Goal: Task Accomplishment & Management: Use online tool/utility

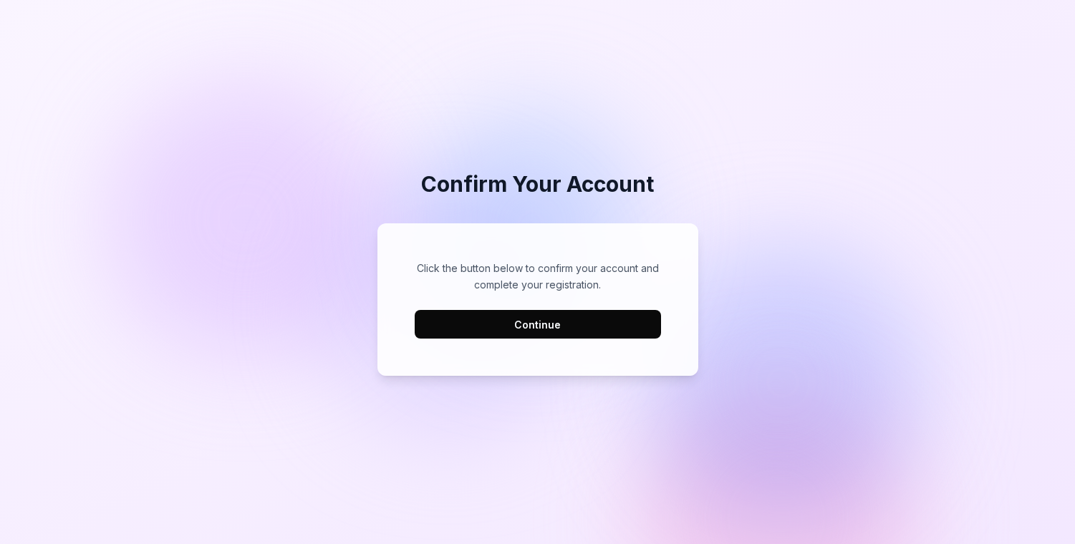
click at [533, 329] on button "Continue" at bounding box center [538, 324] width 246 height 29
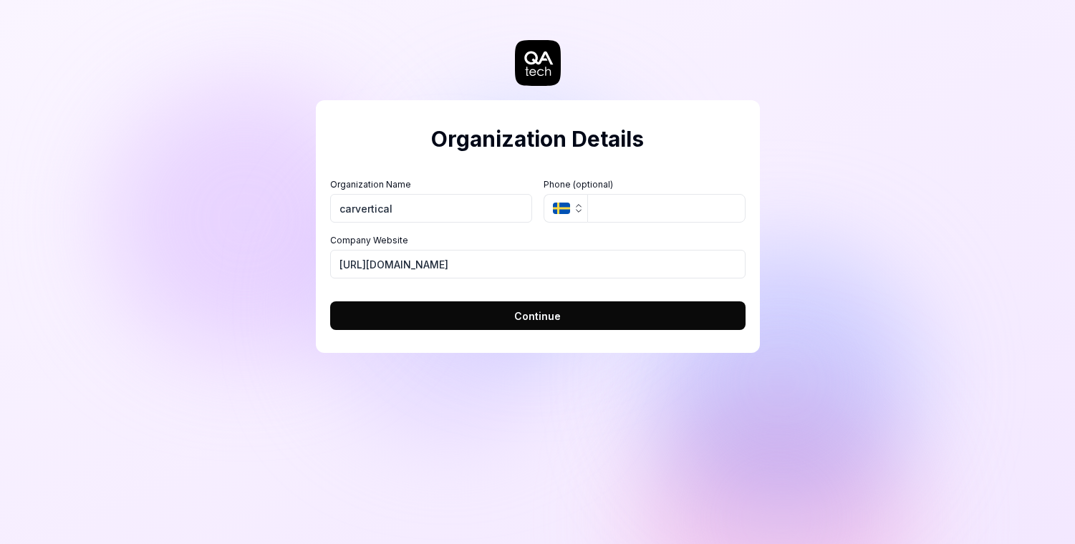
type input "carvertical"
click at [529, 317] on span "Continue" at bounding box center [537, 316] width 47 height 15
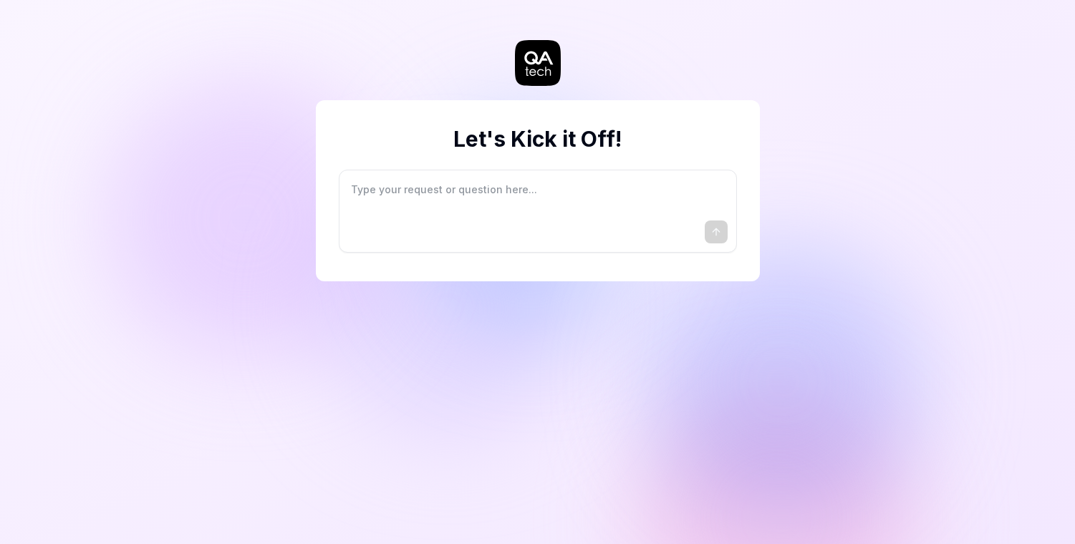
type textarea "*"
type textarea "I"
type textarea "*"
type textarea "I"
type textarea "*"
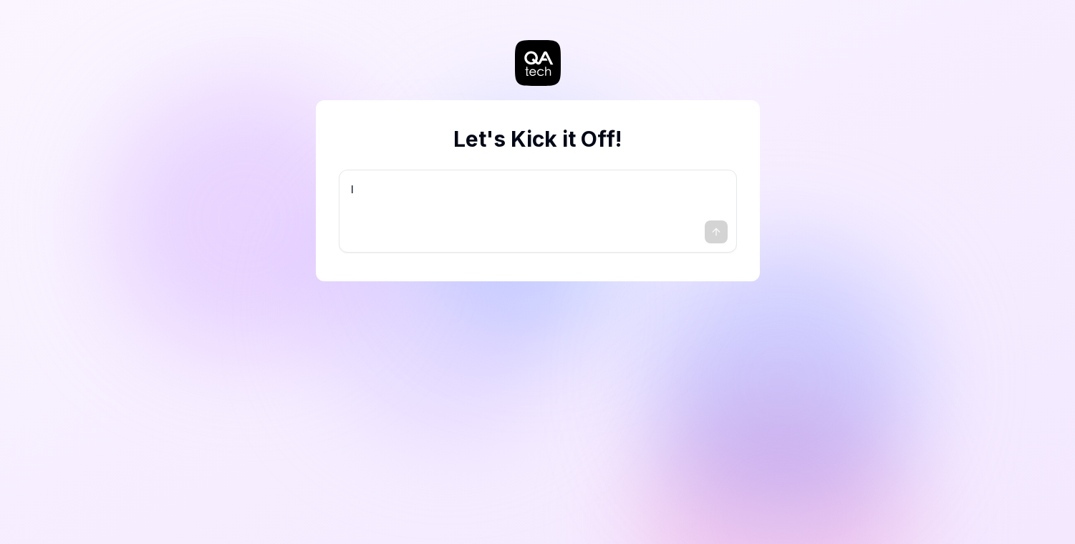
type textarea "I w"
type textarea "*"
type textarea "I wa"
type textarea "*"
type textarea "I wan"
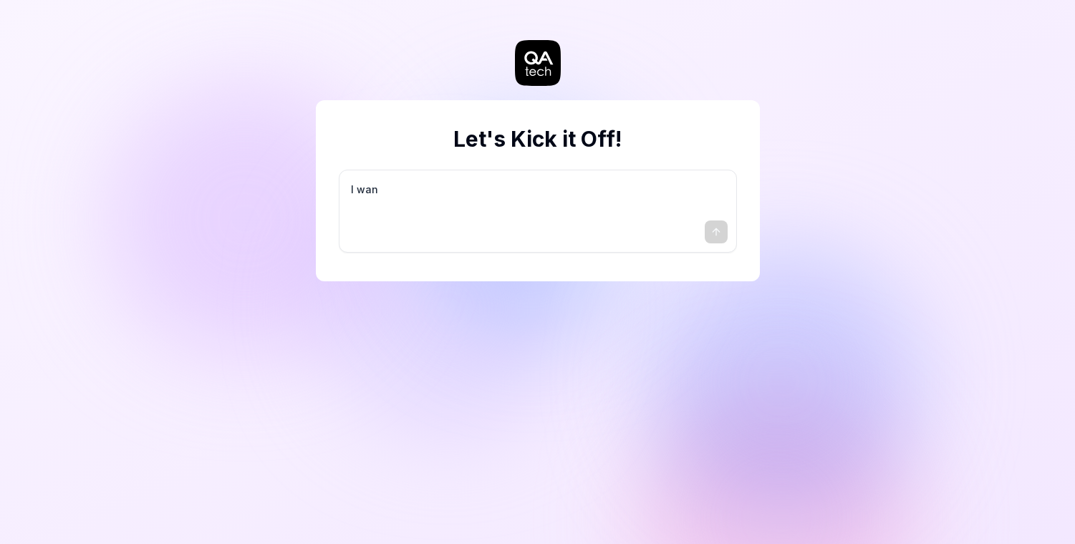
type textarea "*"
type textarea "I want"
type textarea "*"
type textarea "I want"
type textarea "*"
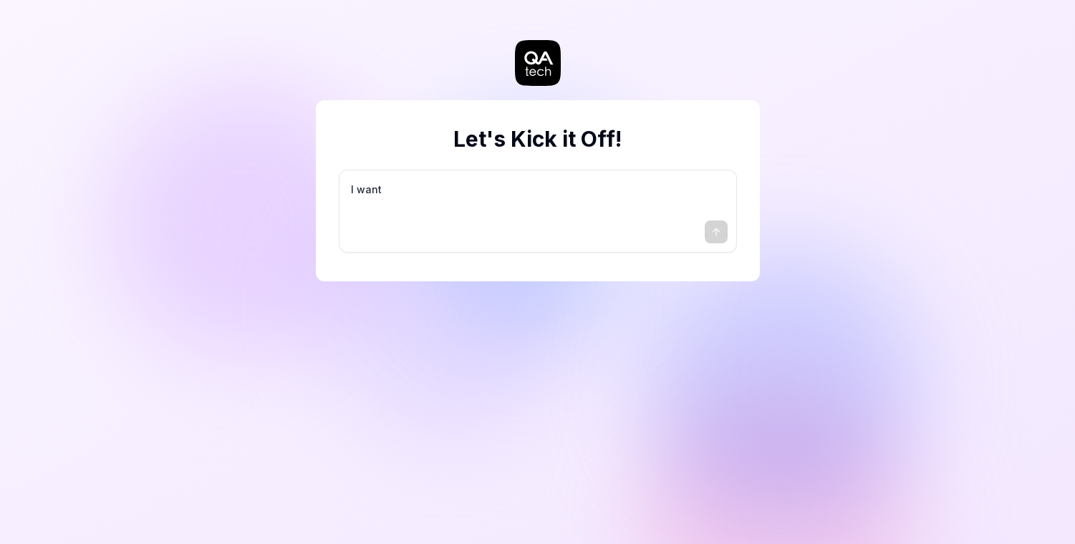
type textarea "I want a"
type textarea "*"
type textarea "I want a"
type textarea "*"
type textarea "I want a g"
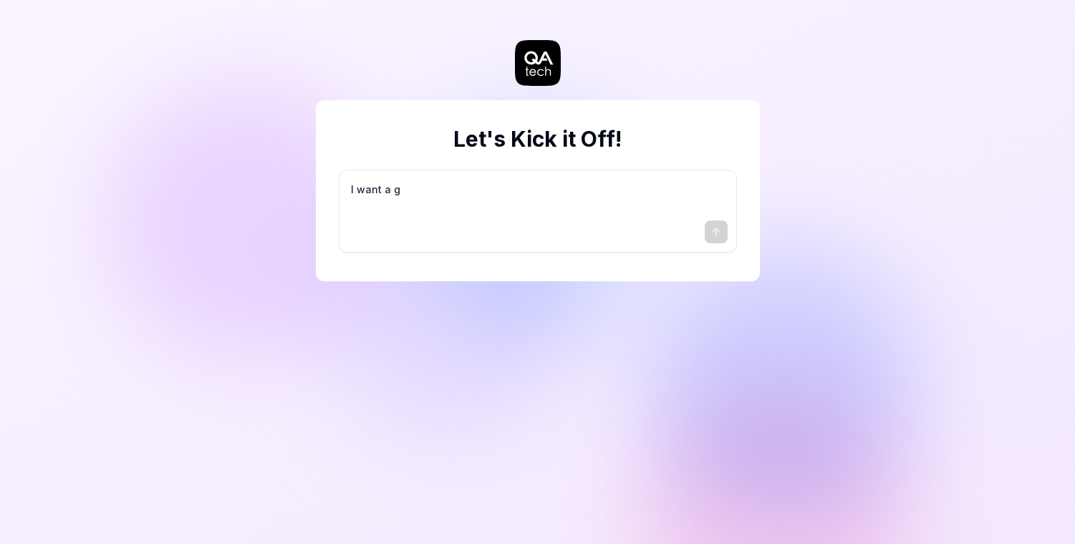
type textarea "*"
type textarea "I want a go"
type textarea "*"
type textarea "I want a goo"
type textarea "*"
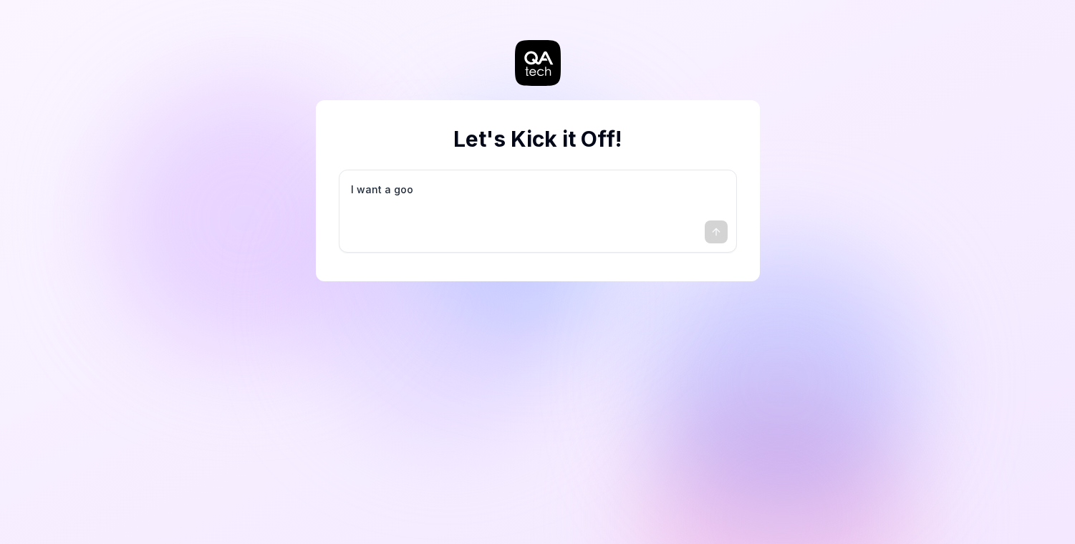
type textarea "I want a good"
type textarea "*"
type textarea "I want a good"
type textarea "*"
type textarea "I want a good t"
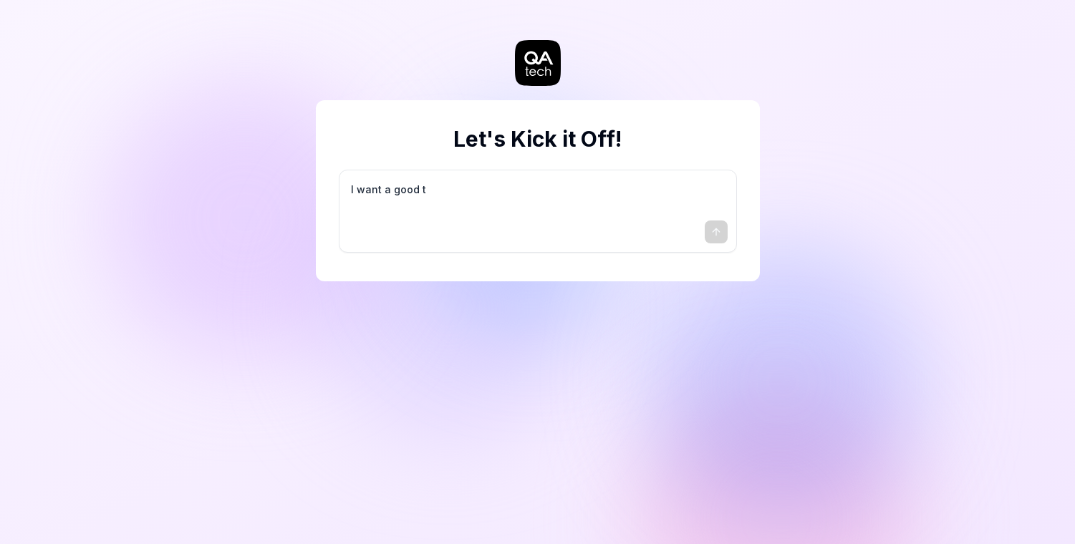
type textarea "*"
type textarea "I want a good te"
type textarea "*"
type textarea "I want a good tes"
type textarea "*"
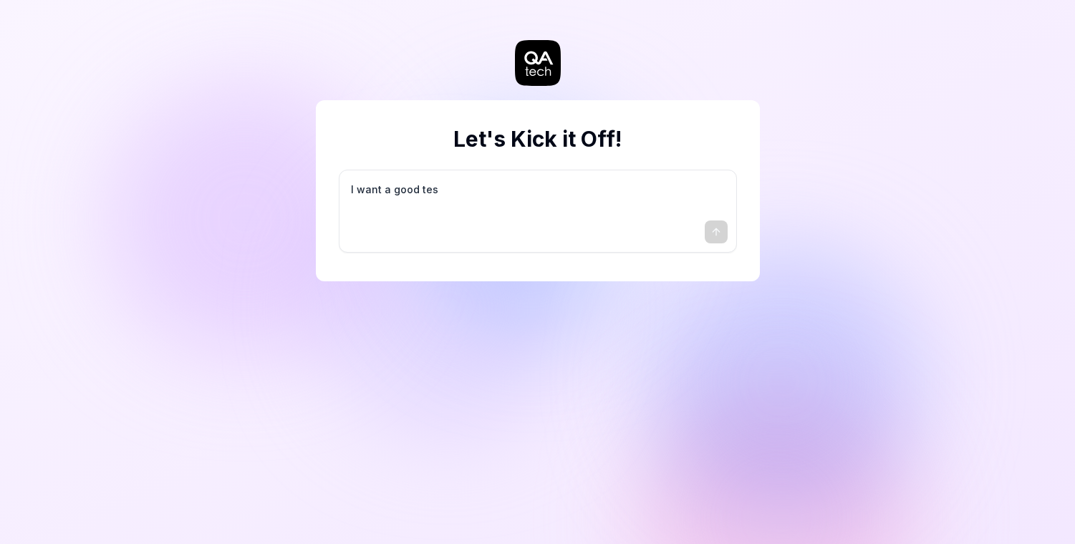
type textarea "I want a good test"
type textarea "*"
type textarea "I want a good test"
type textarea "*"
type textarea "I want a good test s"
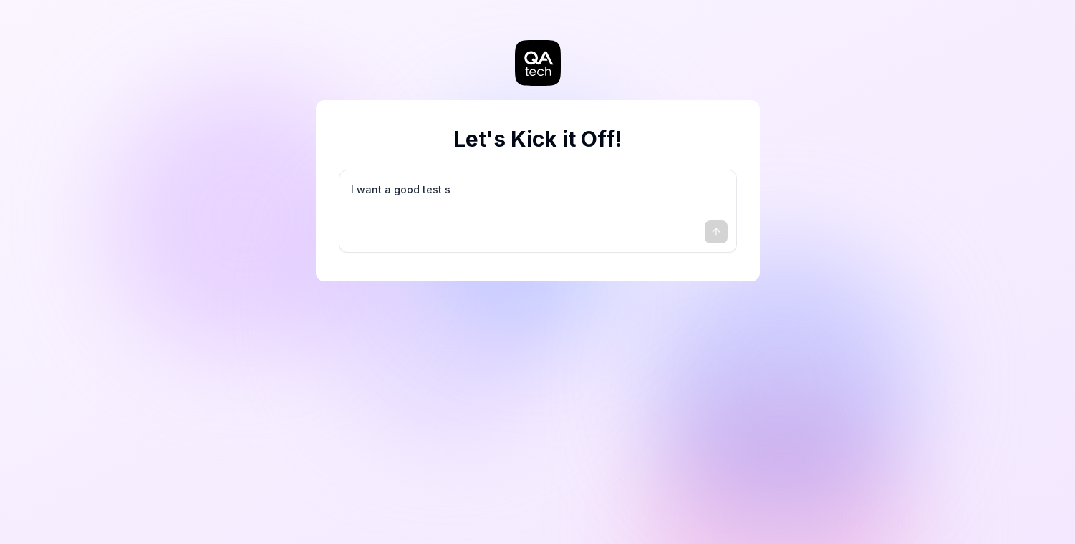
type textarea "*"
type textarea "I want a good test se"
type textarea "*"
type textarea "I want a good test set"
type textarea "*"
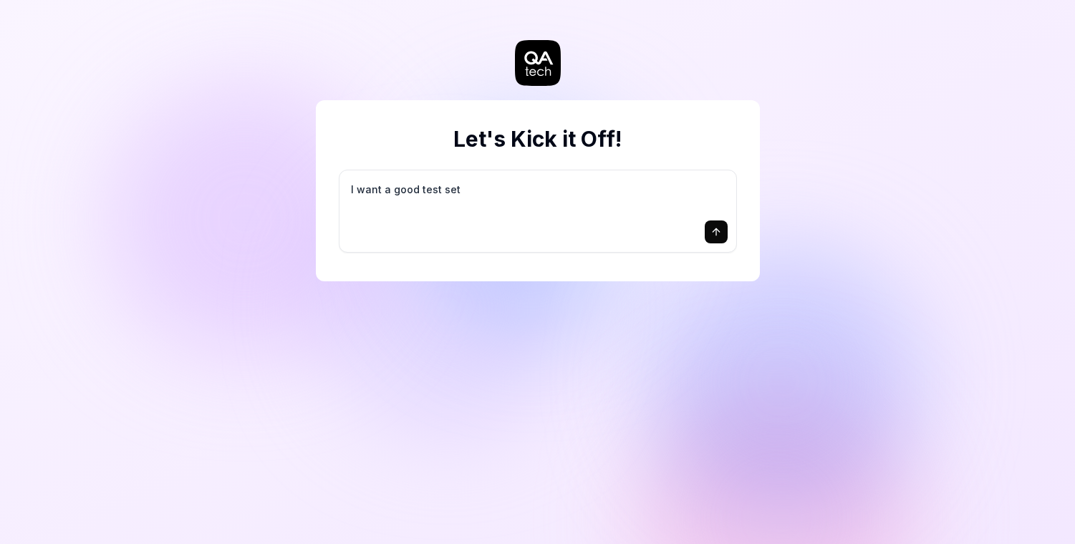
type textarea "I want a good test setu"
type textarea "*"
type textarea "I want a good test setup"
type textarea "*"
type textarea "I want a good test setup"
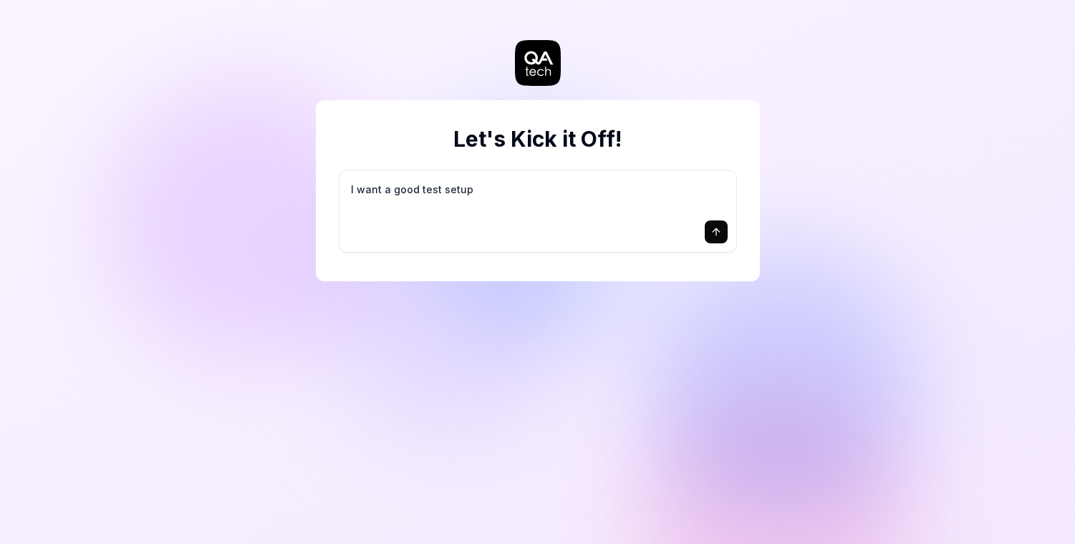
type textarea "*"
type textarea "I want a good test setup f"
type textarea "*"
type textarea "I want a good test setup fo"
type textarea "*"
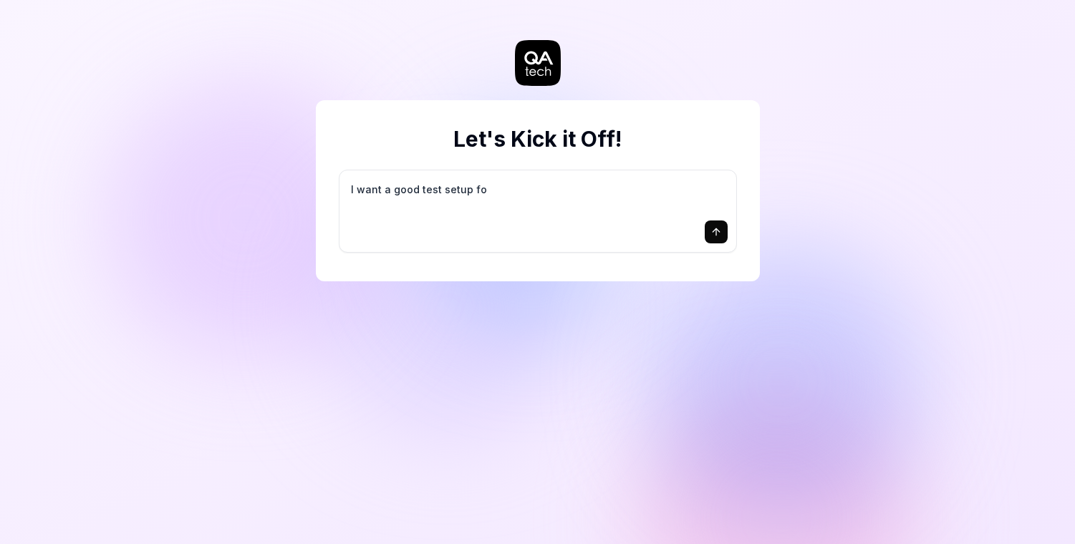
type textarea "I want a good test setup for"
type textarea "*"
type textarea "I want a good test setup for"
type textarea "*"
type textarea "I want a good test setup for m"
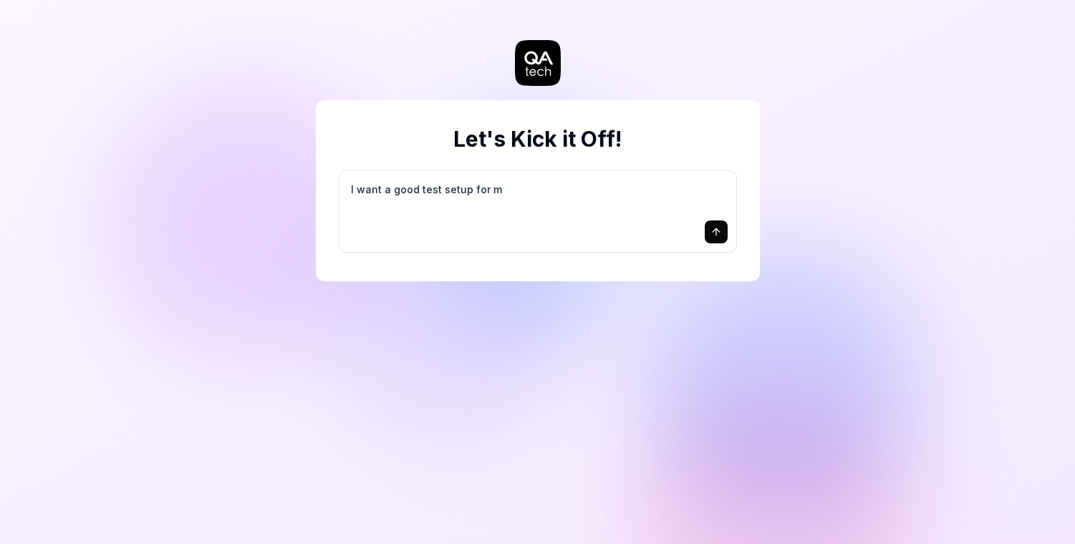
type textarea "*"
type textarea "I want a good test setup for my"
type textarea "*"
type textarea "I want a good test setup for my"
type textarea "*"
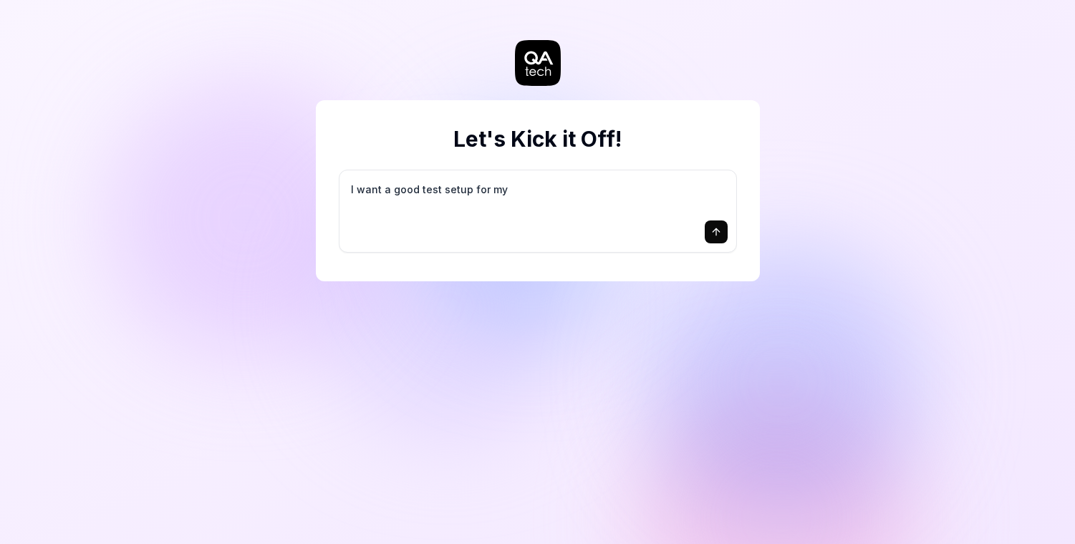
type textarea "I want a good test setup for my s"
type textarea "*"
type textarea "I want a good test setup for my si"
type textarea "*"
type textarea "I want a good test setup for my sit"
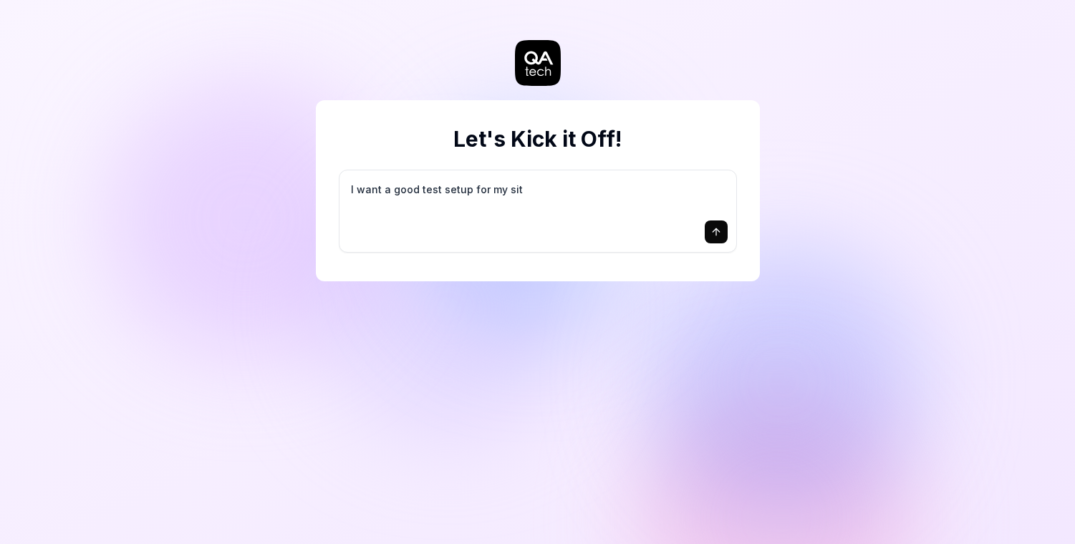
type textarea "*"
type textarea "I want a good test setup for my site"
type textarea "*"
type textarea "I want a good test setup for my site"
type textarea "*"
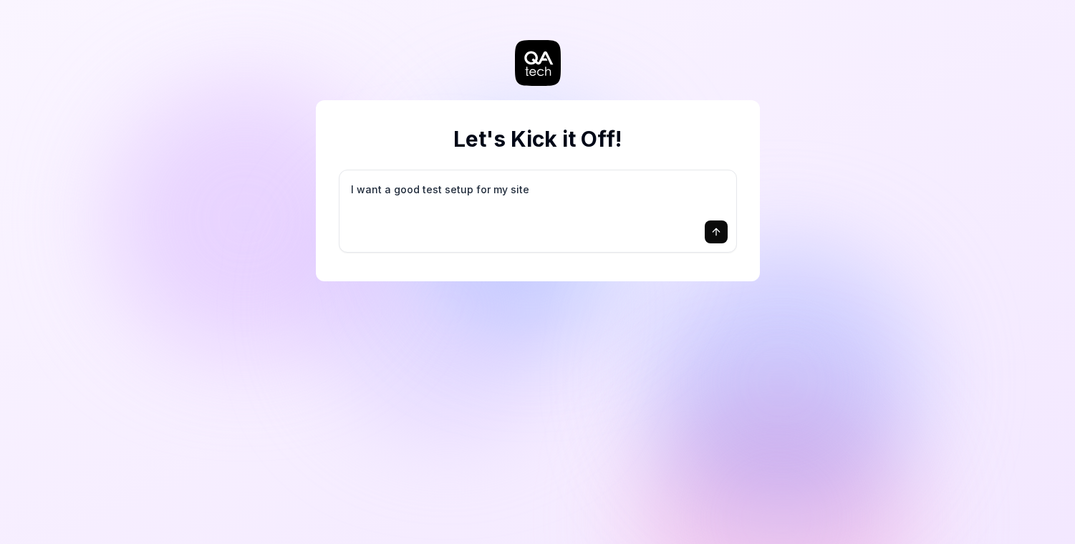
type textarea "I want a good test setup for my site -"
type textarea "*"
type textarea "I want a good test setup for my site -"
type textarea "*"
type textarea "I want a good test setup for my site - h"
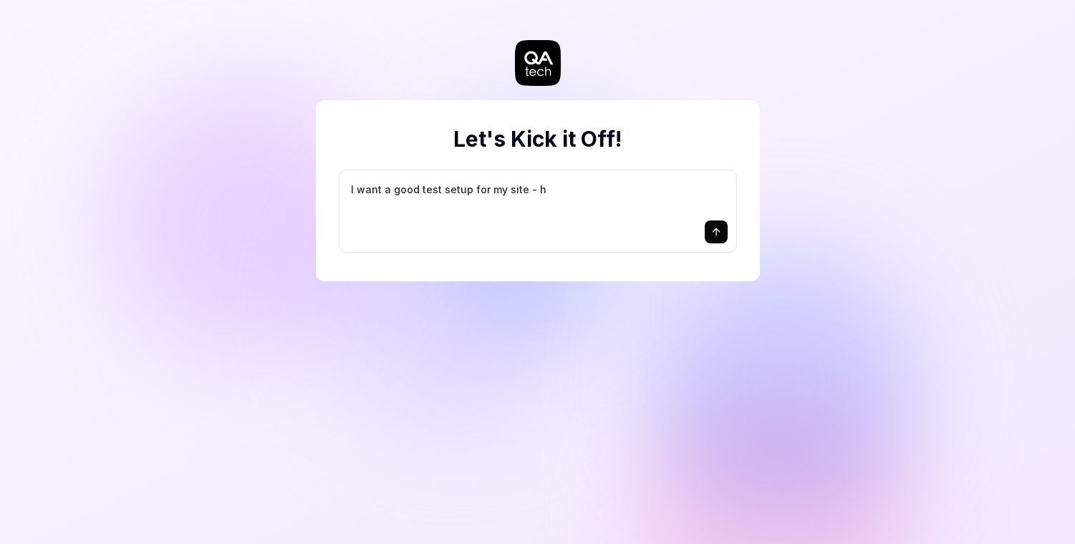
type textarea "*"
type textarea "I want a good test setup for my site - he"
type textarea "*"
type textarea "I want a good test setup for my site - hel"
type textarea "*"
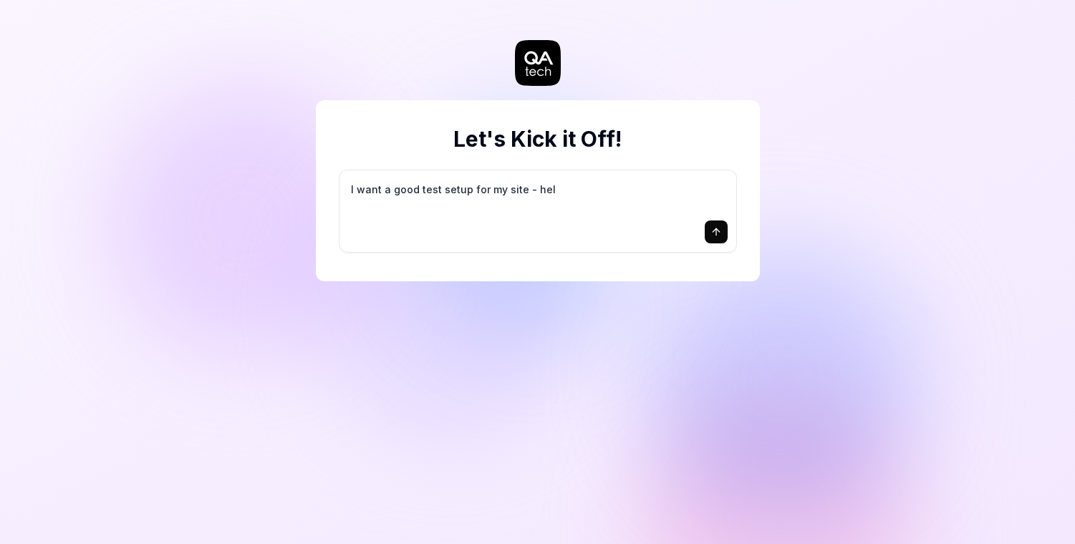
type textarea "I want a good test setup for my site - help"
type textarea "*"
type textarea "I want a good test setup for my site - help"
type textarea "*"
type textarea "I want a good test setup for my site - help m"
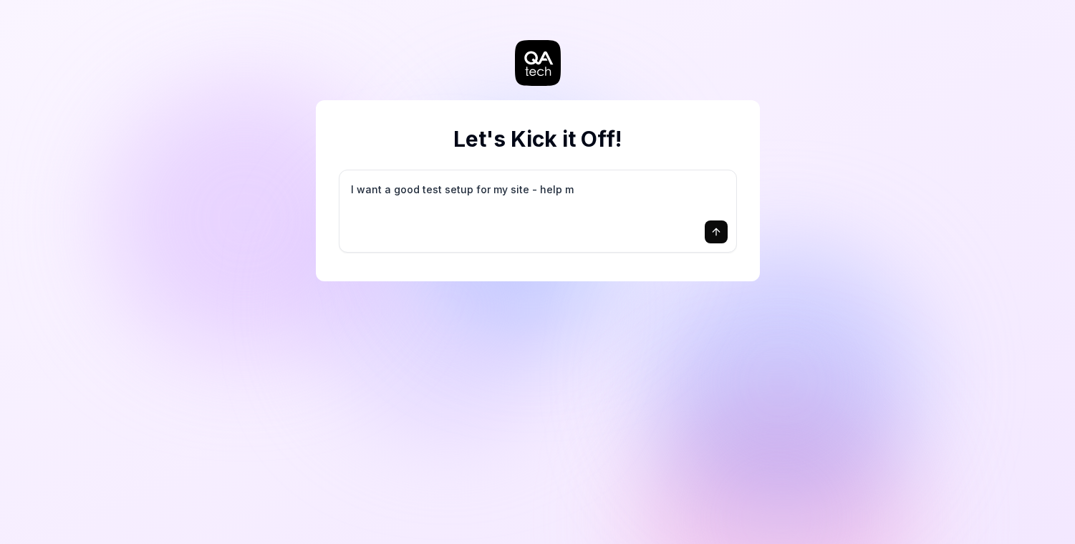
type textarea "*"
type textarea "I want a good test setup for my site - help me"
type textarea "*"
type textarea "I want a good test setup for my site - help me"
type textarea "*"
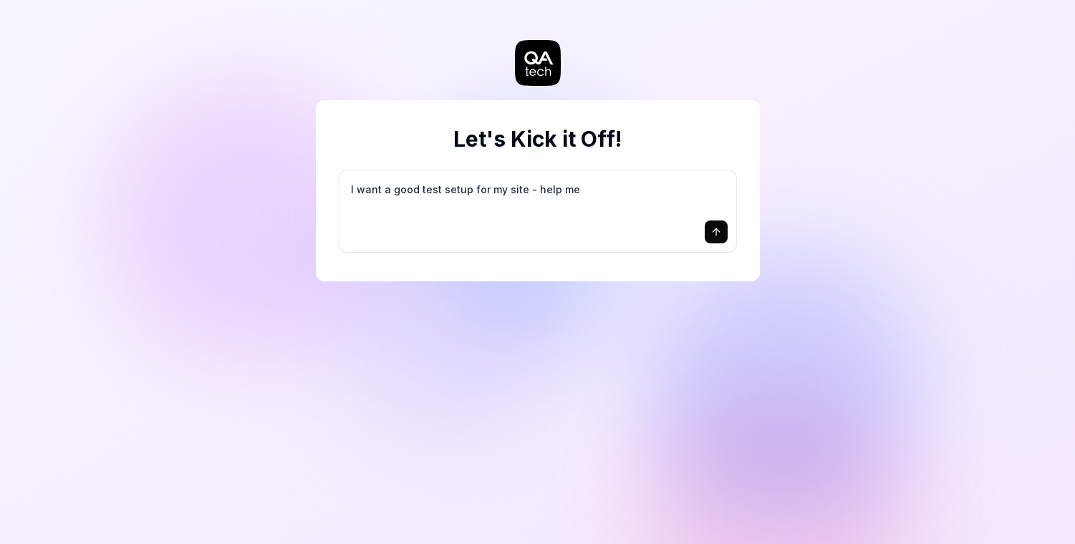
type textarea "I want a good test setup for my site - help me c"
type textarea "*"
type textarea "I want a good test setup for my site - help me cr"
type textarea "*"
type textarea "I want a good test setup for my site - help me cre"
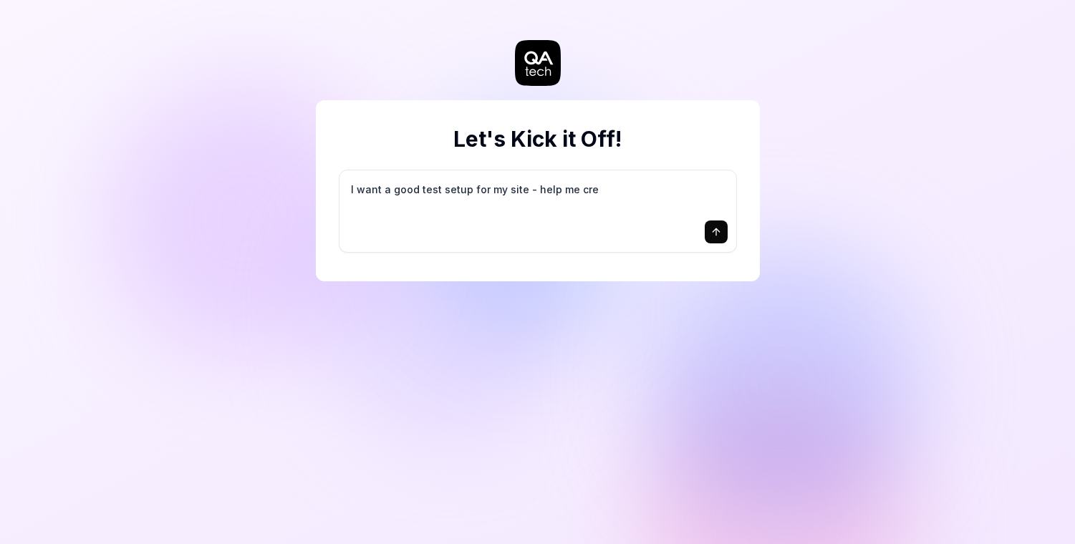
type textarea "*"
type textarea "I want a good test setup for my site - help me crea"
type textarea "*"
type textarea "I want a good test setup for my site - help me creat"
type textarea "*"
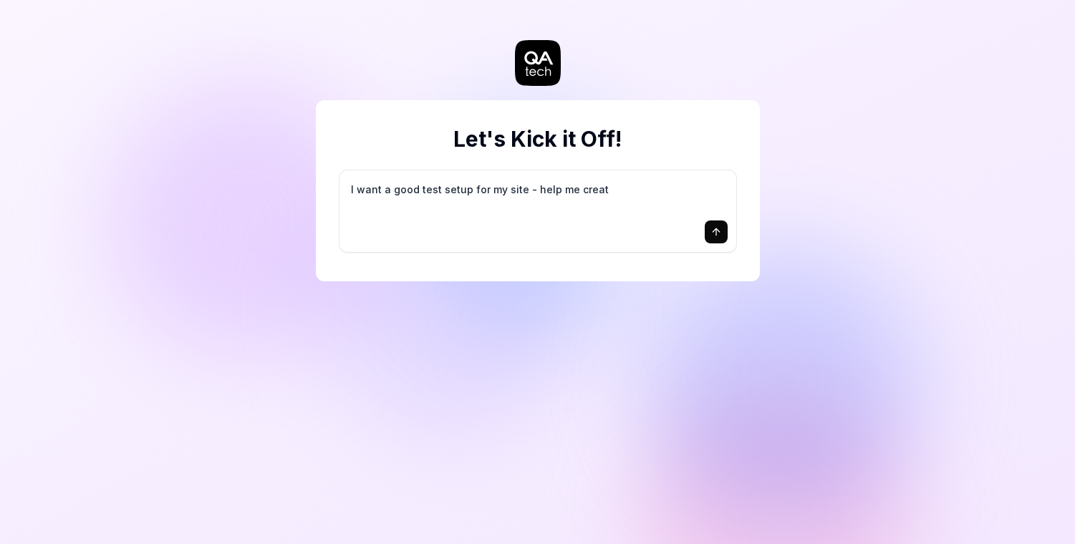
type textarea "I want a good test setup for my site - help me create"
type textarea "*"
type textarea "I want a good test setup for my site - help me create"
type textarea "*"
type textarea "I want a good test setup for my site - help me create t"
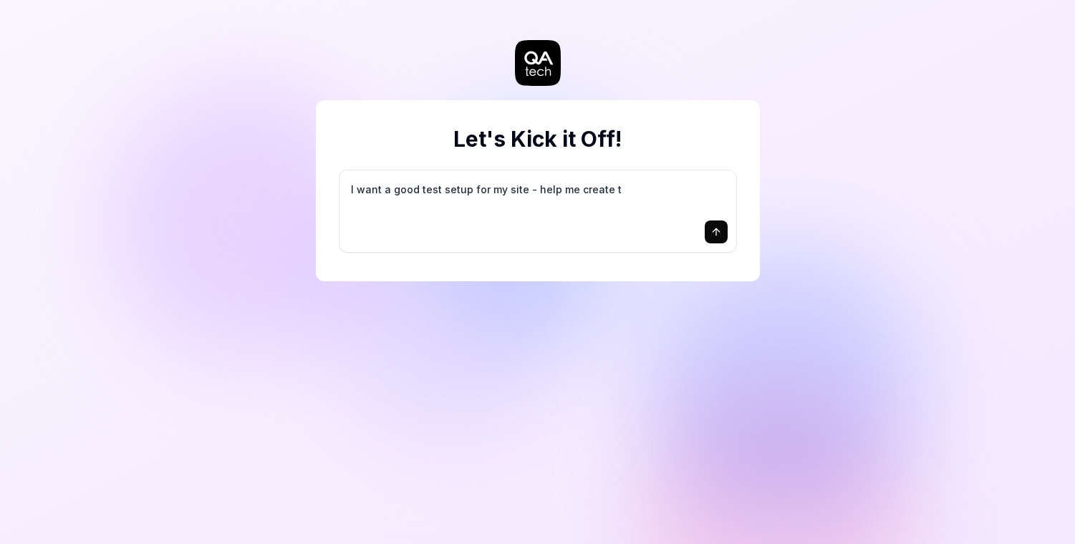
type textarea "*"
type textarea "I want a good test setup for my site - help me create th"
type textarea "*"
type textarea "I want a good test setup for my site - help me create the"
type textarea "*"
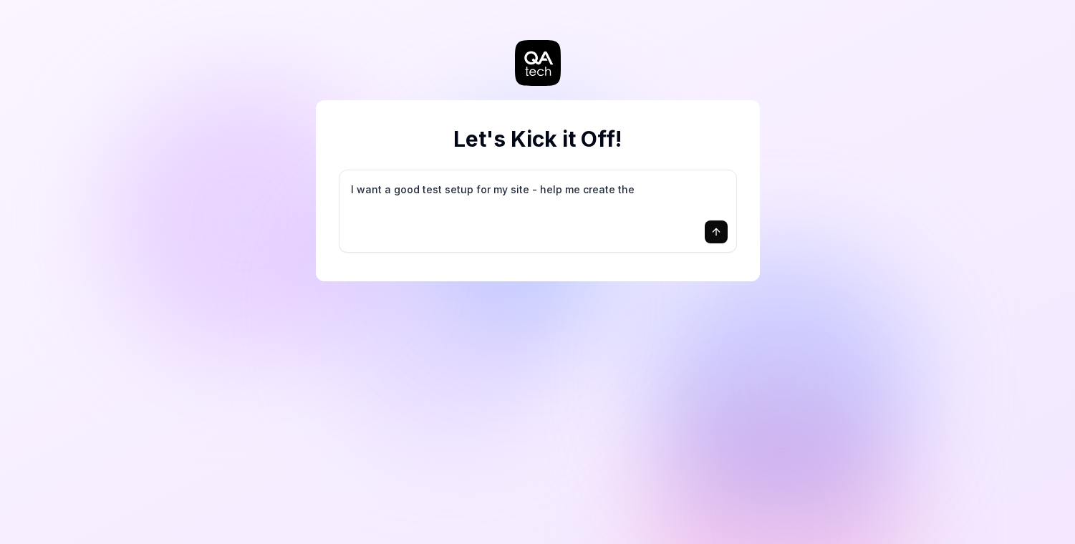
type textarea "I want a good test setup for my site - help me create the"
type textarea "*"
type textarea "I want a good test setup for my site - help me create the f"
type textarea "*"
type textarea "I want a good test setup for my site - help me create the fi"
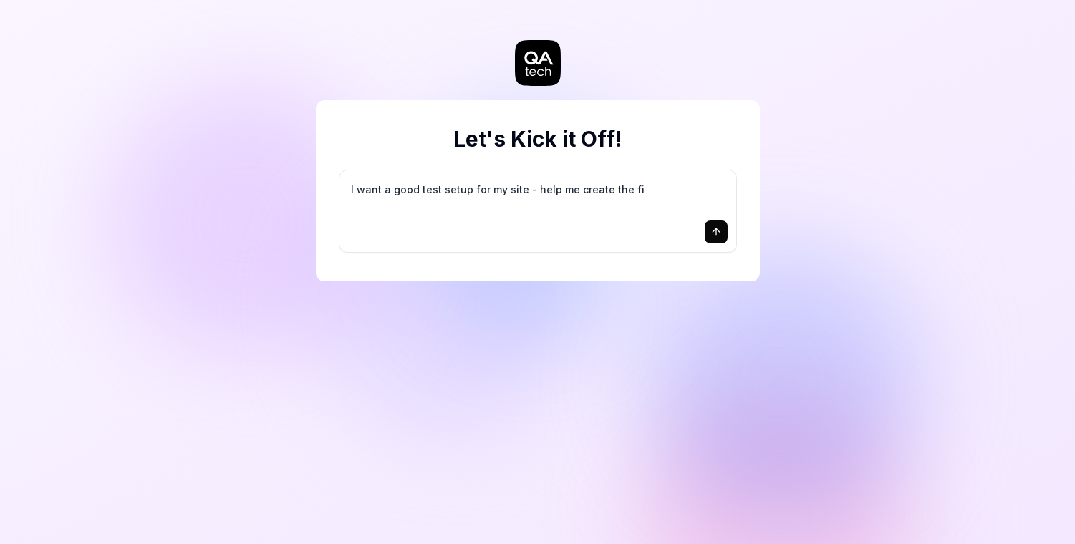
type textarea "*"
type textarea "I want a good test setup for my site - help me create the fir"
type textarea "*"
type textarea "I want a good test setup for my site - help me create the firs"
type textarea "*"
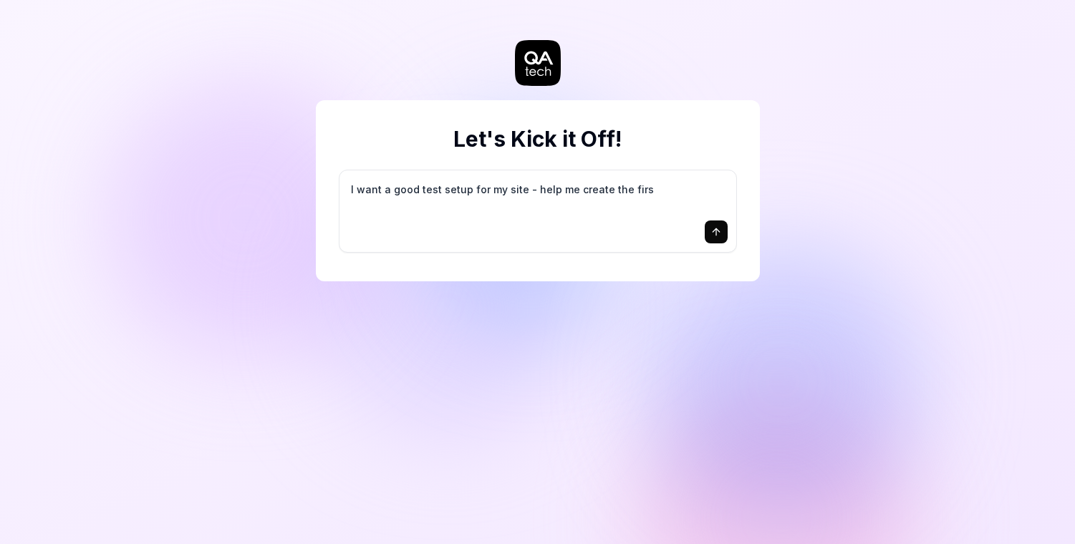
type textarea "I want a good test setup for my site - help me create the first"
type textarea "*"
type textarea "I want a good test setup for my site - help me create the first"
type textarea "*"
type textarea "I want a good test setup for my site - help me create the first 3"
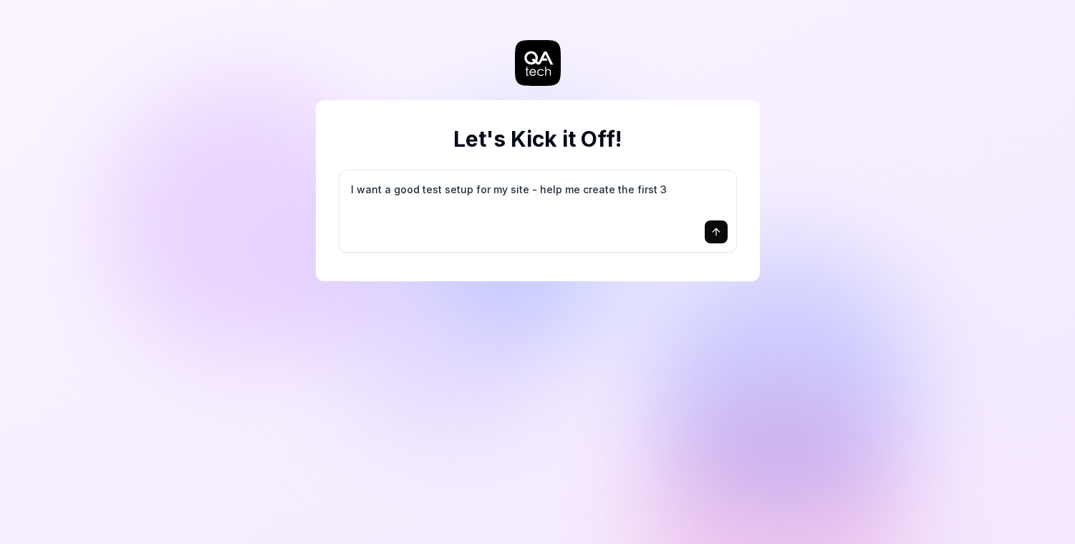
type textarea "*"
type textarea "I want a good test setup for my site - help me create the first 3-"
type textarea "*"
type textarea "I want a good test setup for my site - help me create the first 3-5"
type textarea "*"
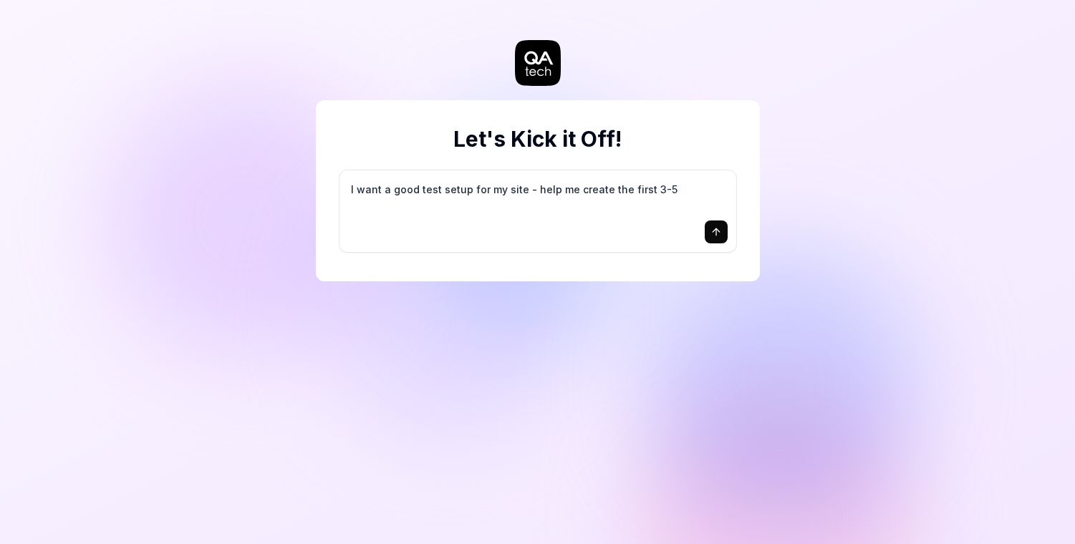
type textarea "I want a good test setup for my site - help me create the first 3-5"
type textarea "*"
type textarea "I want a good test setup for my site - help me create the first 3-5 t"
type textarea "*"
type textarea "I want a good test setup for my site - help me create the first 3-5 te"
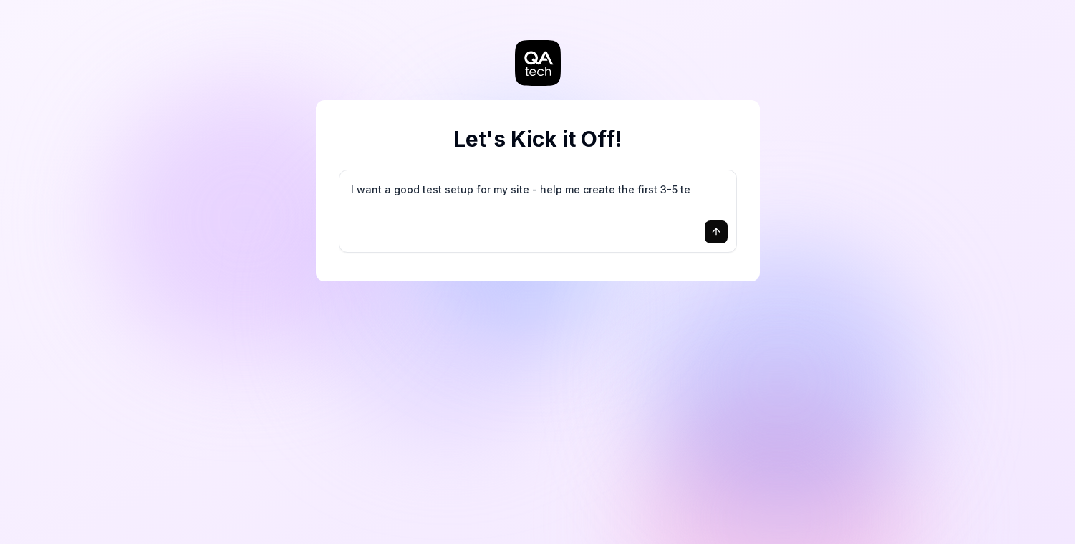
type textarea "*"
type textarea "I want a good test setup for my site - help me create the first 3-5 tes"
type textarea "*"
type textarea "I want a good test setup for my site - help me create the first 3-5 test"
type textarea "*"
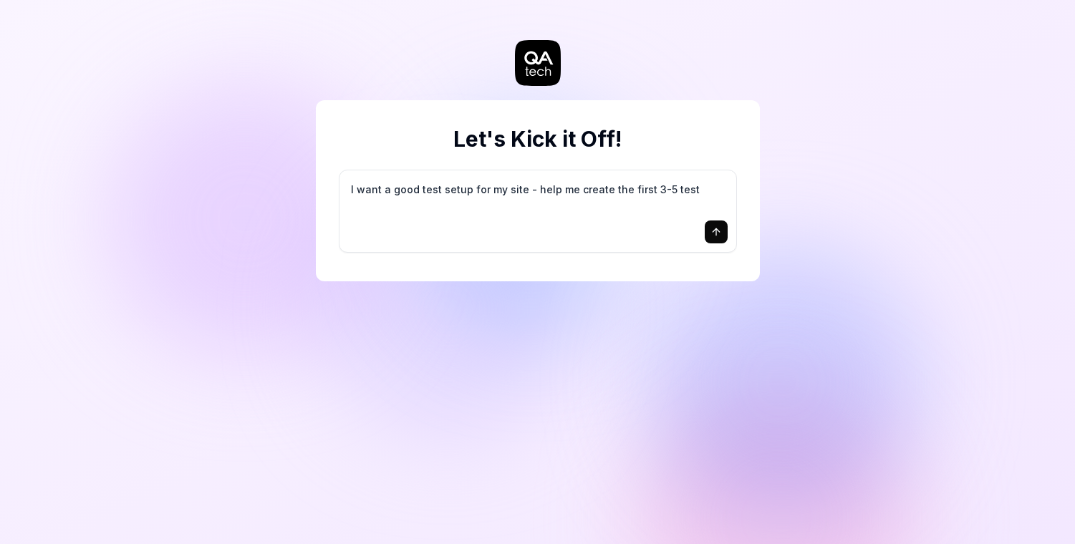
type textarea "I want a good test setup for my site - help me create the first 3-5 test"
type textarea "*"
type textarea "I want a good test setup for my site - help me create the first 3-5 test c"
type textarea "*"
type textarea "I want a good test setup for my site - help me create the first 3-5 test ca"
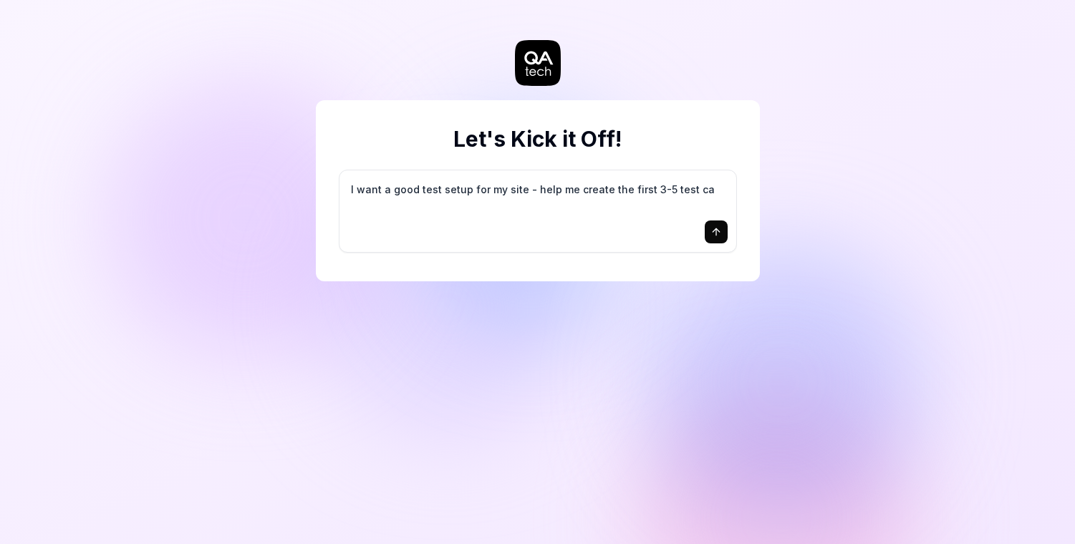
type textarea "*"
type textarea "I want a good test setup for my site - help me create the first 3-5 test cas"
type textarea "*"
type textarea "I want a good test setup for my site - help me create the first 3-5 test case"
type textarea "*"
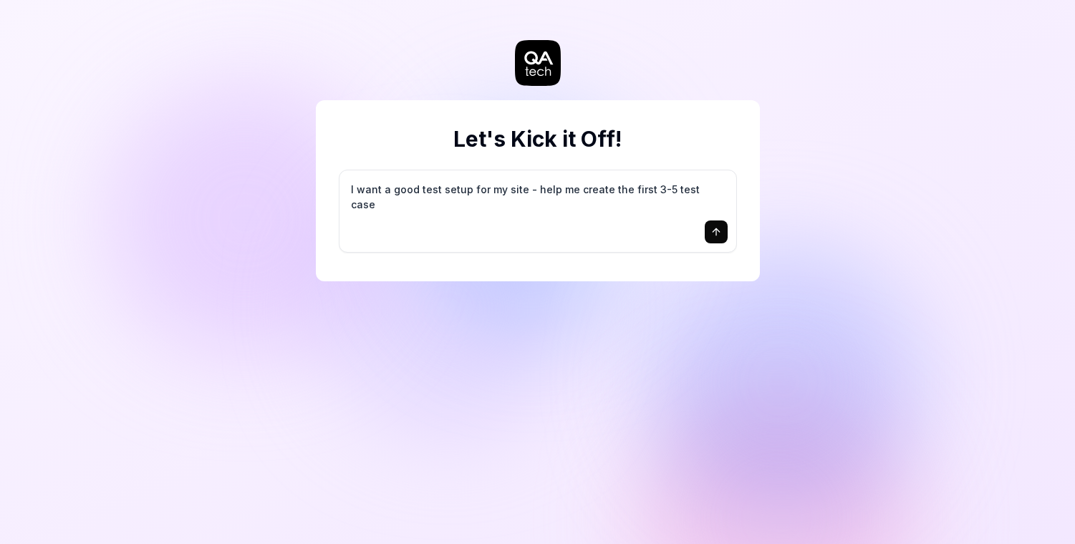
type textarea "I want a good test setup for my site - help me create the first 3-5 test cases"
click at [717, 230] on icon "submit" at bounding box center [716, 231] width 6 height 4
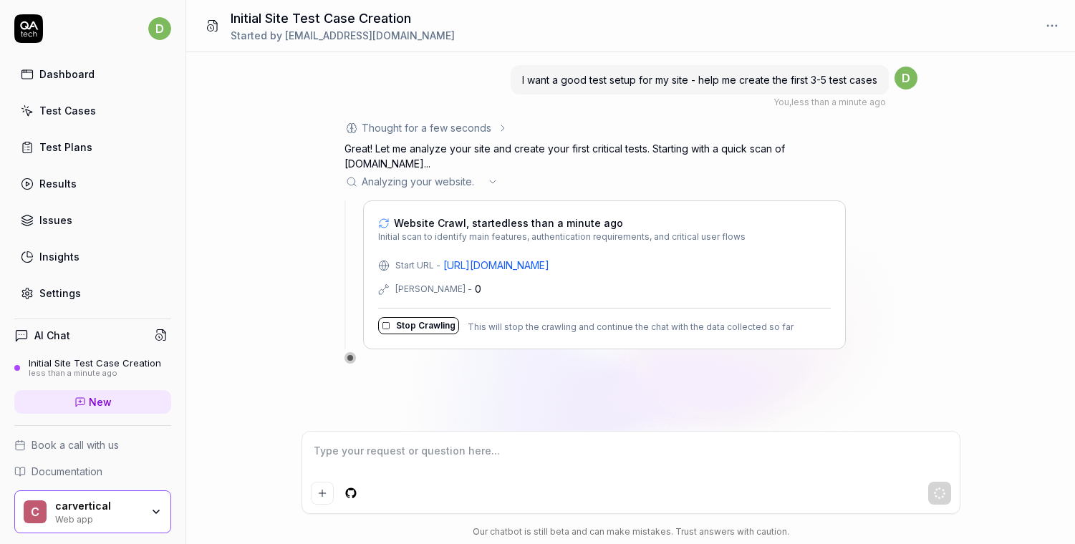
click at [150, 515] on icon "button" at bounding box center [155, 511] width 11 height 11
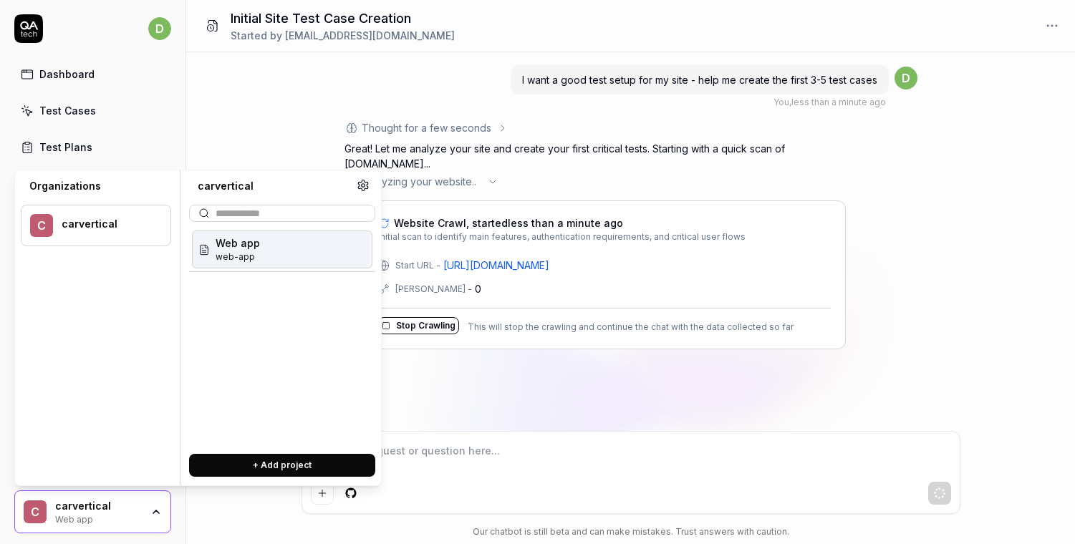
click at [150, 515] on icon "button" at bounding box center [155, 511] width 11 height 11
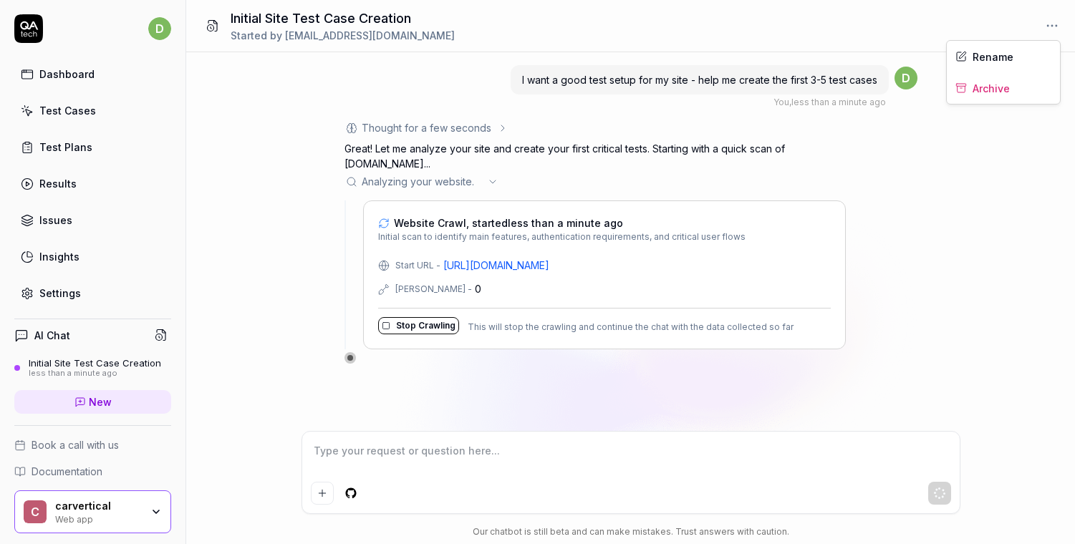
click at [1049, 26] on html "d Dashboard Test Cases Test Plans Results Issues Insights Settings AI Chat Init…" at bounding box center [537, 272] width 1075 height 544
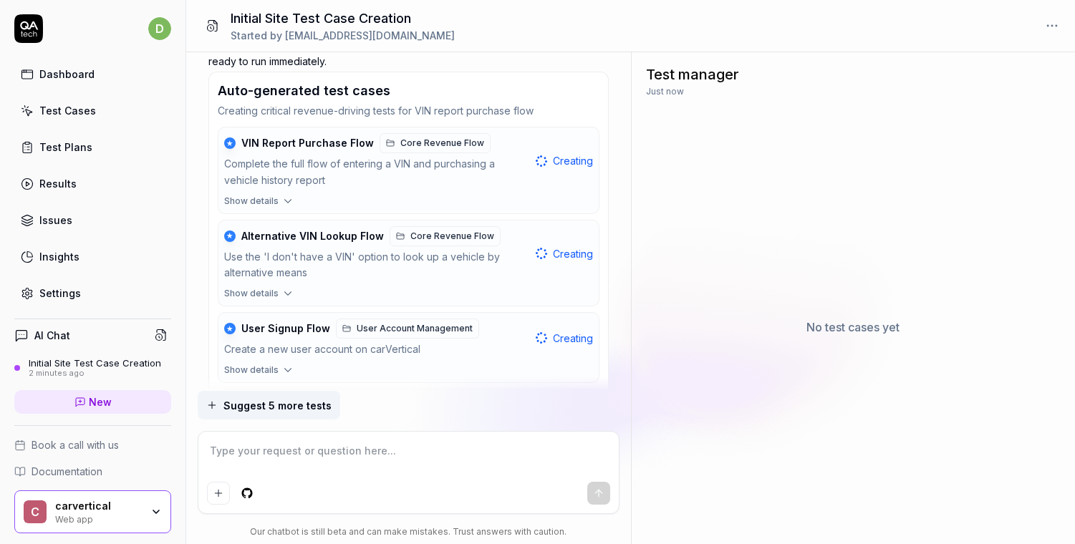
scroll to position [351, 0]
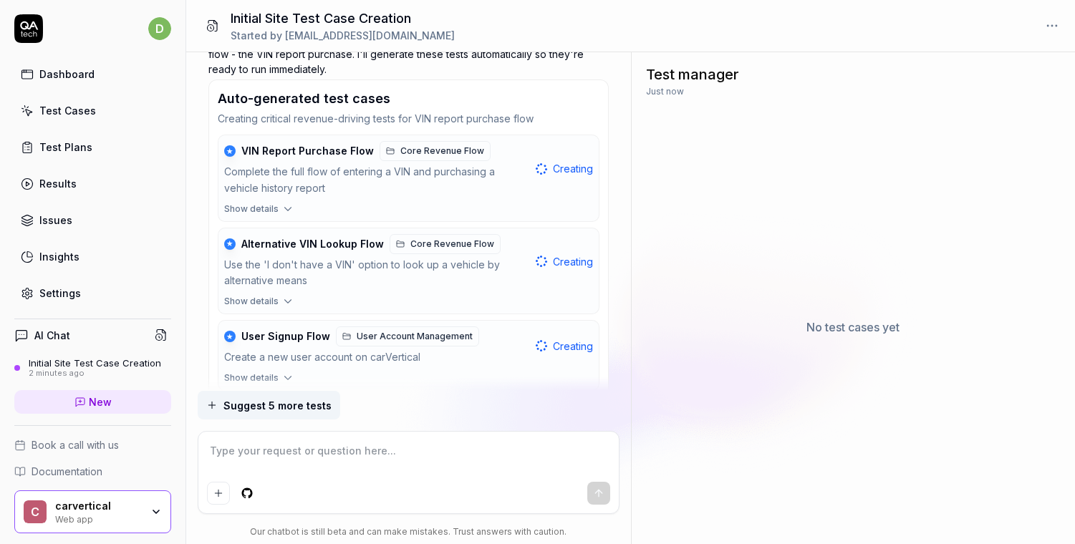
click at [416, 196] on div "Complete the full flow of entering a VIN and purchasing a vehicle history report" at bounding box center [377, 180] width 306 height 33
click at [243, 209] on span "Show details" at bounding box center [251, 209] width 54 height 13
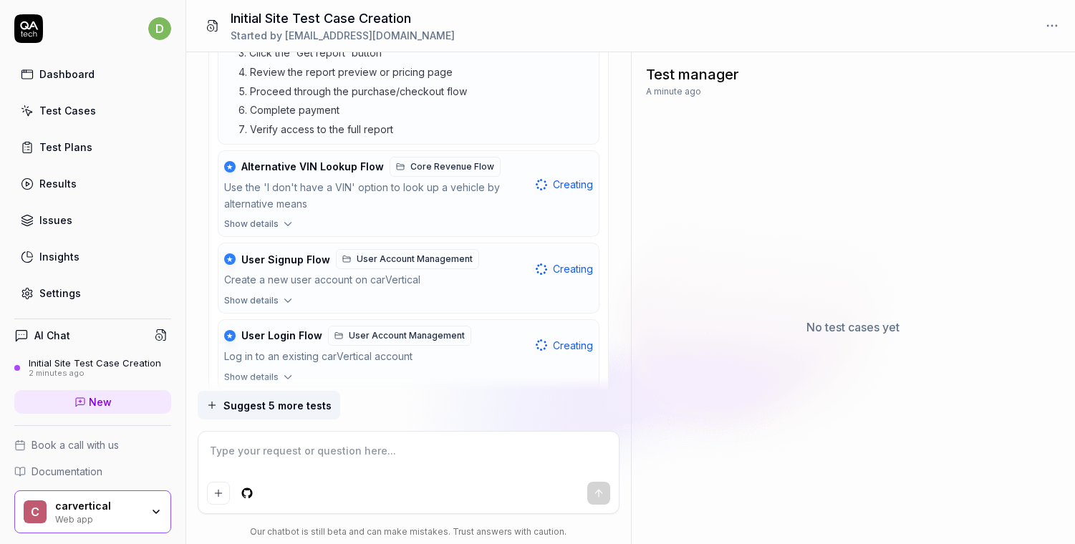
scroll to position [635, 0]
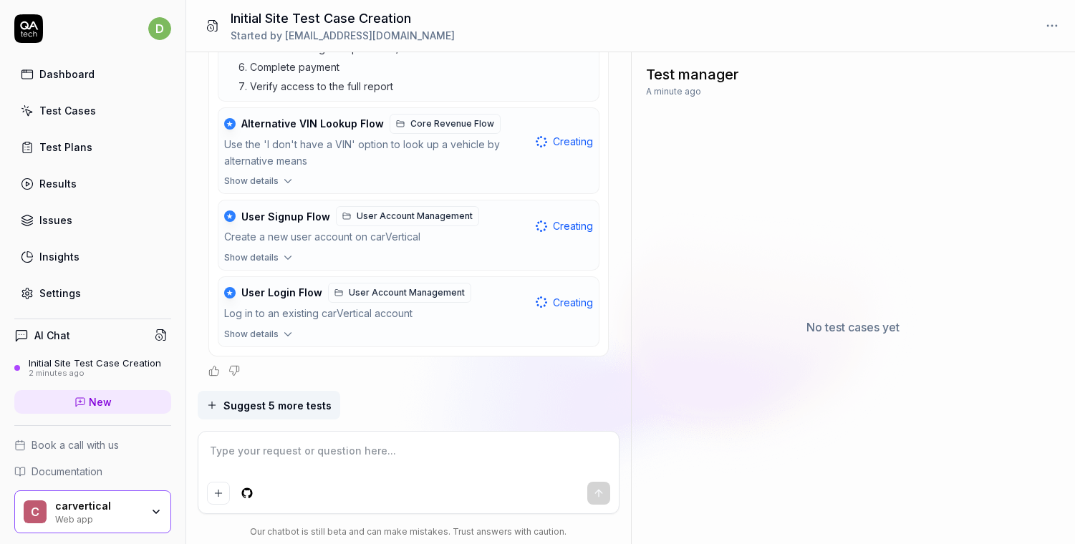
click at [270, 183] on span "Show details" at bounding box center [251, 181] width 54 height 13
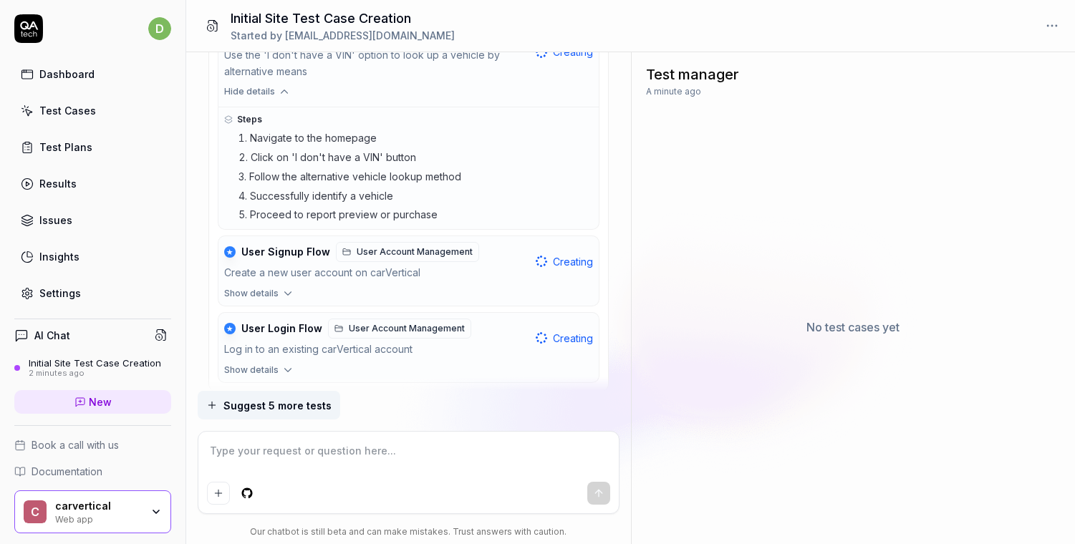
scroll to position [759, 0]
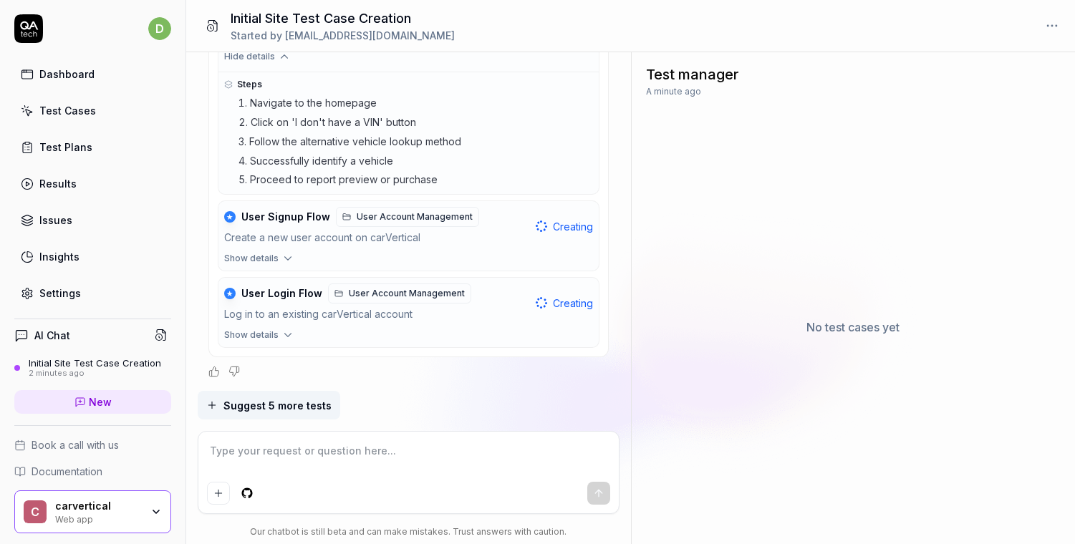
click at [263, 260] on span "Show details" at bounding box center [251, 258] width 54 height 13
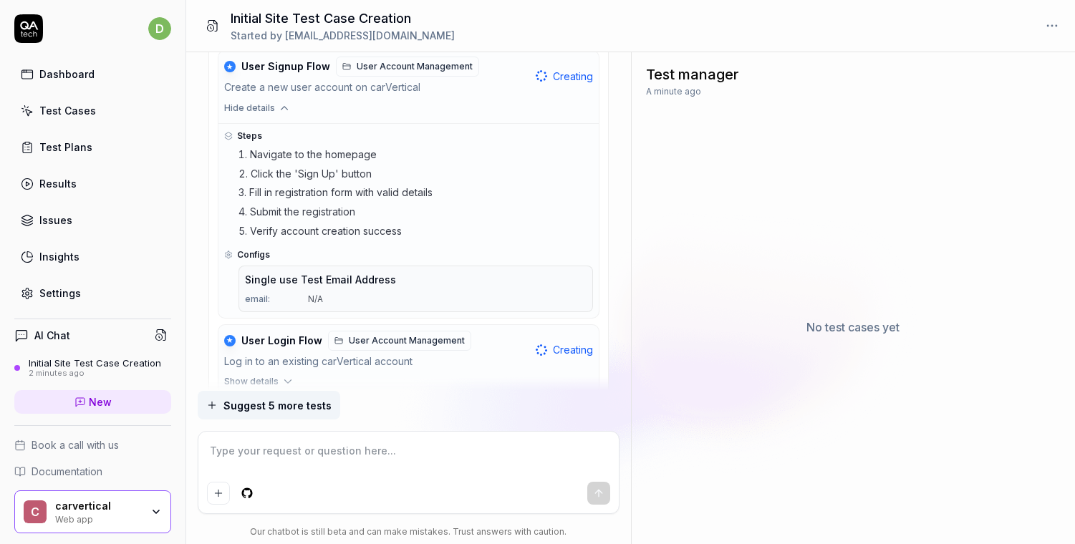
scroll to position [957, 0]
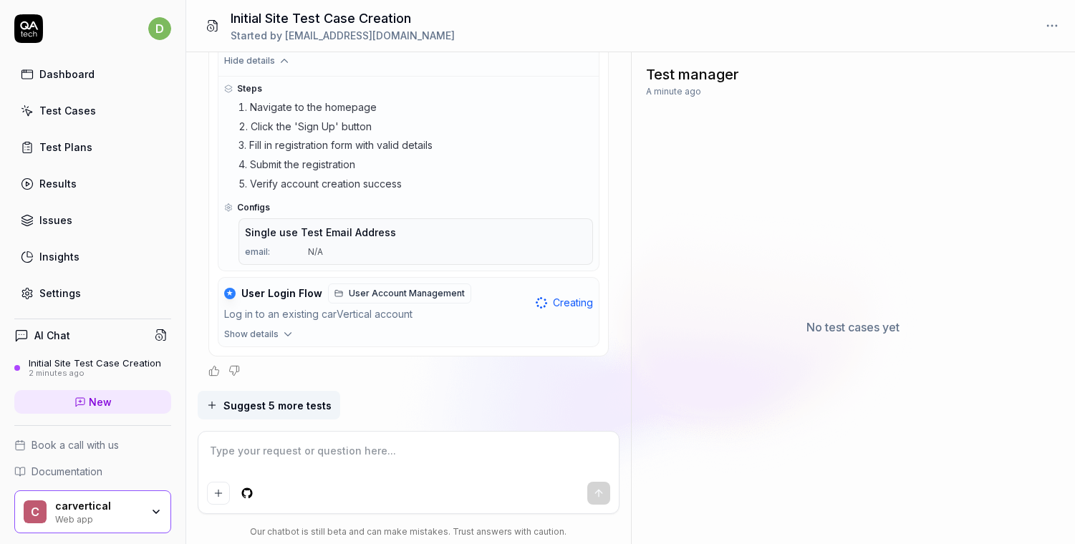
click at [276, 335] on button "Show details" at bounding box center [408, 337] width 380 height 19
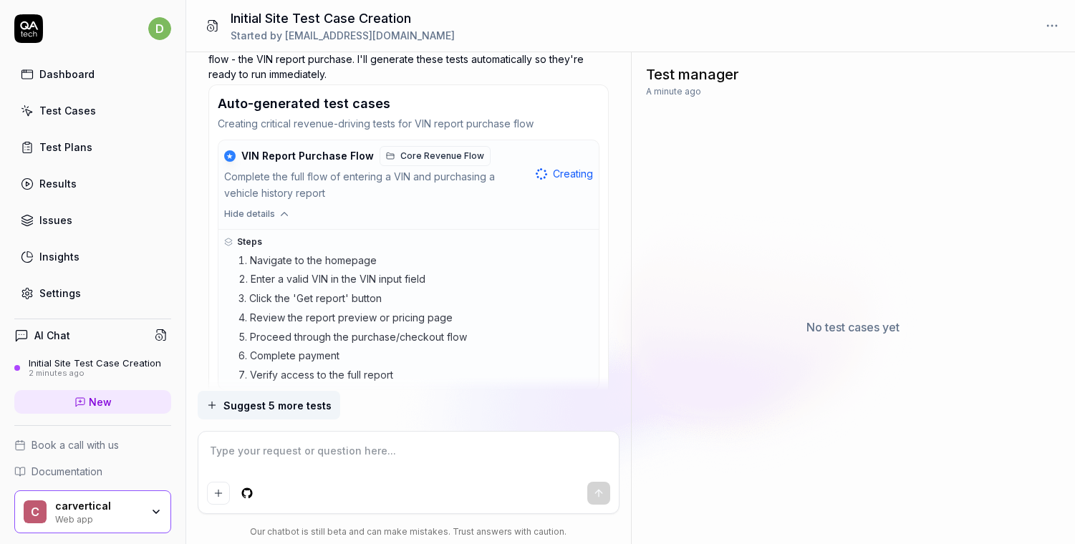
scroll to position [343, 0]
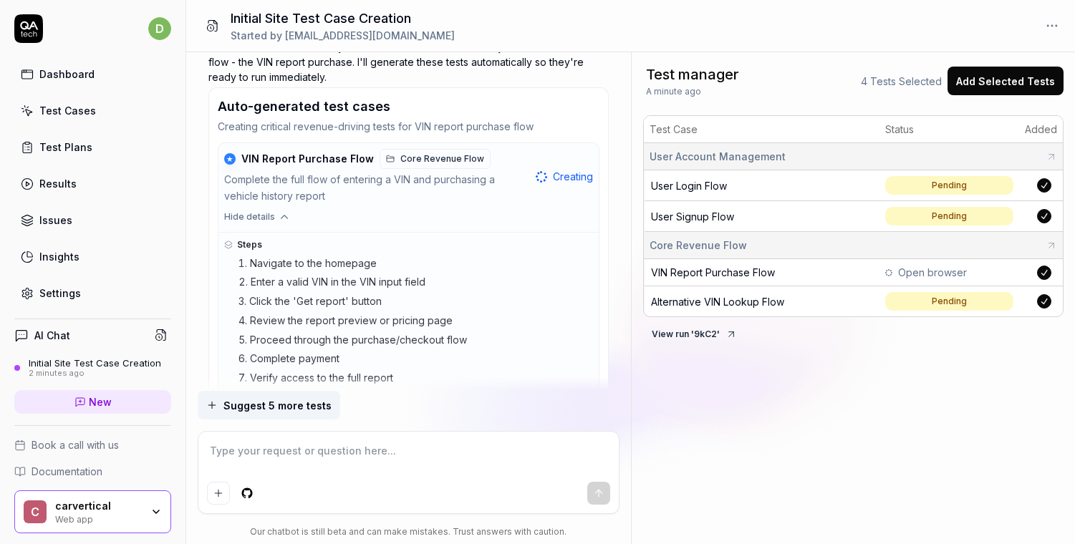
click at [698, 326] on button "View run ' 9kC2 '" at bounding box center [694, 334] width 102 height 23
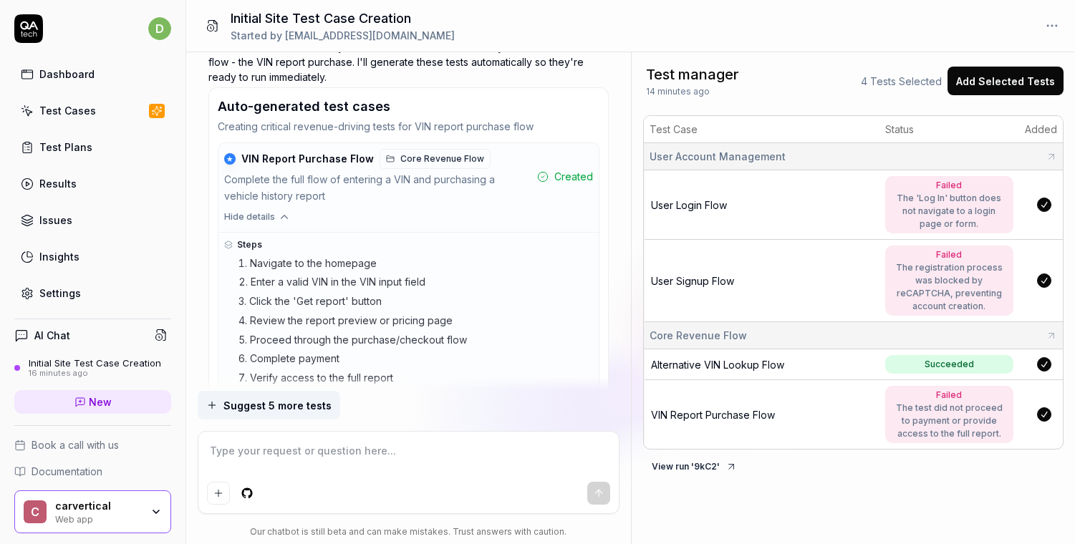
click at [61, 302] on link "Settings" at bounding box center [92, 293] width 157 height 28
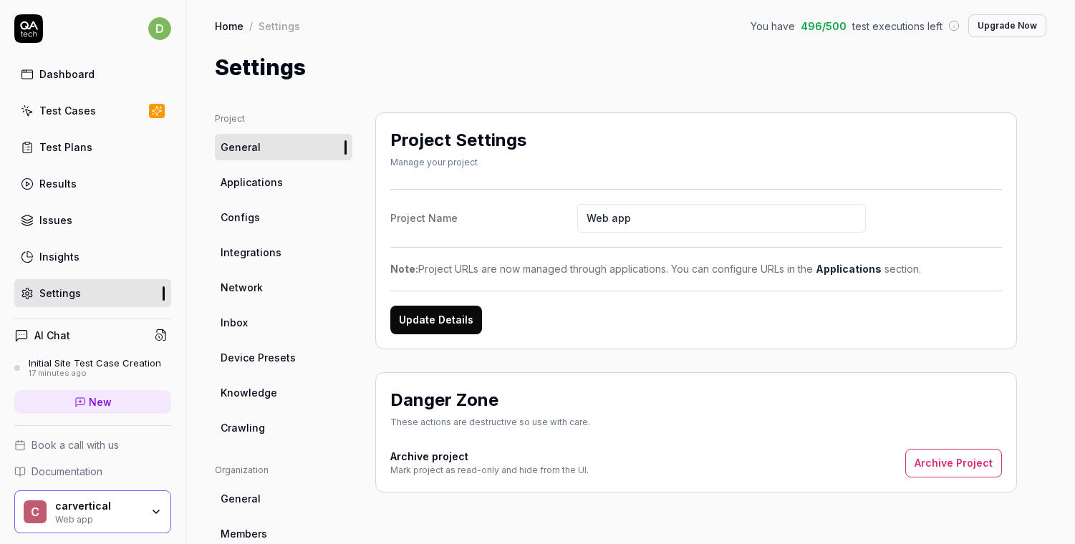
click at [260, 431] on span "Crawling" at bounding box center [243, 427] width 44 height 15
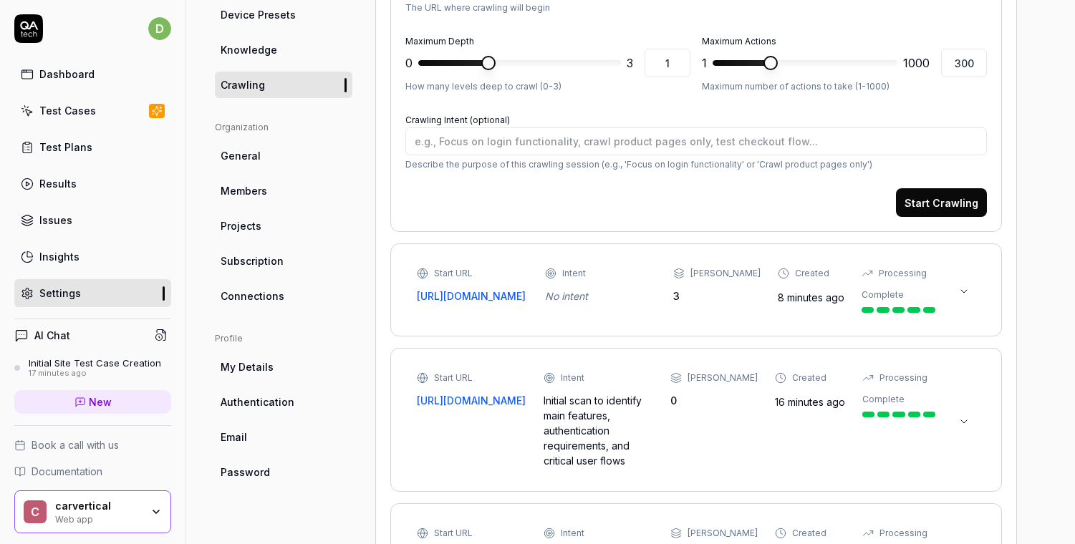
scroll to position [345, 0]
click at [962, 289] on icon at bounding box center [963, 289] width 11 height 11
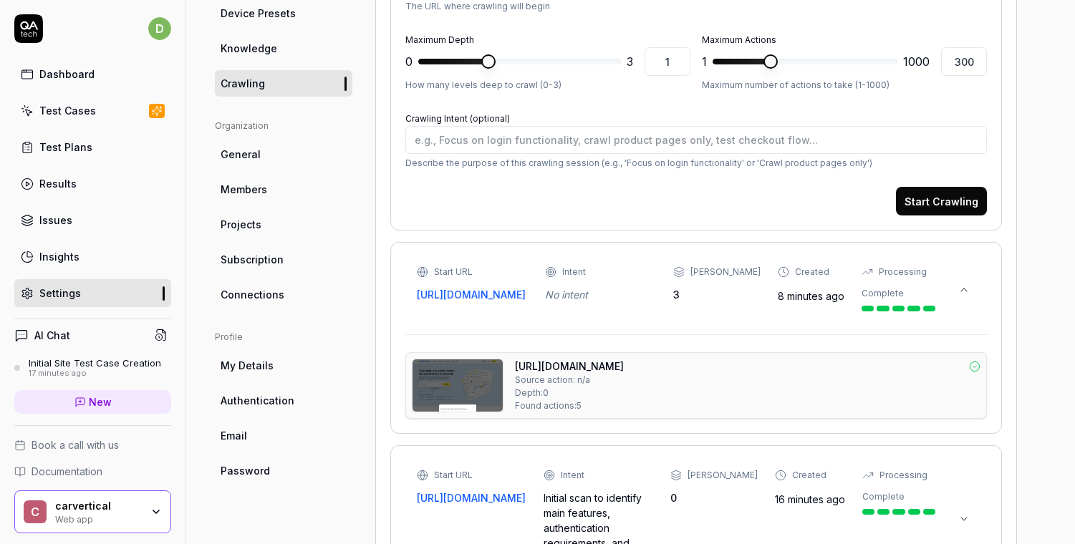
click at [624, 359] on link "https://www.carvertical.com/" at bounding box center [569, 366] width 109 height 15
click at [490, 309] on div "Start URL https://carvertical.com Intent No intent Max Depth 3 Created 8 minute…" at bounding box center [676, 289] width 519 height 46
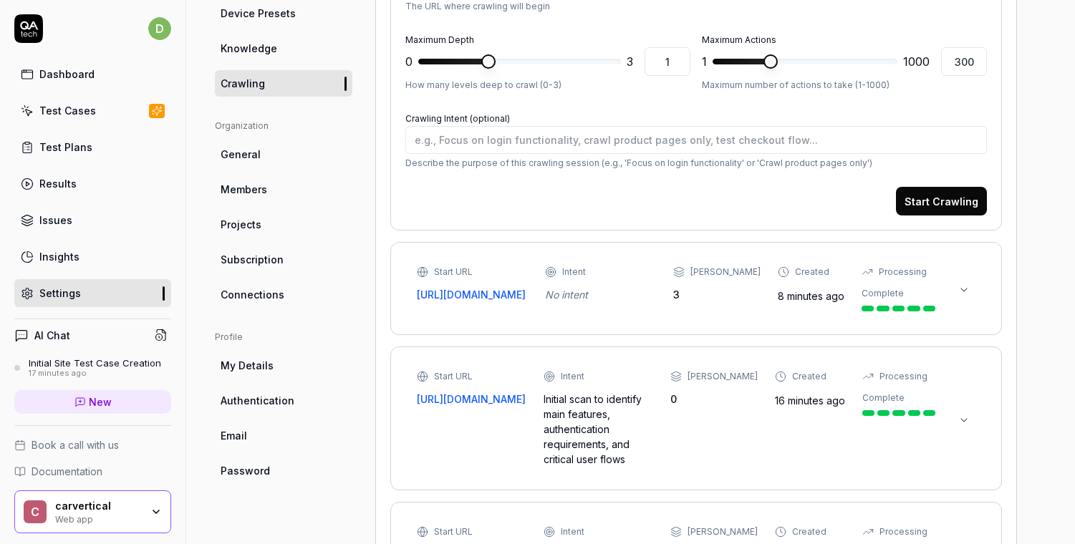
click at [800, 311] on div "Start URL https://carvertical.com Intent No intent Max Depth 3 Created 8 minute…" at bounding box center [696, 288] width 582 height 63
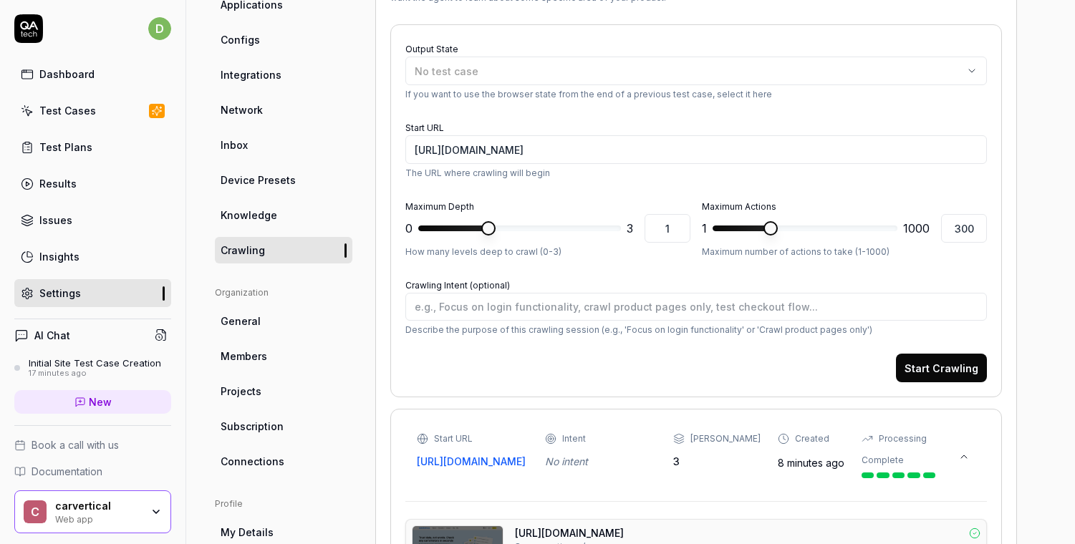
scroll to position [171, 0]
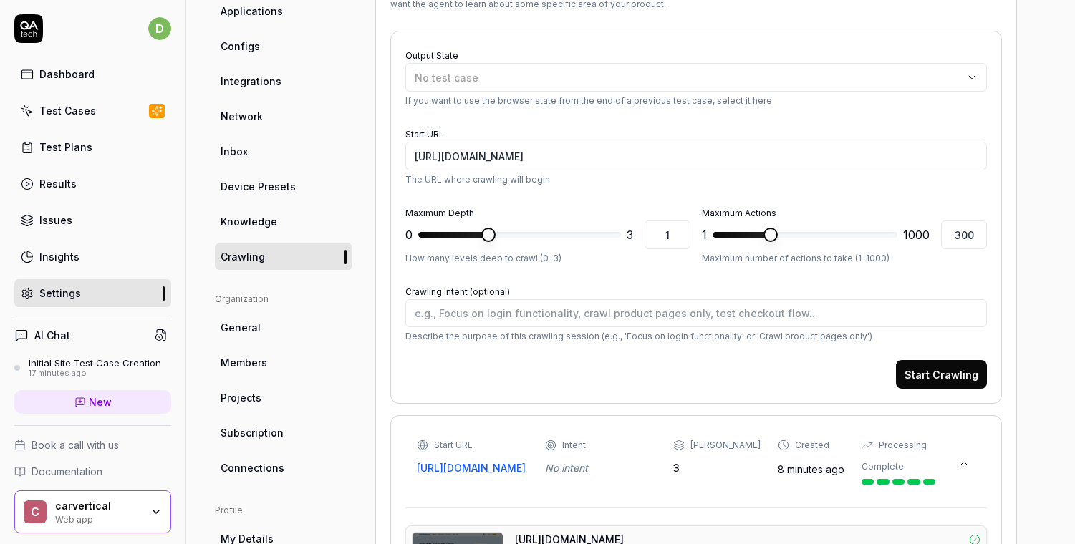
click at [88, 117] on div "Test Cases" at bounding box center [67, 110] width 57 height 15
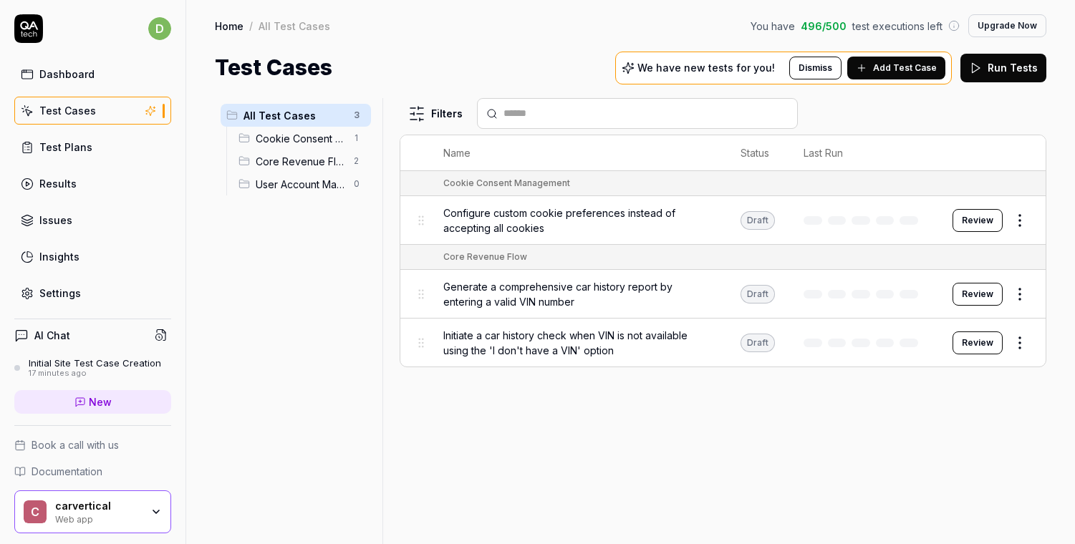
click at [975, 223] on button "Review" at bounding box center [978, 220] width 50 height 23
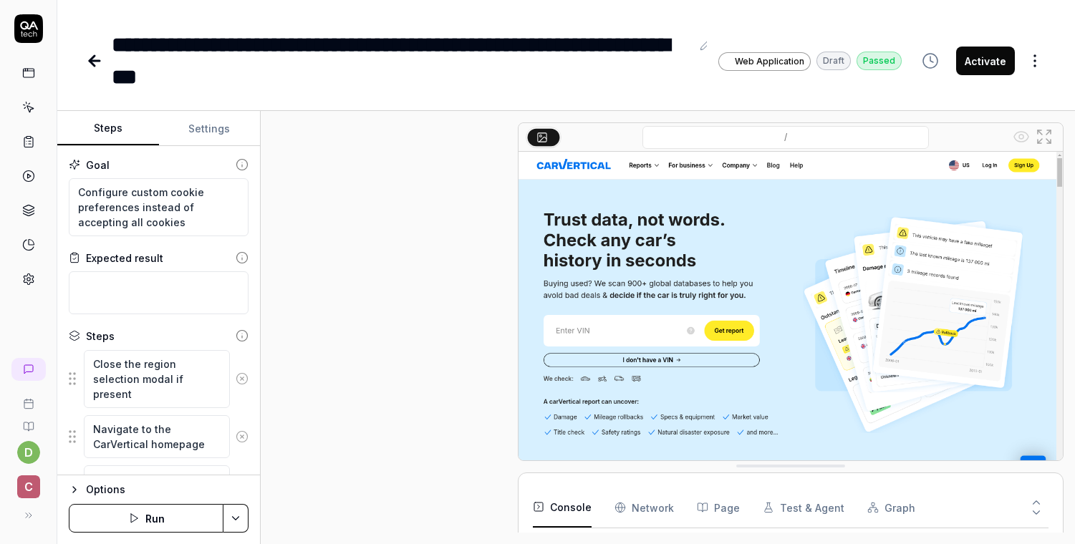
scroll to position [293, 0]
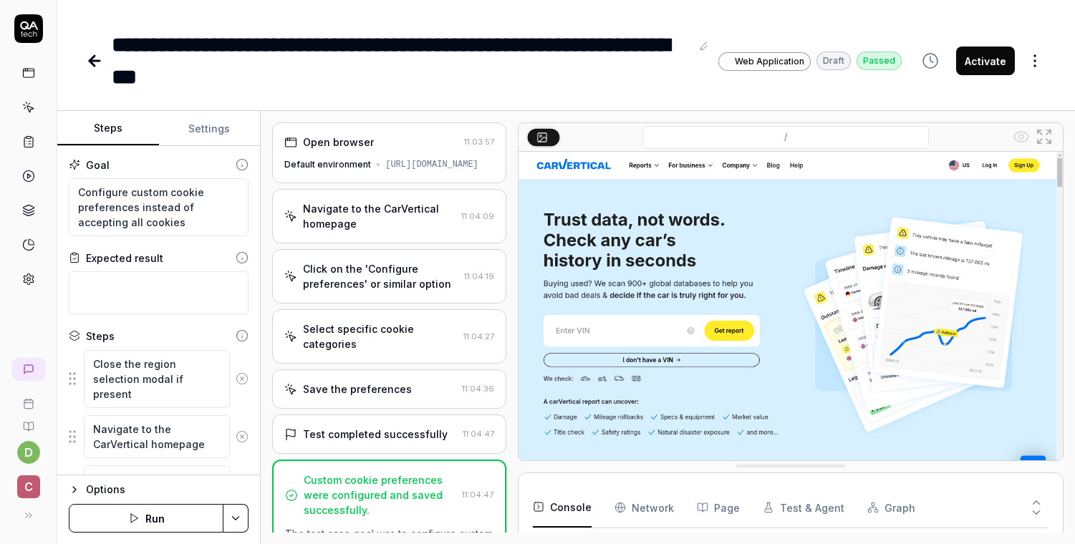
click at [430, 350] on div "Select specific cookie categories" at bounding box center [380, 337] width 155 height 30
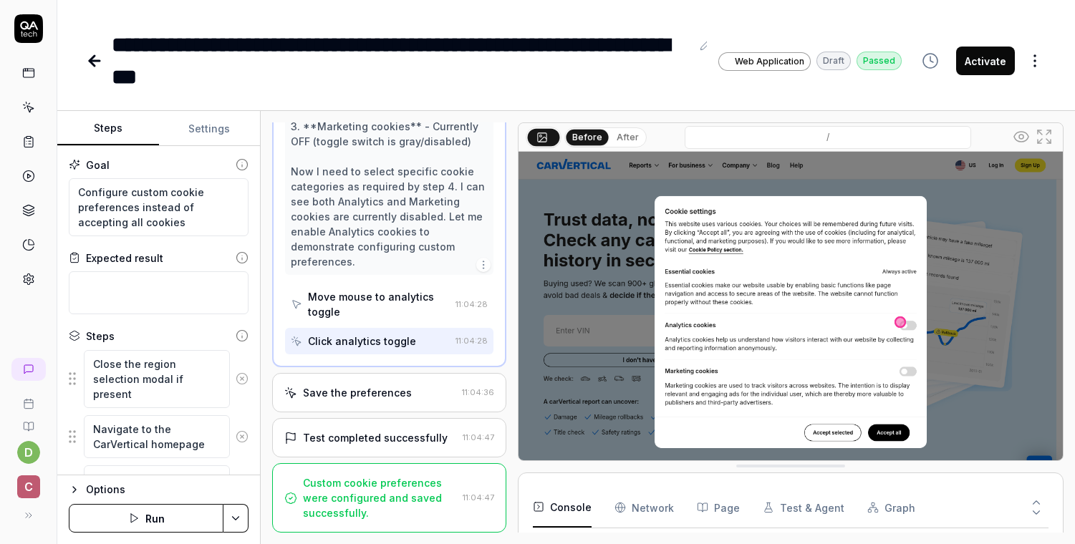
scroll to position [411, 0]
click at [991, 54] on button "Activate" at bounding box center [985, 61] width 59 height 29
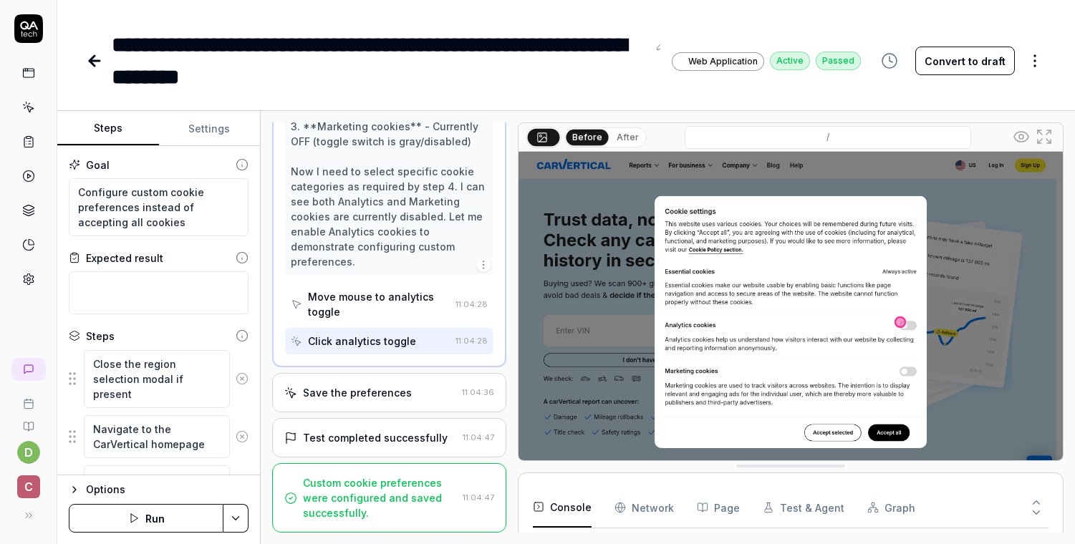
click at [92, 57] on icon at bounding box center [94, 60] width 17 height 17
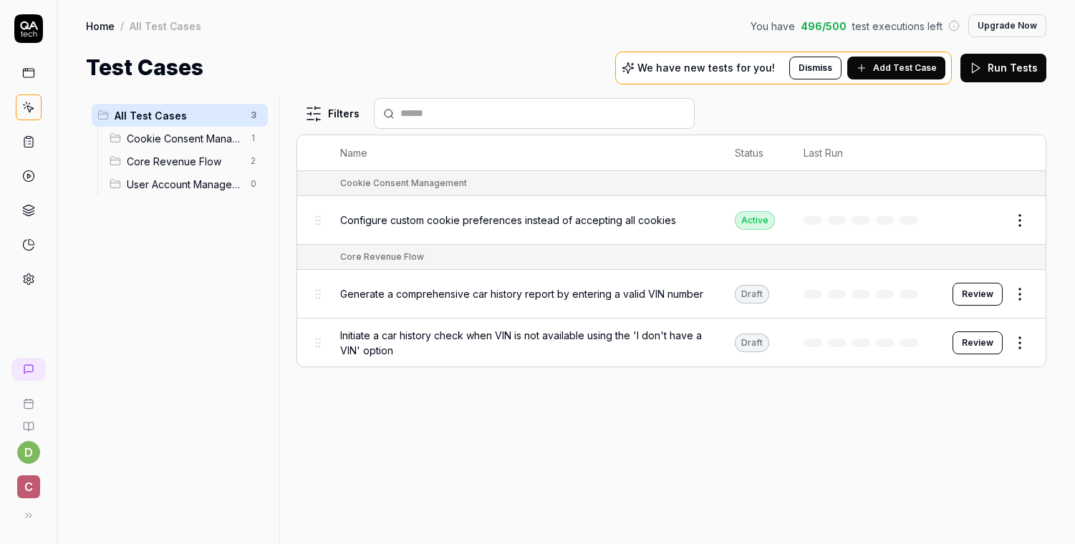
click at [504, 218] on span "Configure custom cookie preferences instead of accepting all cookies" at bounding box center [508, 220] width 336 height 15
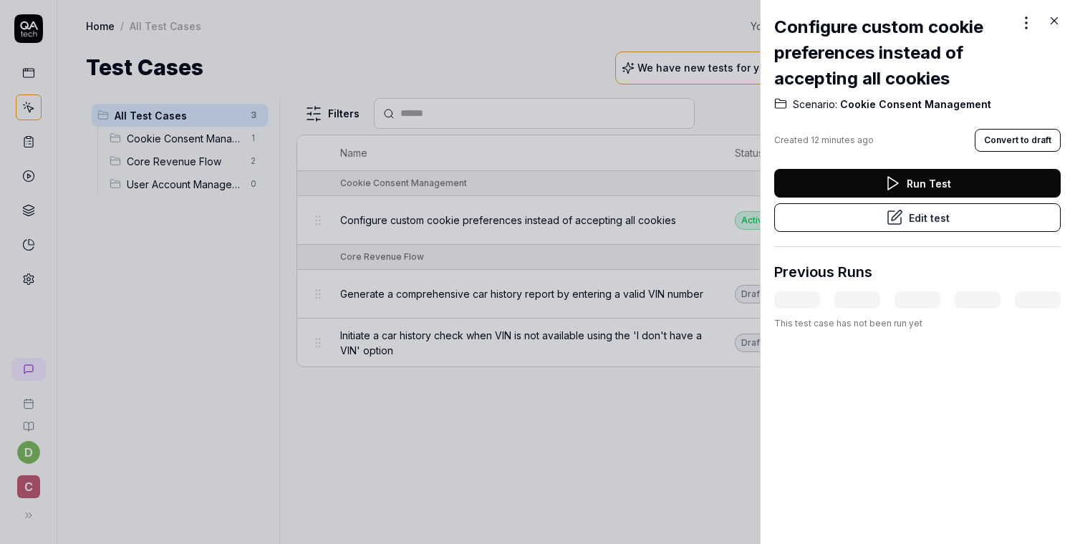
click at [931, 181] on button "Run Test" at bounding box center [917, 183] width 287 height 29
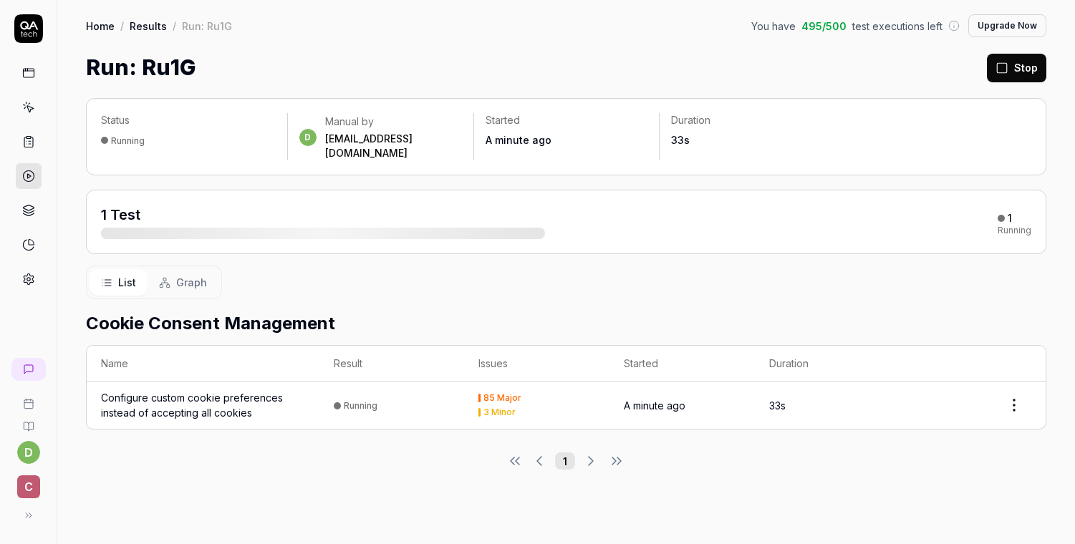
click at [25, 400] on rect at bounding box center [28, 404] width 9 height 9
click at [29, 427] on icon at bounding box center [28, 426] width 11 height 11
click at [220, 390] on div "Configure custom cookie preferences instead of accepting all cookies" at bounding box center [203, 405] width 204 height 30
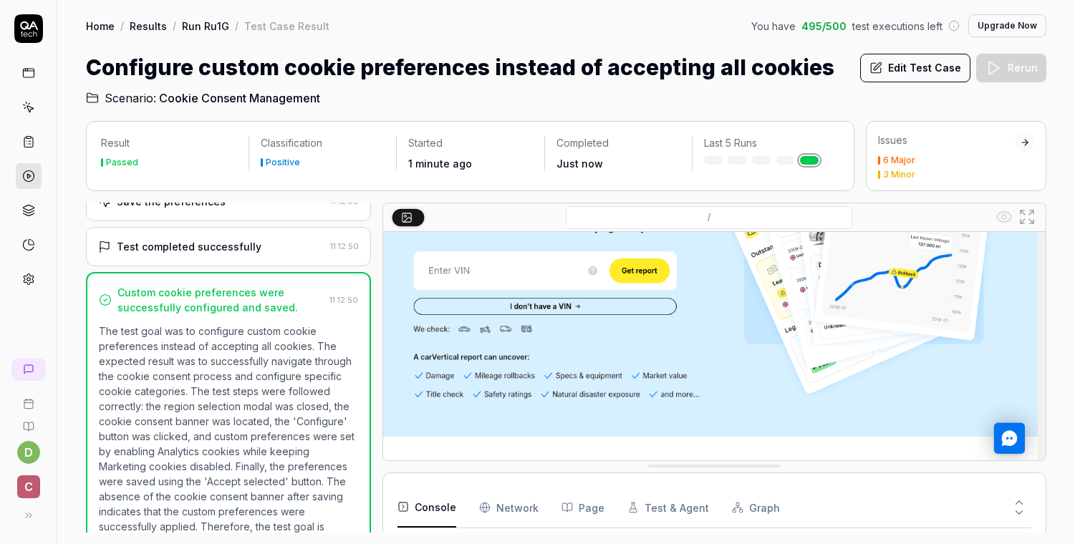
scroll to position [315, 0]
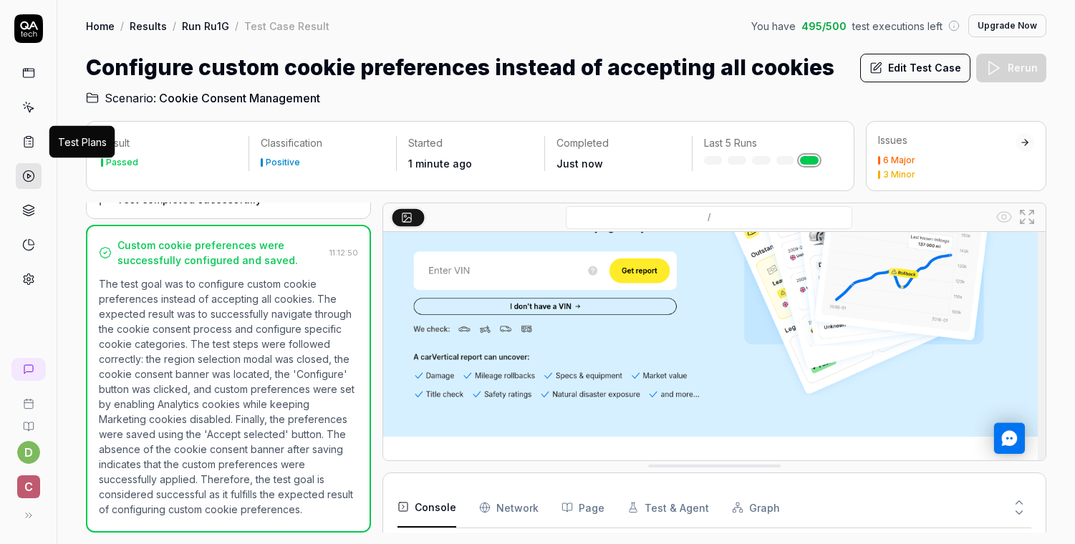
click at [30, 138] on icon at bounding box center [28, 141] width 13 height 13
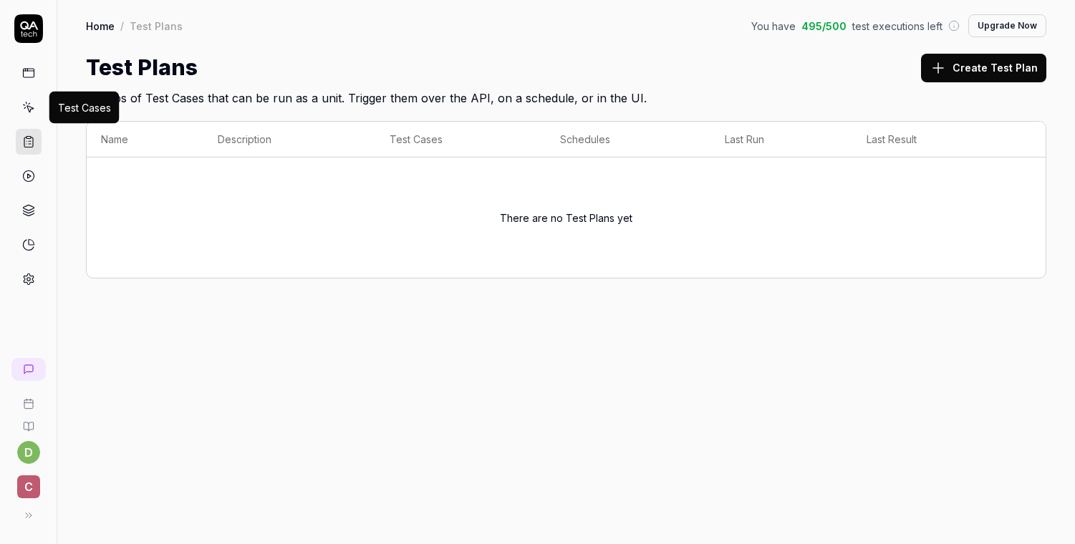
click at [28, 108] on icon at bounding box center [30, 109] width 6 height 6
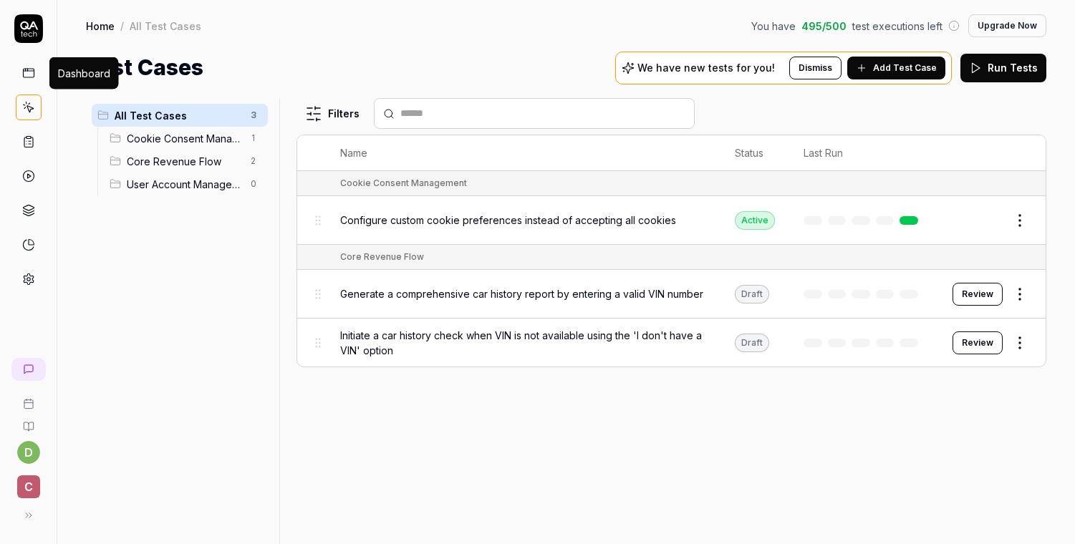
click at [24, 72] on icon at bounding box center [28, 73] width 13 height 13
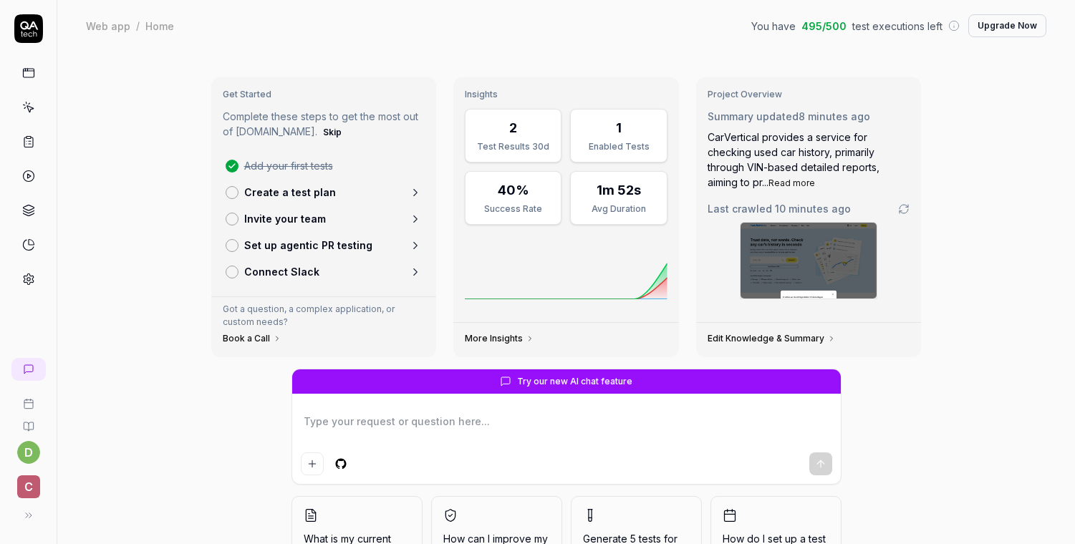
click at [283, 242] on p "Set up agentic PR testing" at bounding box center [308, 245] width 128 height 15
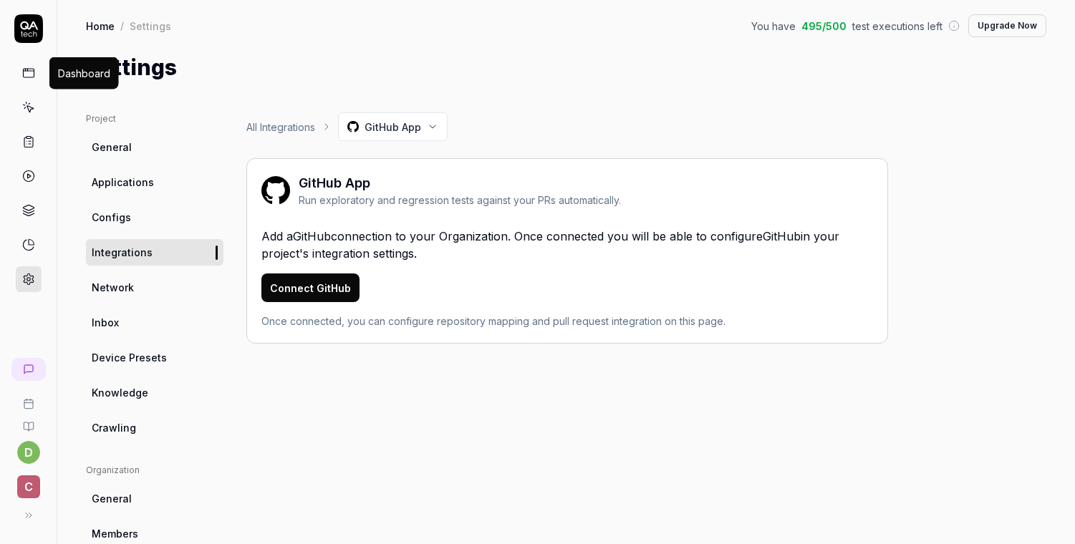
click at [29, 79] on icon at bounding box center [28, 73] width 13 height 13
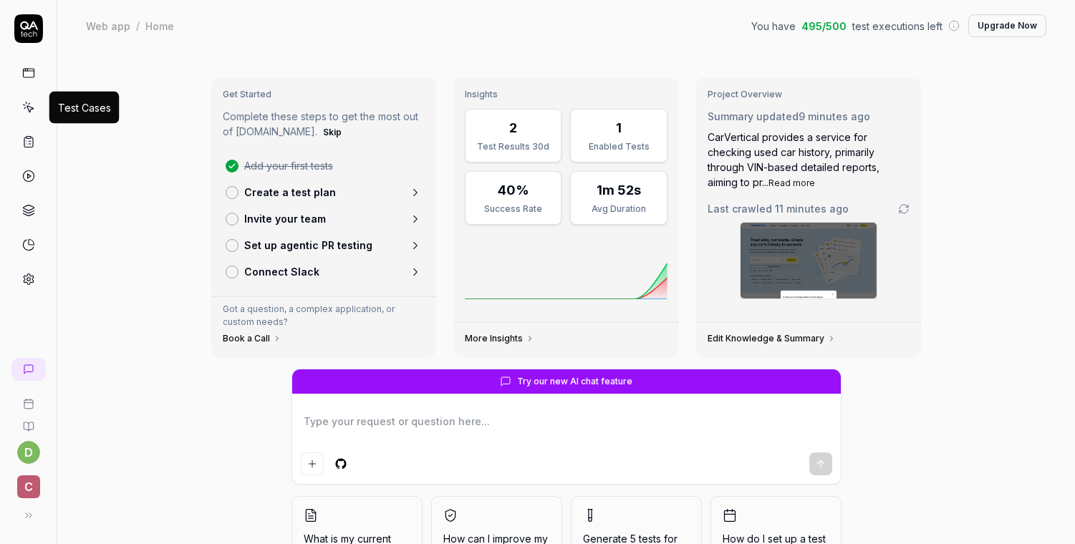
click at [30, 107] on icon at bounding box center [30, 109] width 6 height 6
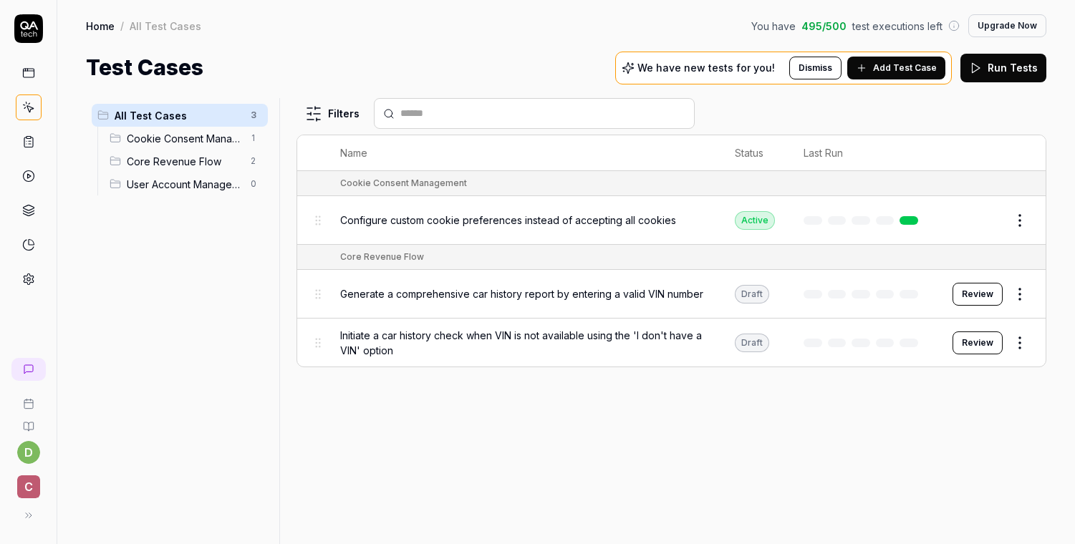
click at [410, 216] on span "Configure custom cookie preferences instead of accepting all cookies" at bounding box center [508, 220] width 336 height 15
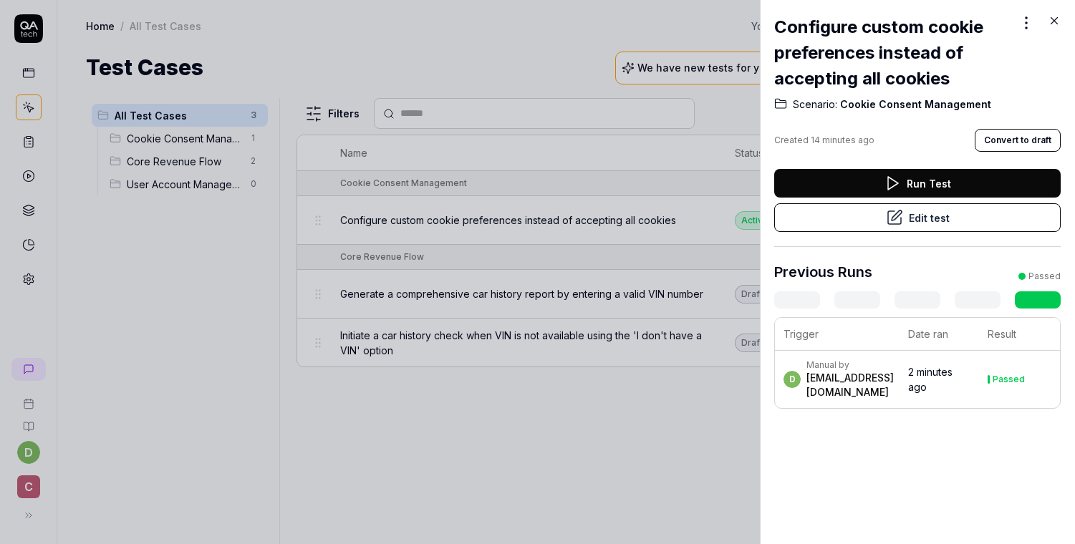
click at [910, 224] on button "Edit test" at bounding box center [917, 217] width 287 height 29
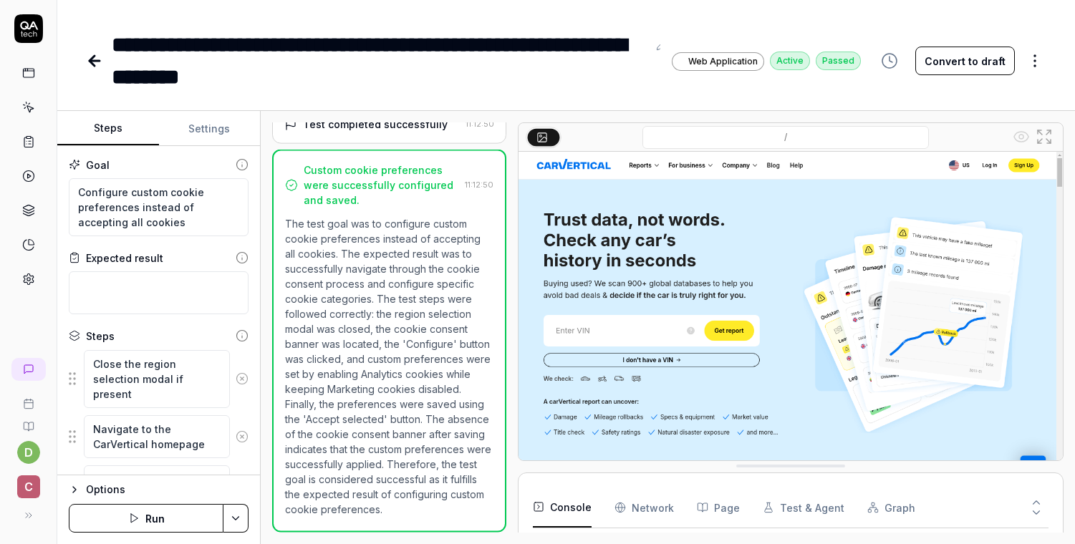
scroll to position [338, 0]
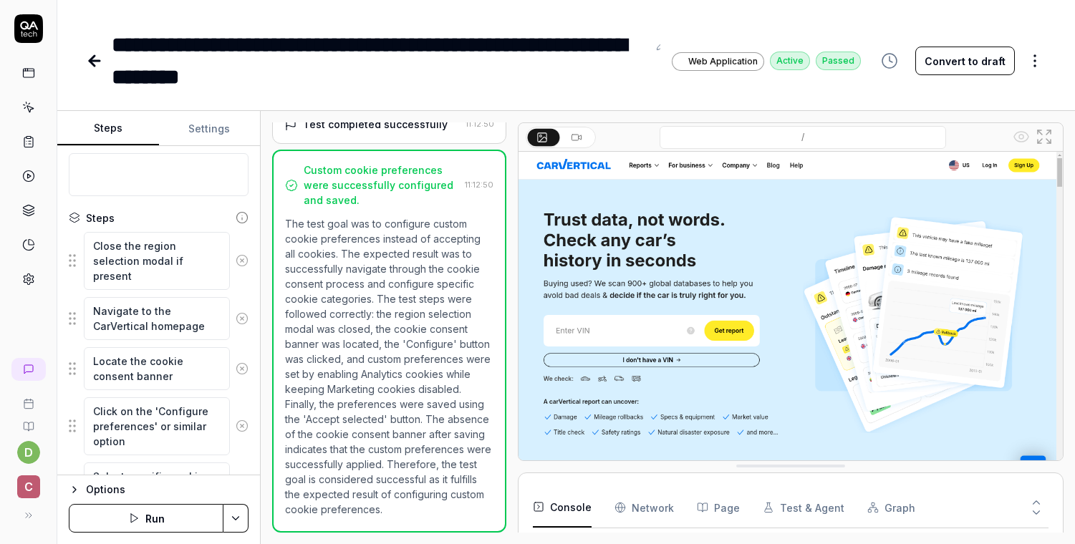
scroll to position [229, 0]
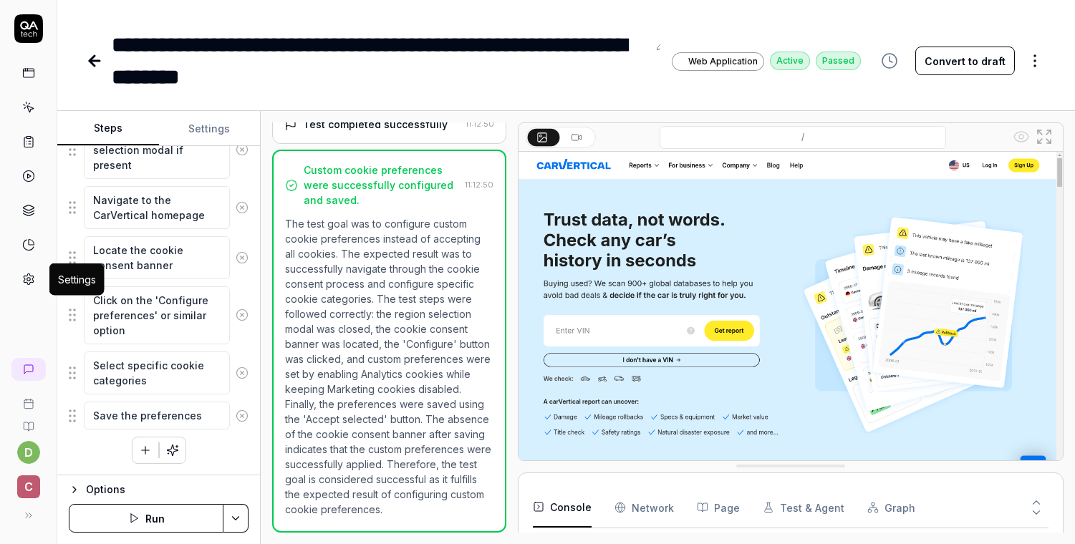
click at [28, 275] on icon at bounding box center [28, 279] width 13 height 13
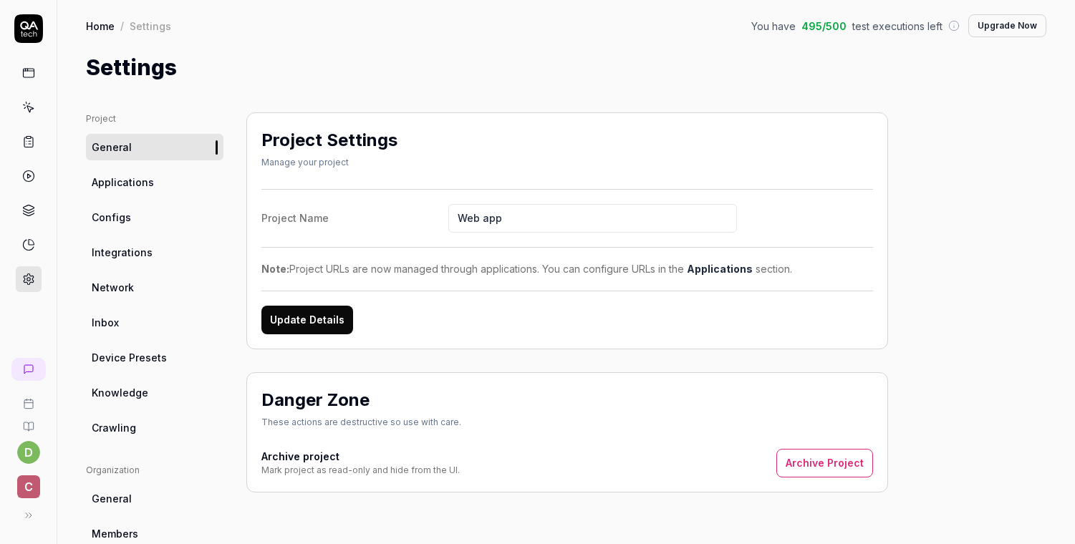
click at [140, 225] on link "Configs" at bounding box center [155, 217] width 138 height 27
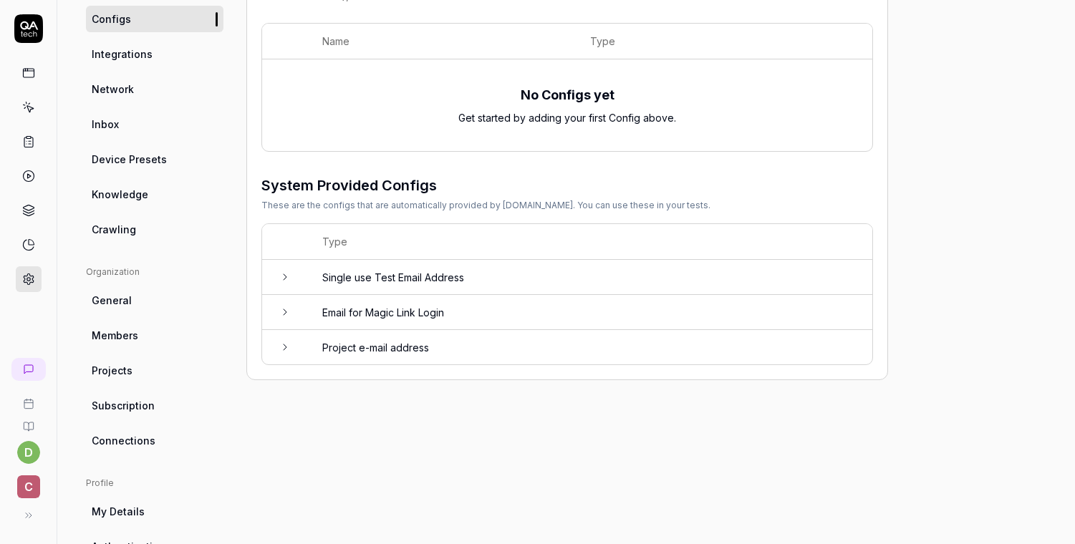
scroll to position [190, 0]
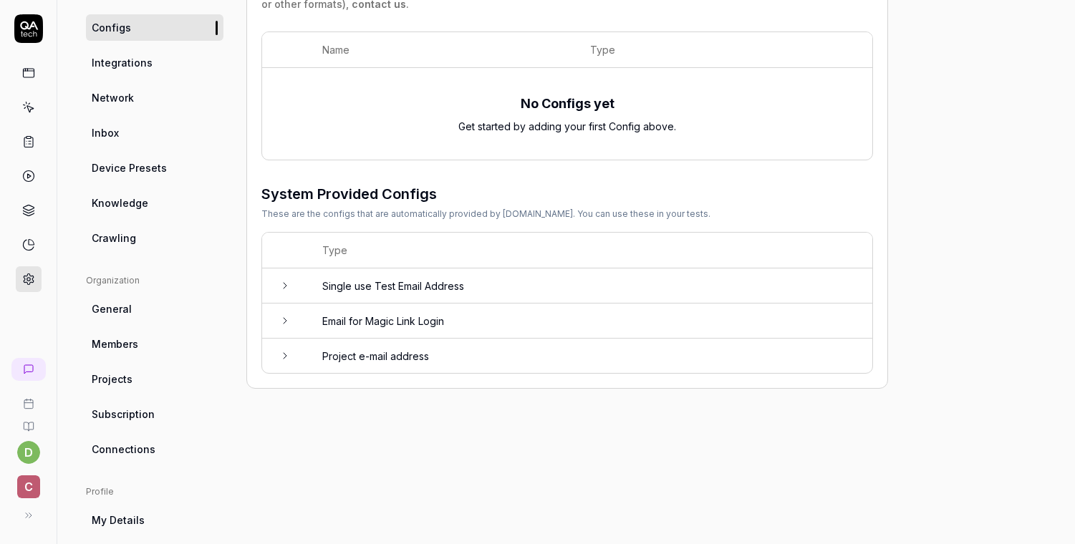
click at [284, 287] on icon at bounding box center [284, 285] width 11 height 11
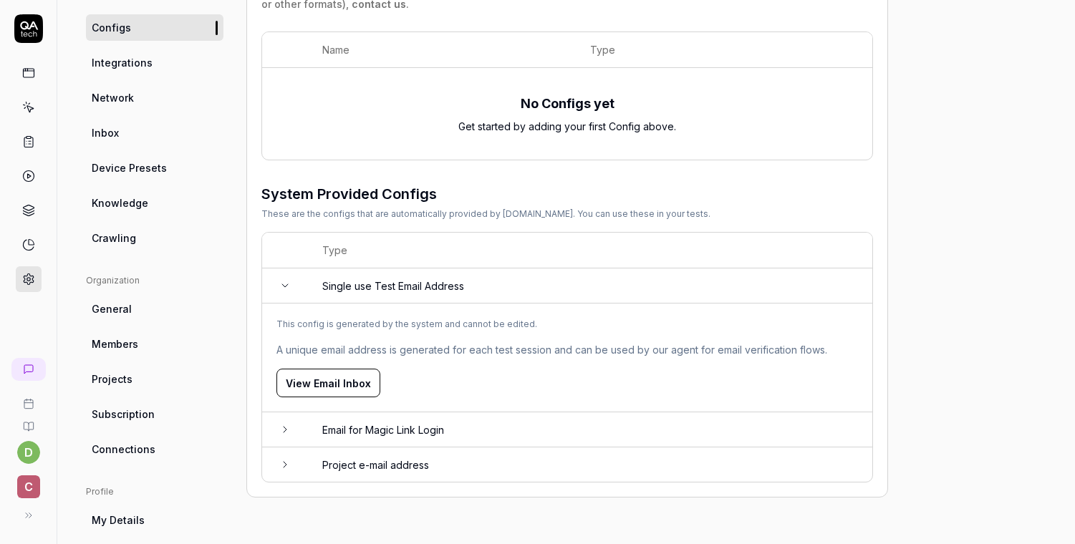
click at [284, 287] on icon at bounding box center [284, 285] width 11 height 11
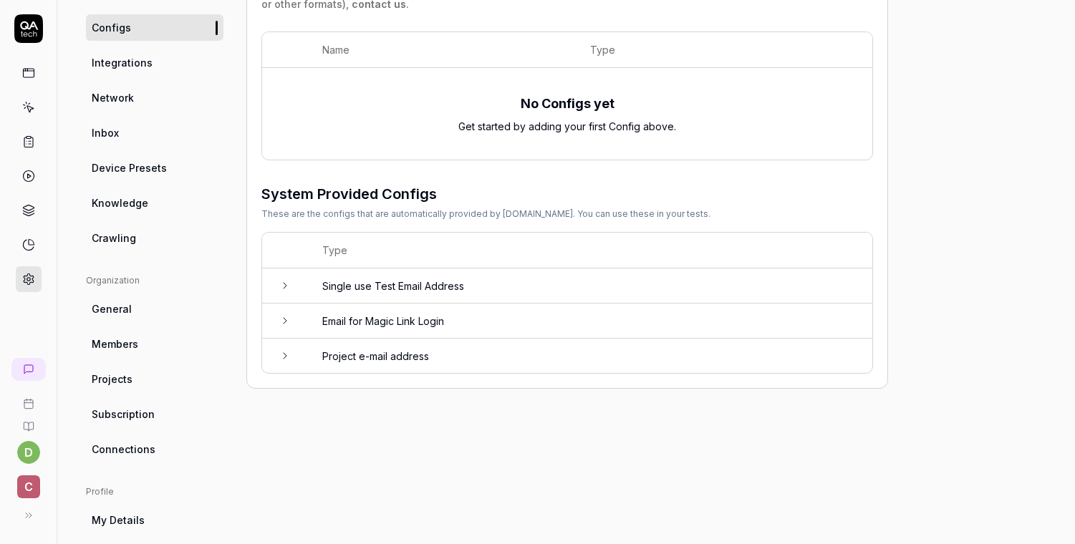
click at [286, 284] on icon at bounding box center [284, 285] width 11 height 11
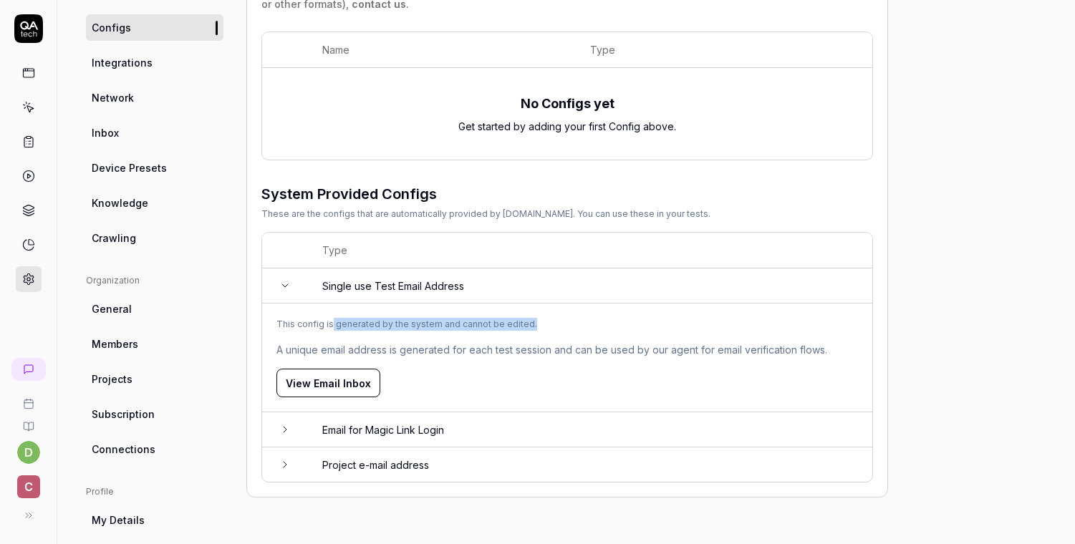
drag, startPoint x: 341, startPoint y: 322, endPoint x: 446, endPoint y: 330, distance: 105.5
click at [446, 330] on div "This config is generated by the system and cannot be edited. A unique email add…" at bounding box center [568, 358] width 582 height 80
click at [426, 347] on span "A unique email address is generated for each test session and can be used by ou…" at bounding box center [552, 349] width 551 height 15
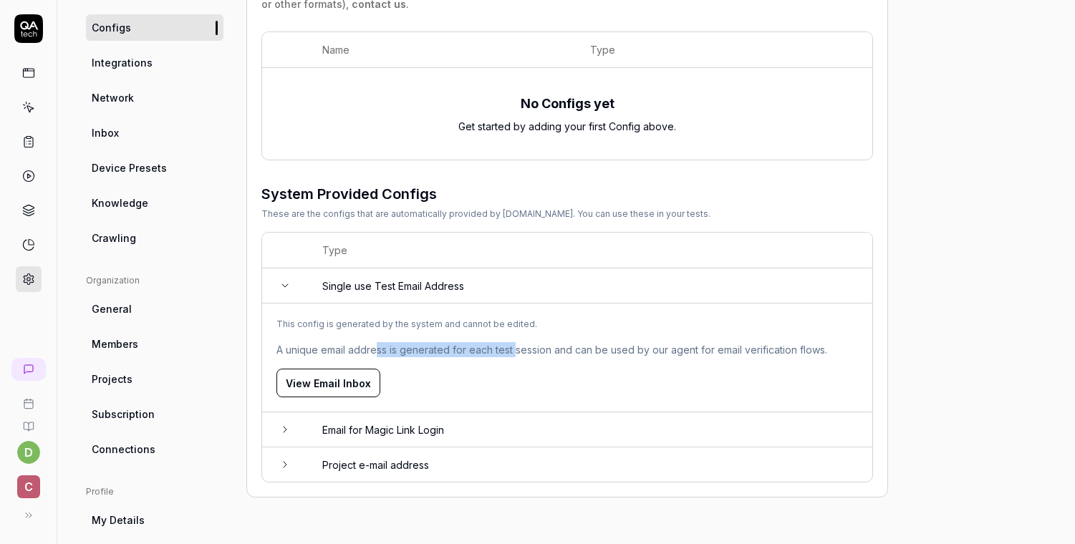
drag, startPoint x: 375, startPoint y: 347, endPoint x: 514, endPoint y: 353, distance: 138.4
click at [514, 353] on span "A unique email address is generated for each test session and can be used by ou…" at bounding box center [552, 349] width 551 height 15
click at [347, 386] on button "View Email Inbox" at bounding box center [329, 383] width 104 height 29
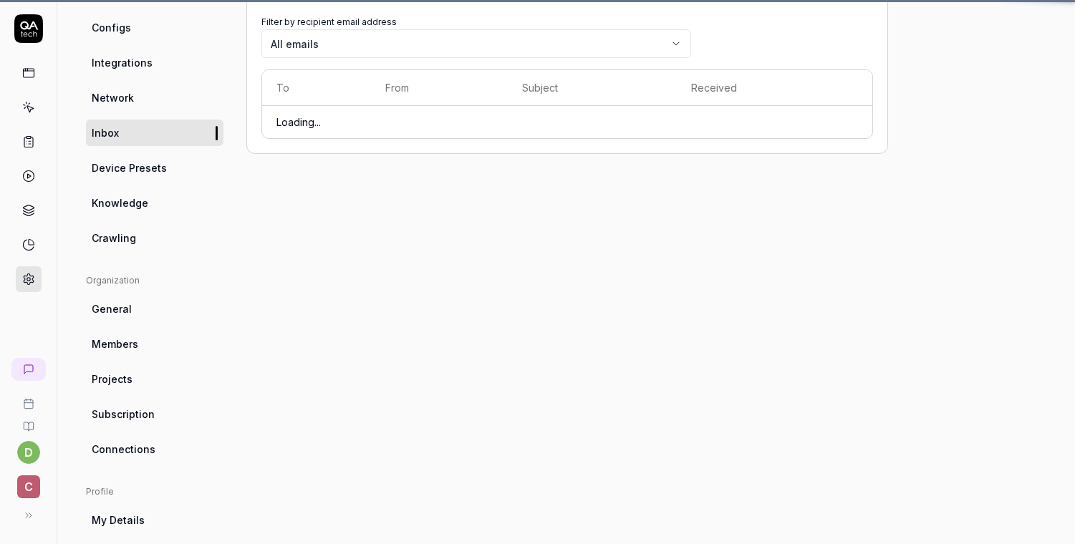
scroll to position [112, 0]
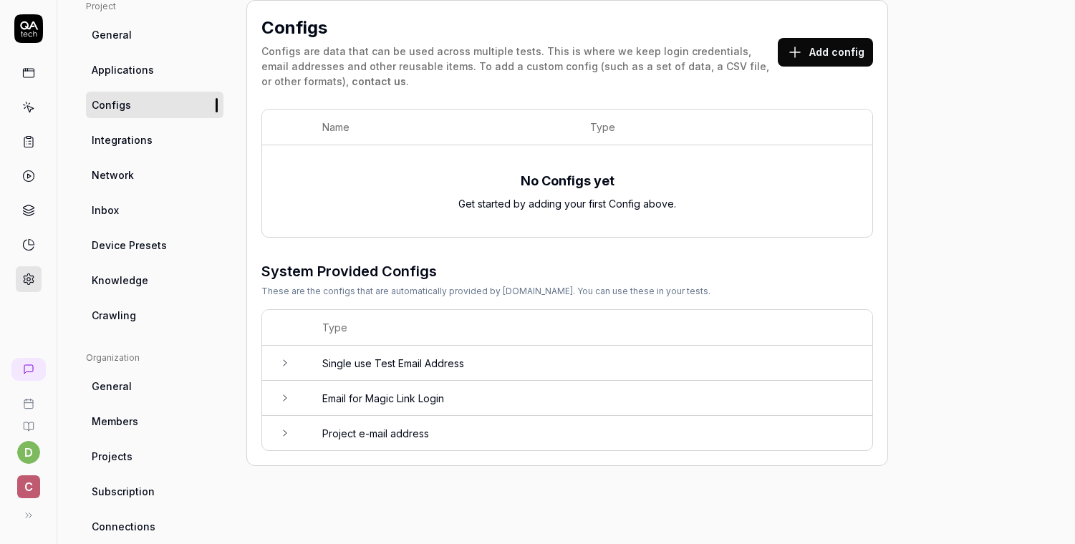
click at [286, 395] on icon at bounding box center [284, 398] width 11 height 11
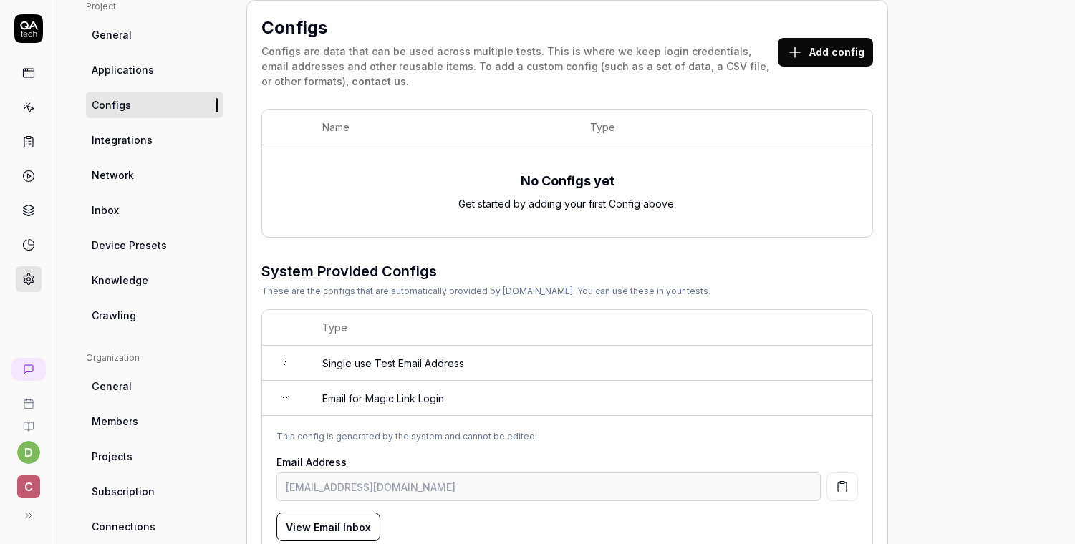
click at [283, 397] on icon at bounding box center [285, 398] width 6 height 3
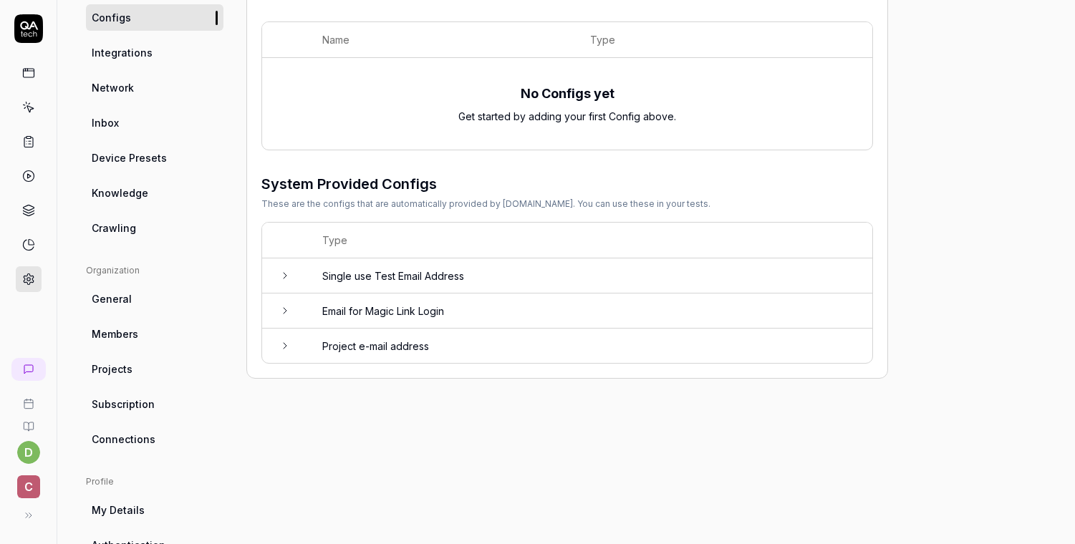
scroll to position [201, 0]
click at [282, 345] on icon at bounding box center [284, 345] width 11 height 11
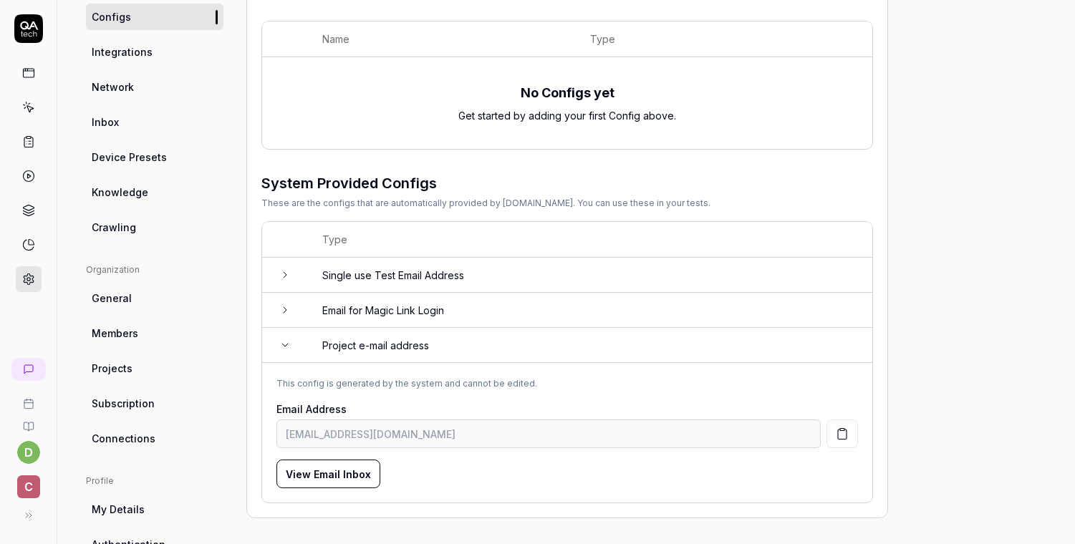
click at [280, 341] on icon at bounding box center [284, 345] width 11 height 11
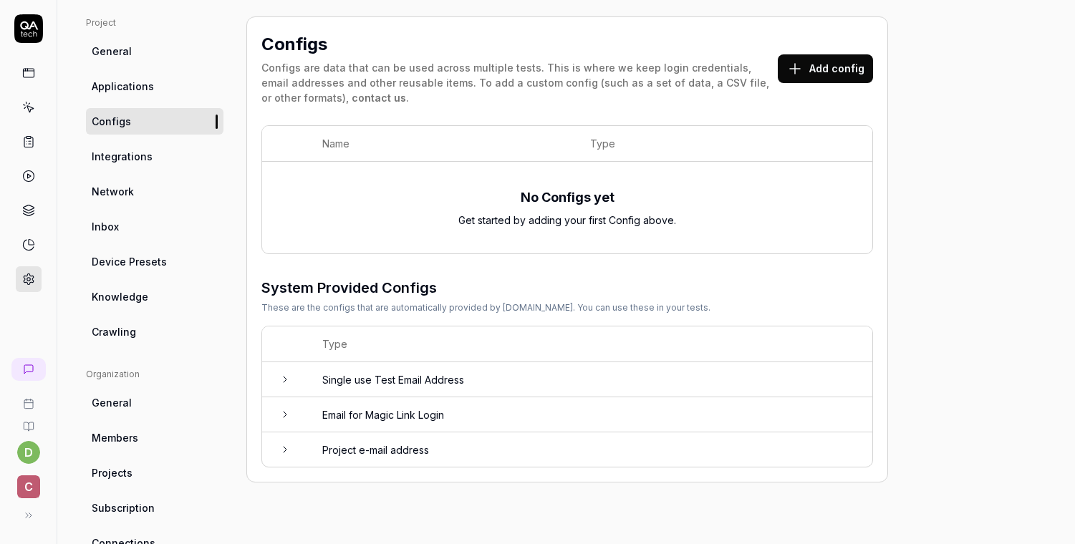
scroll to position [101, 0]
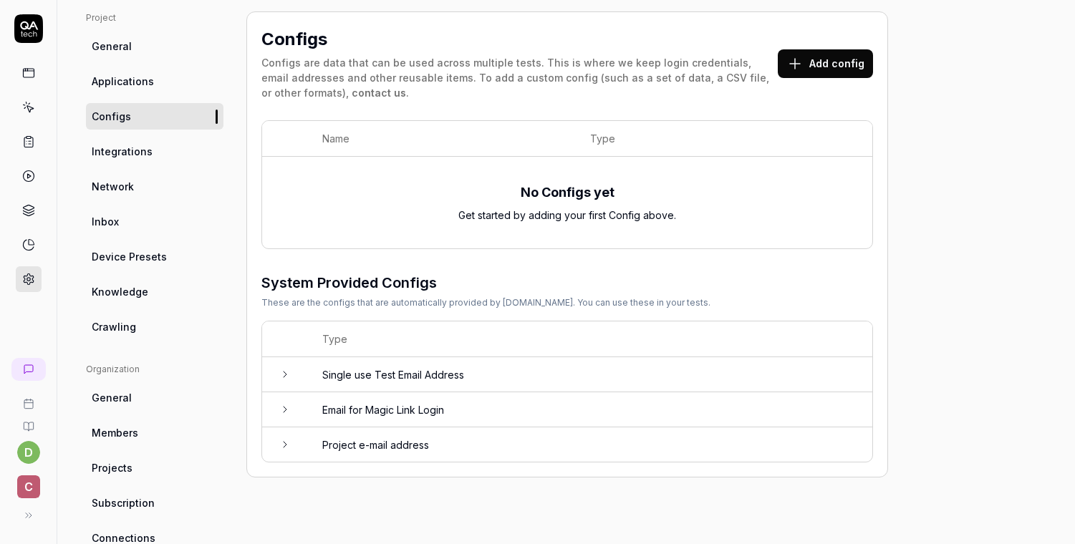
click at [324, 378] on td "Single use Test Email Address" at bounding box center [590, 374] width 564 height 35
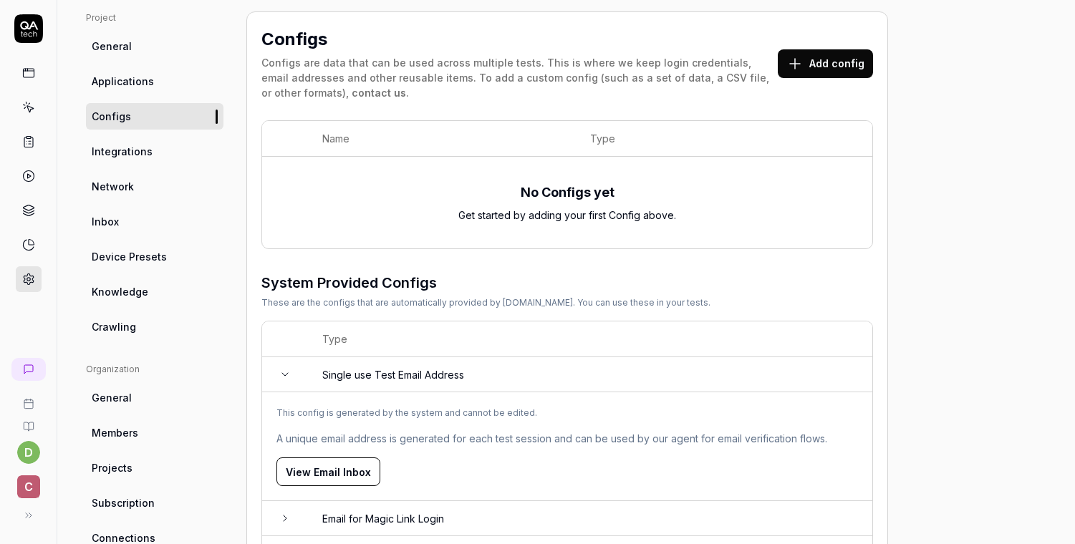
click at [338, 469] on button "View Email Inbox" at bounding box center [329, 472] width 104 height 29
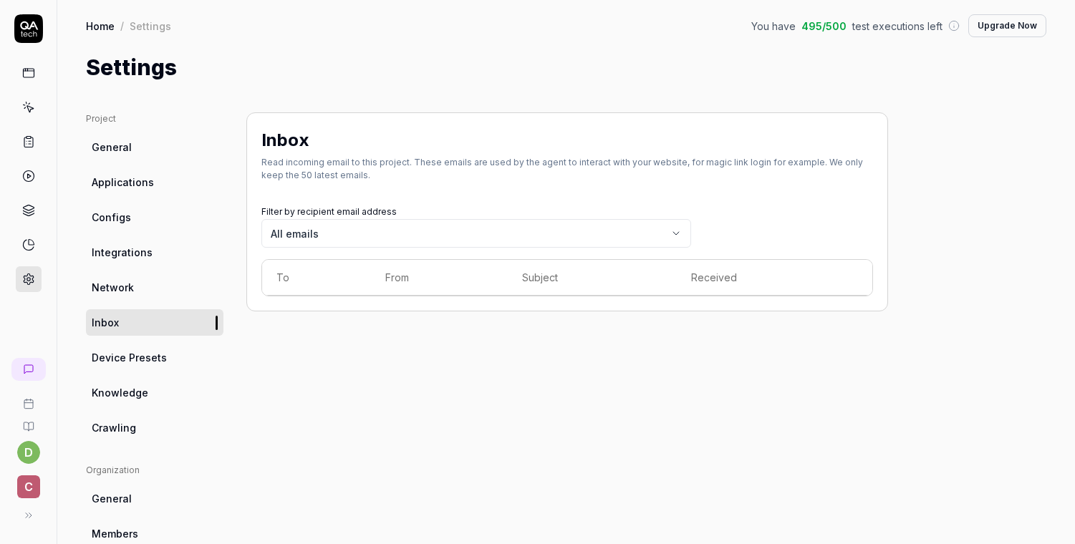
click at [154, 360] on span "Device Presets" at bounding box center [129, 357] width 75 height 15
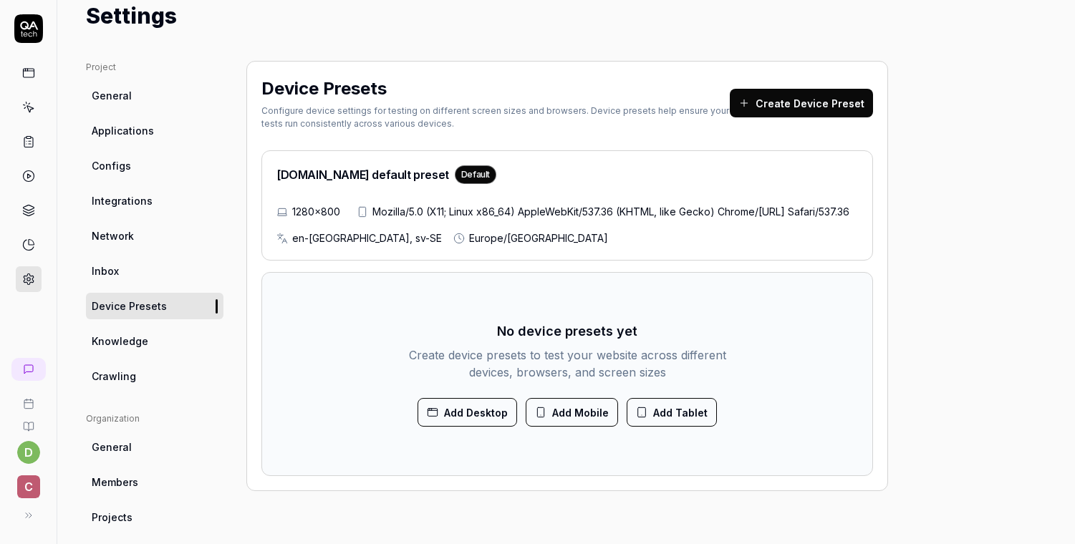
scroll to position [58, 0]
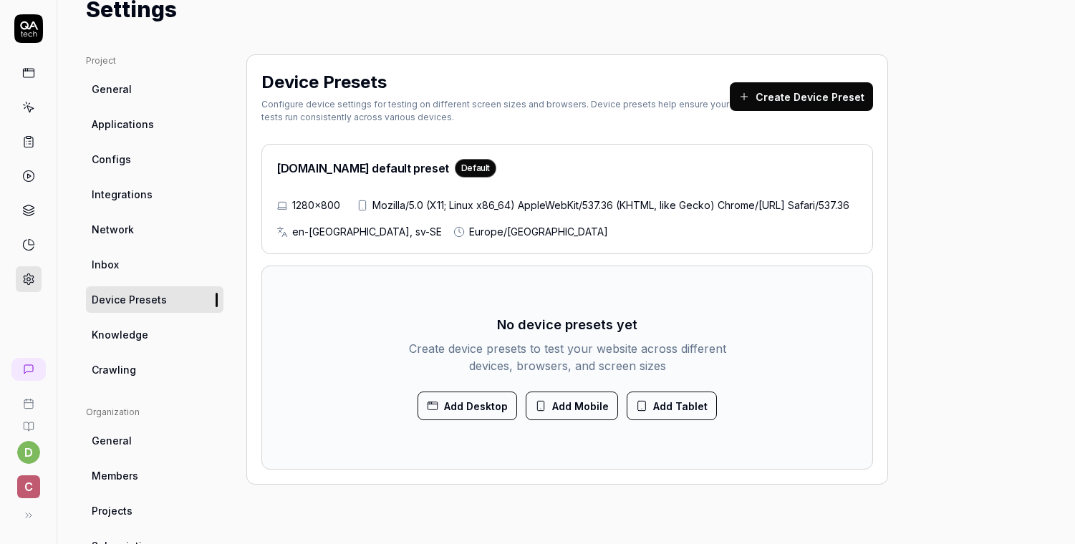
click at [151, 239] on link "Network" at bounding box center [155, 229] width 138 height 27
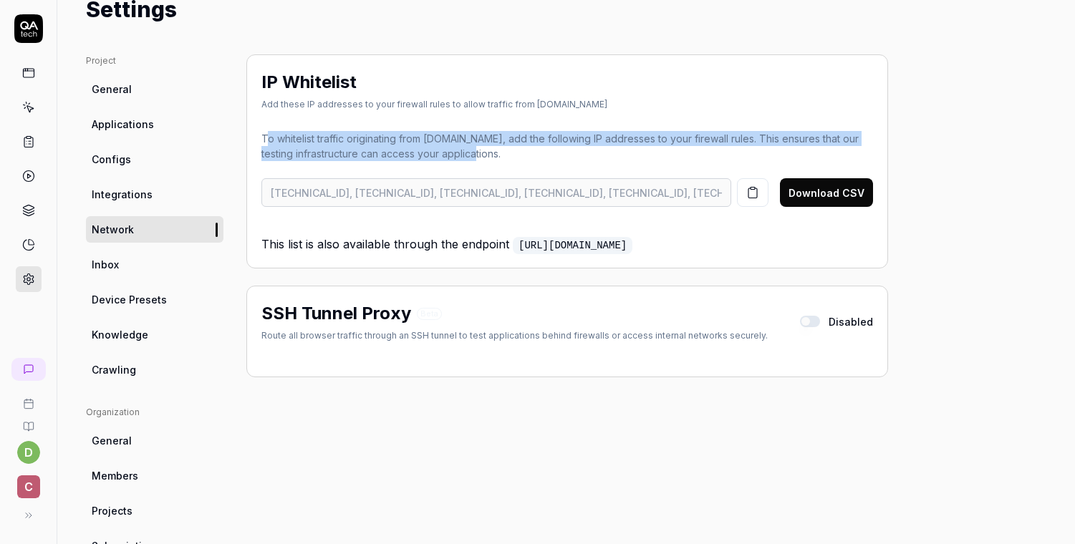
drag, startPoint x: 292, startPoint y: 137, endPoint x: 506, endPoint y: 155, distance: 214.2
click at [506, 155] on p "To whitelist traffic originating from QA.tech, add the following IP addresses t…" at bounding box center [567, 146] width 612 height 30
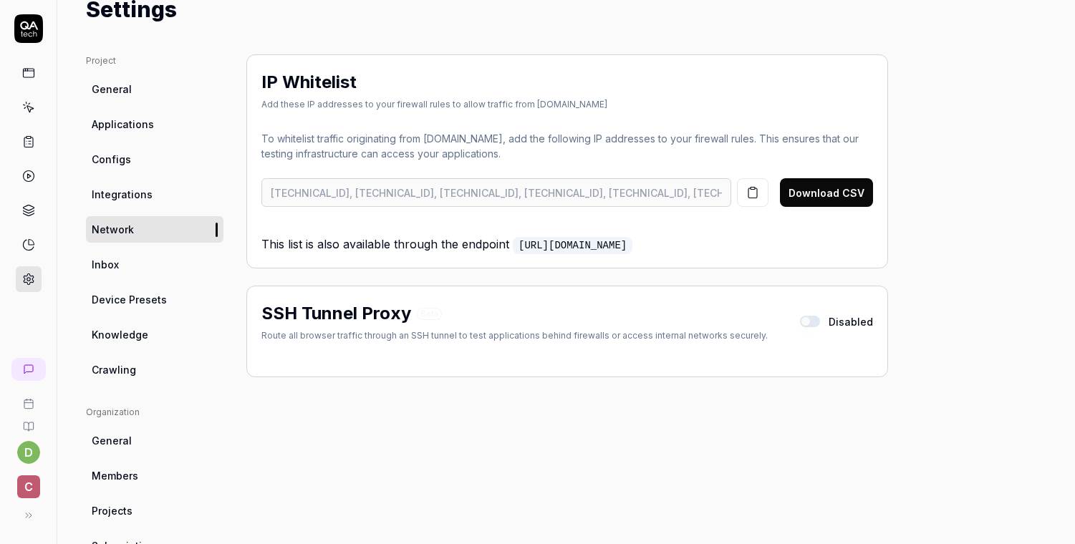
drag, startPoint x: 445, startPoint y: 253, endPoint x: 482, endPoint y: 251, distance: 37.3
click at [482, 253] on div "IP Whitelist Add these IP addresses to your firewall rules to allow traffic fro…" at bounding box center [567, 161] width 642 height 214
click at [482, 251] on p "This list is also available through the endpoint https://app.qa.tech/api/outbou…" at bounding box center [567, 238] width 612 height 29
click at [158, 164] on link "Configs" at bounding box center [155, 159] width 138 height 27
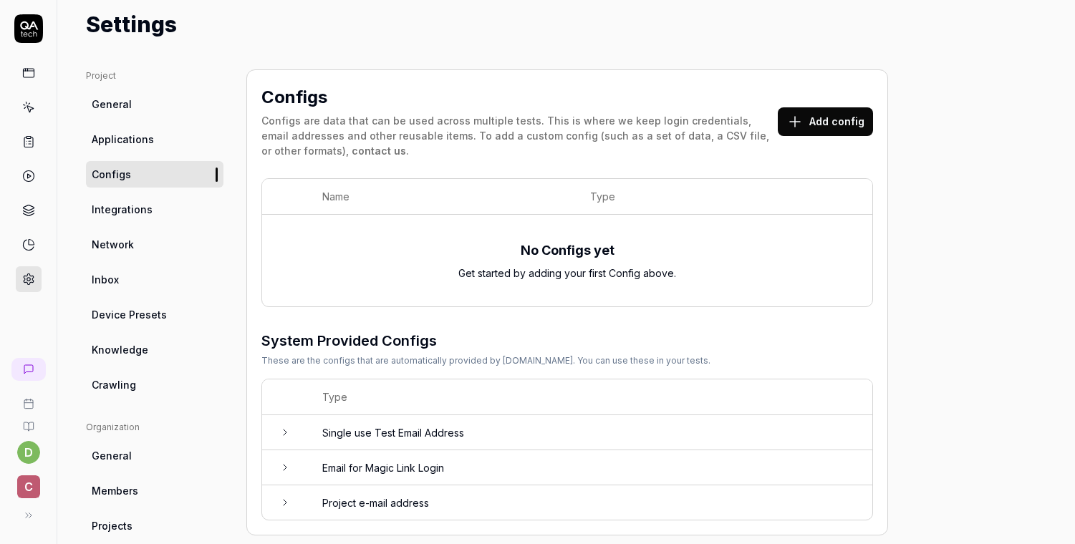
scroll to position [23, 0]
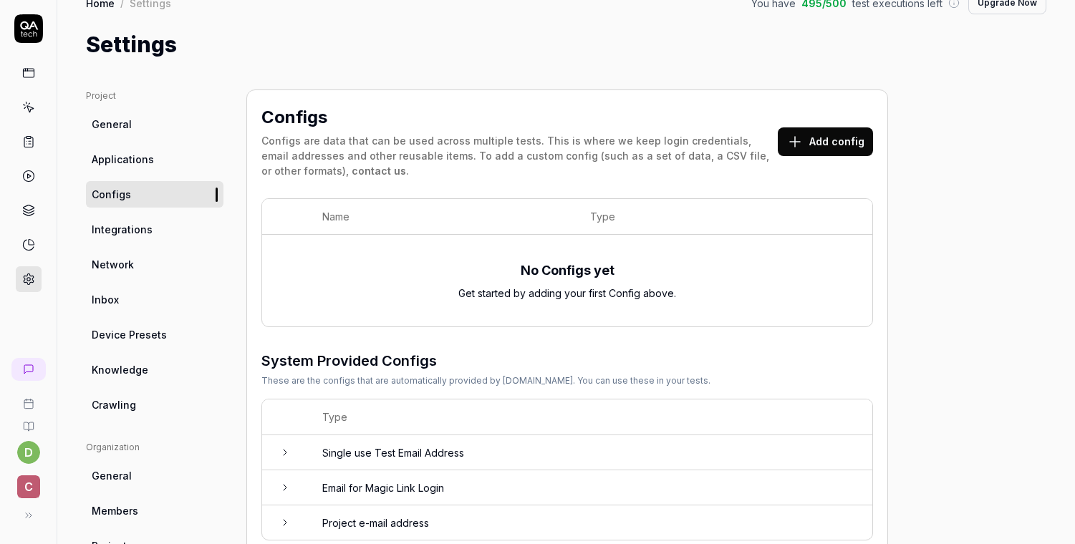
click at [811, 140] on button "Add config" at bounding box center [825, 142] width 95 height 29
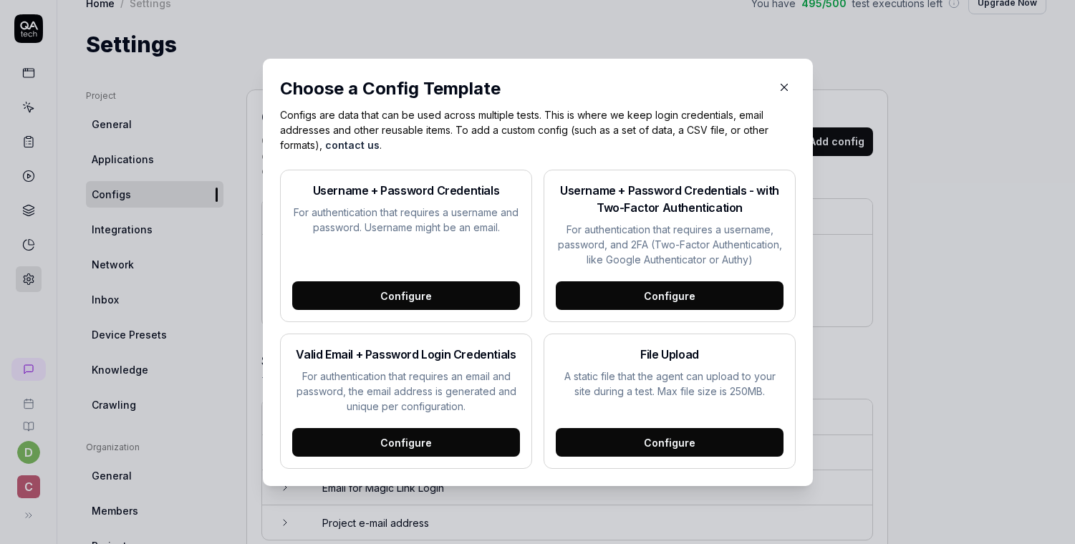
drag, startPoint x: 475, startPoint y: 222, endPoint x: 487, endPoint y: 229, distance: 13.8
click at [487, 229] on p "For authentication that requires a username and password. Username might be an …" at bounding box center [406, 220] width 228 height 30
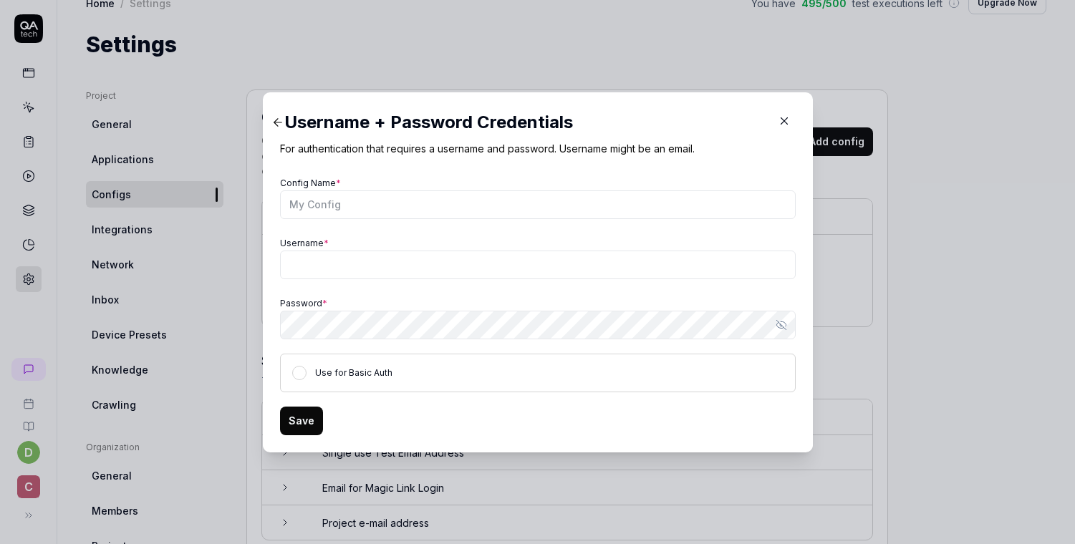
click at [486, 229] on div "Config Name * Username * Password * Show password Use for Basic Auth" at bounding box center [538, 282] width 516 height 219
click at [387, 376] on div "Use for Basic Auth" at bounding box center [538, 373] width 516 height 39
click at [355, 371] on label "Use for Basic Auth" at bounding box center [353, 372] width 77 height 11
click at [307, 371] on button "Use for Basic Auth" at bounding box center [299, 373] width 14 height 14
click at [355, 371] on label "Use for Basic Auth" at bounding box center [353, 372] width 77 height 11
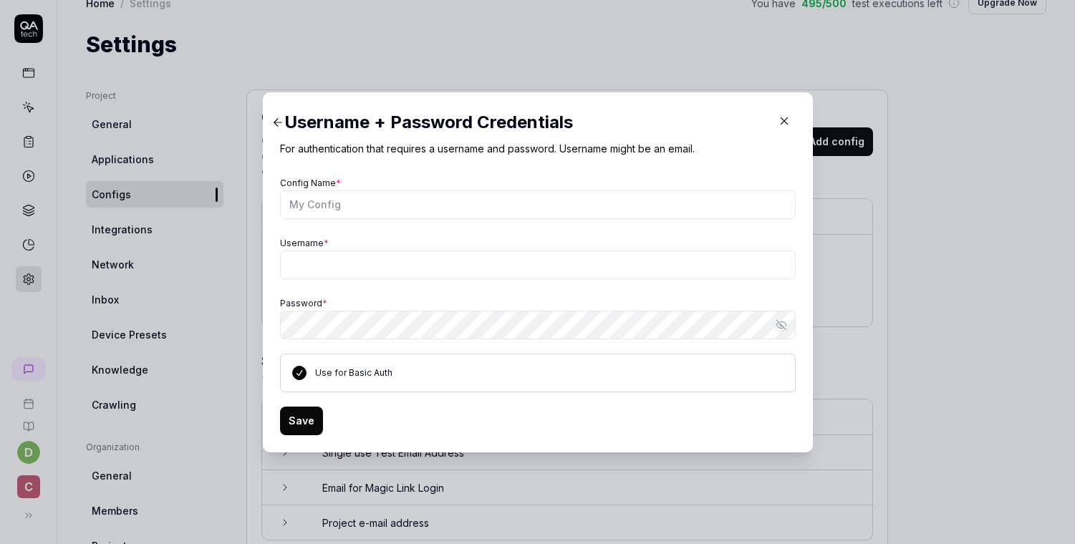
click at [307, 371] on button "Use for Basic Auth" at bounding box center [299, 373] width 14 height 14
click at [378, 378] on div "Use for Basic Auth" at bounding box center [353, 373] width 77 height 14
click at [375, 375] on label "Use for Basic Auth" at bounding box center [353, 372] width 77 height 11
click at [307, 375] on button "Use for Basic Auth" at bounding box center [299, 373] width 14 height 14
click at [375, 375] on label "Use for Basic Auth" at bounding box center [353, 372] width 77 height 11
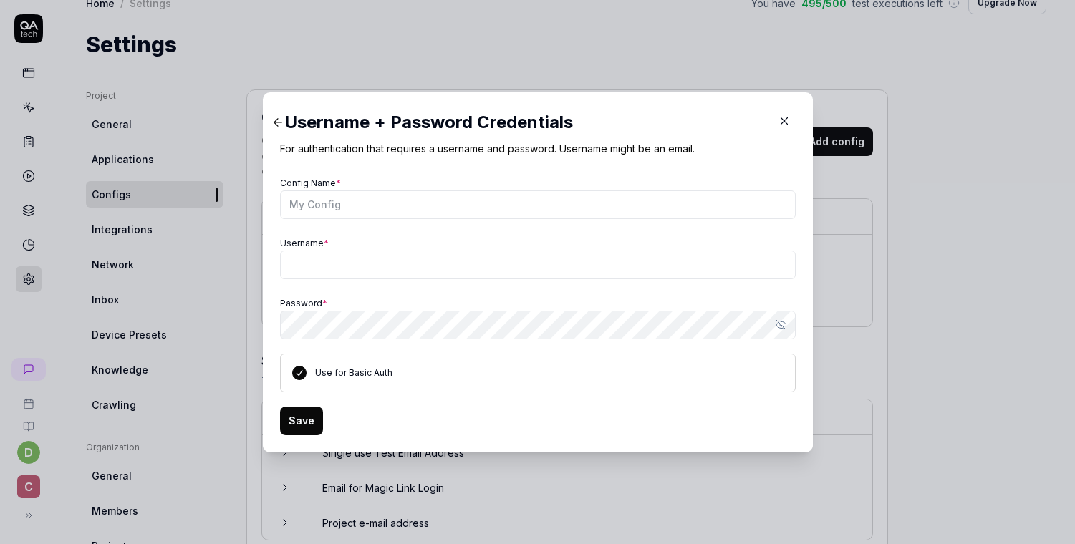
click at [307, 375] on button "Use for Basic Auth" at bounding box center [299, 373] width 14 height 14
click at [782, 112] on button "button" at bounding box center [784, 121] width 23 height 23
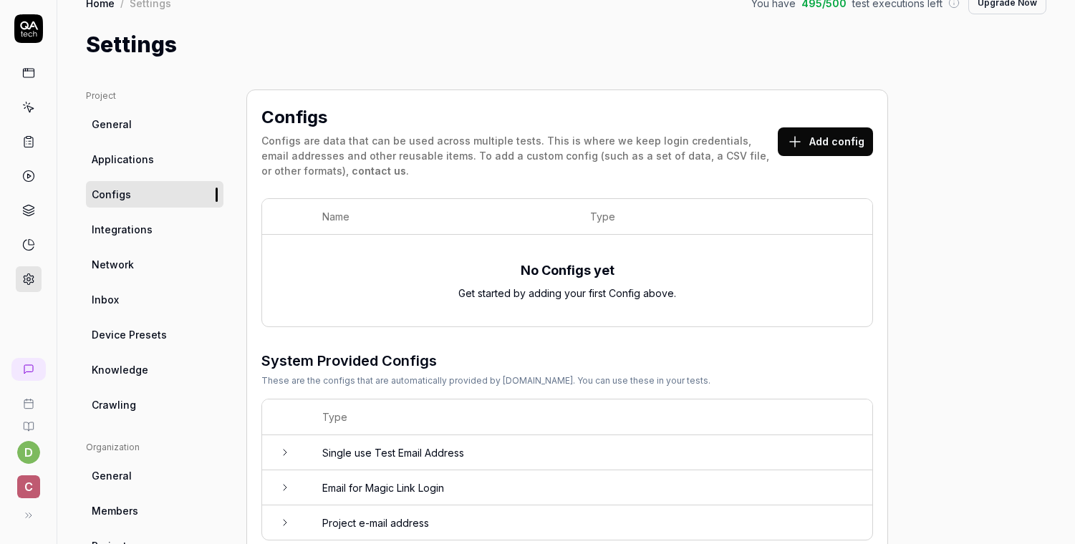
click at [809, 134] on button "Add config" at bounding box center [825, 142] width 95 height 29
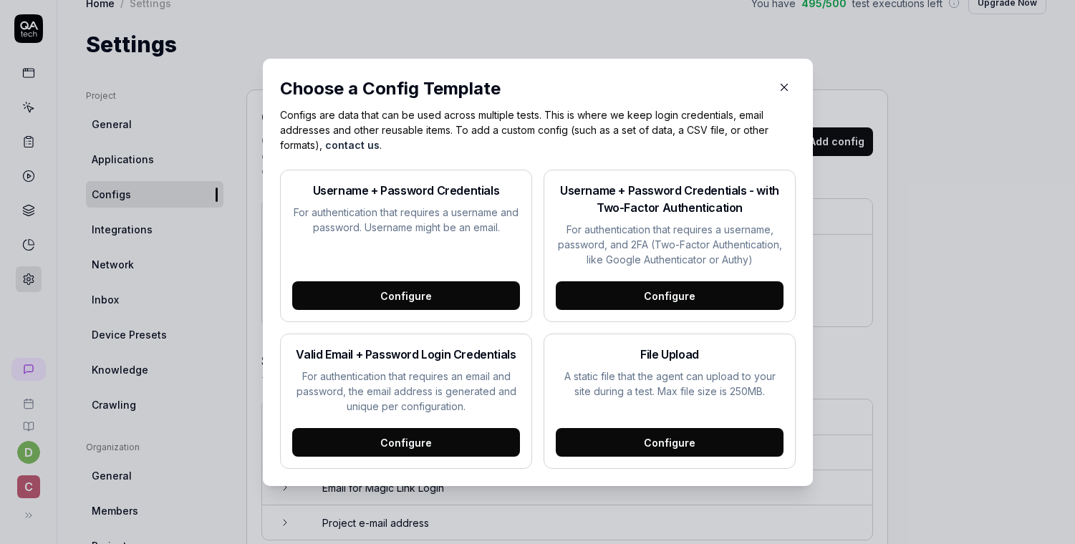
click at [778, 85] on icon "button" at bounding box center [784, 87] width 13 height 13
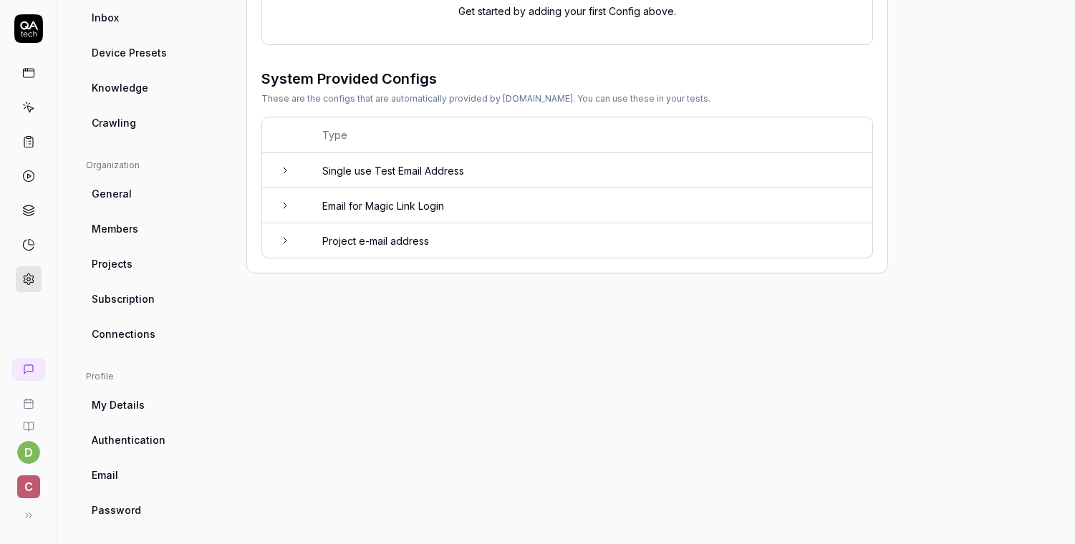
scroll to position [313, 0]
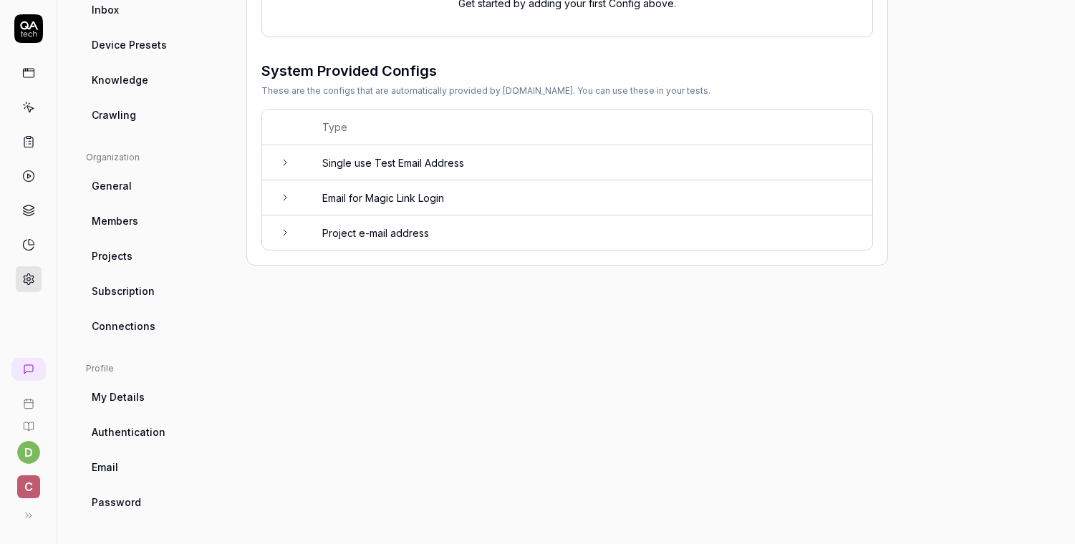
click at [148, 428] on span "Authentication" at bounding box center [129, 432] width 74 height 15
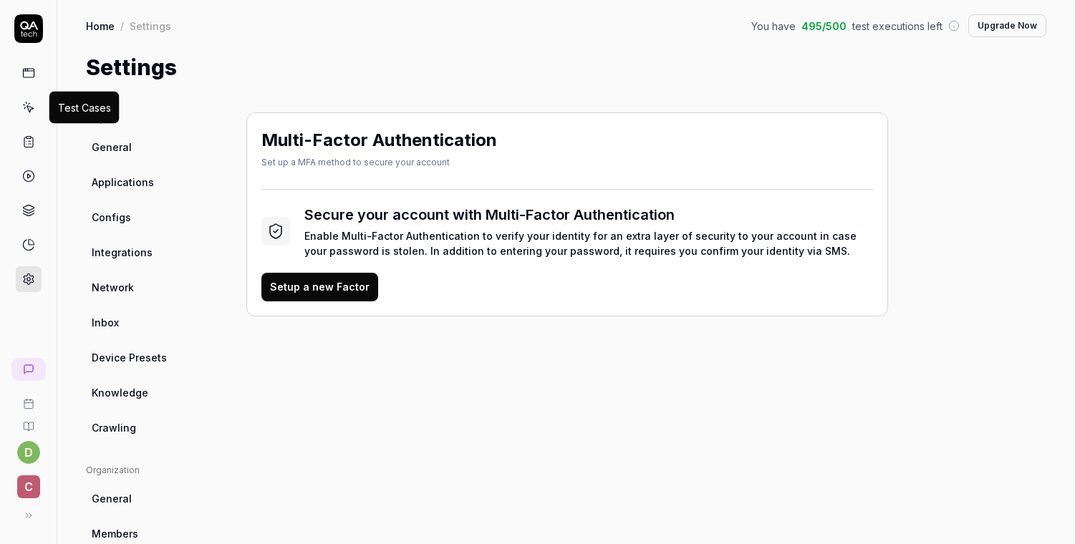
click at [29, 103] on icon at bounding box center [29, 103] width 1 height 1
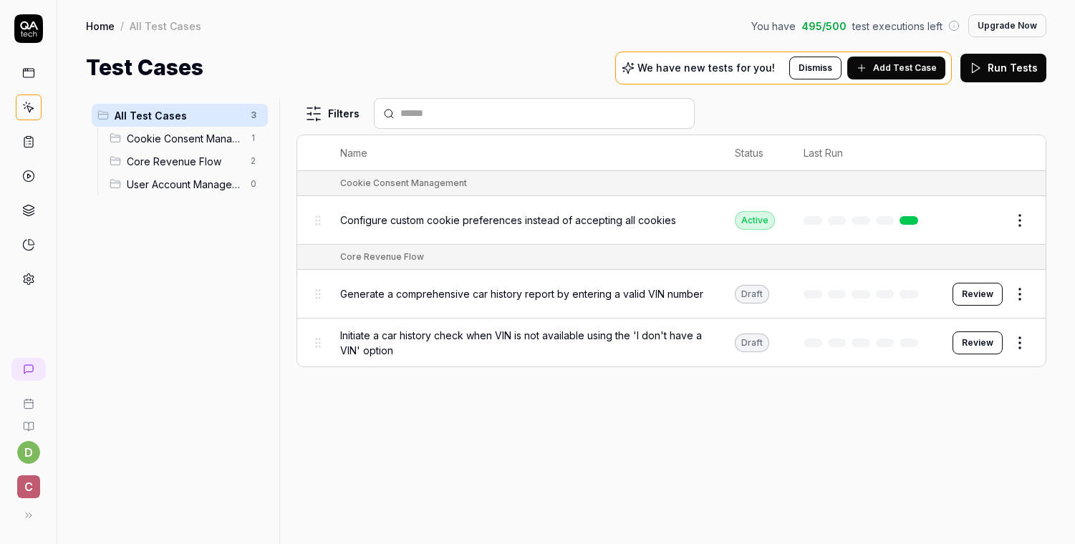
click at [905, 73] on span "Add Test Case" at bounding box center [905, 68] width 64 height 13
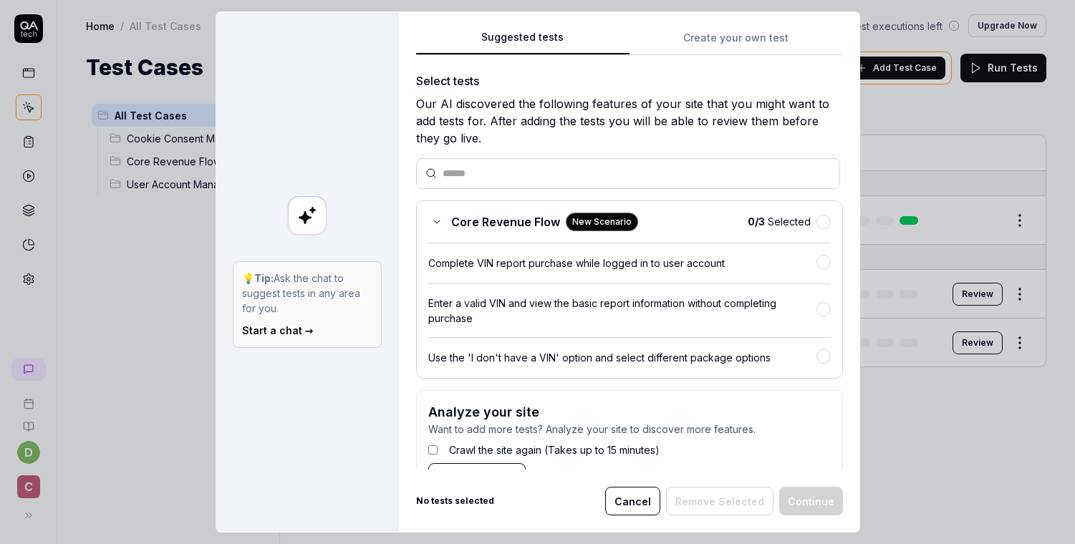
scroll to position [45, 0]
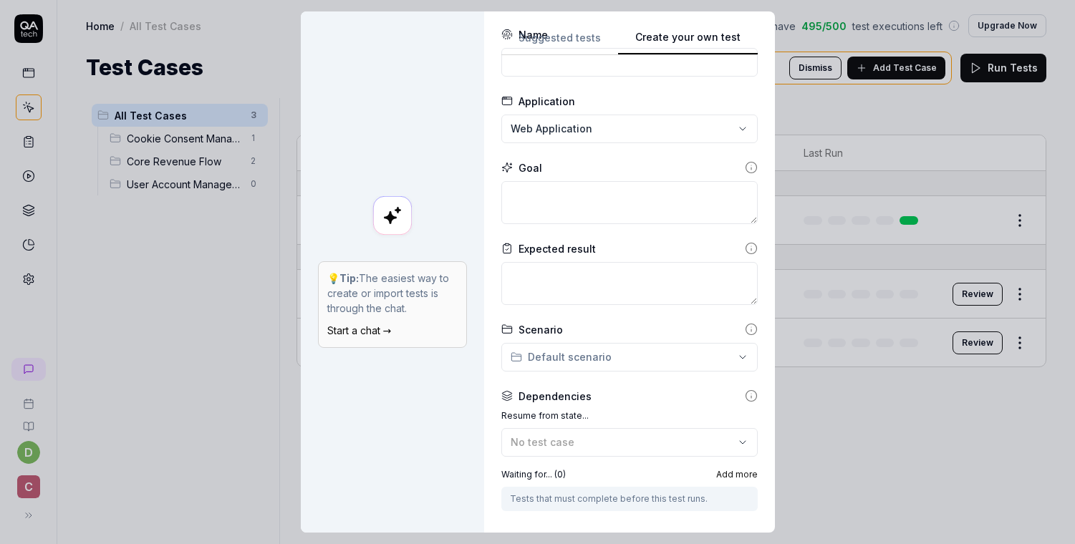
click at [715, 36] on button "Create your own test" at bounding box center [688, 42] width 140 height 26
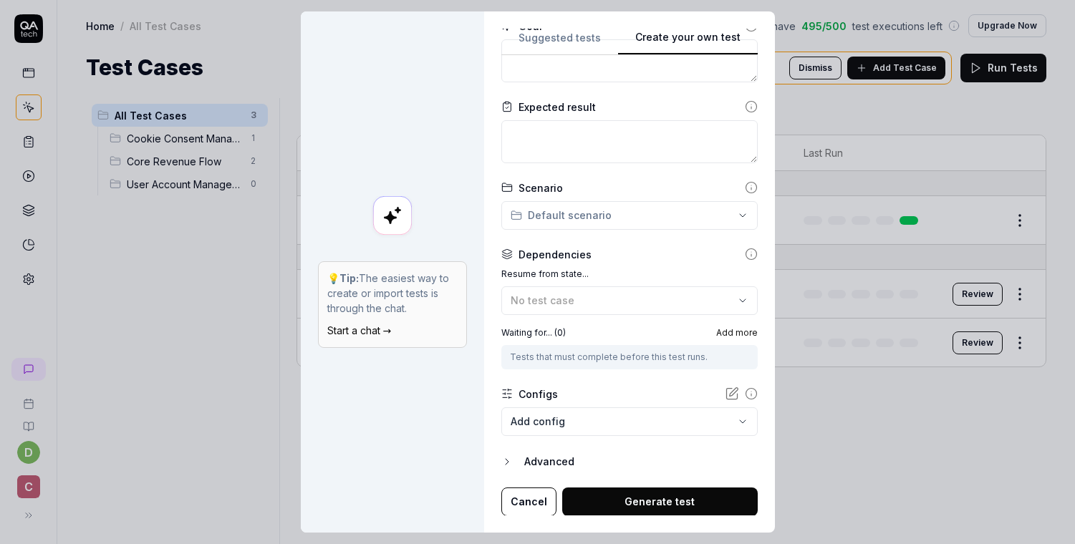
click at [396, 310] on p "💡 Tip: The easiest way to create or import tests is through the chat." at bounding box center [392, 293] width 130 height 45
click at [370, 330] on link "Start a chat →" at bounding box center [359, 330] width 64 height 12
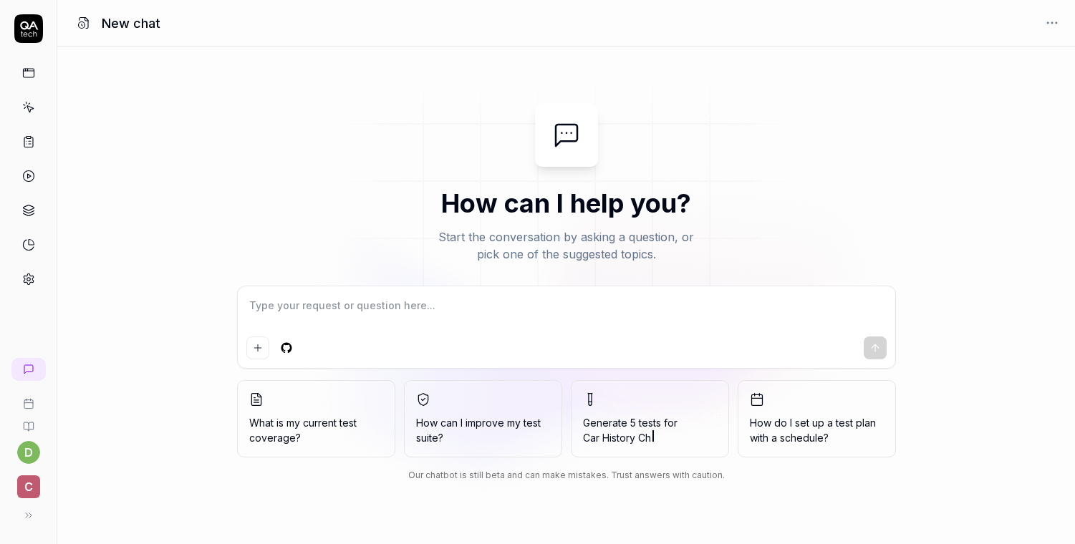
click at [466, 324] on textarea at bounding box center [566, 313] width 640 height 36
type textarea "*"
type textarea "i"
type textarea "*"
type textarea "i w"
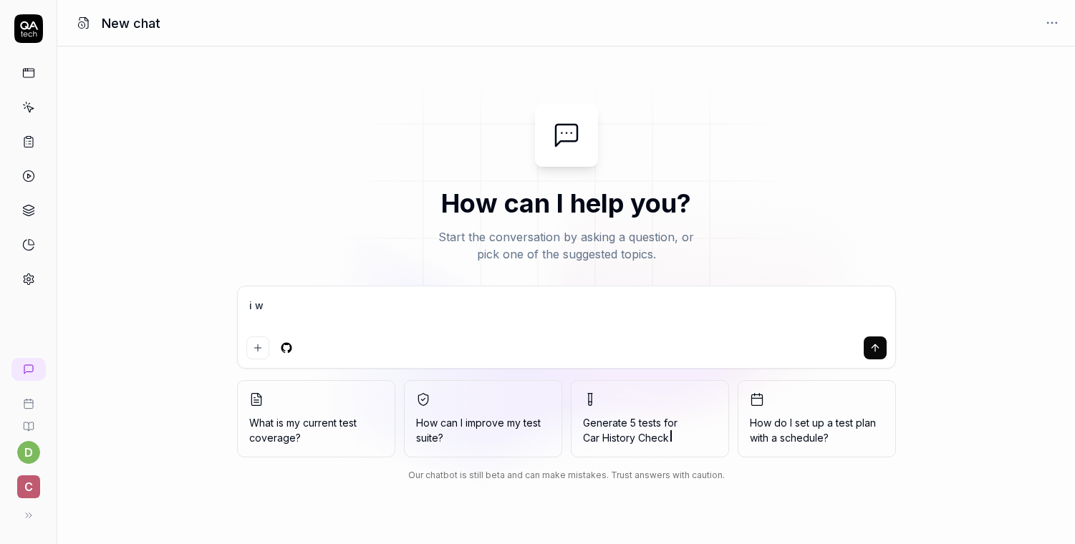
type textarea "*"
type textarea "i wa"
type textarea "*"
type textarea "i wan"
type textarea "*"
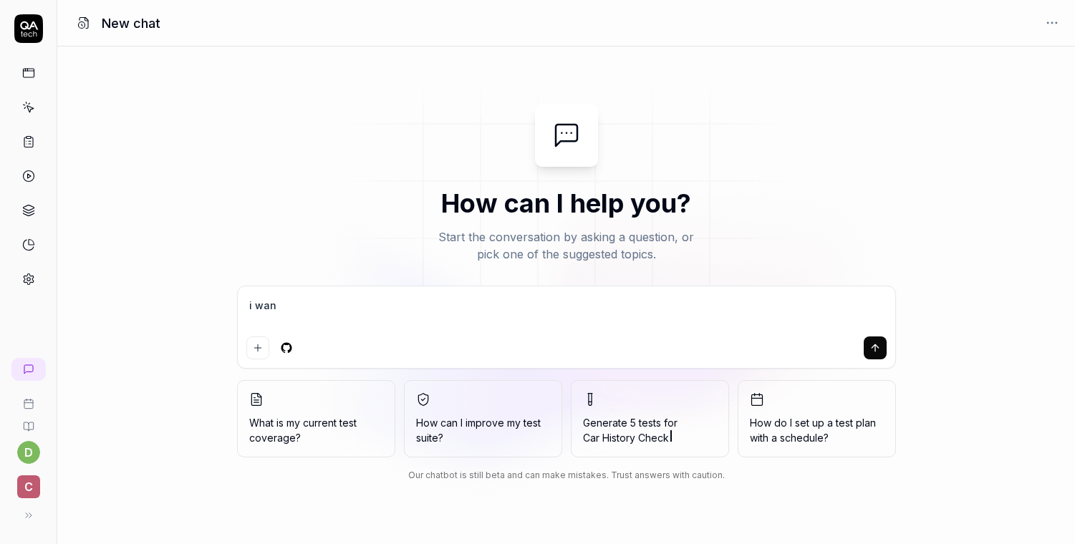
type textarea "i want"
type textarea "*"
type textarea "i want"
type textarea "*"
type textarea "i want h"
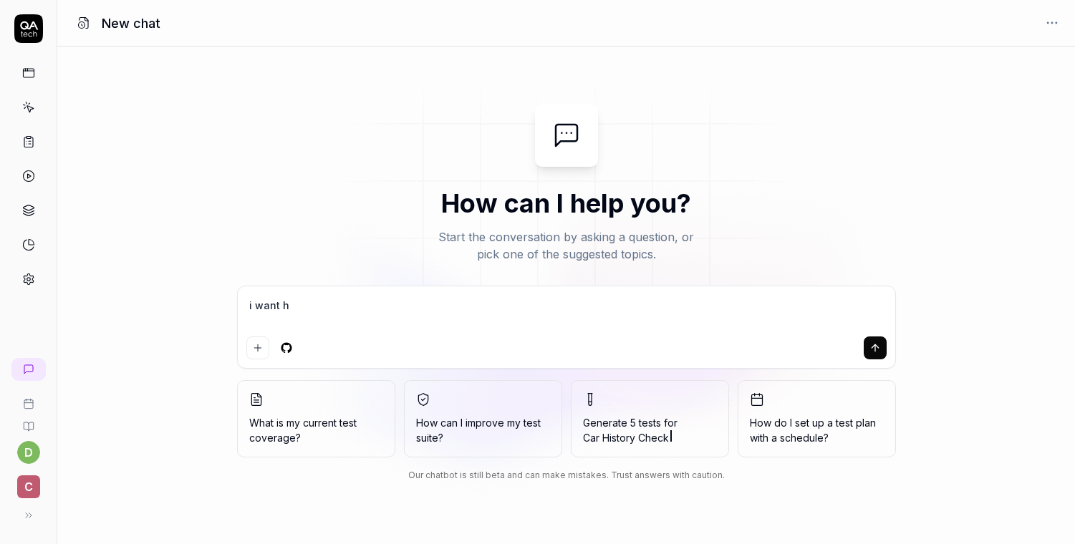
type textarea "*"
type textarea "i want ho"
type textarea "*"
type textarea "i want hou"
type textarea "*"
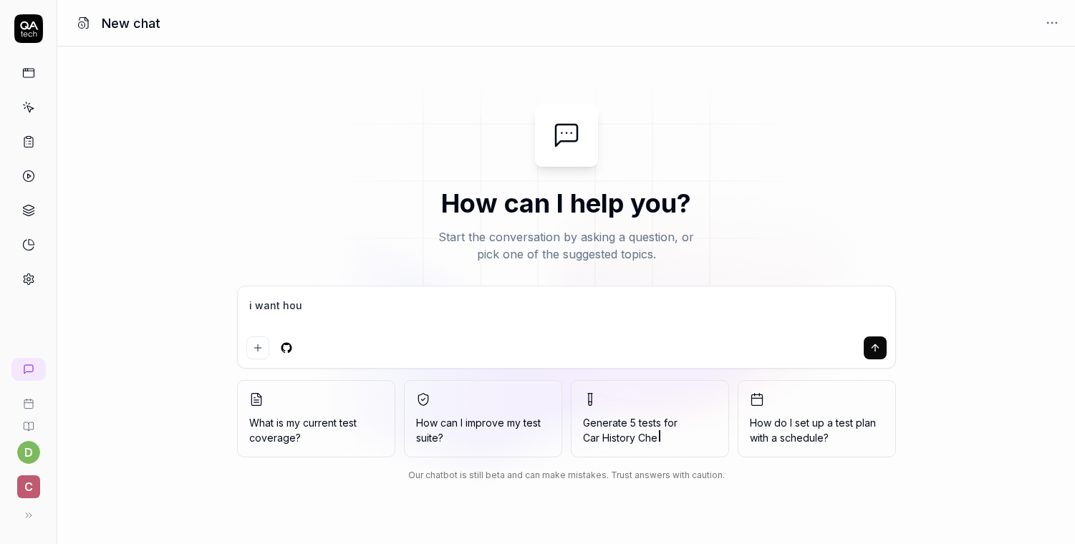
type textarea "i want ho"
type textarea "*"
type textarea "i want h"
type textarea "*"
type textarea "i want"
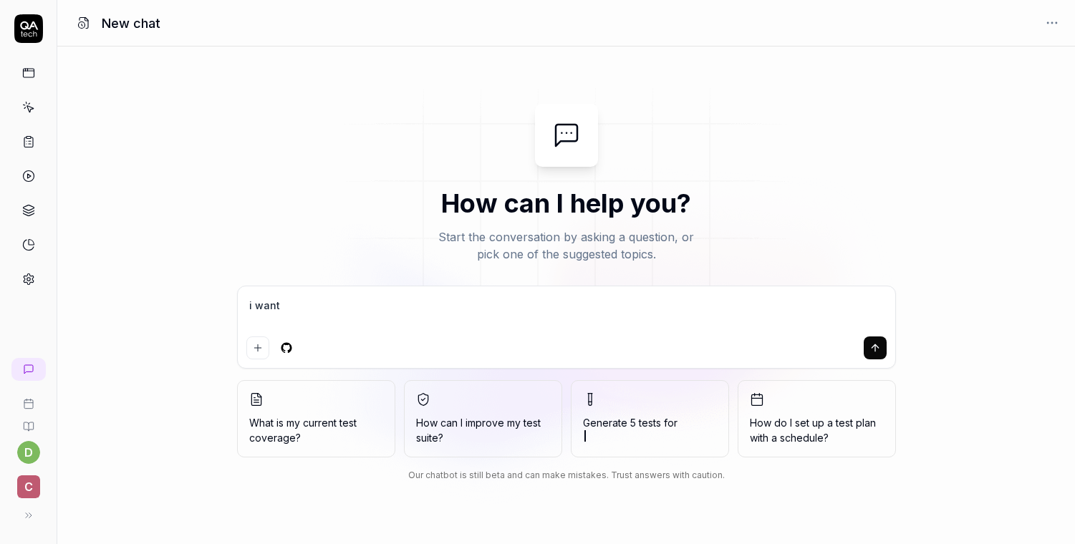
type textarea "*"
type textarea "i want y"
type textarea "*"
type textarea "i want yo"
type textarea "*"
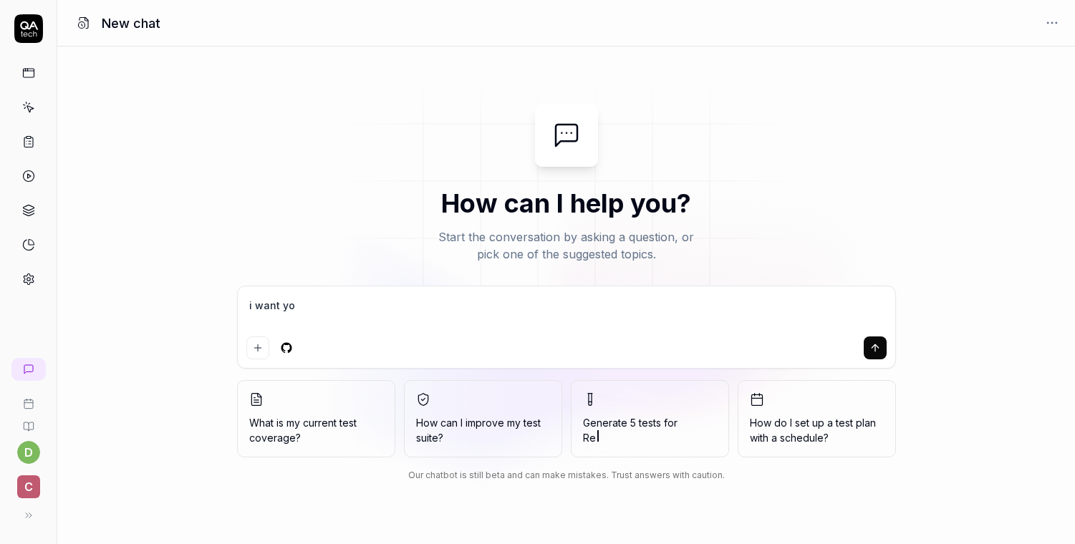
type textarea "i want you"
type textarea "*"
type textarea "i want you"
type textarea "*"
type textarea "i want you t"
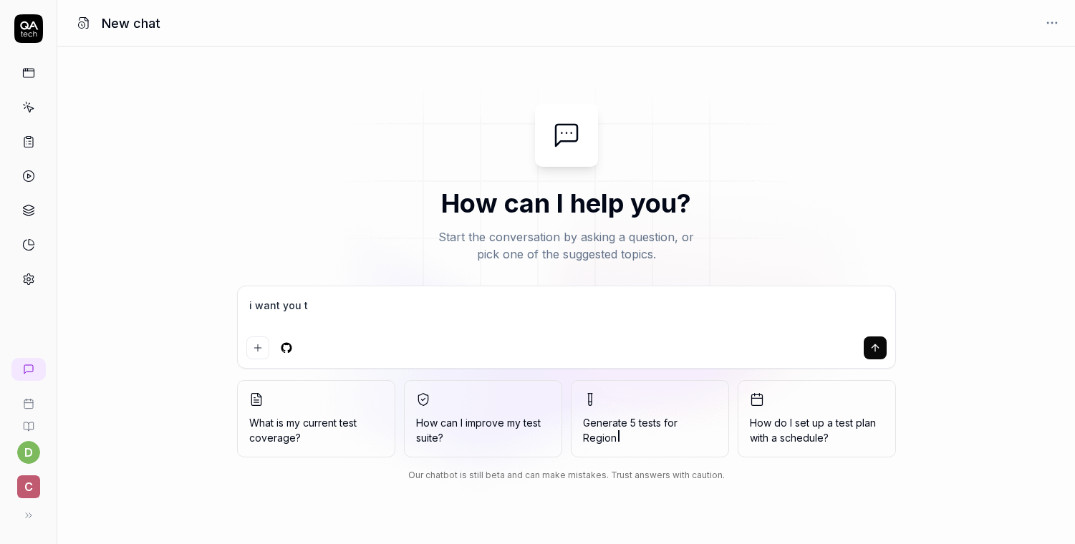
type textarea "*"
type textarea "i want you to"
type textarea "*"
type textarea "i want you to"
type textarea "*"
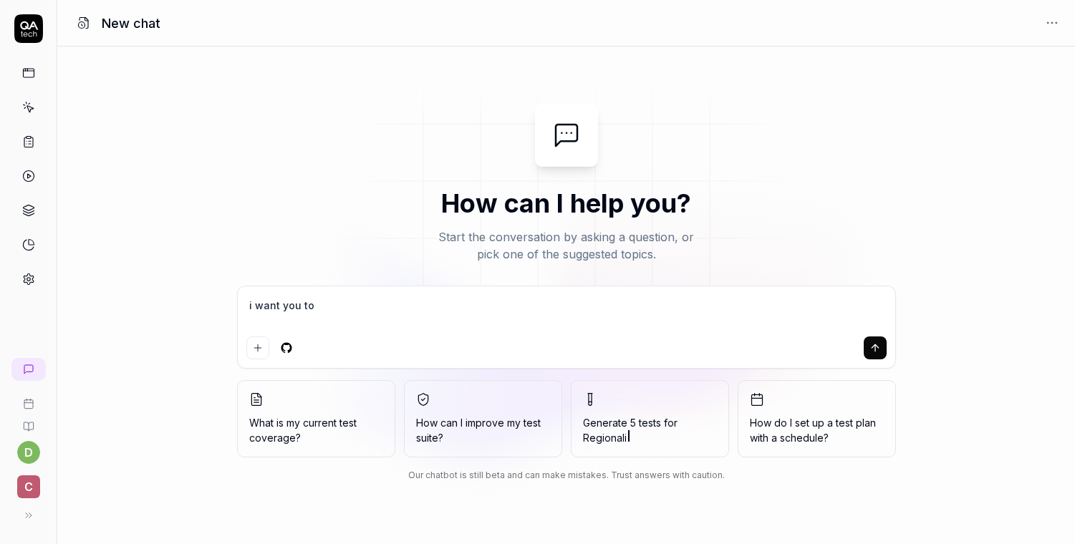
type textarea "i want you to c"
type textarea "*"
type textarea "i want you to cr"
type textarea "*"
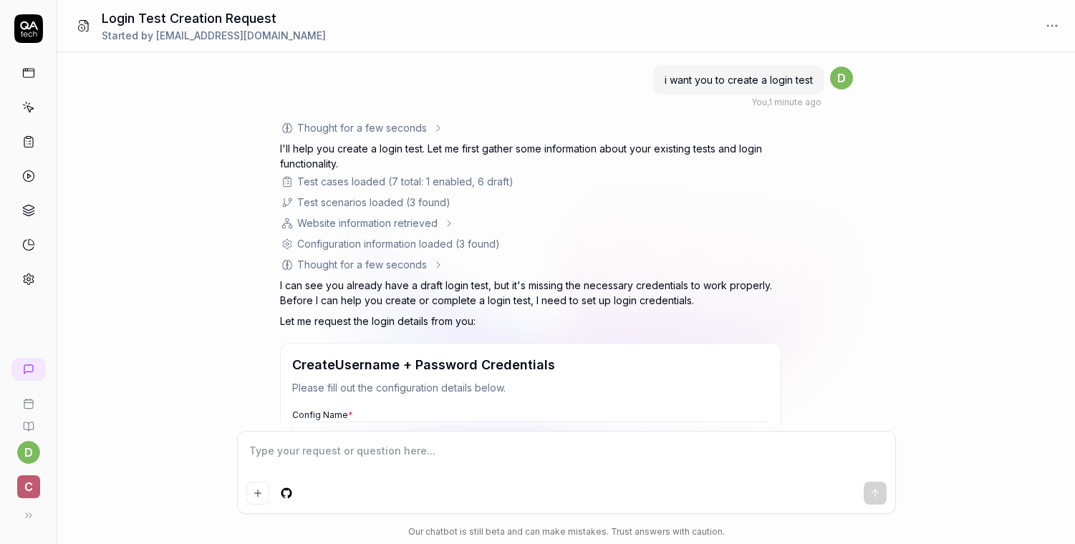
scroll to position [278, 0]
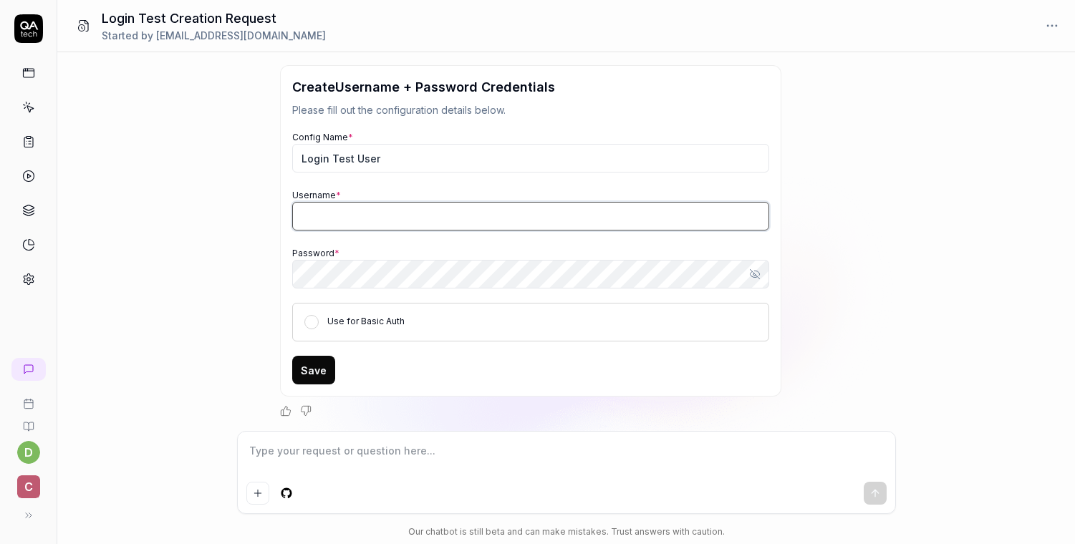
click at [371, 216] on input "Username *" at bounding box center [530, 216] width 477 height 29
paste input "qa-automation"
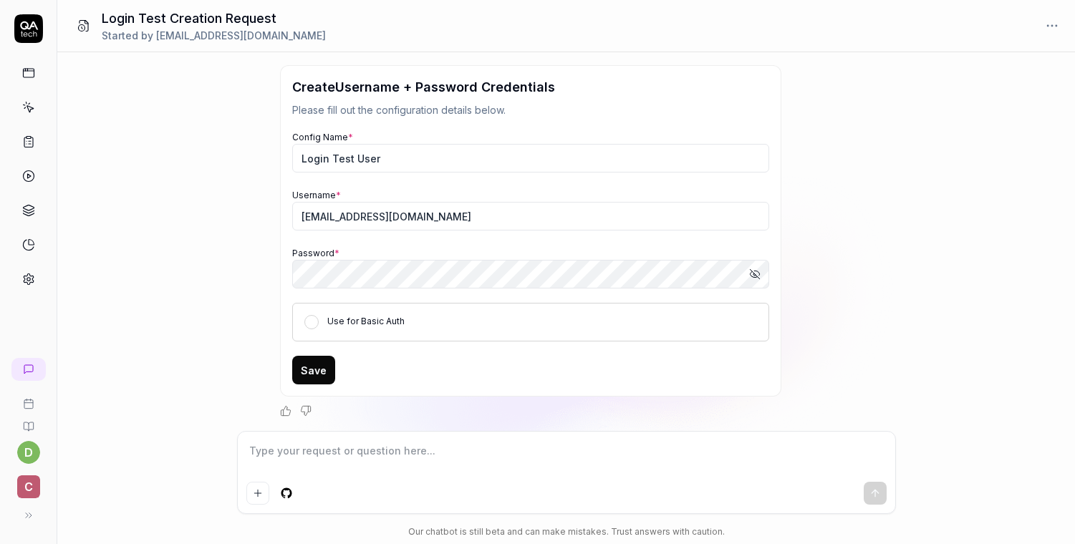
click at [322, 375] on button "Save" at bounding box center [313, 370] width 43 height 29
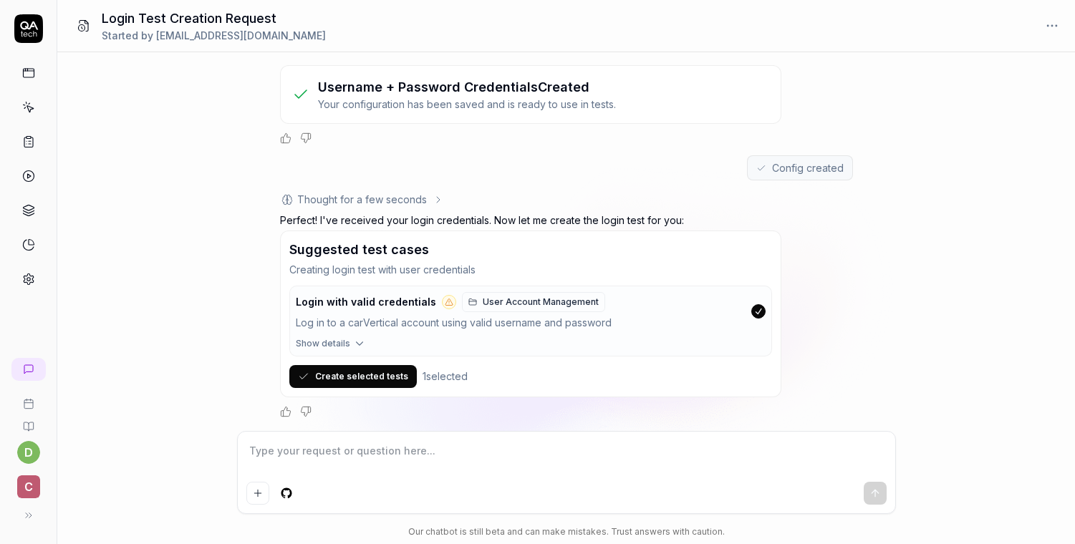
click at [332, 385] on button "Create selected tests" at bounding box center [353, 376] width 128 height 23
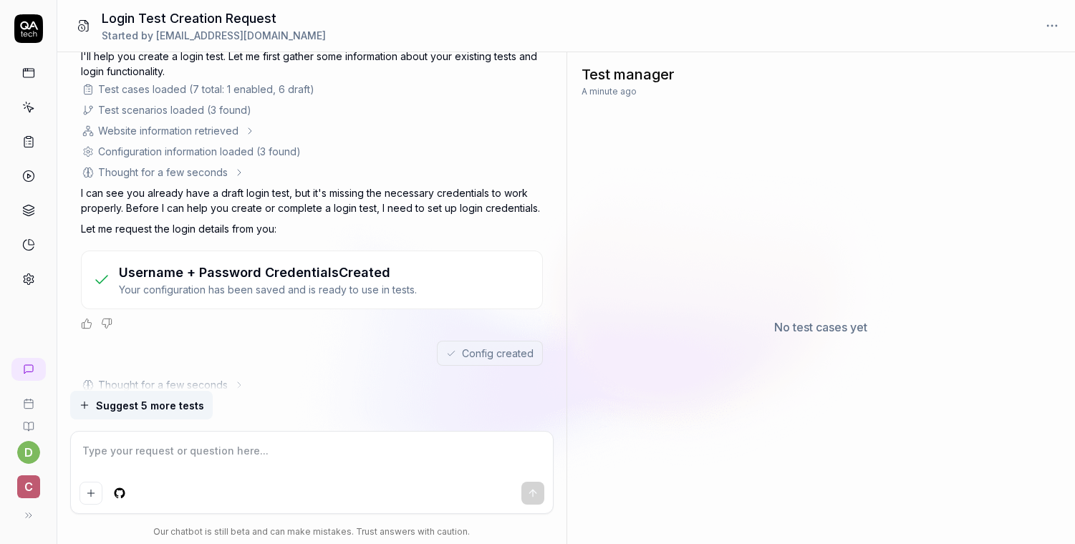
scroll to position [319, 0]
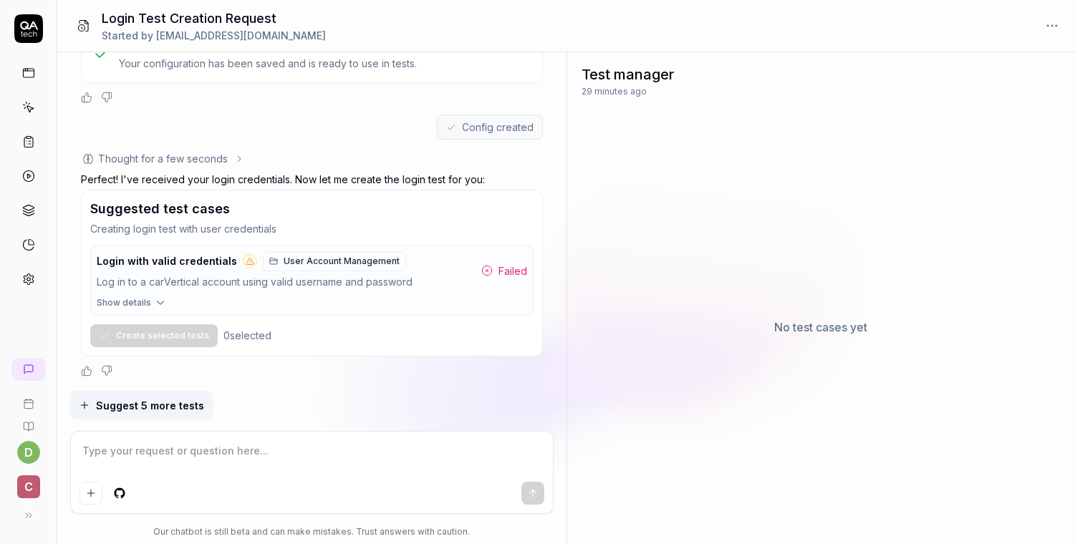
click at [162, 264] on span "Login with valid credentials" at bounding box center [167, 261] width 140 height 13
click at [135, 308] on span "Show details" at bounding box center [124, 303] width 54 height 13
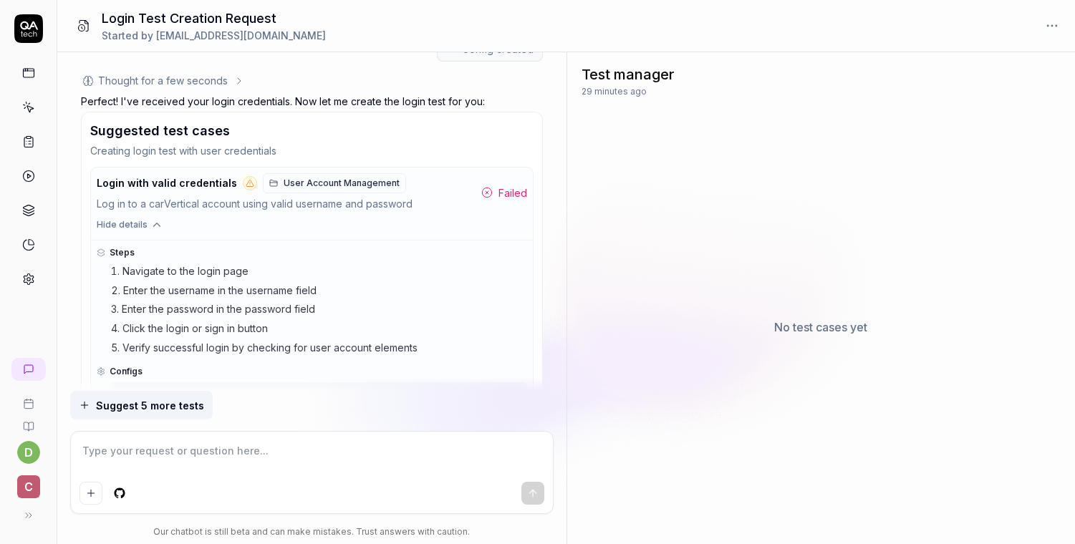
scroll to position [515, 0]
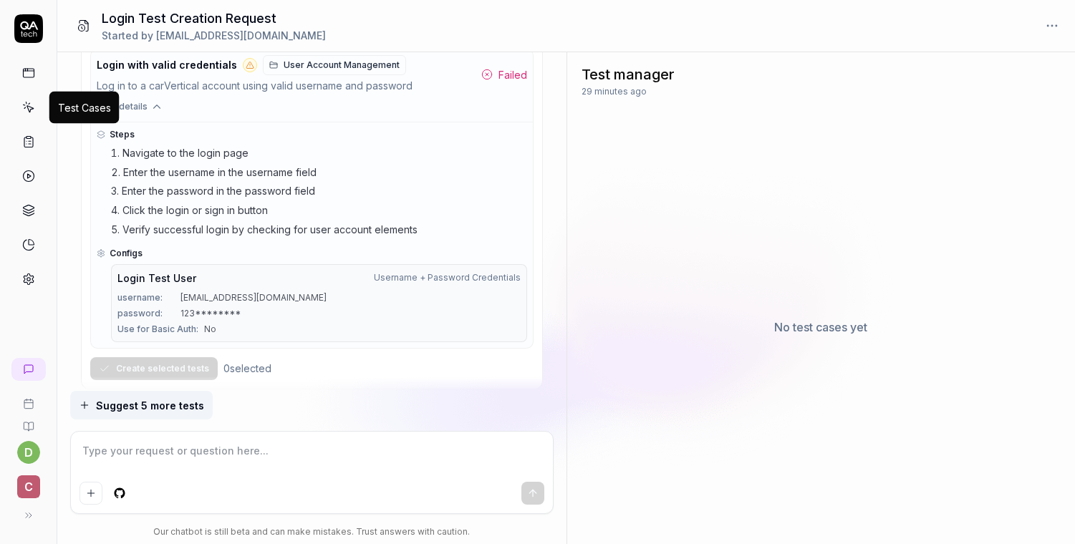
click at [30, 110] on icon at bounding box center [30, 109] width 6 height 6
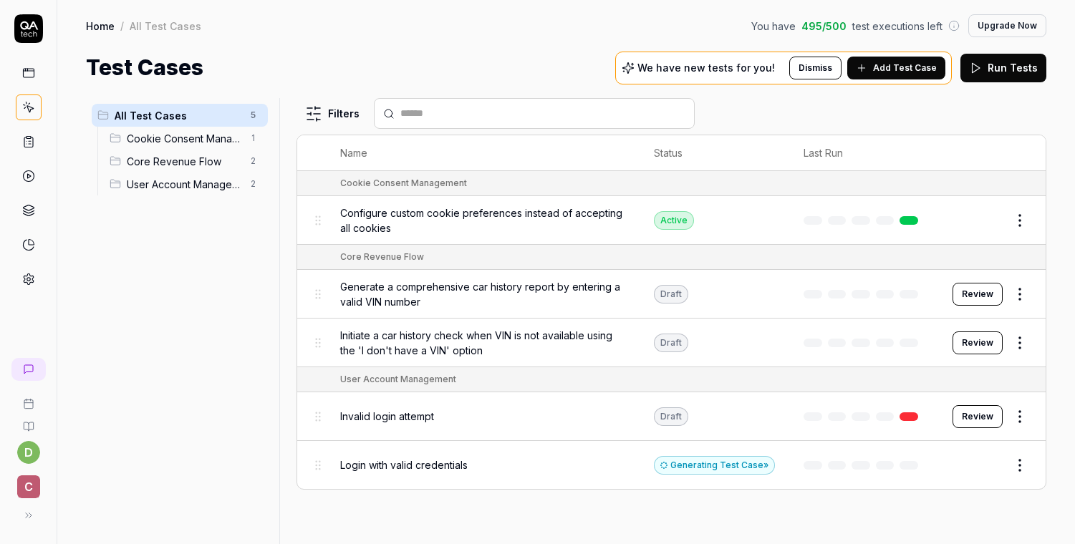
click at [409, 418] on span "Invalid login attempt" at bounding box center [387, 416] width 94 height 15
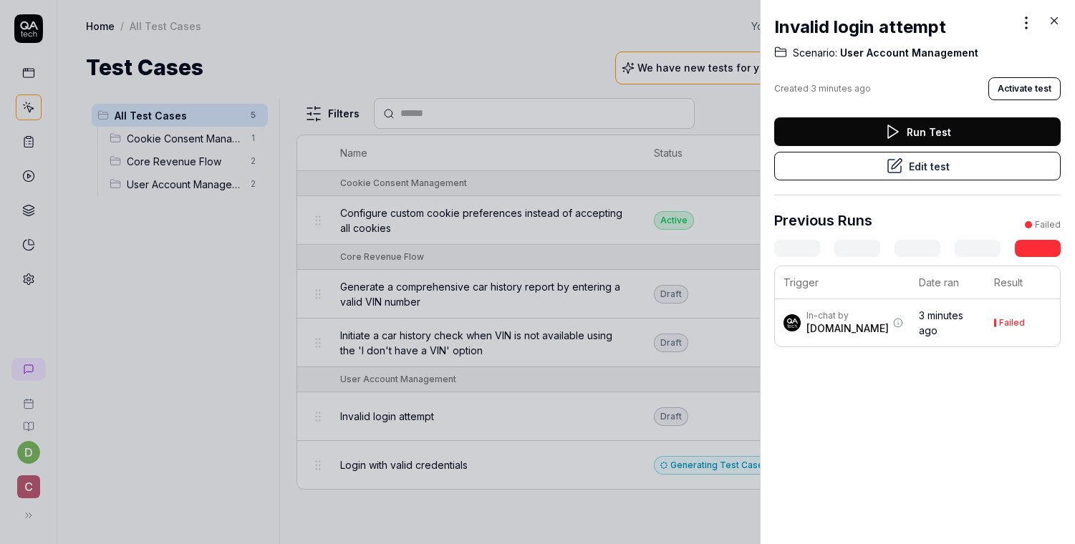
click at [426, 449] on div at bounding box center [537, 272] width 1075 height 544
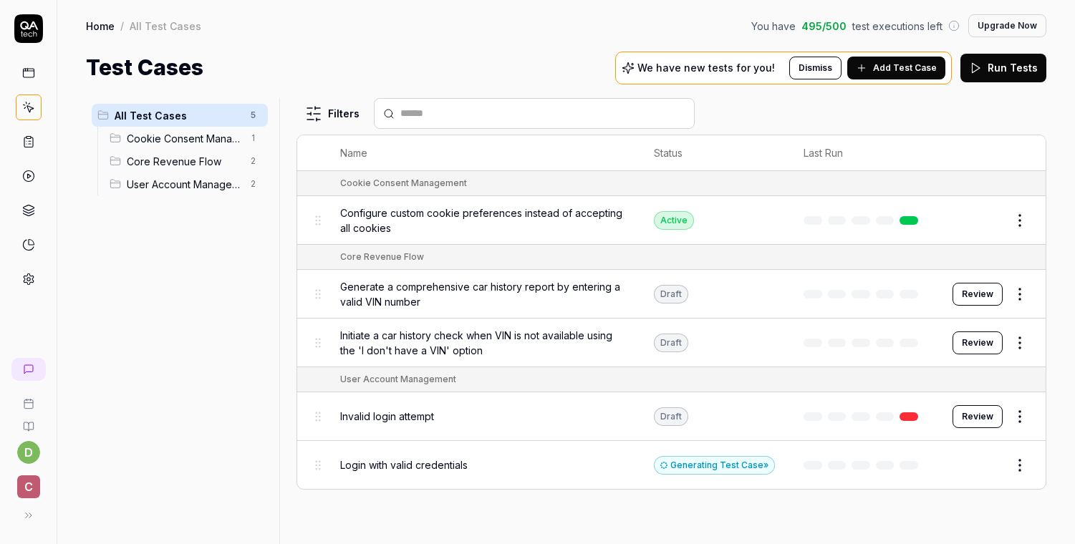
click at [410, 453] on div "Login with valid credentials" at bounding box center [482, 465] width 285 height 31
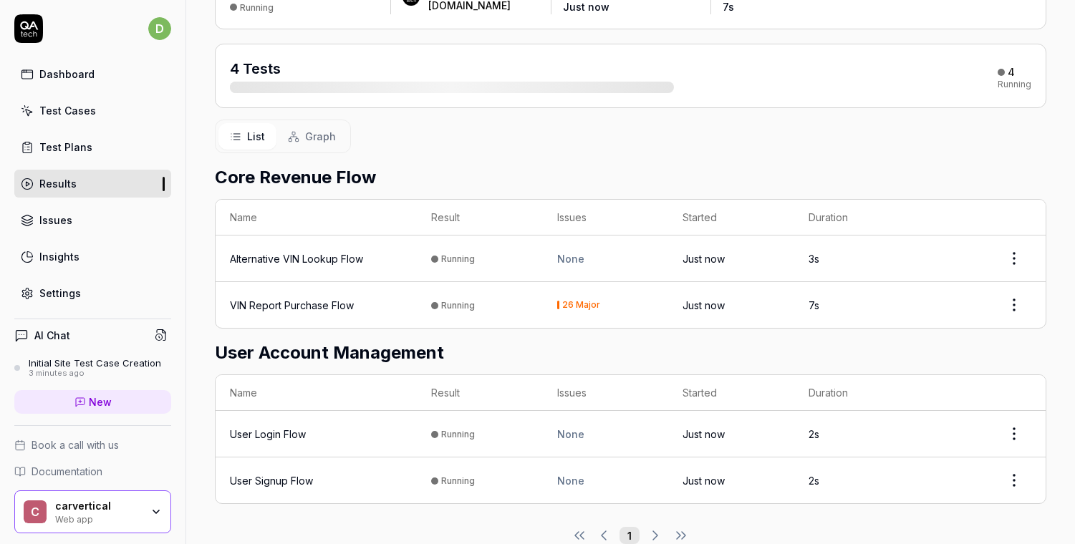
scroll to position [139, 0]
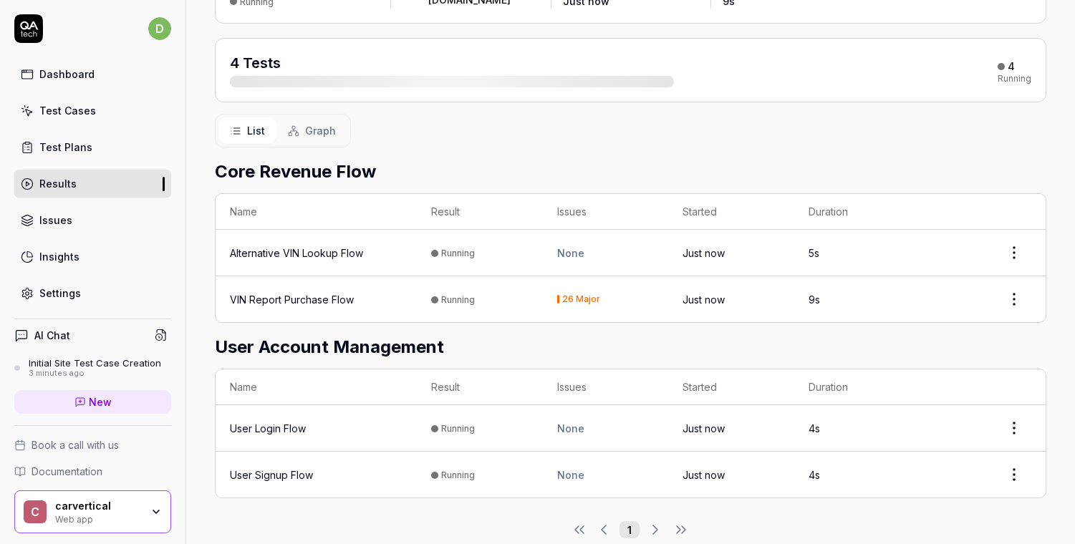
click at [575, 297] on div "26 Major" at bounding box center [581, 299] width 38 height 9
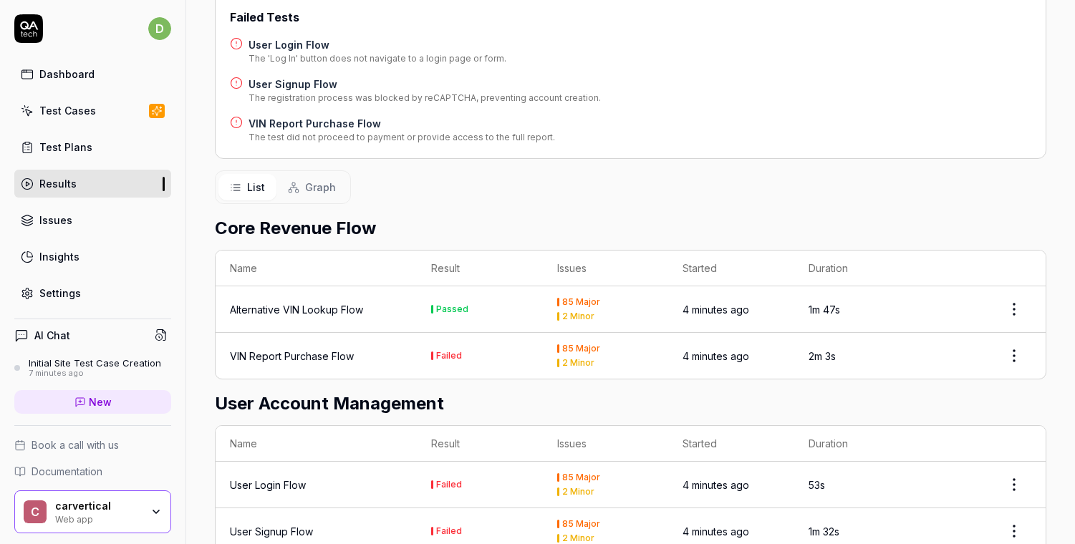
scroll to position [316, 0]
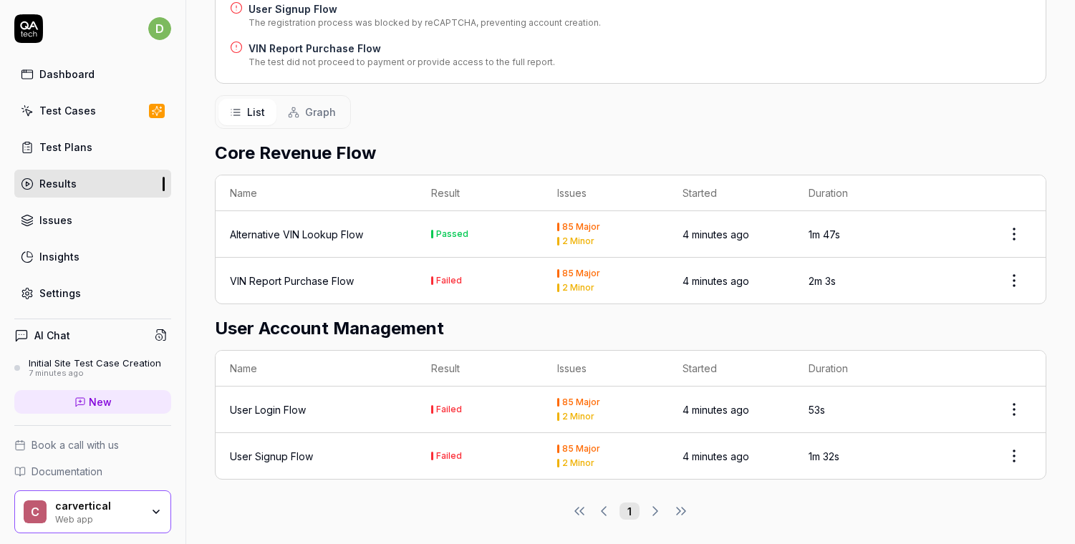
click at [305, 230] on div "Alternative VIN Lookup Flow" at bounding box center [296, 234] width 133 height 15
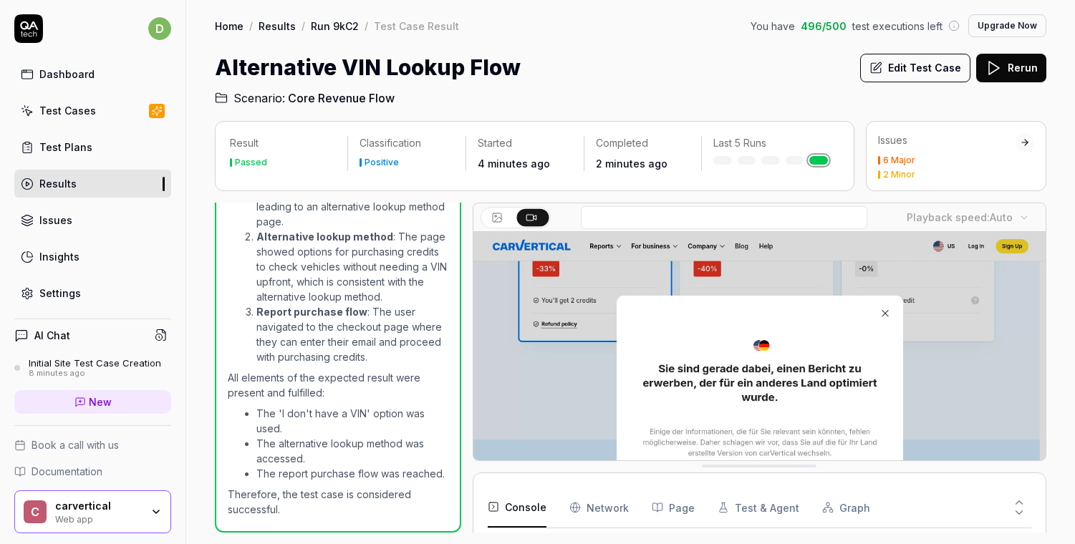
scroll to position [122, 0]
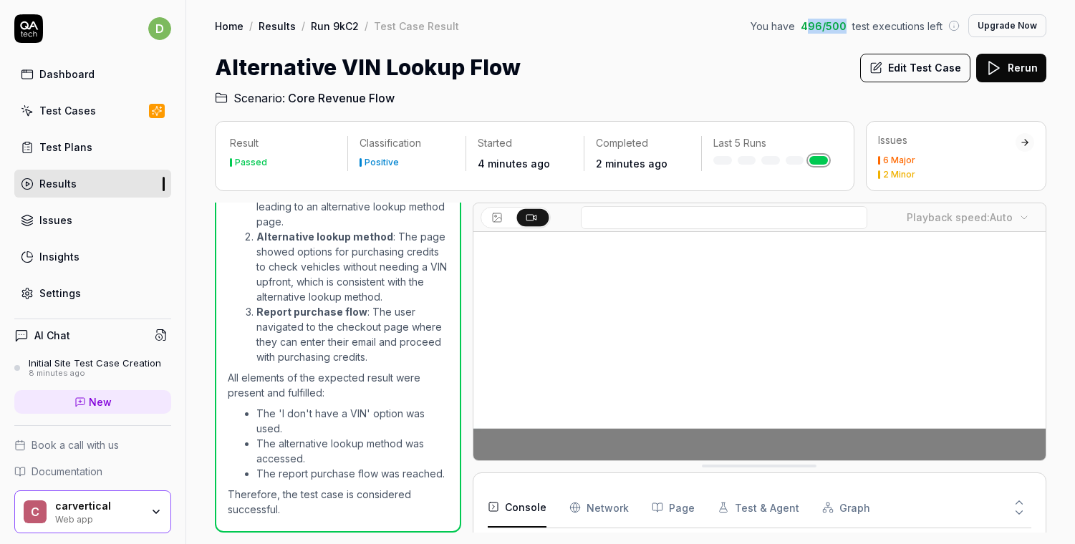
drag, startPoint x: 814, startPoint y: 23, endPoint x: 848, endPoint y: 27, distance: 34.7
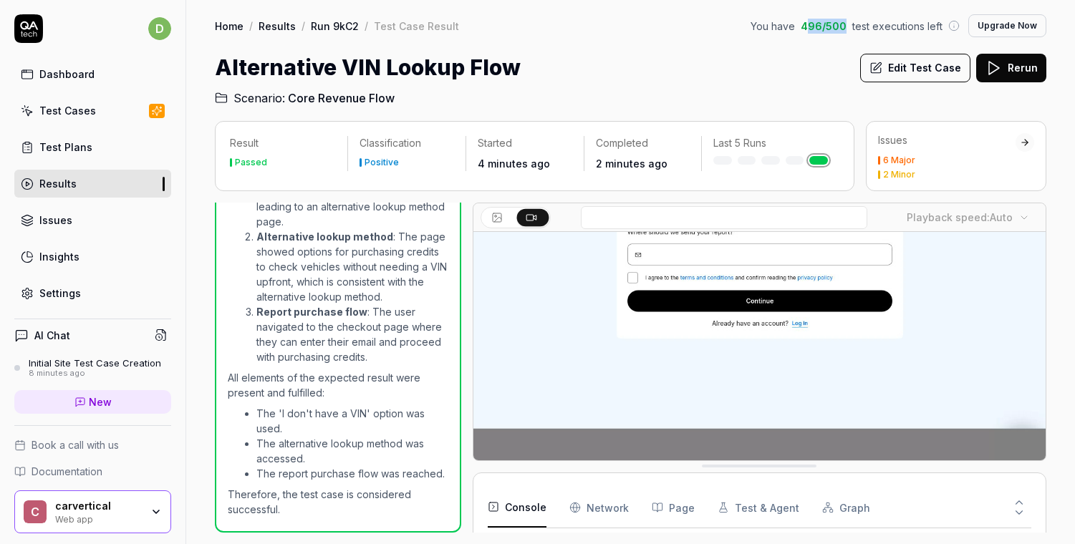
click at [847, 27] on span "496 / 500" at bounding box center [824, 26] width 46 height 15
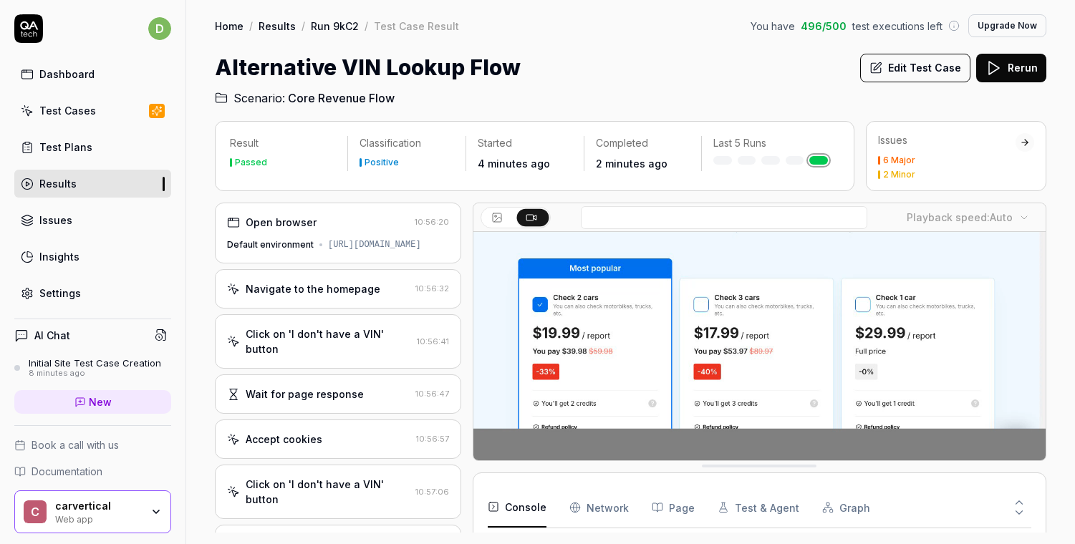
scroll to position [6, 0]
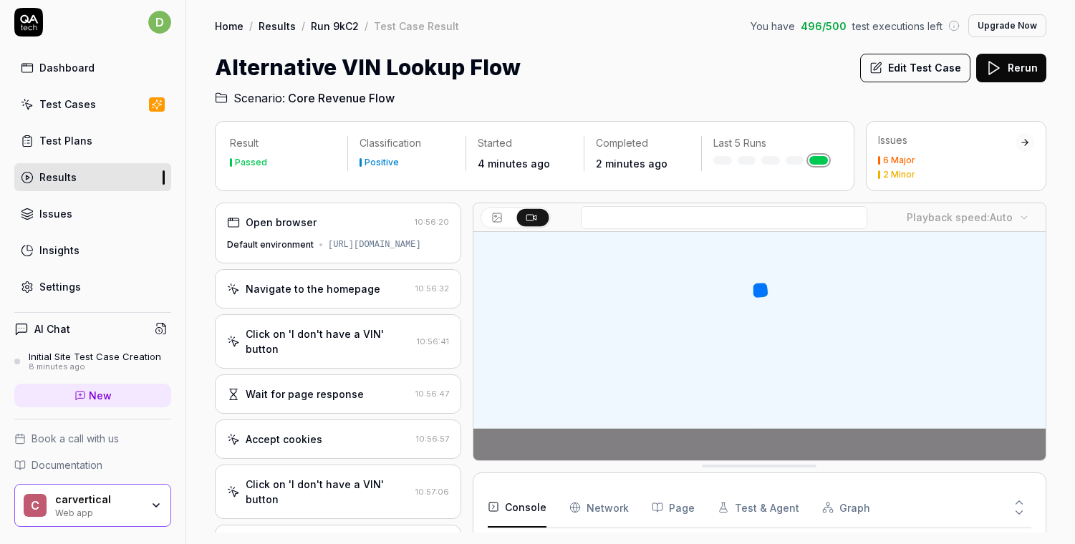
click at [73, 110] on div "Test Cases" at bounding box center [67, 104] width 57 height 15
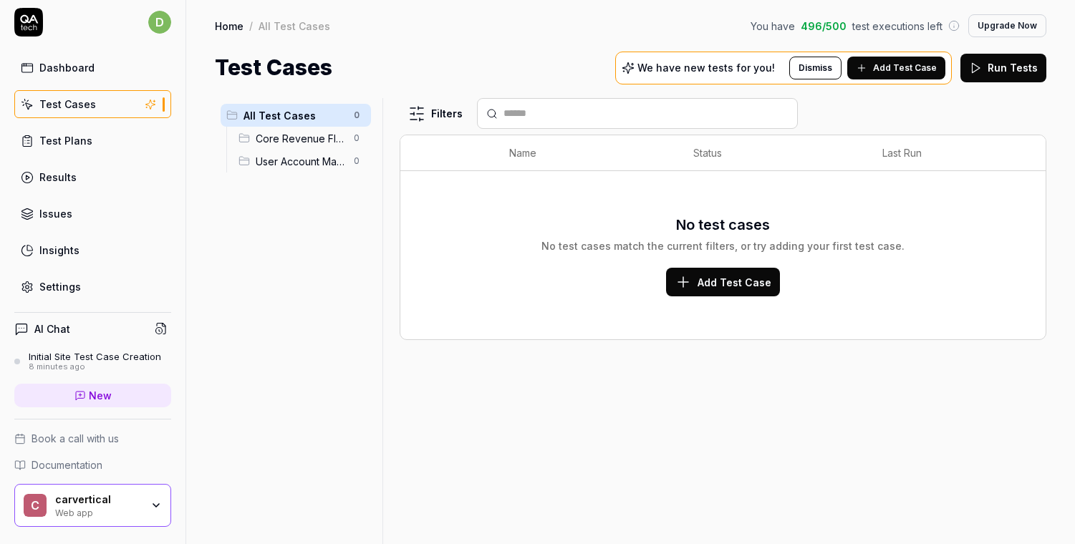
click at [277, 136] on span "Core Revenue Flow" at bounding box center [301, 138] width 90 height 15
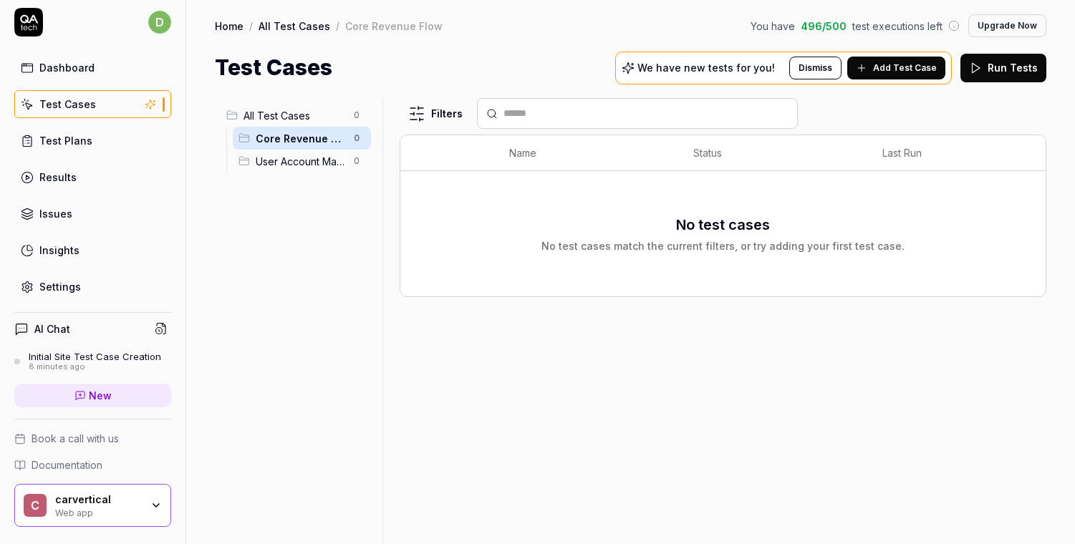
click at [288, 155] on span "User Account Management" at bounding box center [301, 161] width 90 height 15
click at [913, 67] on span "Add Test Case" at bounding box center [905, 68] width 64 height 13
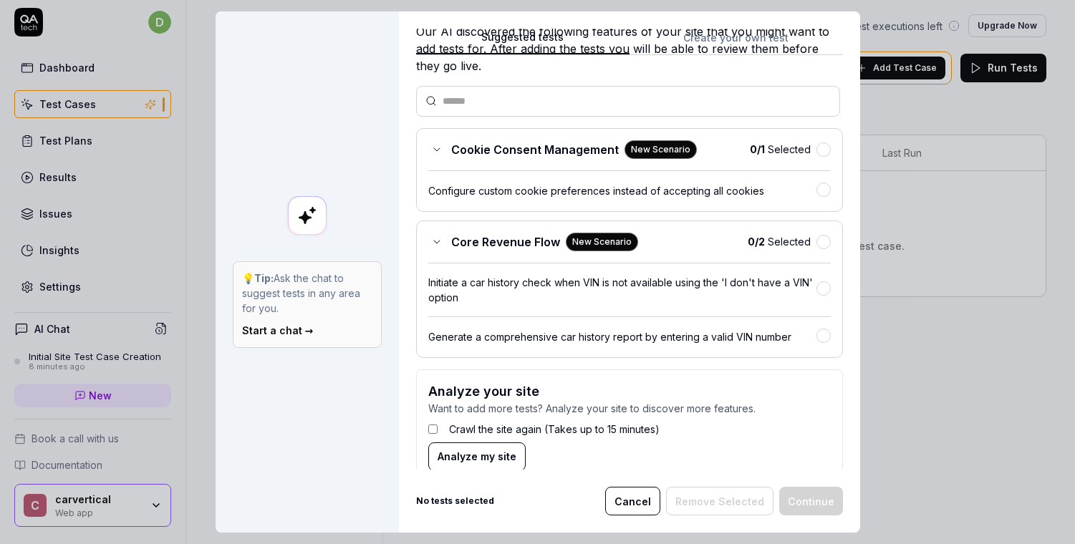
scroll to position [97, 0]
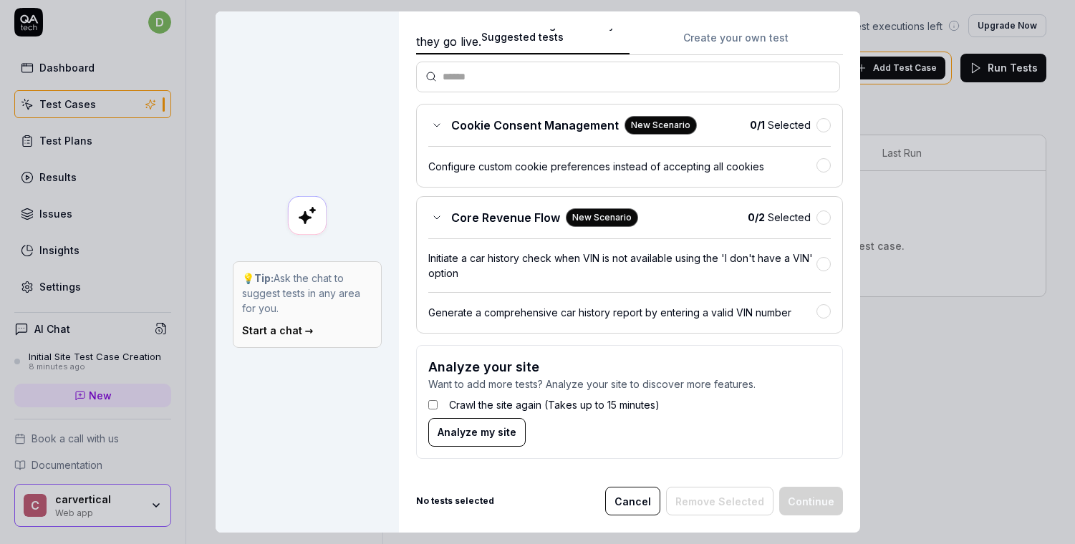
click at [797, 211] on div "0 / 2 Selected" at bounding box center [789, 217] width 83 height 15
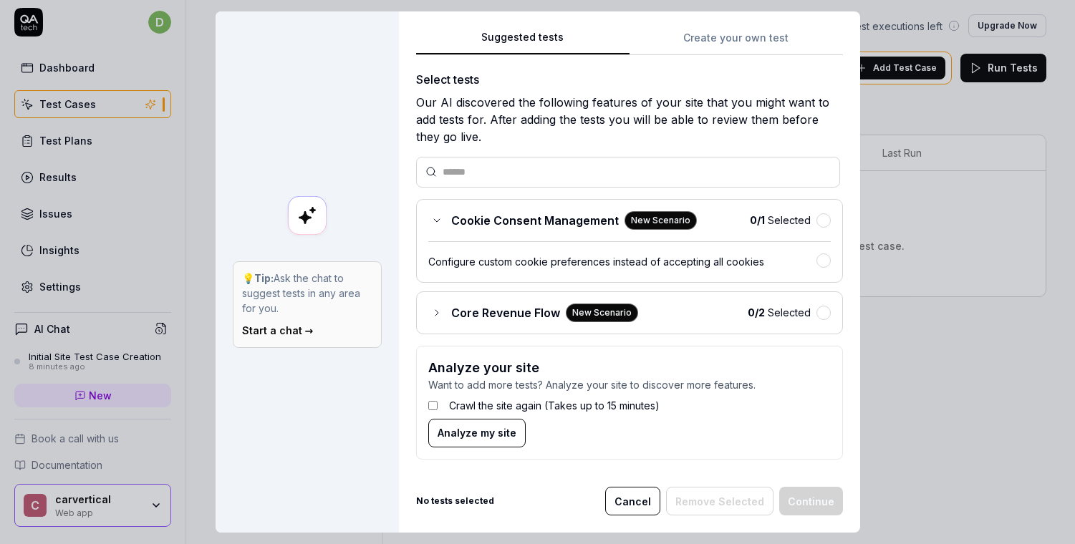
click at [805, 231] on div "Cookie Consent Management New Scenario 0 / 1 Selected Configure custom cookie p…" at bounding box center [629, 241] width 427 height 84
click at [817, 216] on button "button" at bounding box center [824, 220] width 14 height 14
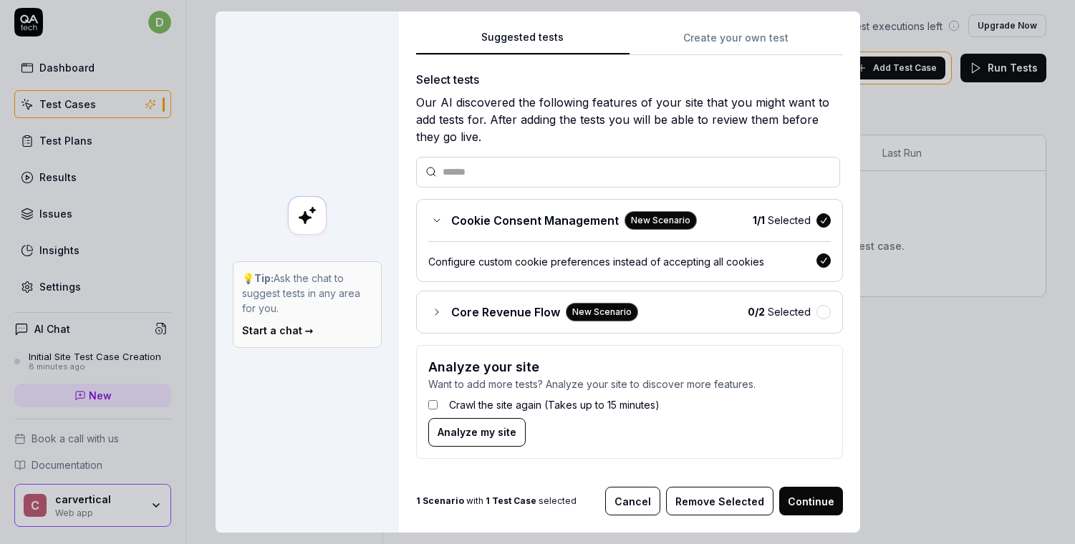
scroll to position [1, 0]
click at [817, 306] on button "button" at bounding box center [824, 313] width 14 height 14
click at [475, 432] on span "Analyze my site" at bounding box center [477, 433] width 79 height 15
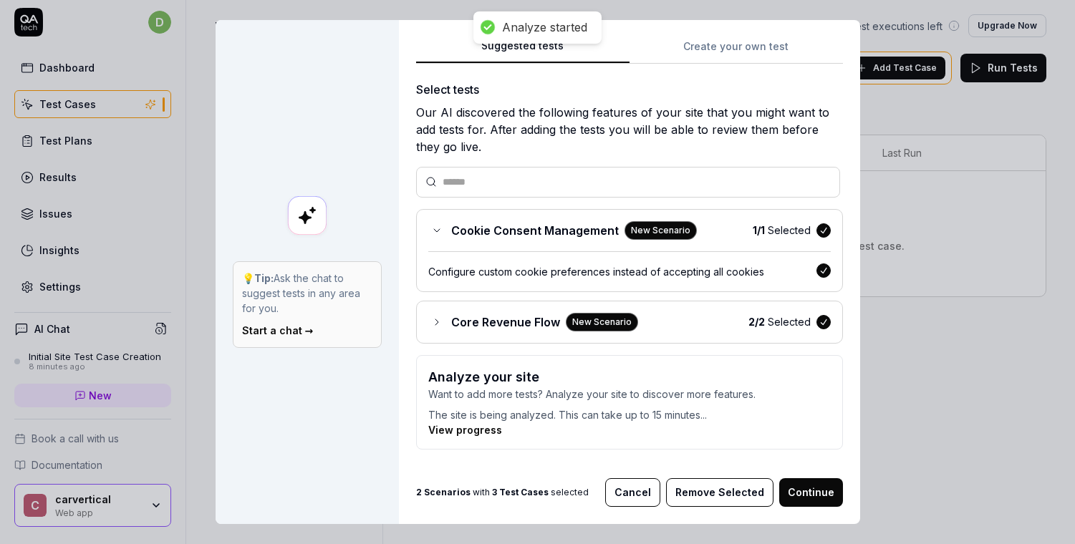
scroll to position [0, 0]
click at [455, 426] on link "View progress" at bounding box center [465, 430] width 74 height 12
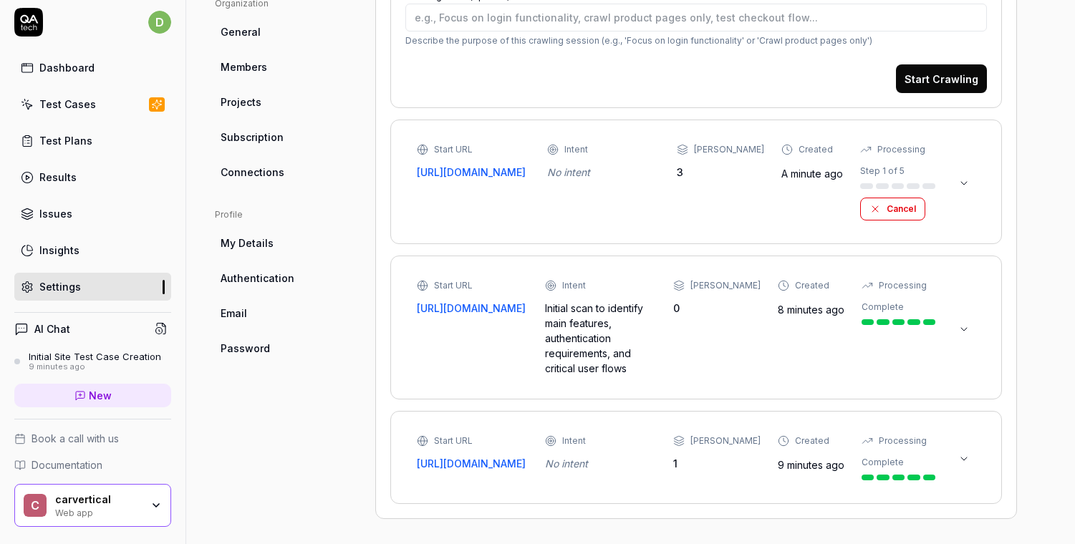
scroll to position [436, 0]
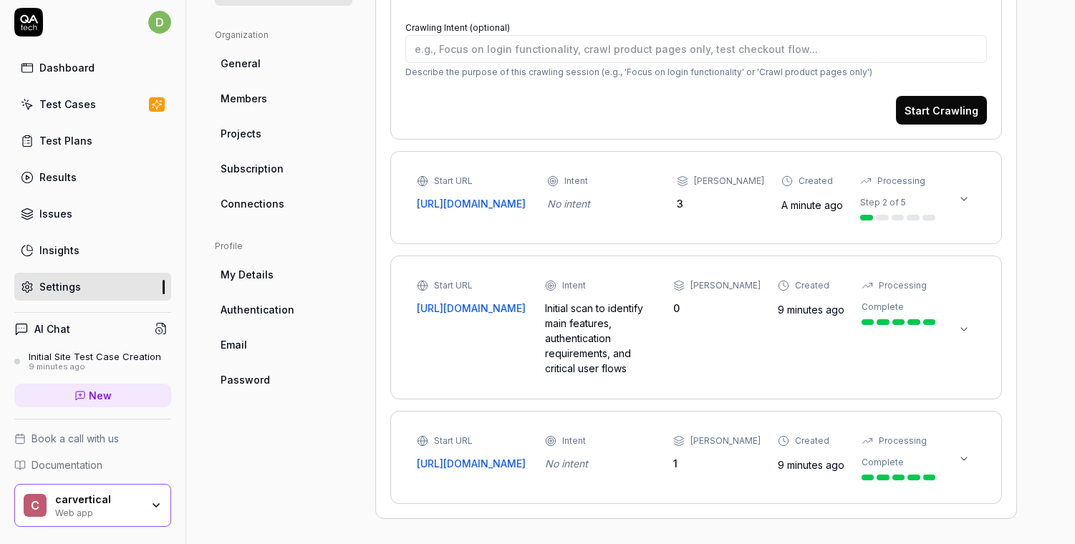
click at [962, 457] on icon at bounding box center [963, 458] width 11 height 11
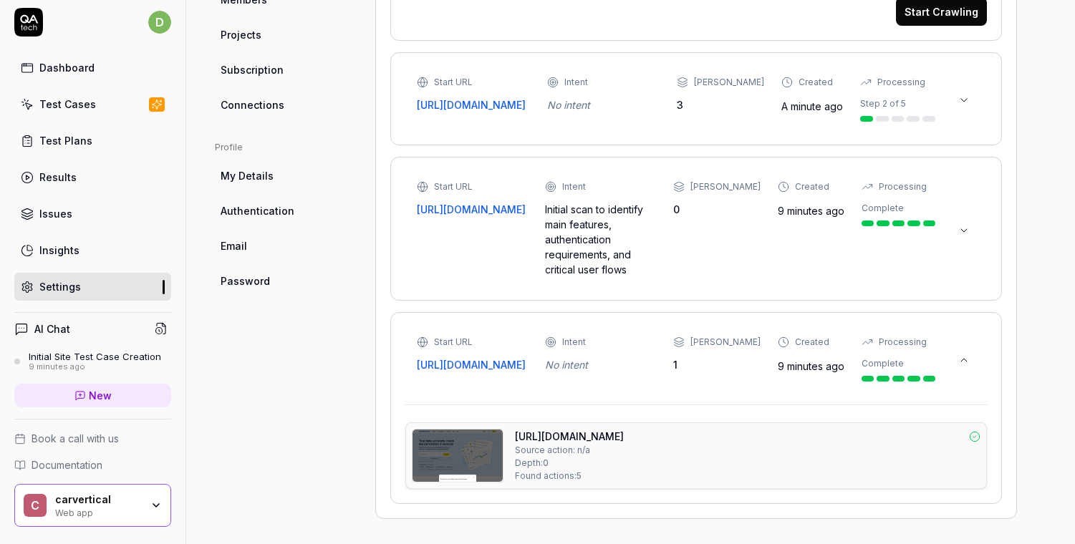
click at [964, 359] on icon at bounding box center [964, 360] width 6 height 3
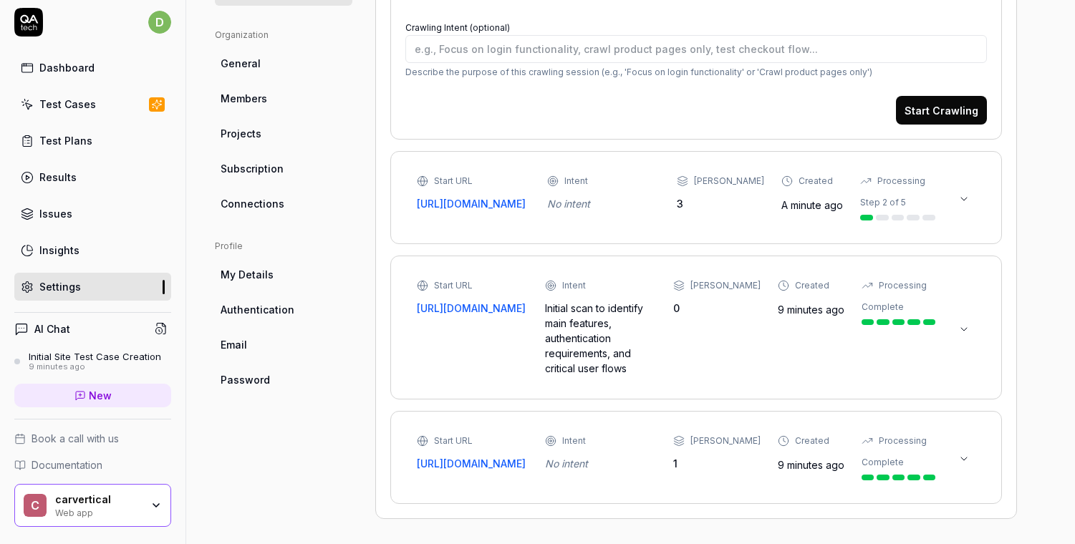
scroll to position [401, 0]
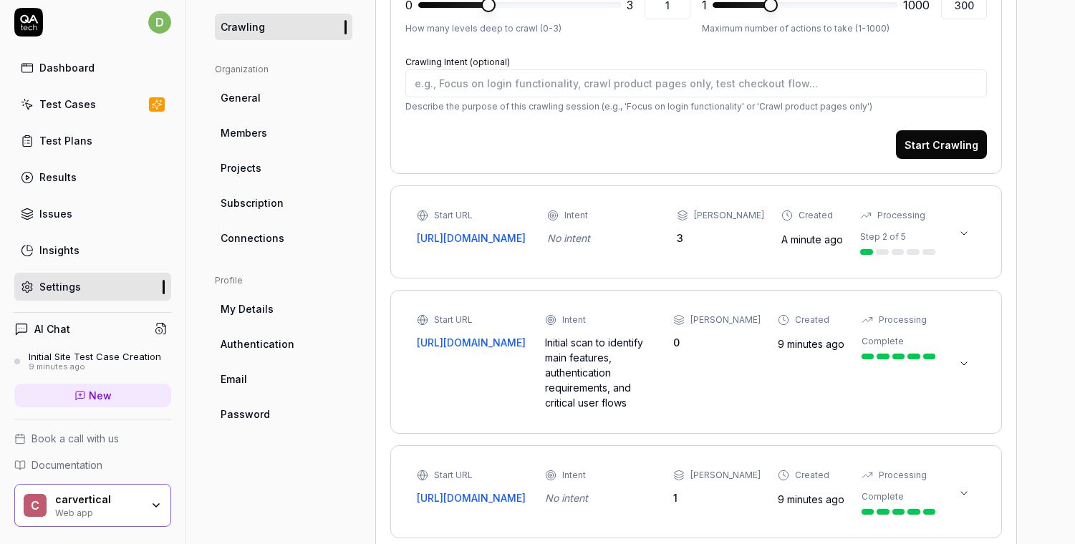
click at [963, 236] on icon at bounding box center [963, 233] width 11 height 11
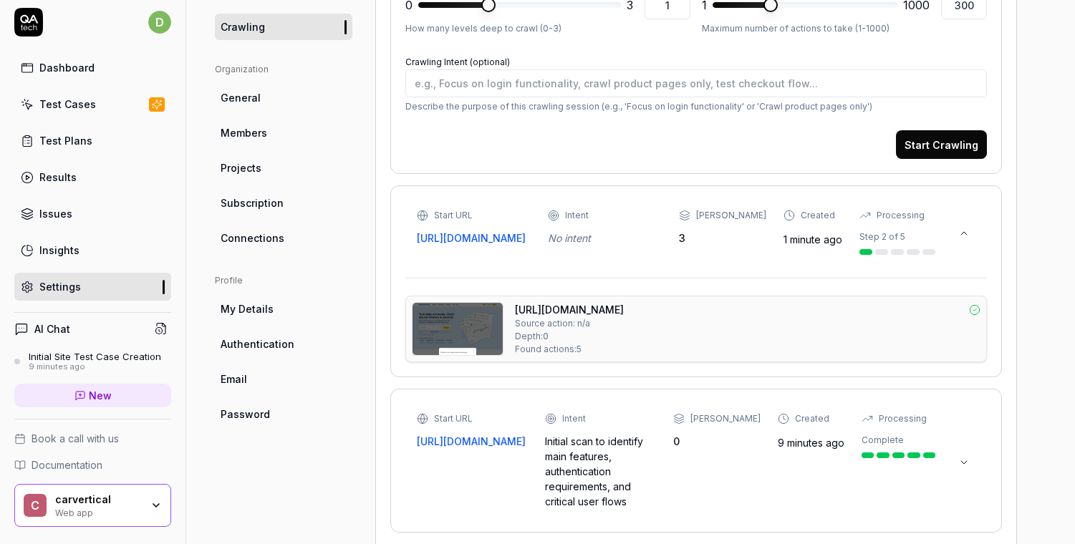
click at [963, 236] on icon at bounding box center [963, 233] width 11 height 11
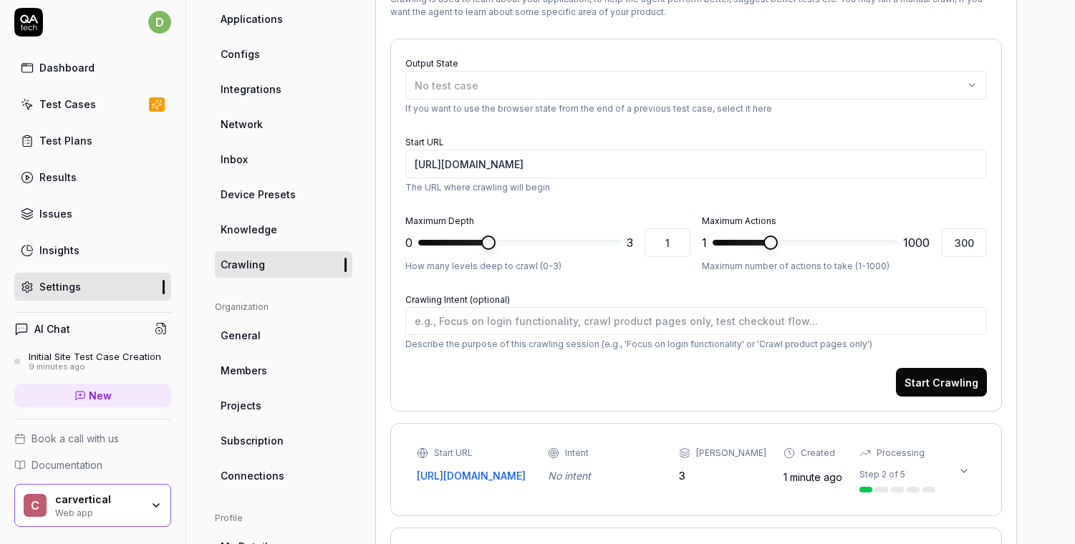
scroll to position [0, 0]
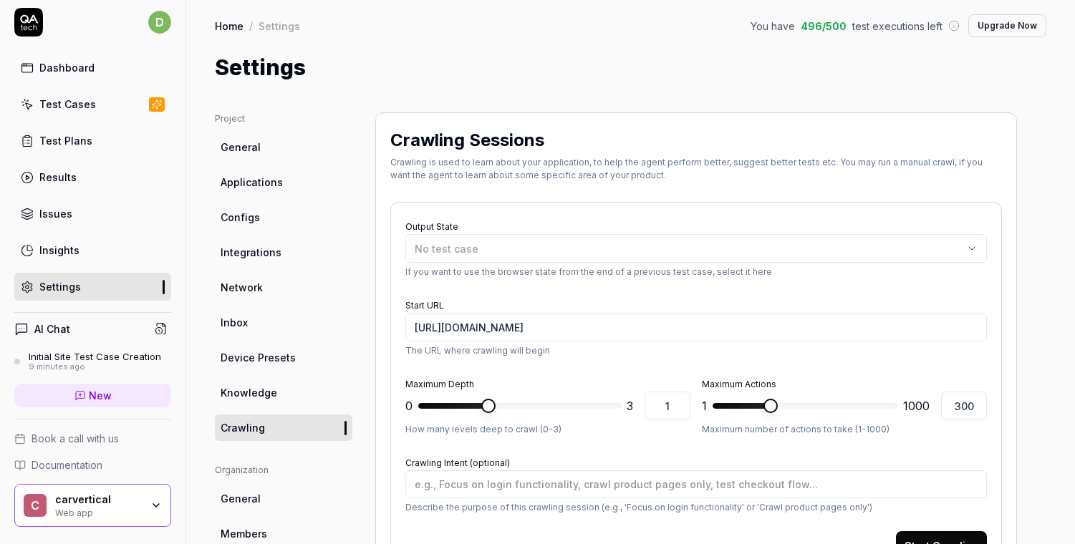
click at [97, 102] on link "Test Cases" at bounding box center [92, 104] width 157 height 28
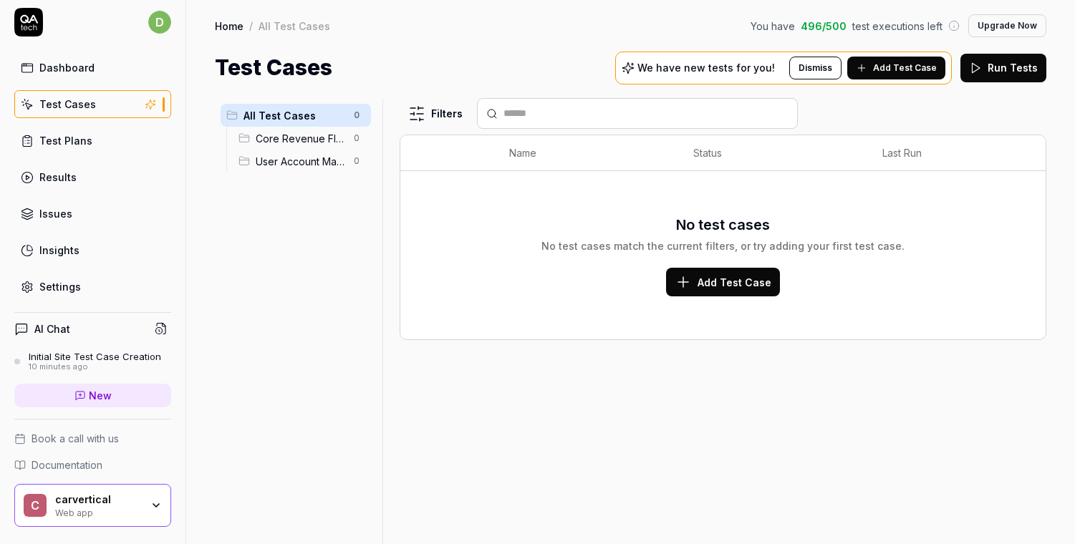
click at [900, 62] on span "Add Test Case" at bounding box center [905, 68] width 64 height 13
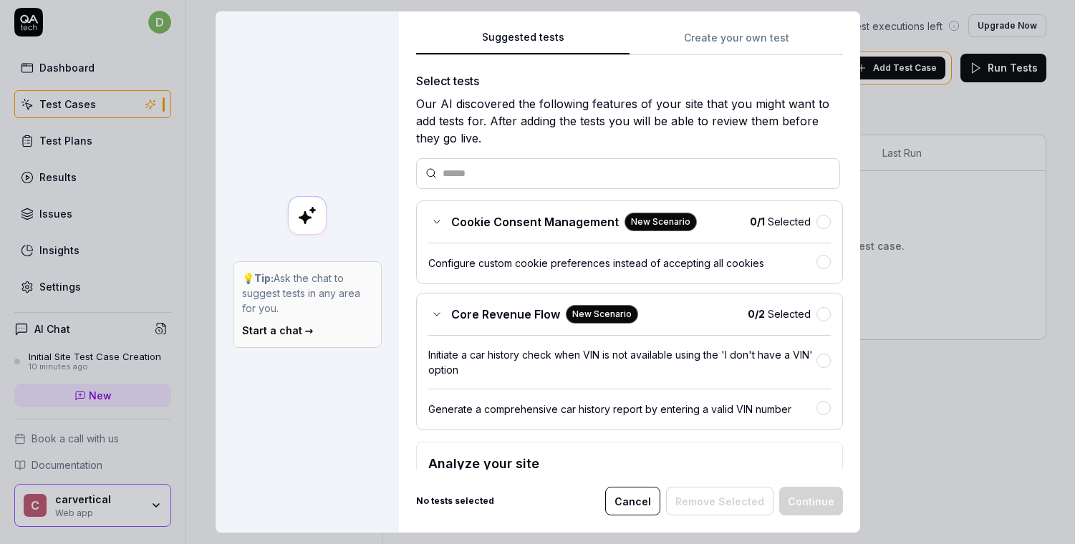
click at [750, 217] on b "0 / 1" at bounding box center [757, 222] width 15 height 12
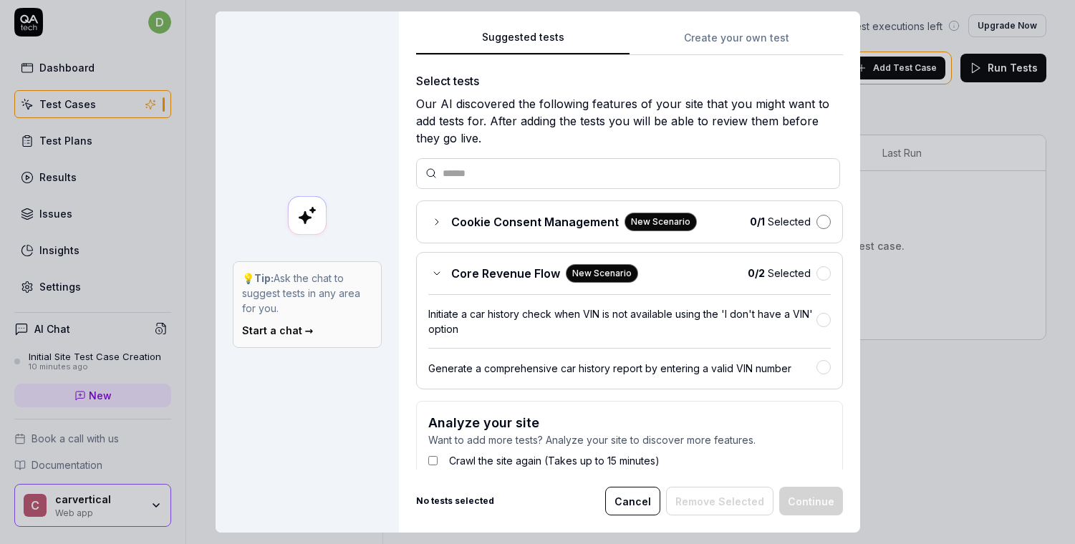
click at [817, 226] on button "button" at bounding box center [824, 222] width 14 height 14
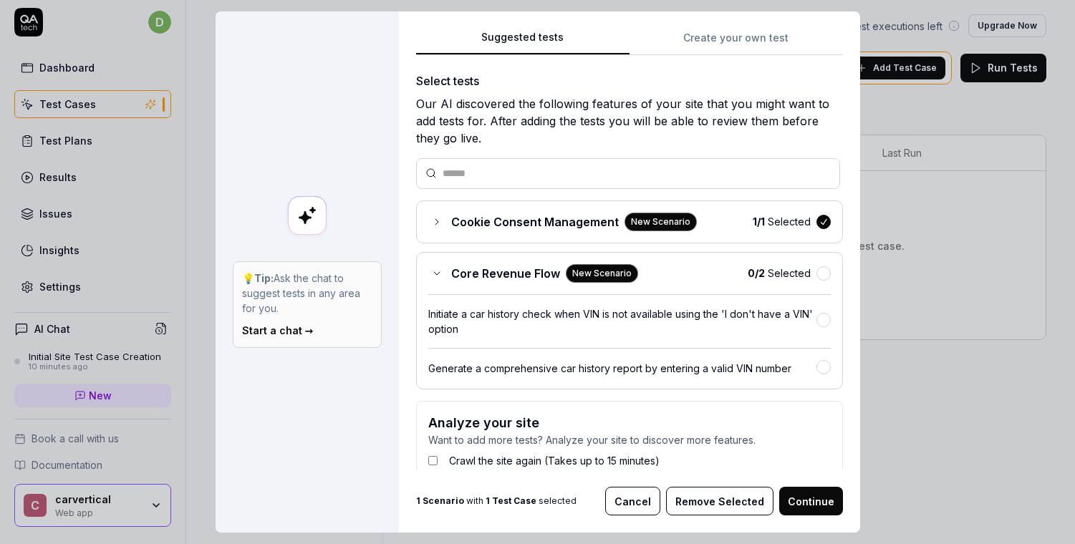
click at [814, 269] on div "Core Revenue Flow New Scenario 0 / 2 Selected Initiate a car history check when…" at bounding box center [629, 321] width 427 height 138
click at [817, 274] on button "button" at bounding box center [824, 273] width 14 height 14
click at [812, 505] on button "Continue" at bounding box center [811, 501] width 64 height 29
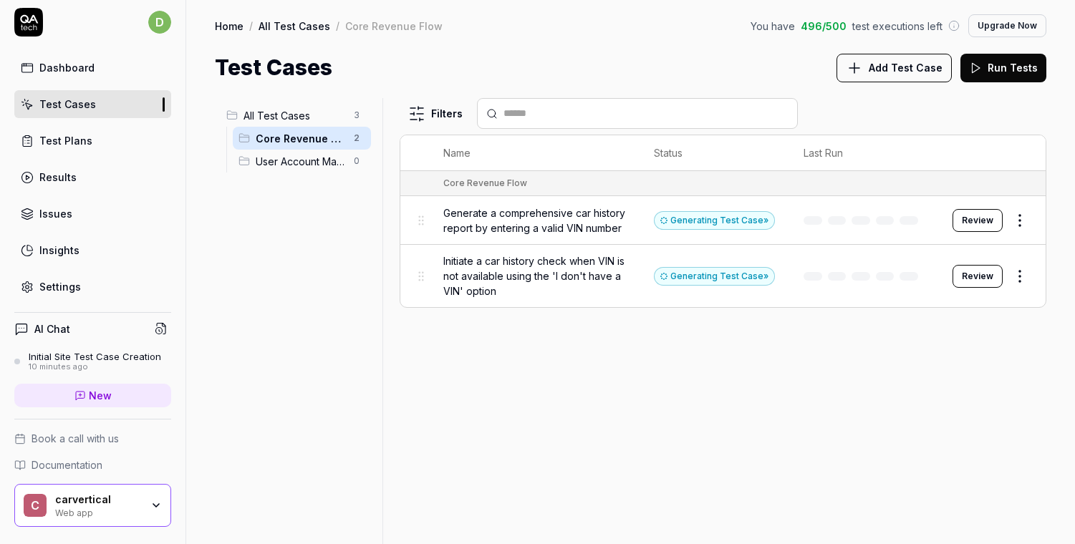
click at [991, 218] on button "Review" at bounding box center [978, 220] width 50 height 23
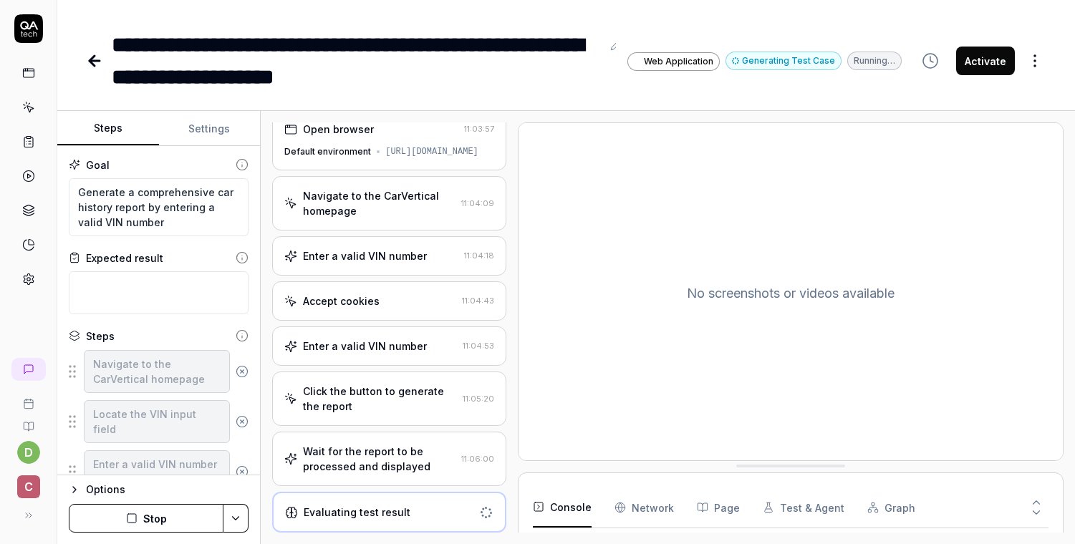
scroll to position [338, 0]
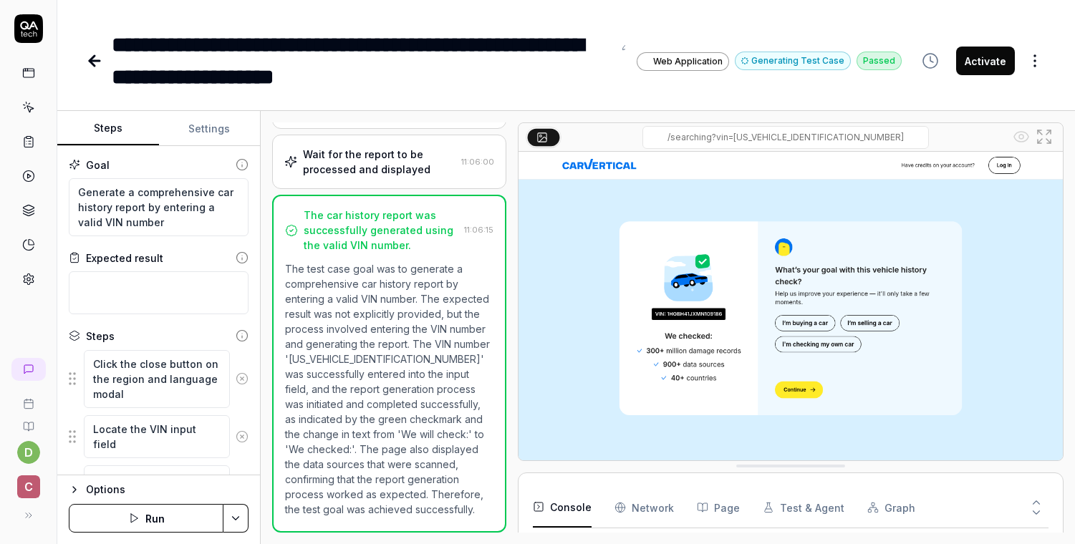
click at [797, 317] on img at bounding box center [791, 322] width 544 height 340
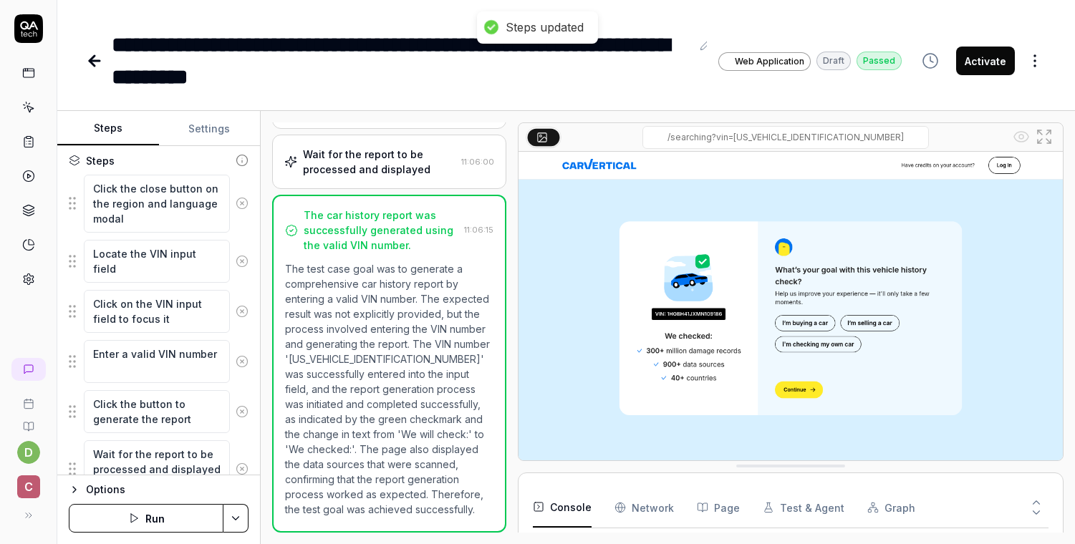
scroll to position [244, 0]
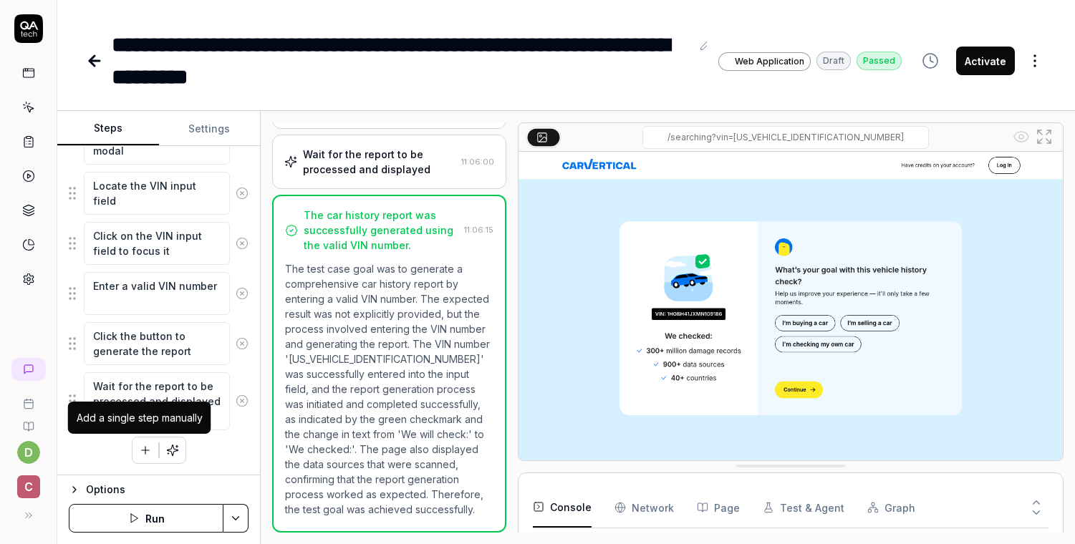
click at [145, 460] on button "button" at bounding box center [146, 451] width 26 height 26
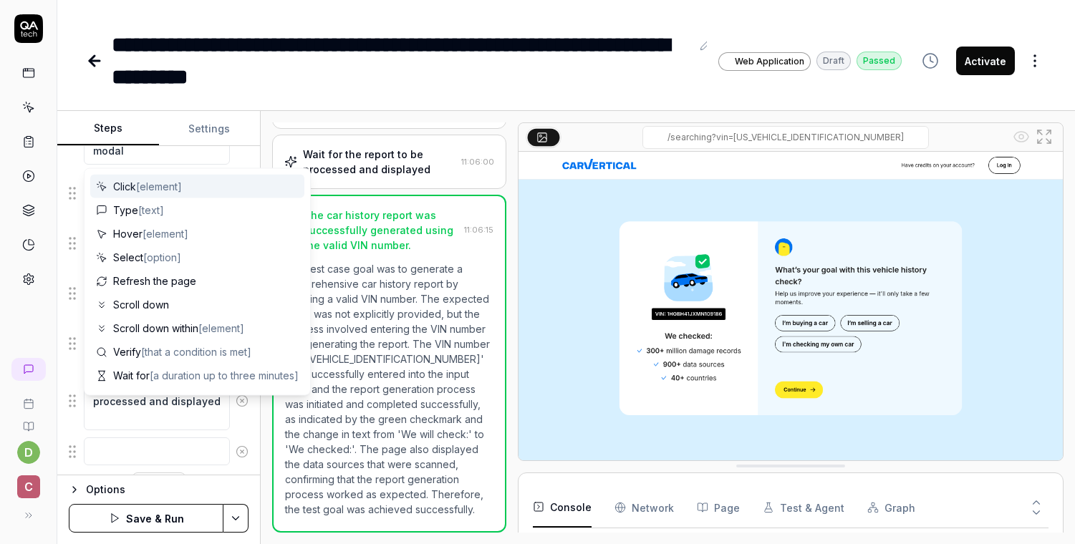
scroll to position [279, 0]
click at [153, 188] on span "[element]" at bounding box center [159, 187] width 46 height 12
type textarea "*"
type textarea "Click"
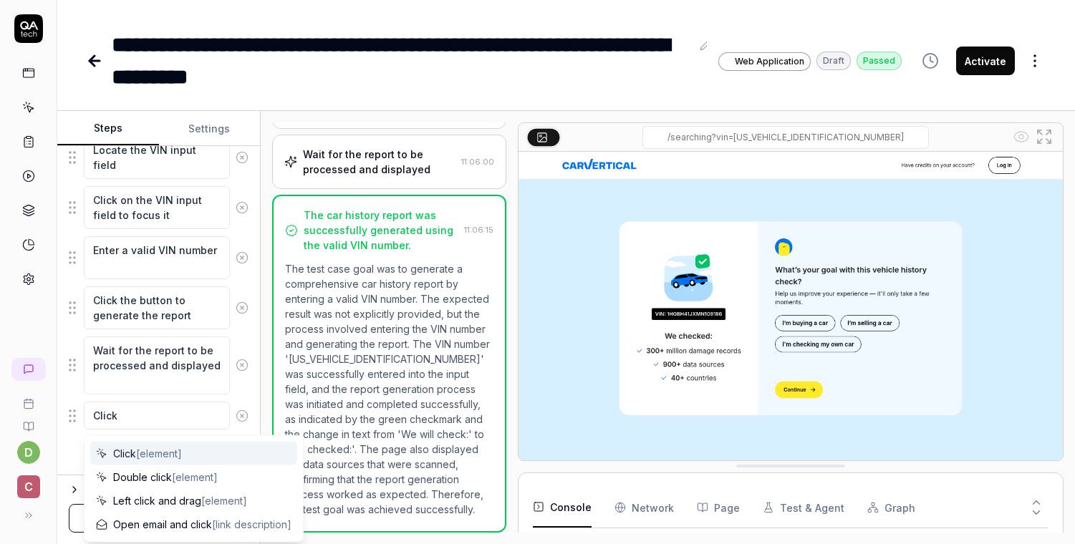
click at [207, 448] on div "Click [element]" at bounding box center [193, 454] width 207 height 24
click at [161, 450] on span "[element]" at bounding box center [159, 454] width 46 height 12
click at [128, 453] on span "Click [element]" at bounding box center [147, 453] width 69 height 15
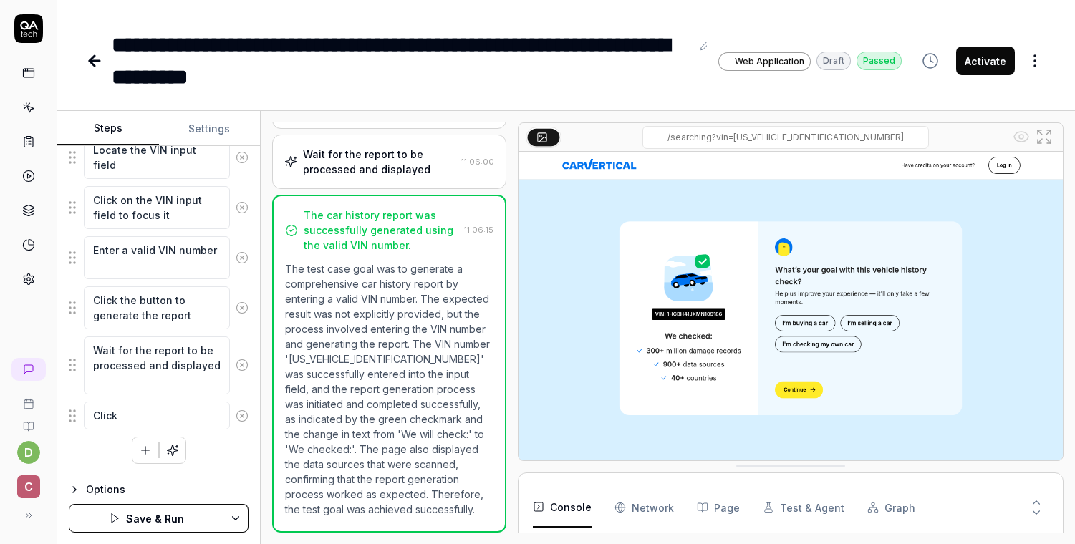
click at [793, 321] on img at bounding box center [791, 322] width 544 height 340
click at [236, 415] on icon at bounding box center [242, 416] width 13 height 13
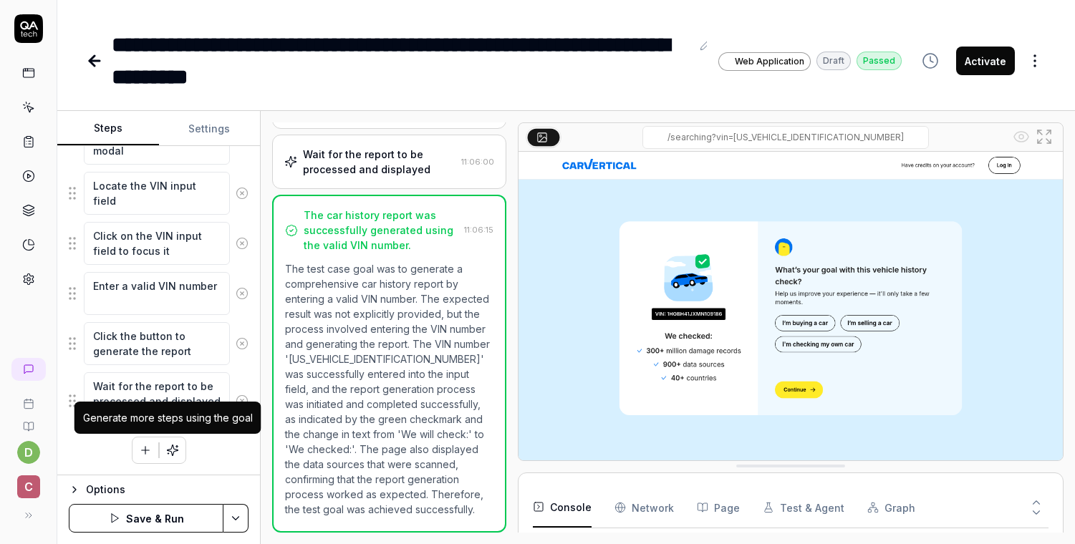
click at [167, 448] on icon "button" at bounding box center [172, 450] width 13 height 13
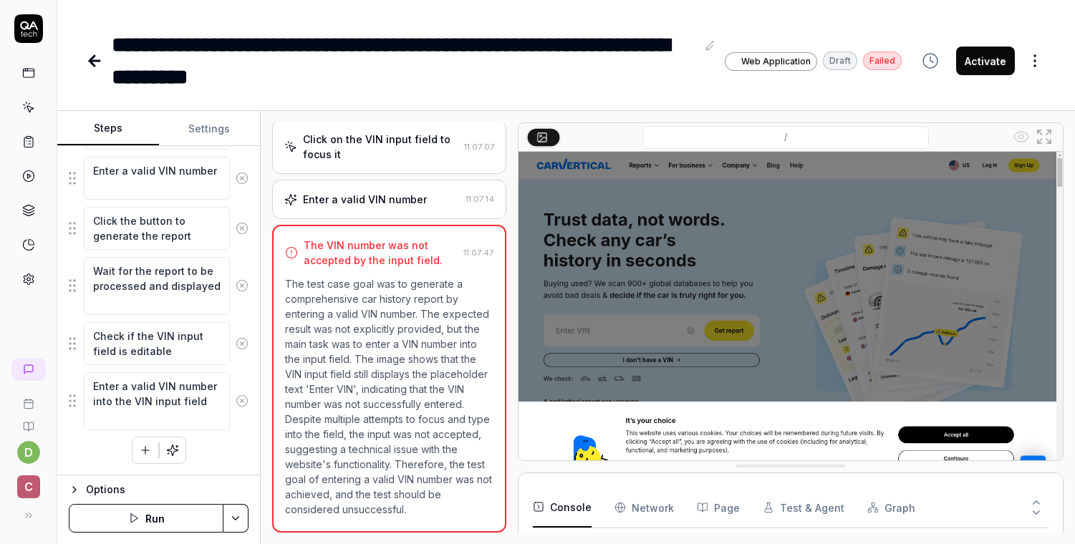
scroll to position [158, 0]
click at [156, 519] on button "Run" at bounding box center [146, 518] width 155 height 29
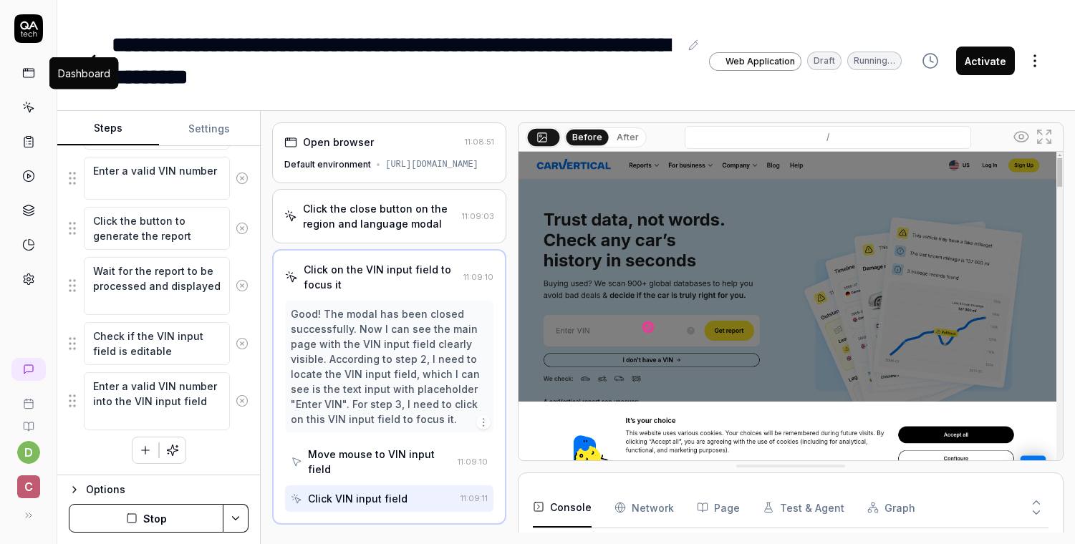
scroll to position [3, 0]
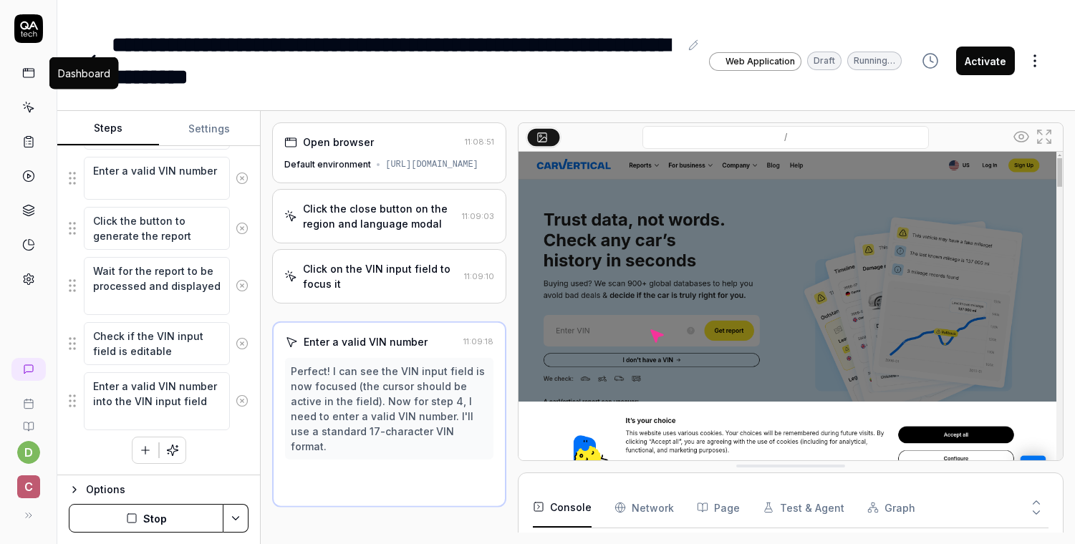
click at [32, 75] on icon at bounding box center [28, 73] width 13 height 13
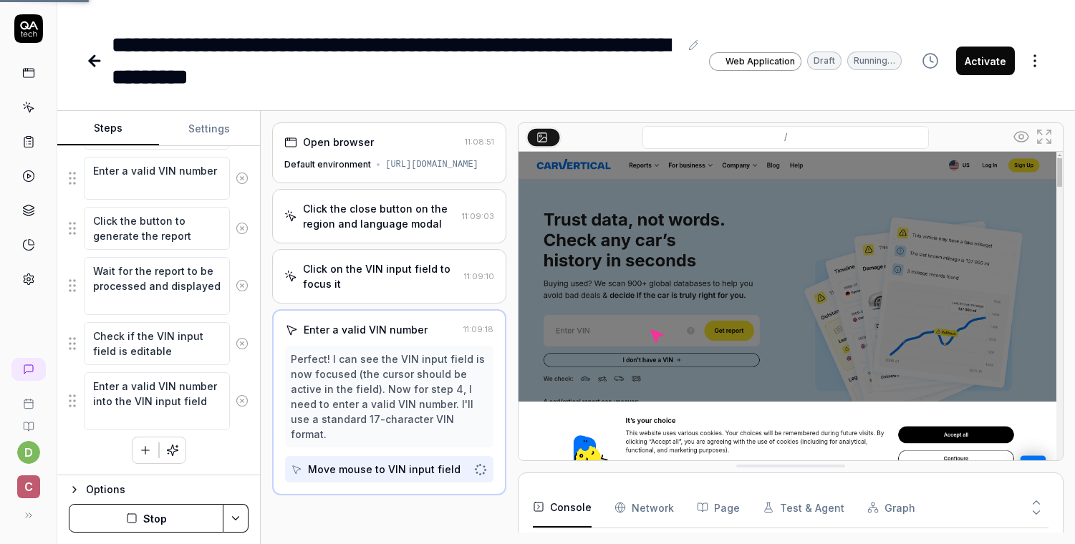
scroll to position [0, 0]
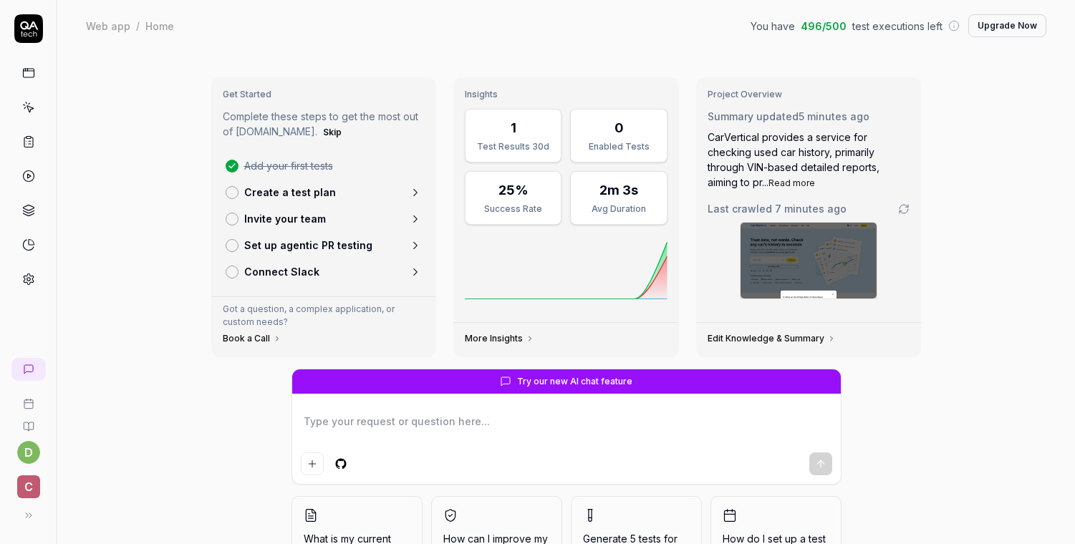
type textarea "*"
click at [313, 188] on p "Create a test plan" at bounding box center [290, 192] width 92 height 15
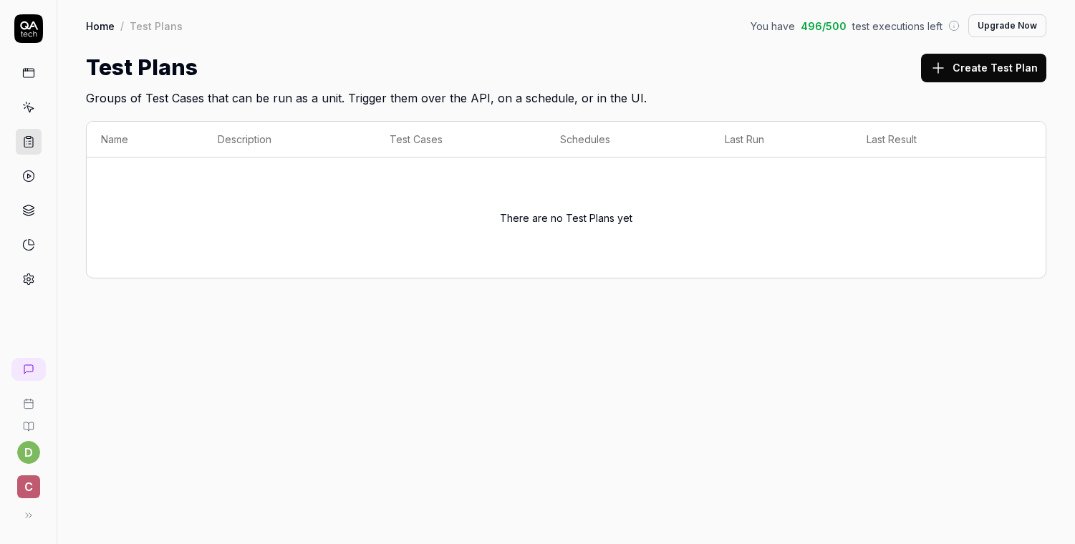
click at [974, 70] on button "Create Test Plan" at bounding box center [983, 68] width 125 height 29
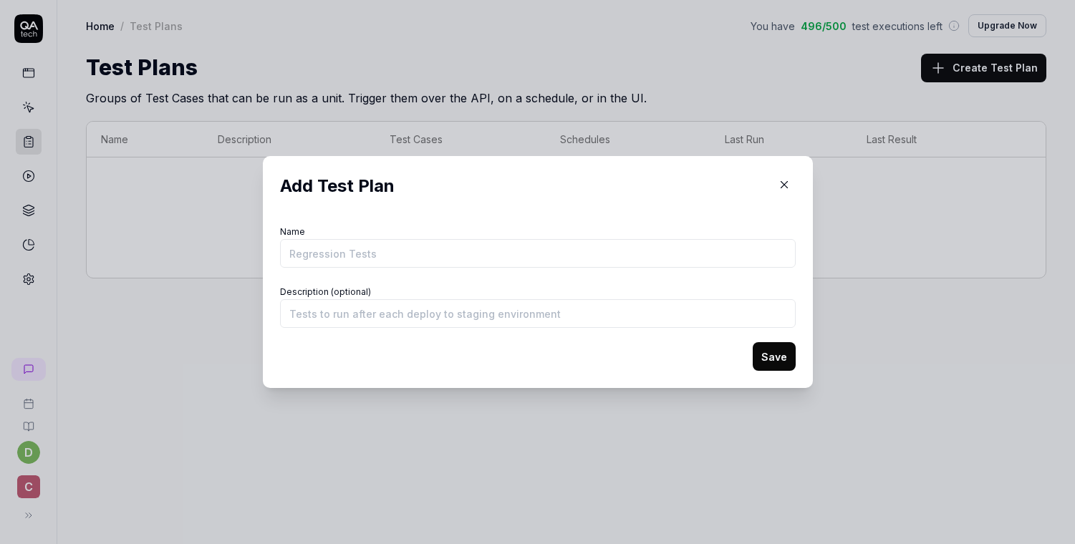
click at [778, 187] on icon "button" at bounding box center [784, 184] width 13 height 13
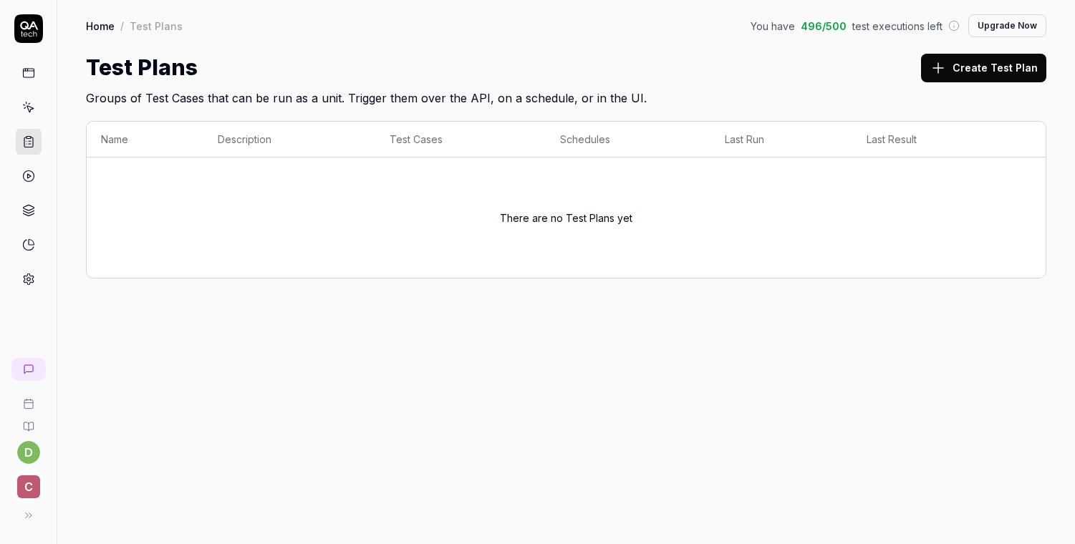
click at [30, 211] on icon at bounding box center [28, 210] width 13 height 13
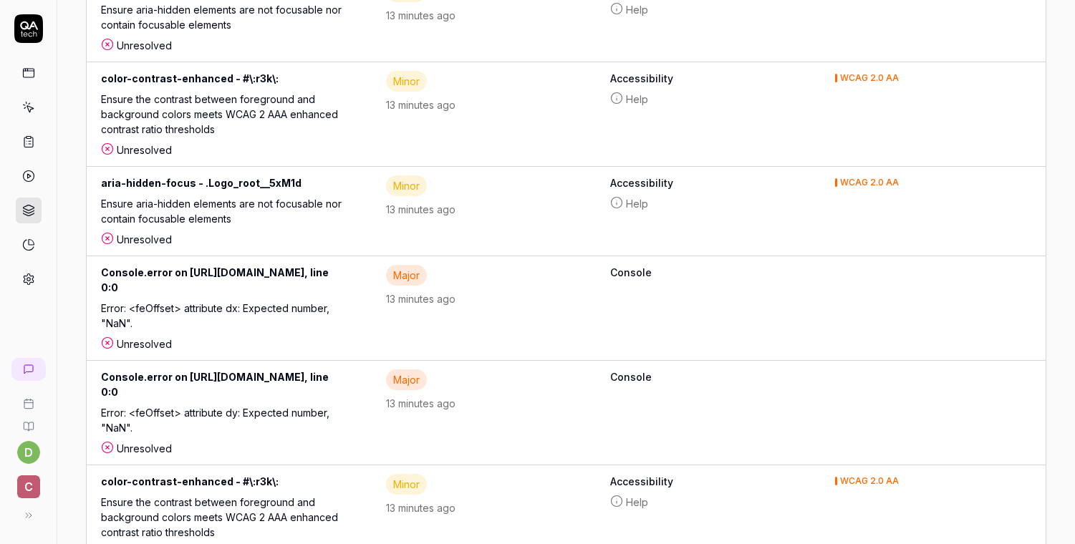
scroll to position [860, 0]
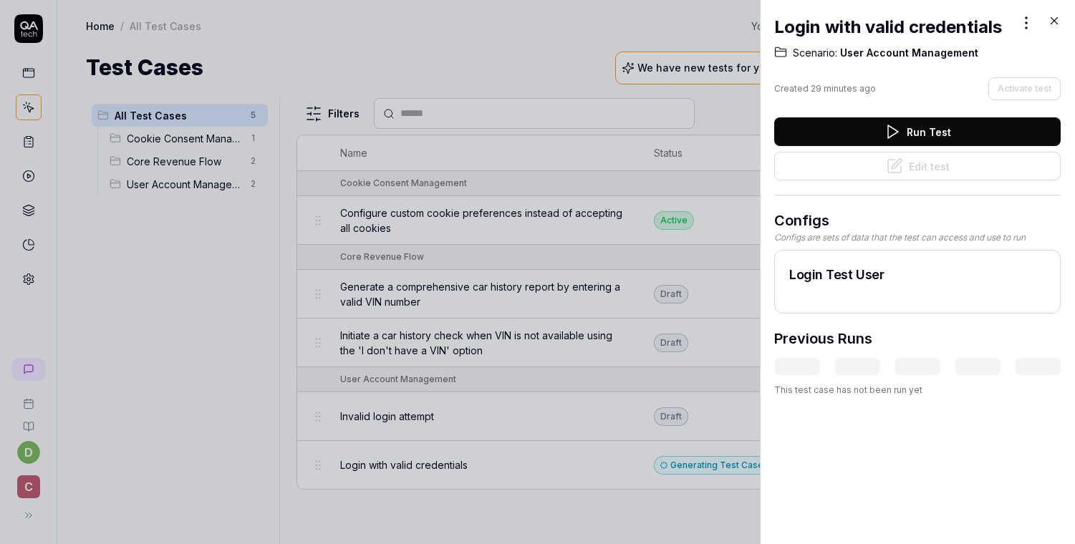
click at [878, 126] on button "Run Test" at bounding box center [917, 131] width 287 height 29
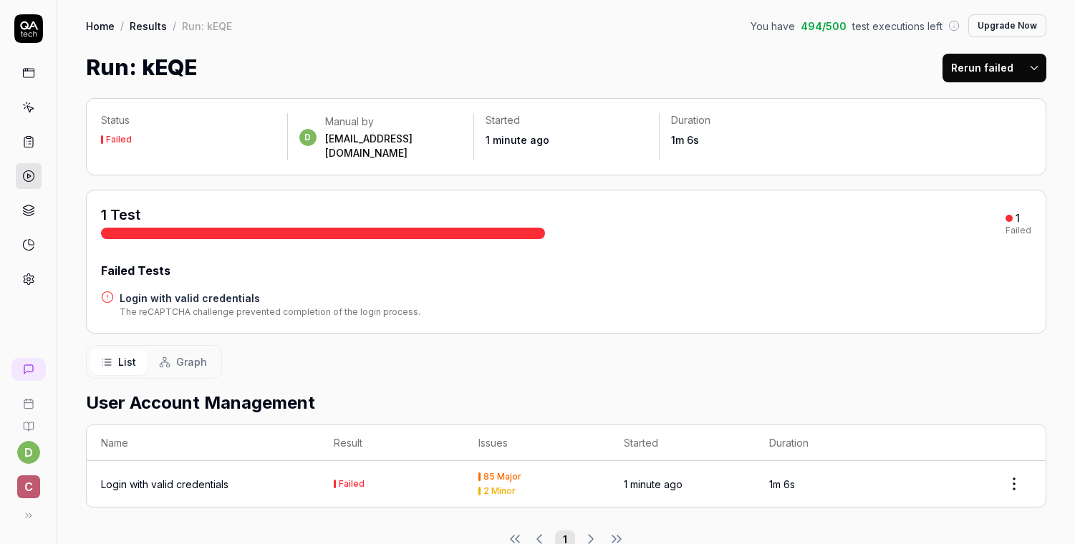
scroll to position [16, 0]
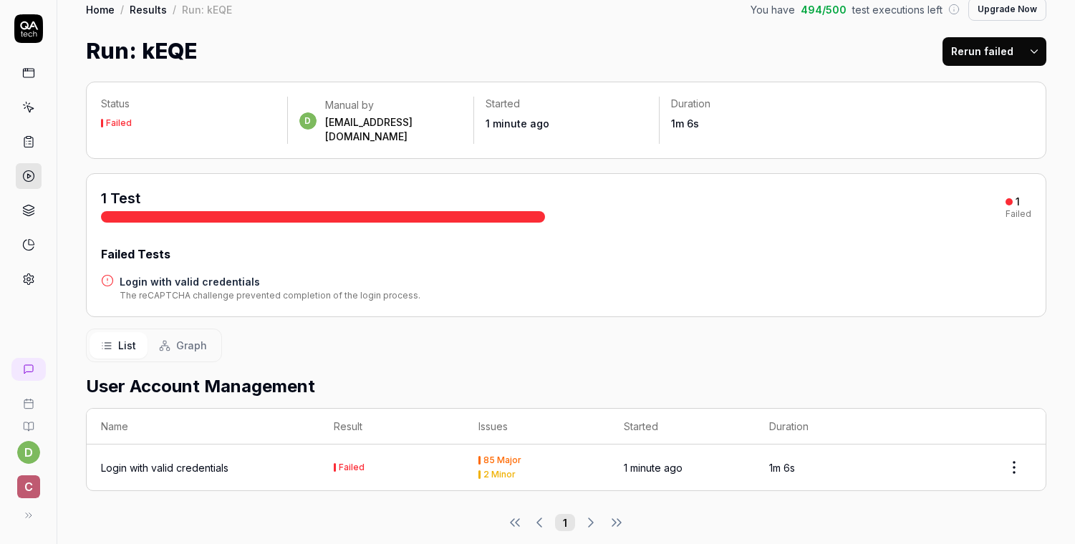
click at [193, 461] on div "Login with valid credentials" at bounding box center [165, 468] width 128 height 15
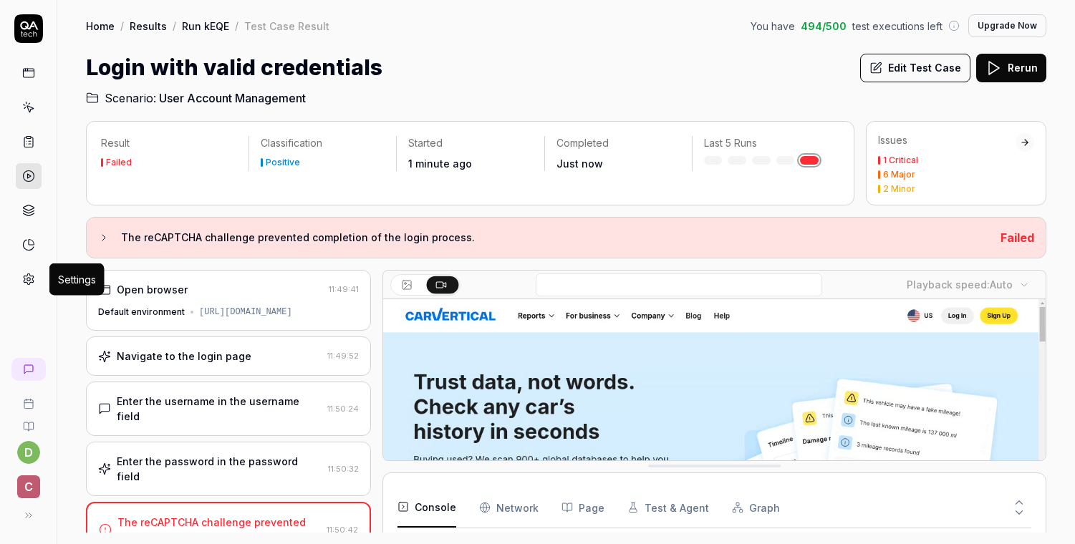
click at [29, 279] on circle at bounding box center [29, 280] width 4 height 4
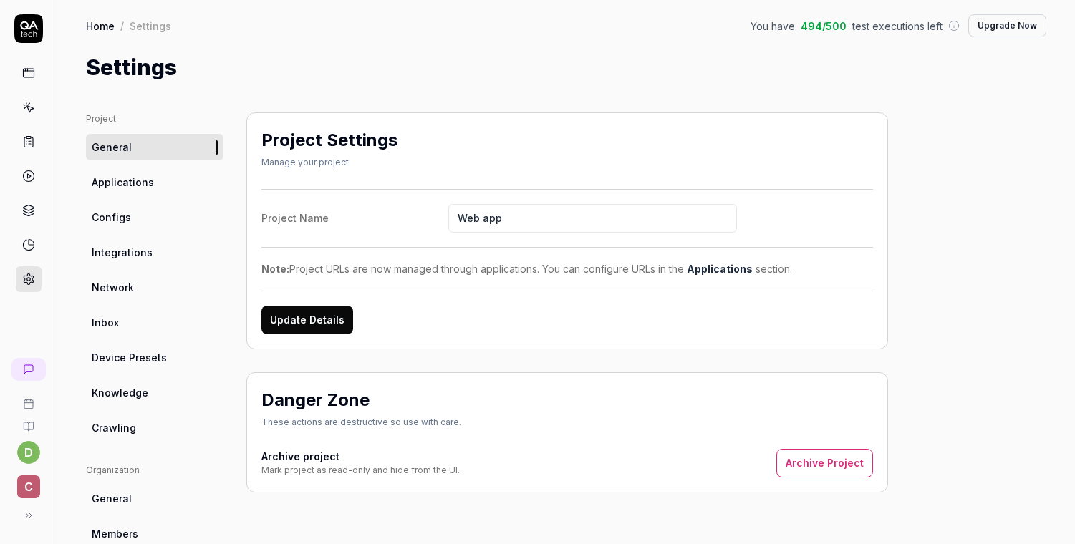
click at [162, 171] on link "Applications" at bounding box center [155, 182] width 138 height 27
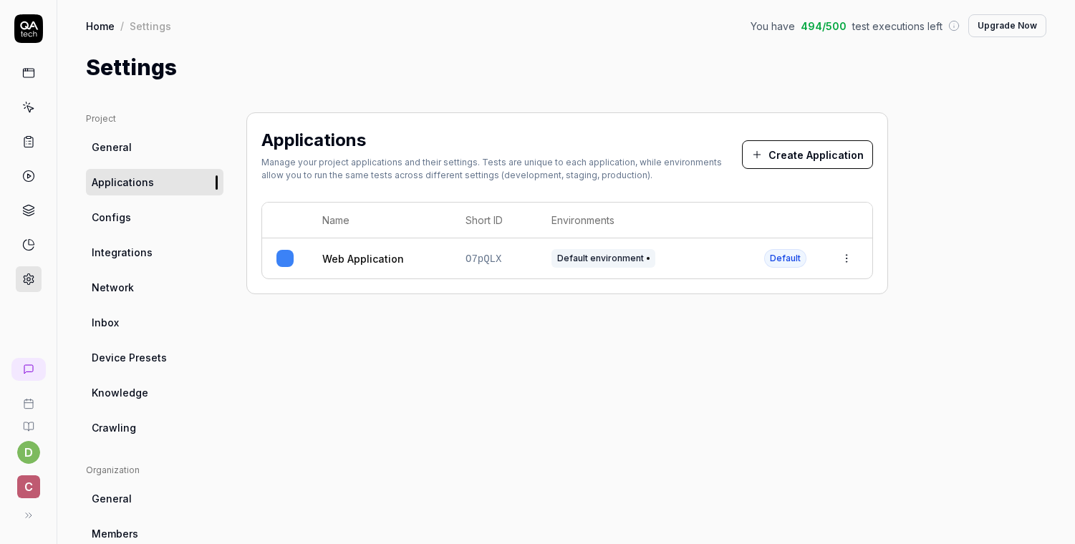
click at [855, 264] on html "d c Home / Settings You have 494 / 500 test executions left Upgrade Now Home / …" at bounding box center [537, 272] width 1075 height 544
click at [734, 365] on div "Edit" at bounding box center [782, 353] width 168 height 32
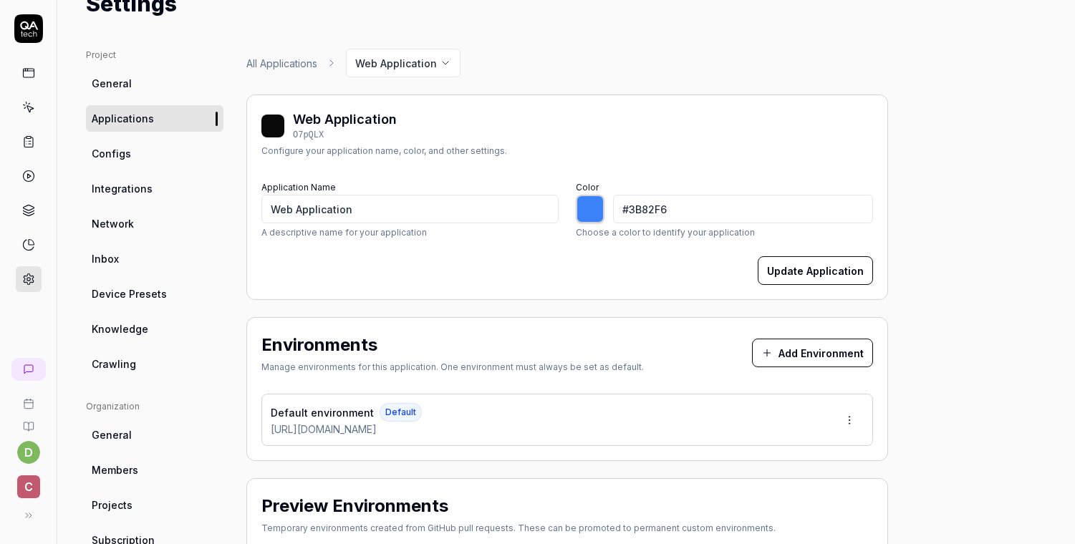
type input "*******"
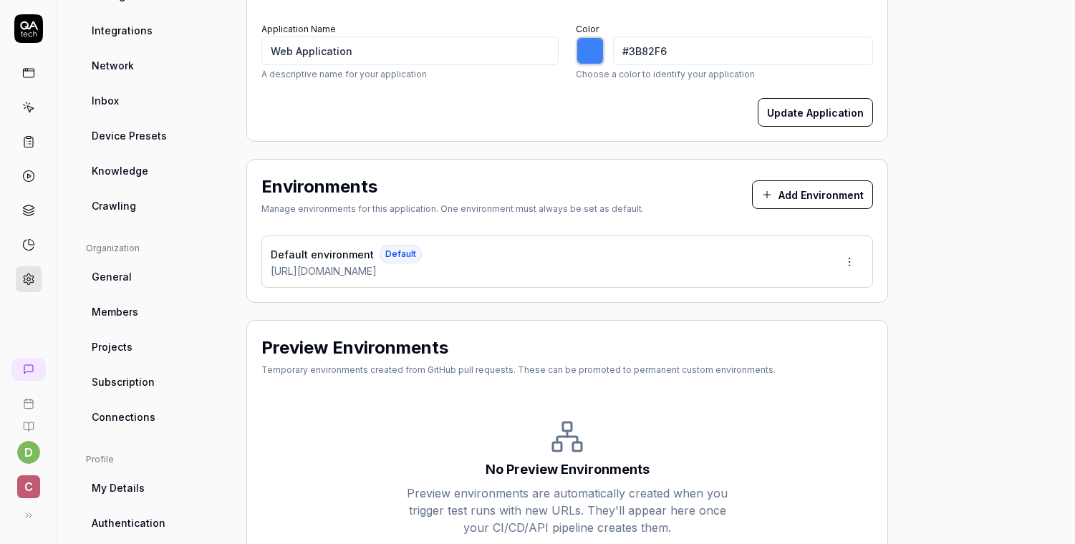
scroll to position [223, 0]
click at [848, 256] on html "d c Home / Settings You have 494 / 500 test executions left Upgrade Now Home / …" at bounding box center [537, 272] width 1075 height 544
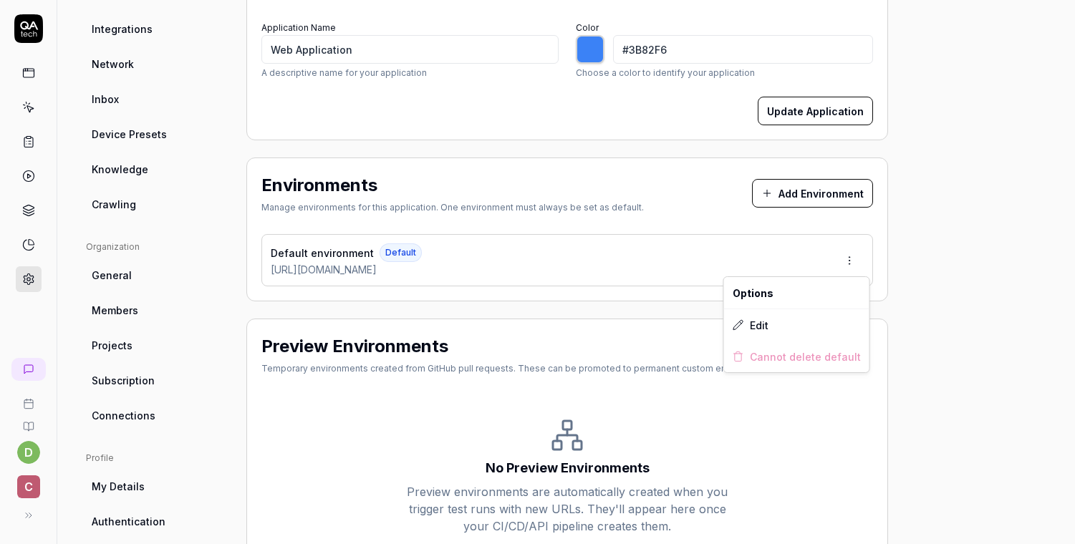
click at [848, 256] on html "d c Home / Settings You have 494 / 500 test executions left Upgrade Now Home / …" at bounding box center [537, 272] width 1075 height 544
click at [829, 186] on button "Add Environment" at bounding box center [812, 193] width 121 height 29
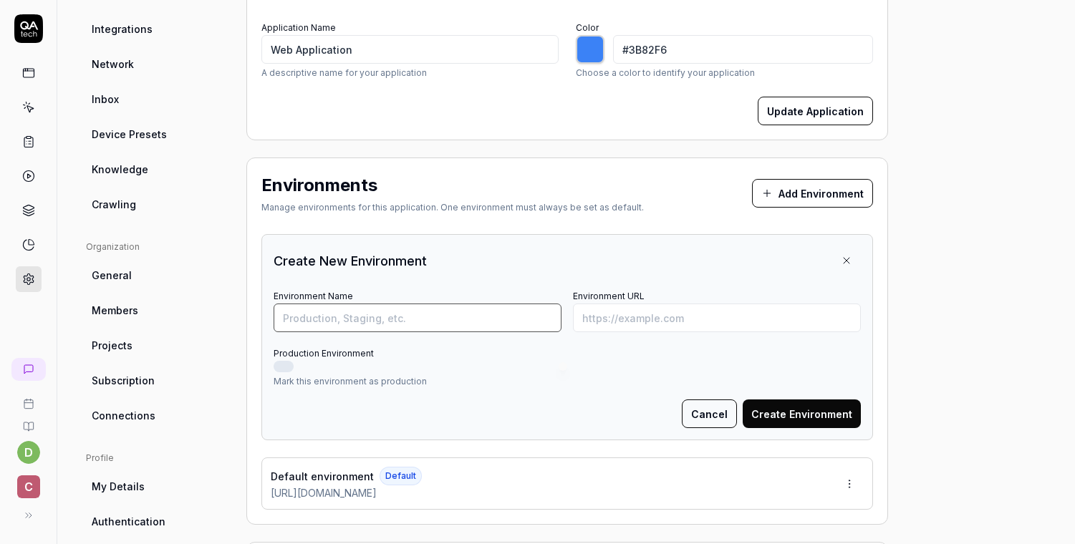
click at [459, 304] on input "Environment Name" at bounding box center [418, 318] width 288 height 29
type input "staging"
click at [676, 323] on input "Environment URL" at bounding box center [717, 318] width 288 height 29
click at [616, 317] on input "[URL][DOMAIN_NAME]" at bounding box center [717, 318] width 288 height 29
type input "https://staging.carvertical.com"
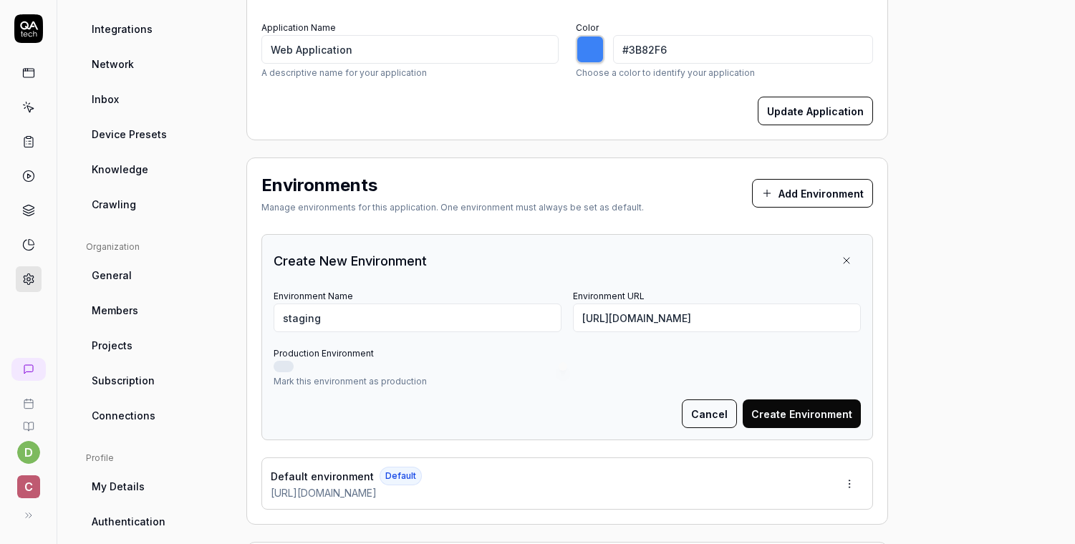
click at [811, 423] on button "Create Environment" at bounding box center [802, 414] width 118 height 29
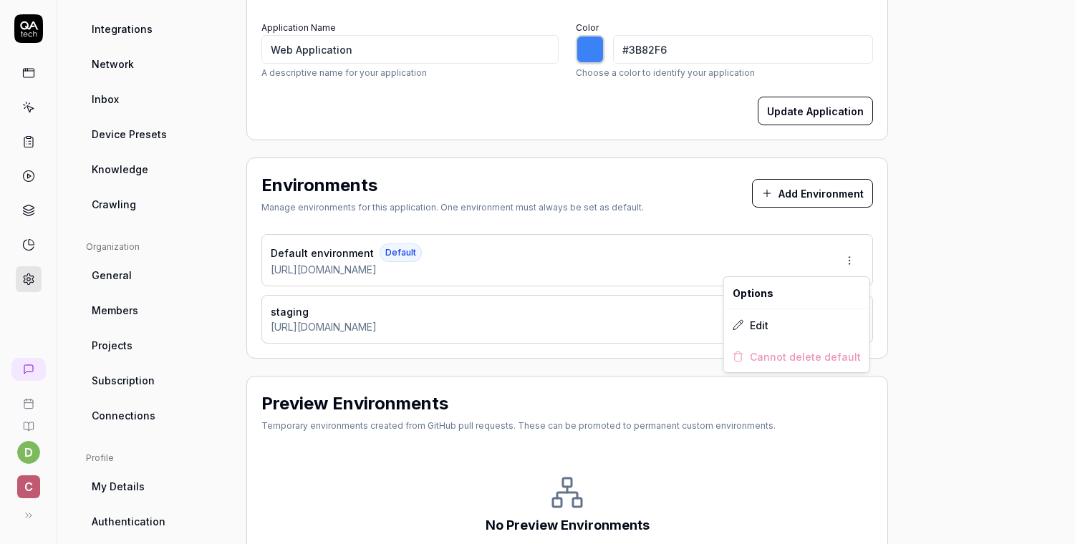
click at [856, 259] on html "Environment created d c Home / Settings You have 494 / 500 test executions left…" at bounding box center [537, 272] width 1075 height 544
click at [770, 330] on div "Edit" at bounding box center [796, 325] width 145 height 32
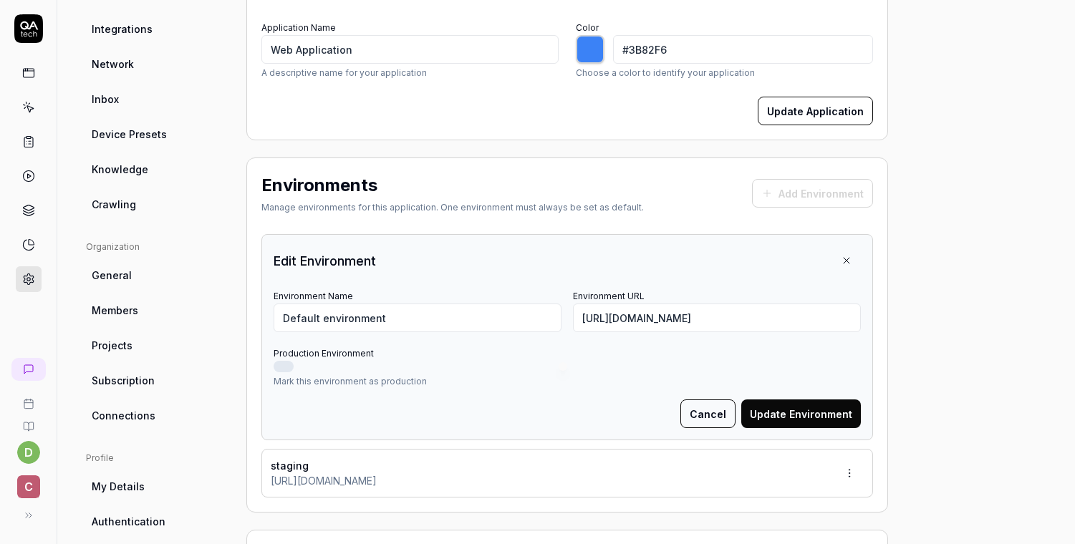
click at [711, 411] on button "Cancel" at bounding box center [708, 414] width 55 height 29
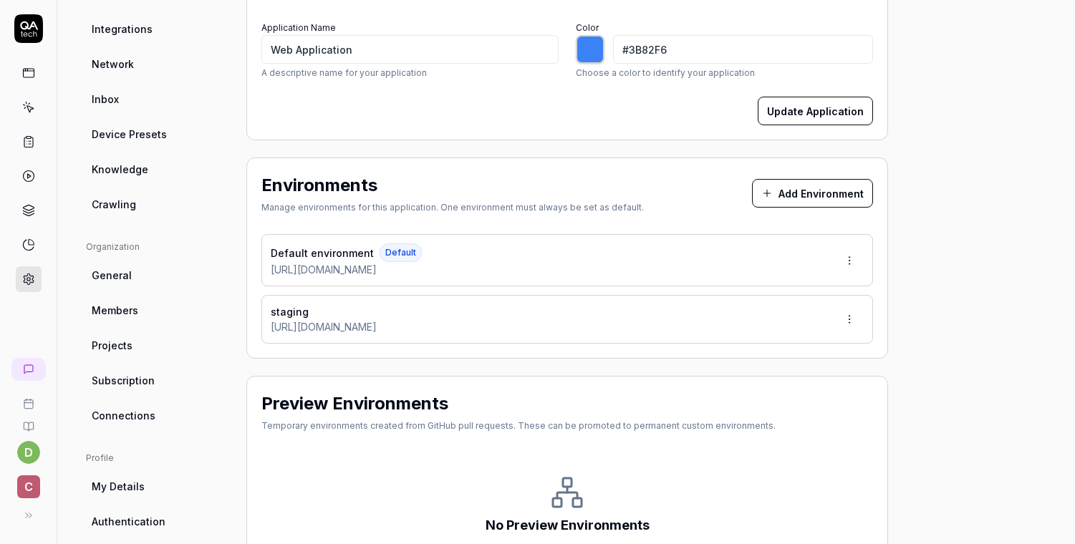
click at [573, 325] on div "staging https://staging.carvertical.com" at bounding box center [567, 319] width 612 height 49
click at [847, 314] on html "d c Home / Settings You have 494 / 500 test executions left Upgrade Now Home / …" at bounding box center [537, 272] width 1075 height 544
click at [818, 357] on div "Options" at bounding box center [804, 353] width 113 height 32
click at [854, 319] on html "d c Home / Settings You have 494 / 500 test executions left Upgrade Now Home / …" at bounding box center [537, 272] width 1075 height 544
click at [818, 425] on div "Make Default" at bounding box center [804, 416] width 113 height 32
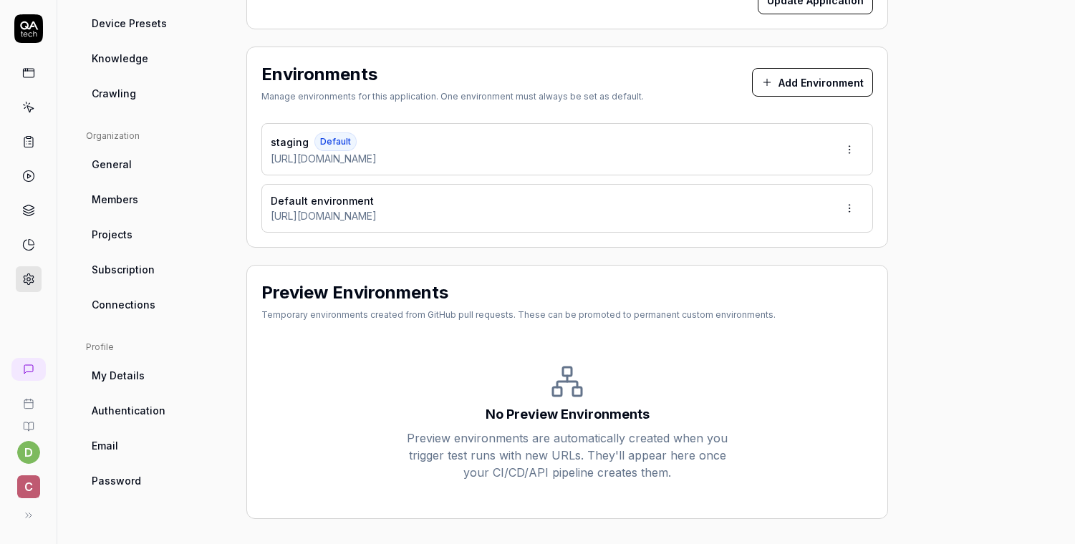
scroll to position [0, 0]
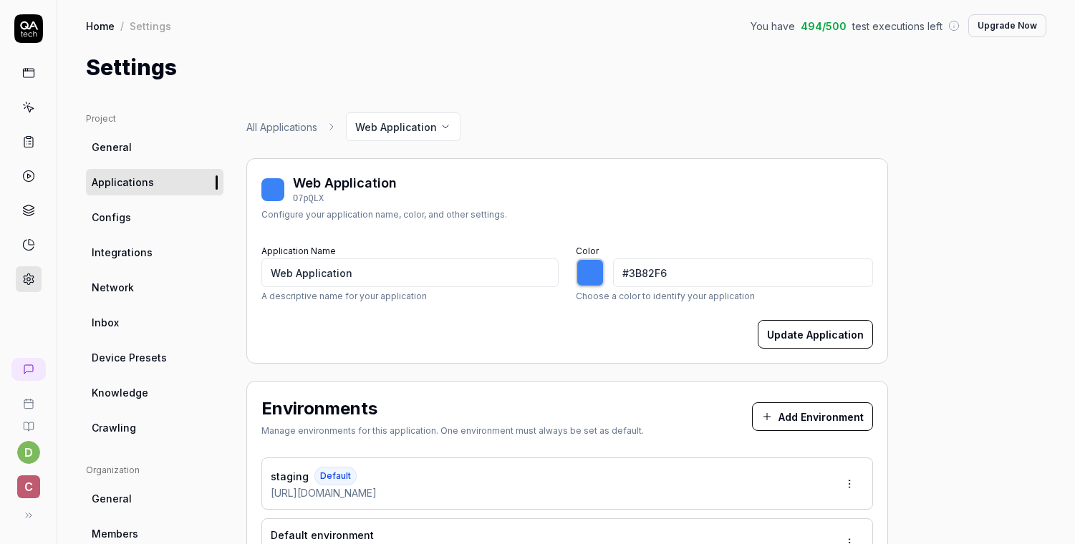
type input "*******"
click at [29, 140] on icon at bounding box center [28, 141] width 13 height 13
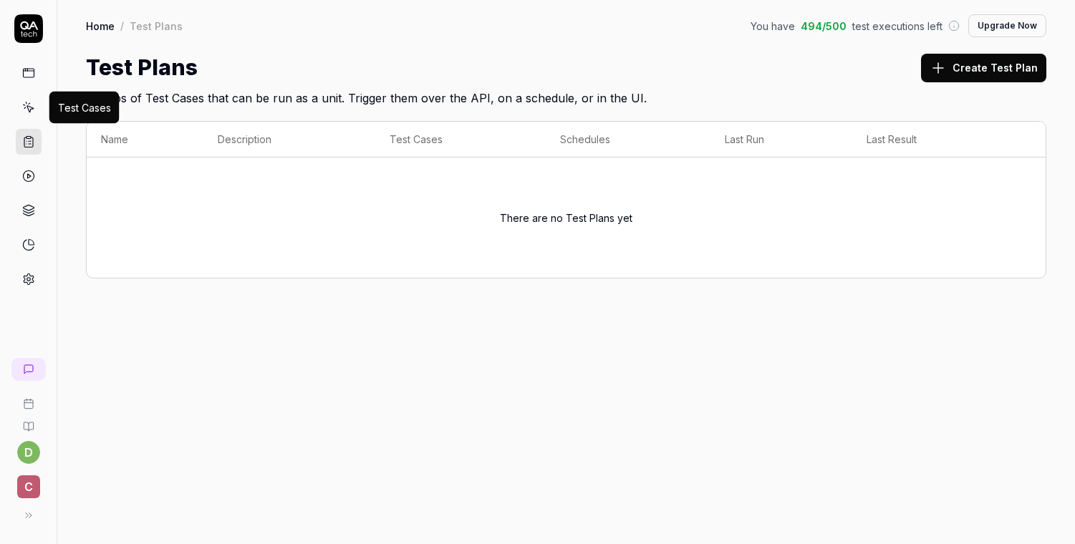
click at [28, 110] on icon at bounding box center [28, 107] width 13 height 13
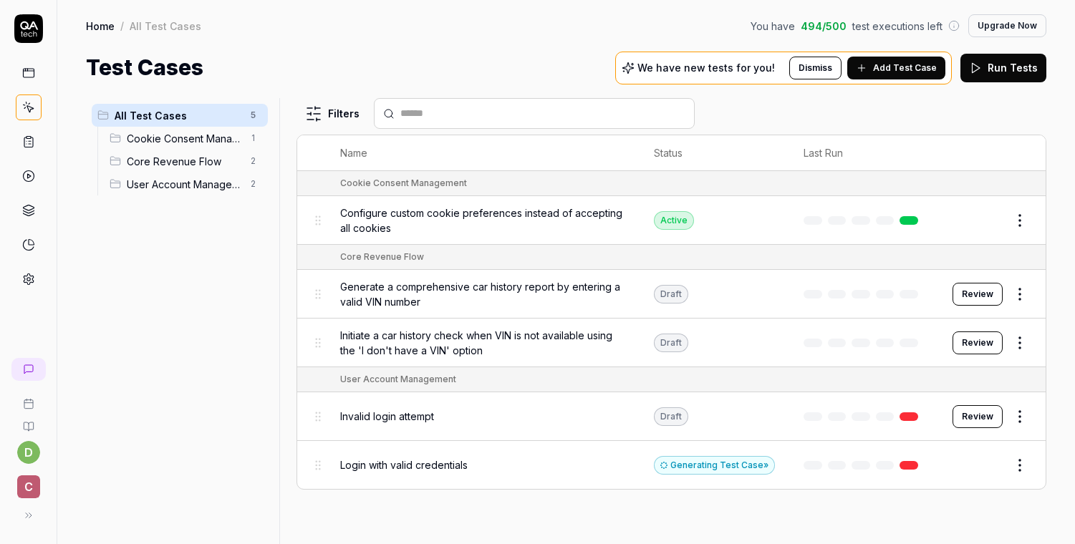
click at [405, 469] on div "Login with valid credentials" at bounding box center [482, 465] width 285 height 31
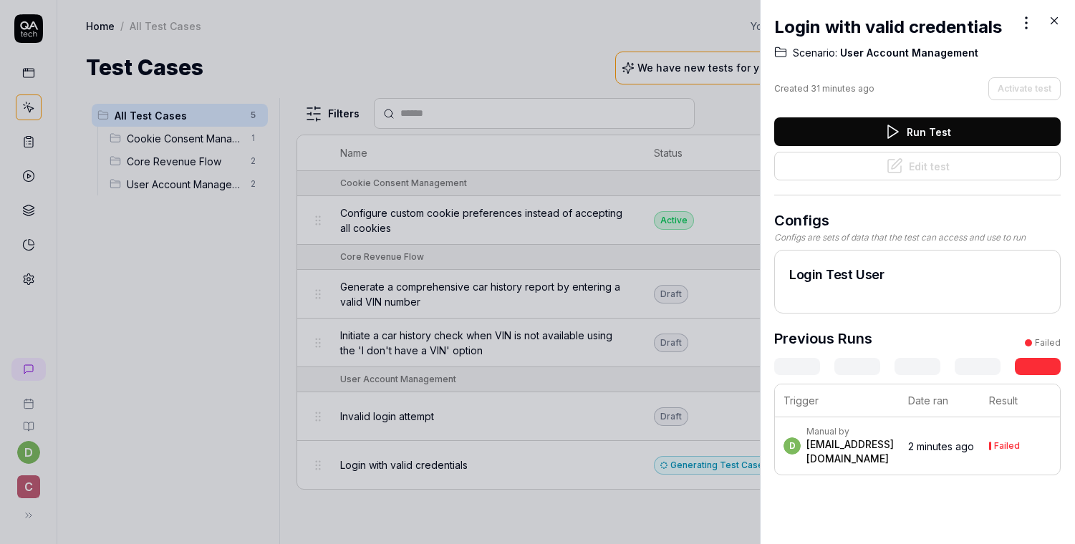
click at [935, 125] on button "Run Test" at bounding box center [917, 131] width 287 height 29
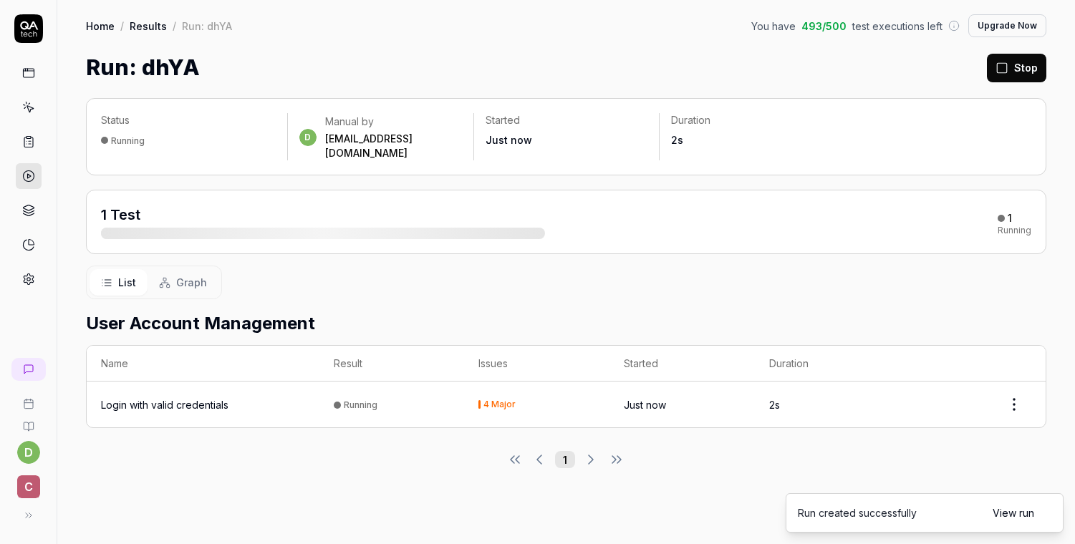
click at [160, 398] on div "Login with valid credentials" at bounding box center [165, 405] width 128 height 15
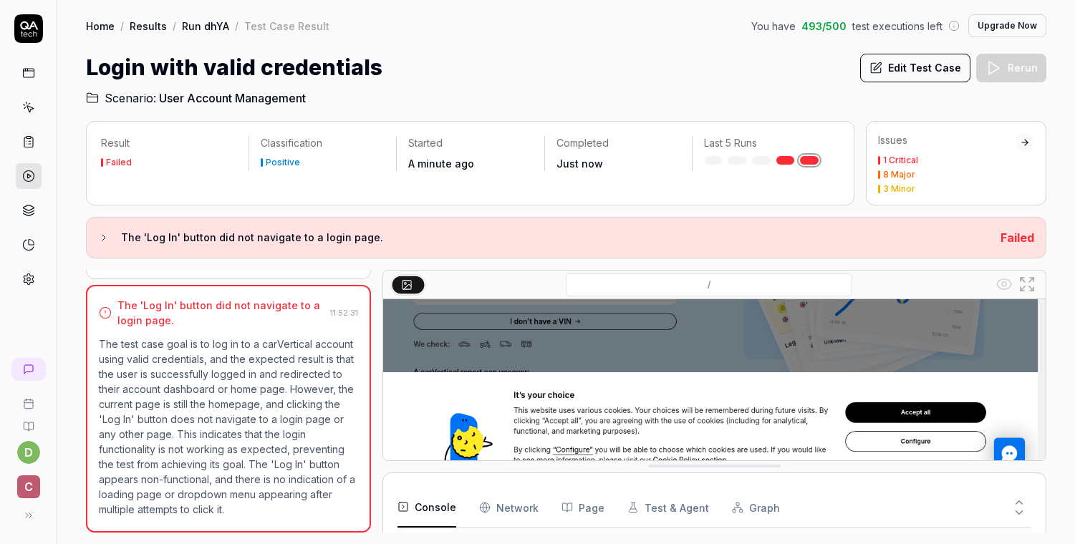
scroll to position [111, 0]
click at [27, 108] on icon at bounding box center [30, 109] width 6 height 6
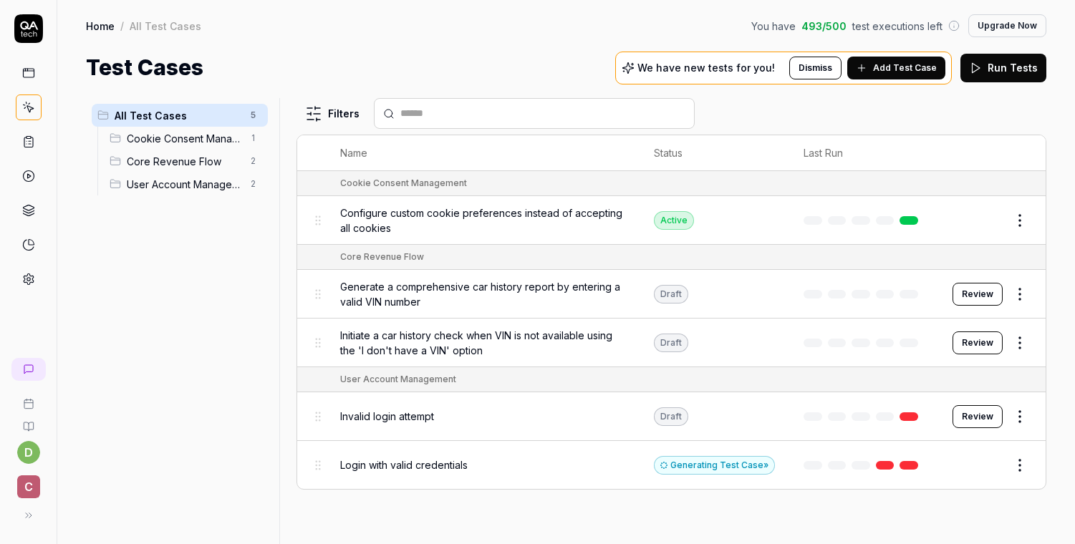
click at [388, 461] on span "Login with valid credentials" at bounding box center [404, 465] width 128 height 15
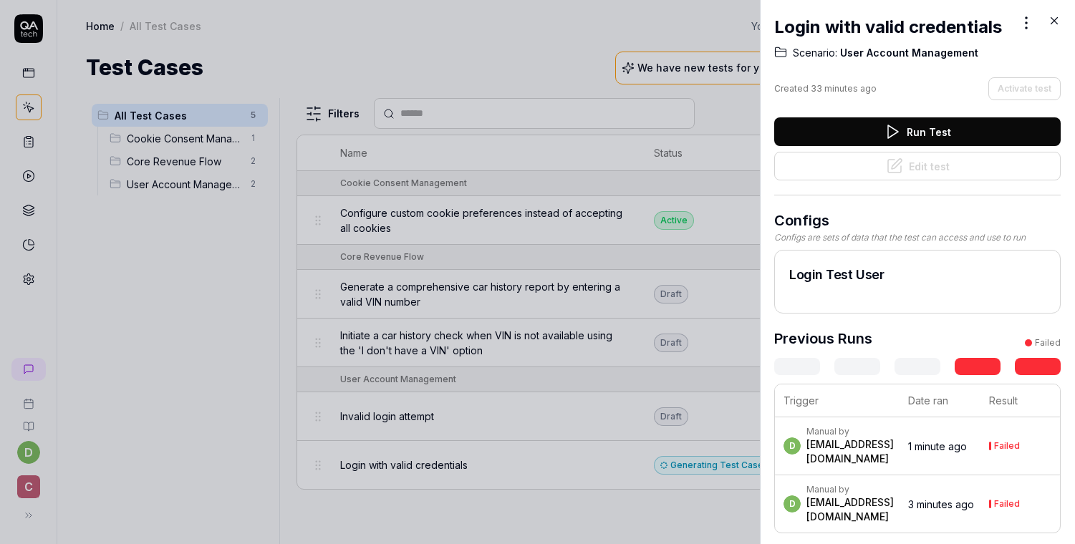
click at [704, 461] on div at bounding box center [537, 272] width 1075 height 544
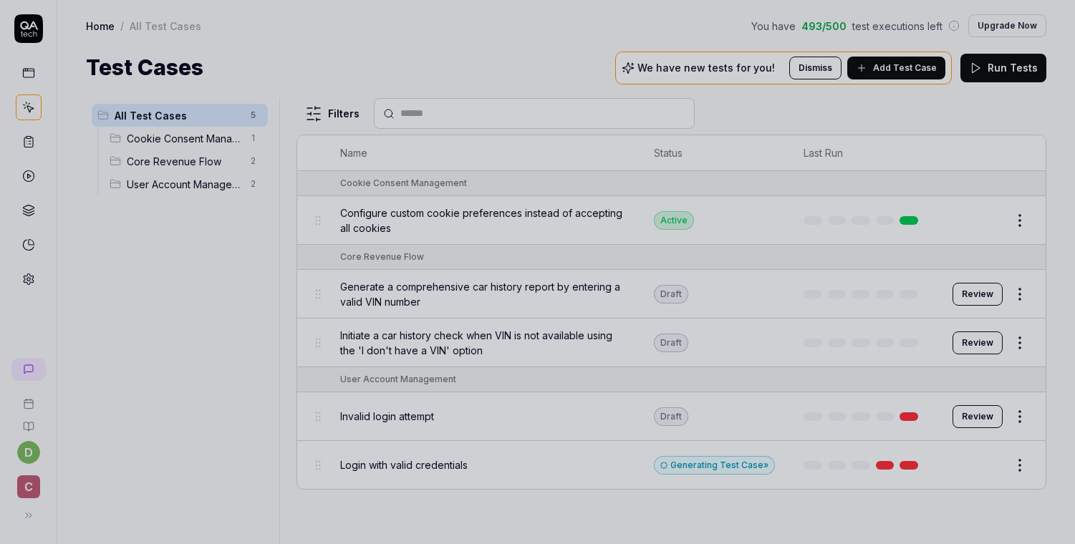
click at [713, 462] on div at bounding box center [537, 272] width 1075 height 544
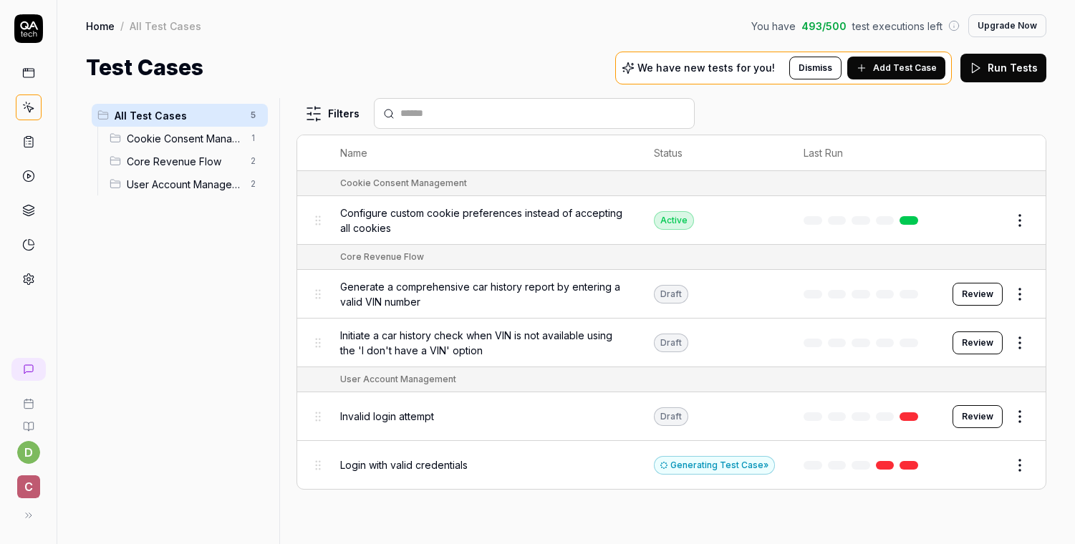
click at [713, 462] on div "Generating Test Case »" at bounding box center [714, 465] width 121 height 19
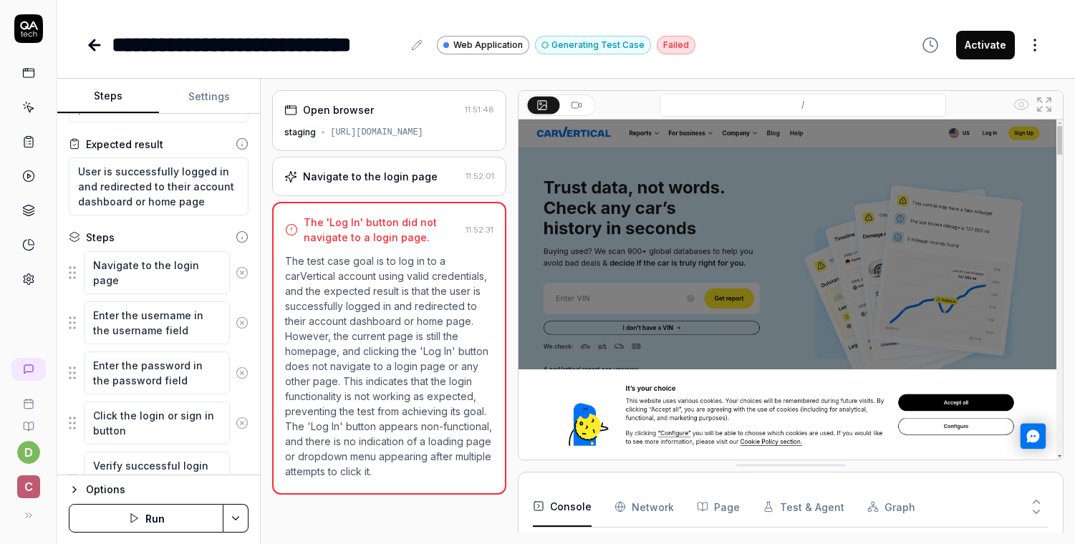
scroll to position [243, 0]
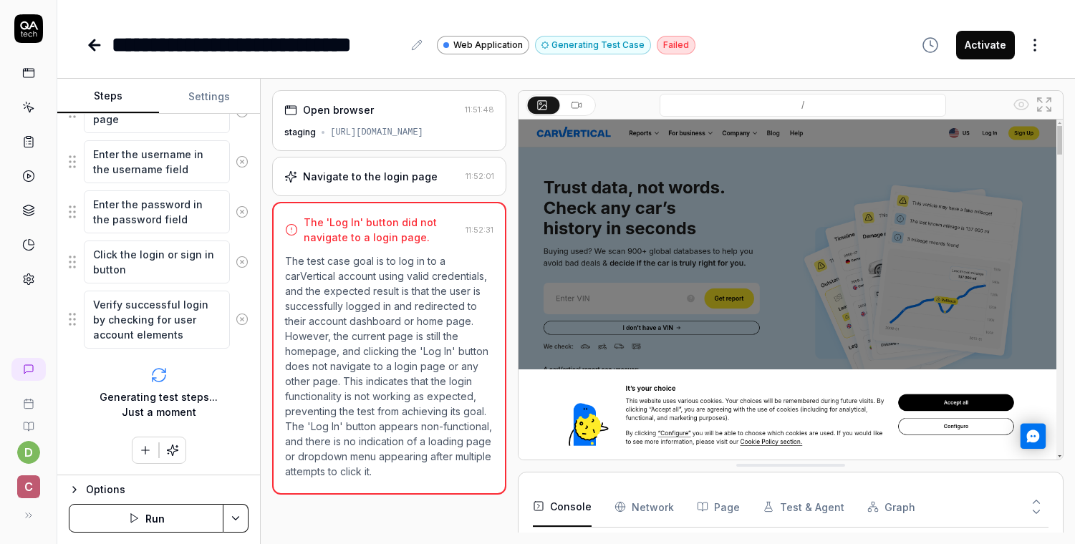
scroll to position [2967, 0]
click at [211, 101] on button "Settings" at bounding box center [210, 97] width 102 height 34
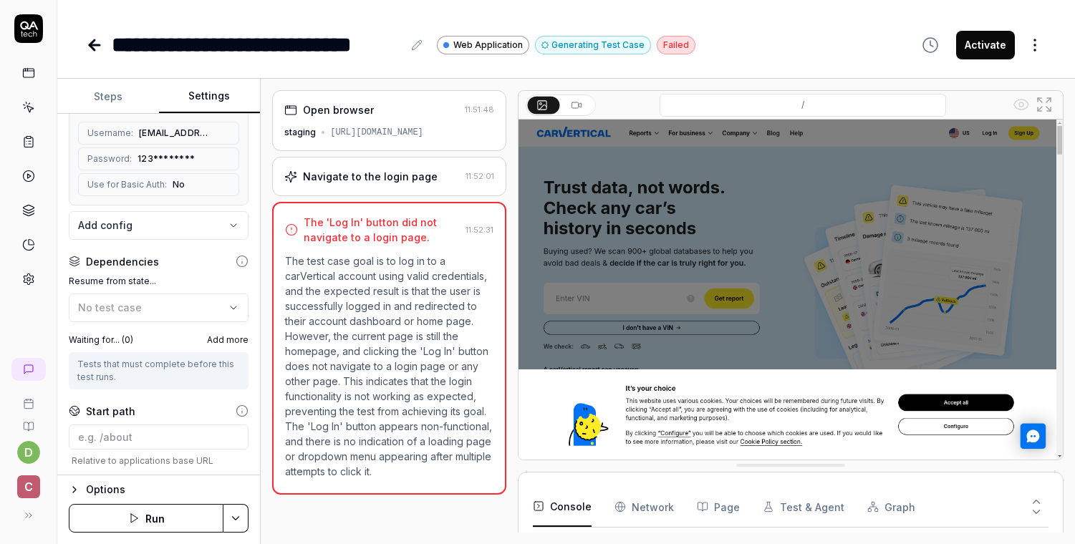
scroll to position [218, 0]
click at [165, 212] on body "**********" at bounding box center [537, 272] width 1075 height 544
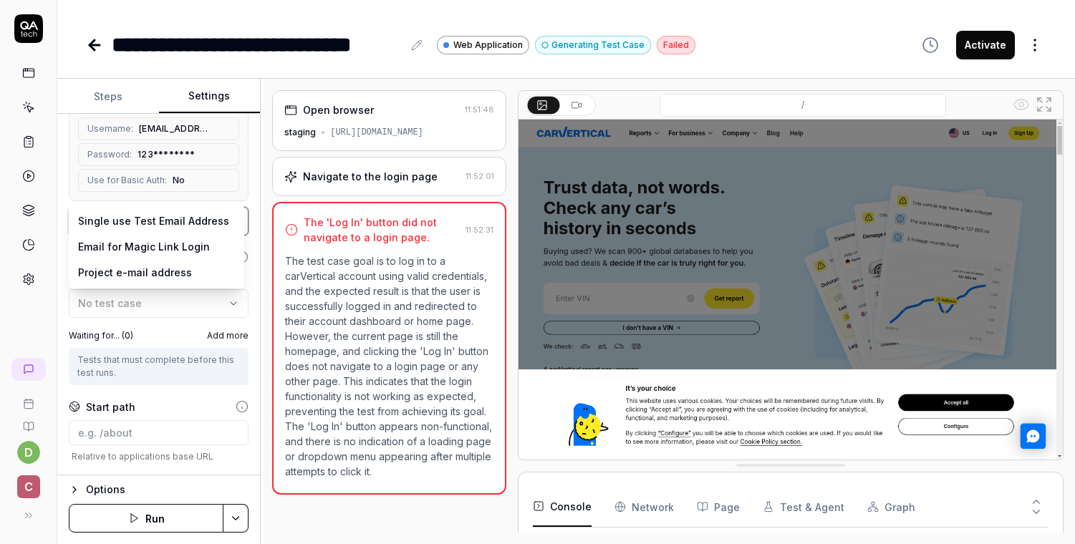
click at [247, 314] on html "**********" at bounding box center [537, 272] width 1075 height 544
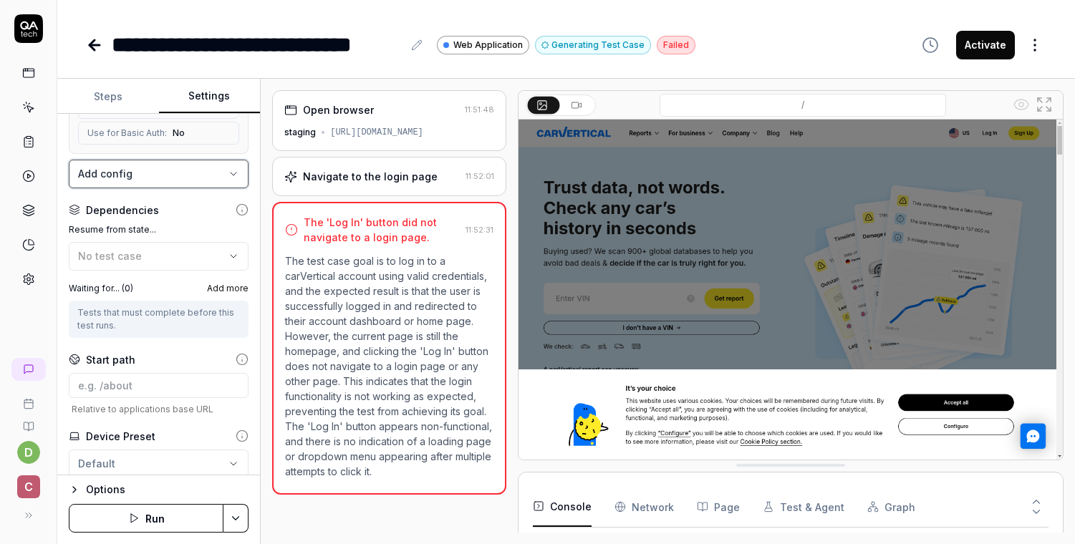
scroll to position [311, 0]
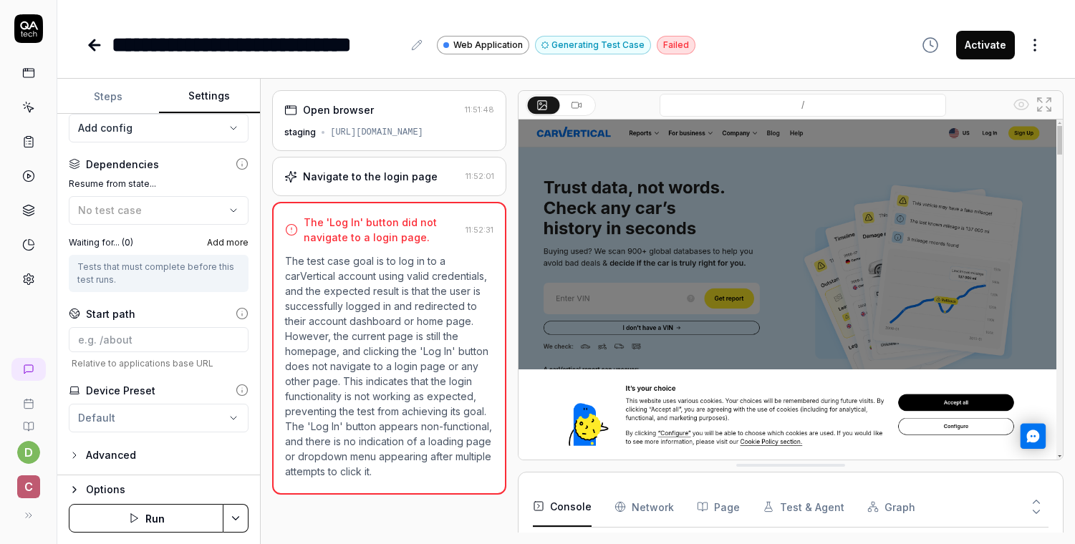
click at [111, 454] on div "Advanced" at bounding box center [111, 455] width 50 height 17
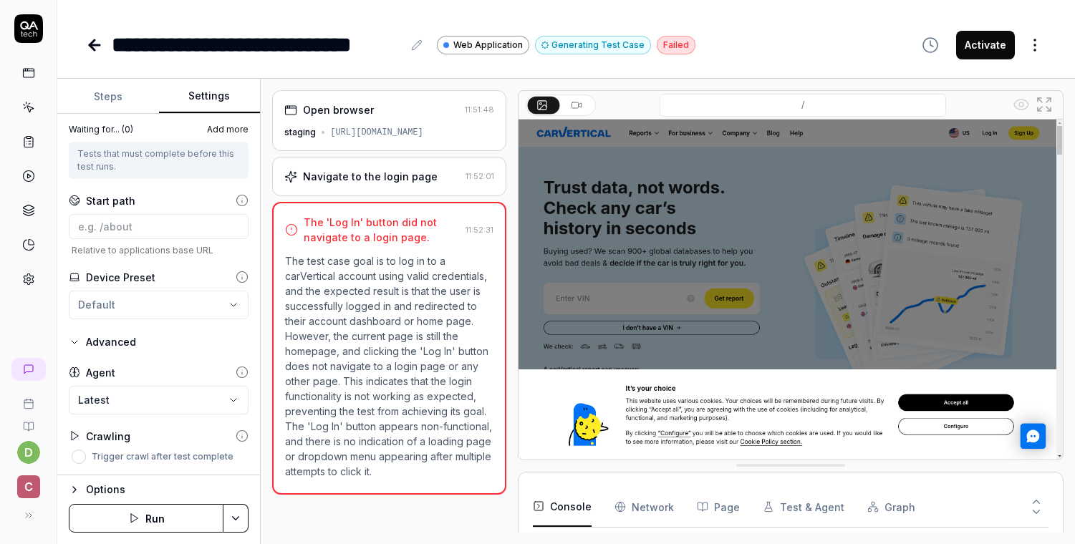
click at [236, 436] on icon at bounding box center [242, 436] width 13 height 13
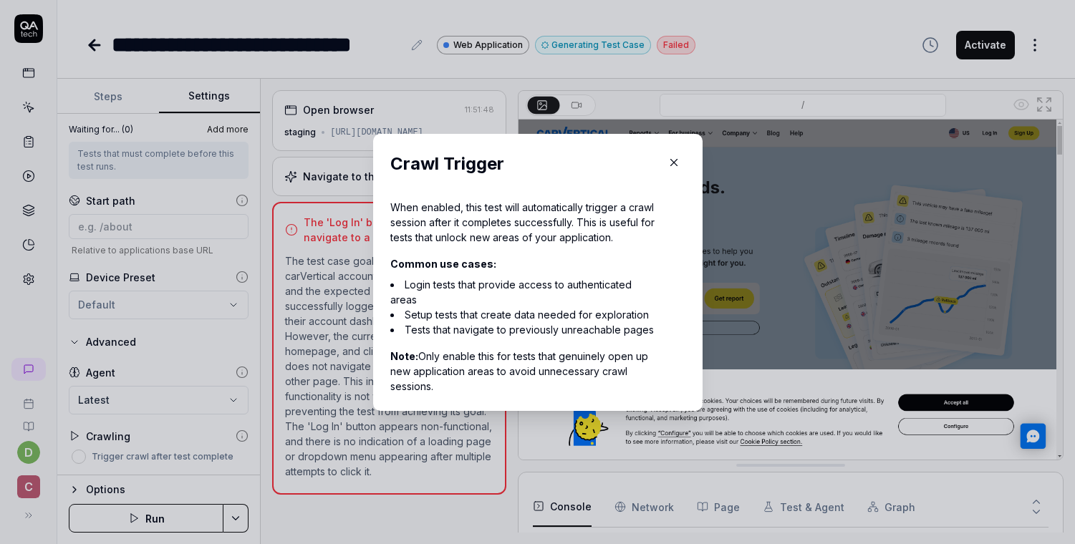
click at [673, 156] on icon "button" at bounding box center [674, 162] width 13 height 13
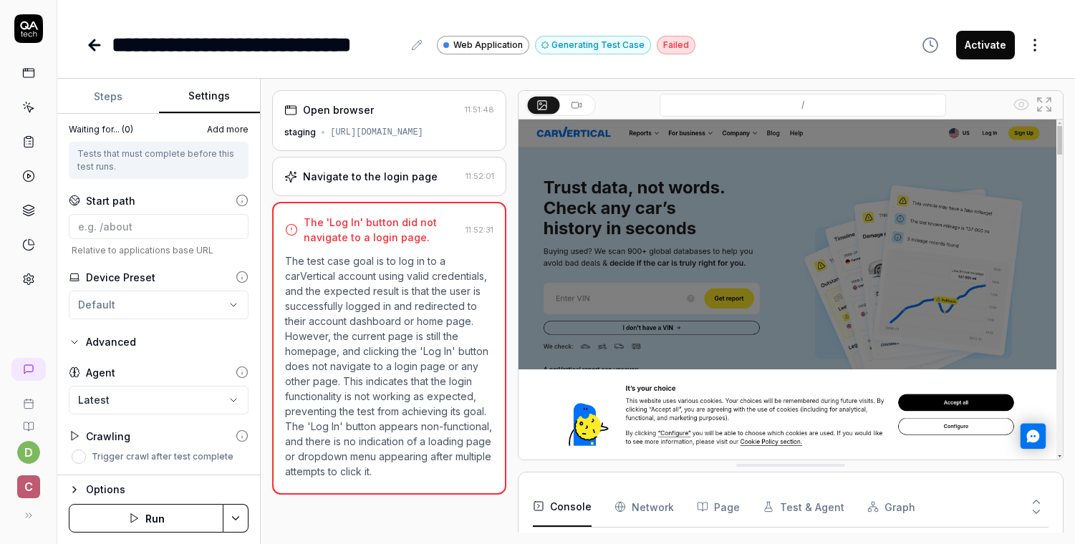
click at [76, 485] on icon "button" at bounding box center [74, 489] width 11 height 11
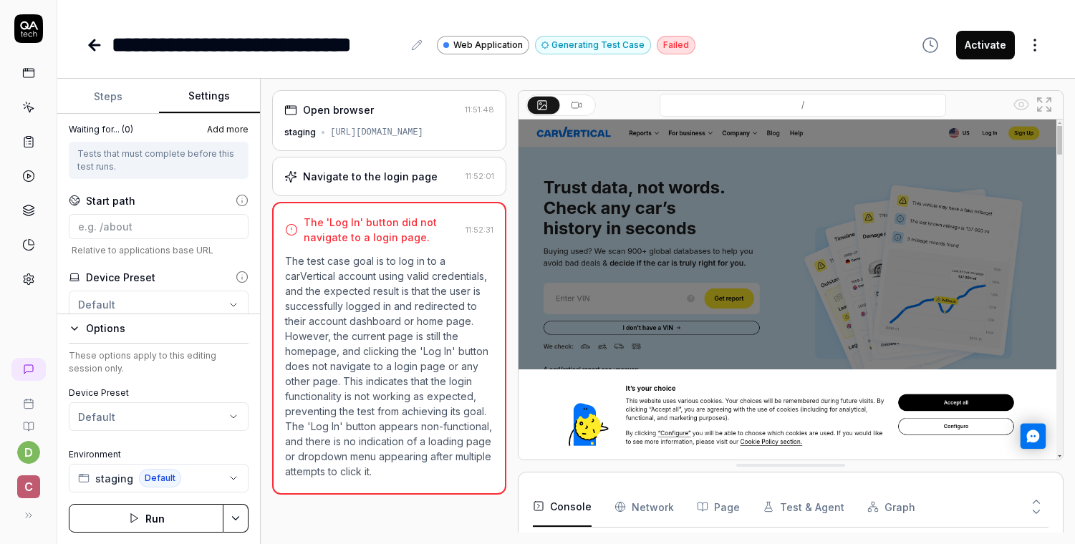
click at [70, 330] on icon "button" at bounding box center [74, 328] width 11 height 11
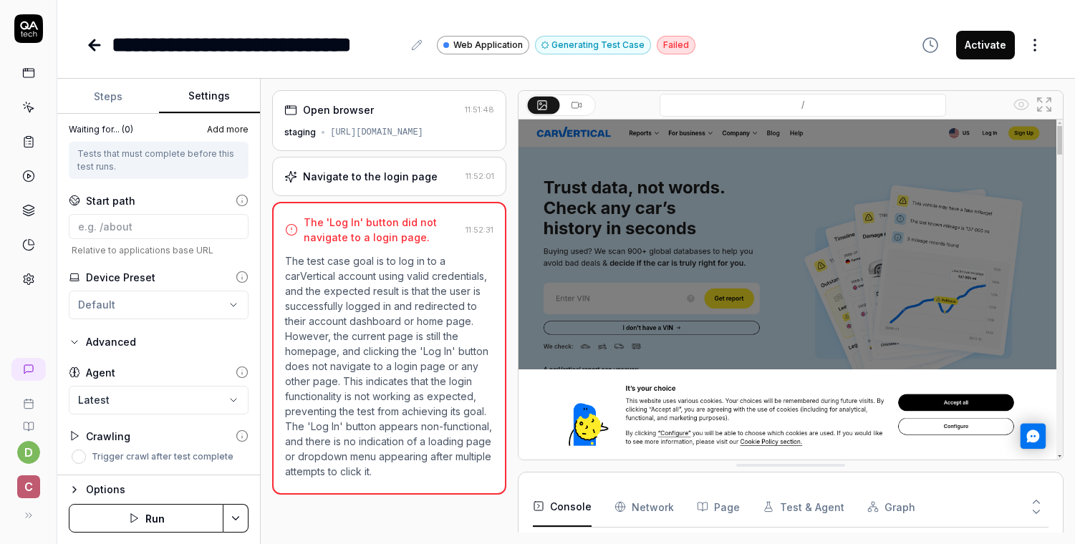
click at [235, 515] on html "**********" at bounding box center [537, 272] width 1075 height 544
click at [234, 517] on html "**********" at bounding box center [537, 272] width 1075 height 544
click at [114, 87] on button "Steps" at bounding box center [108, 97] width 102 height 34
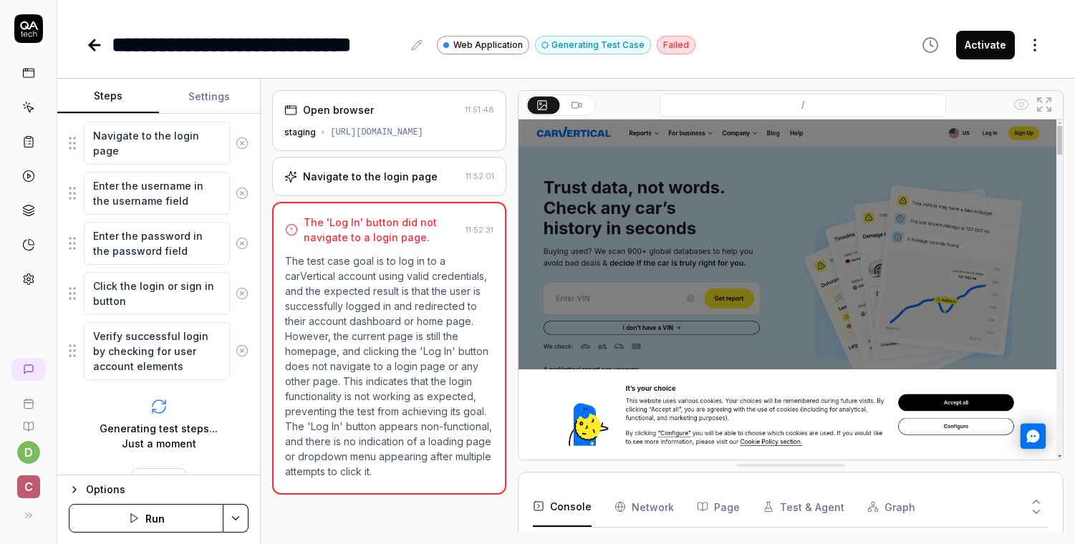
scroll to position [243, 0]
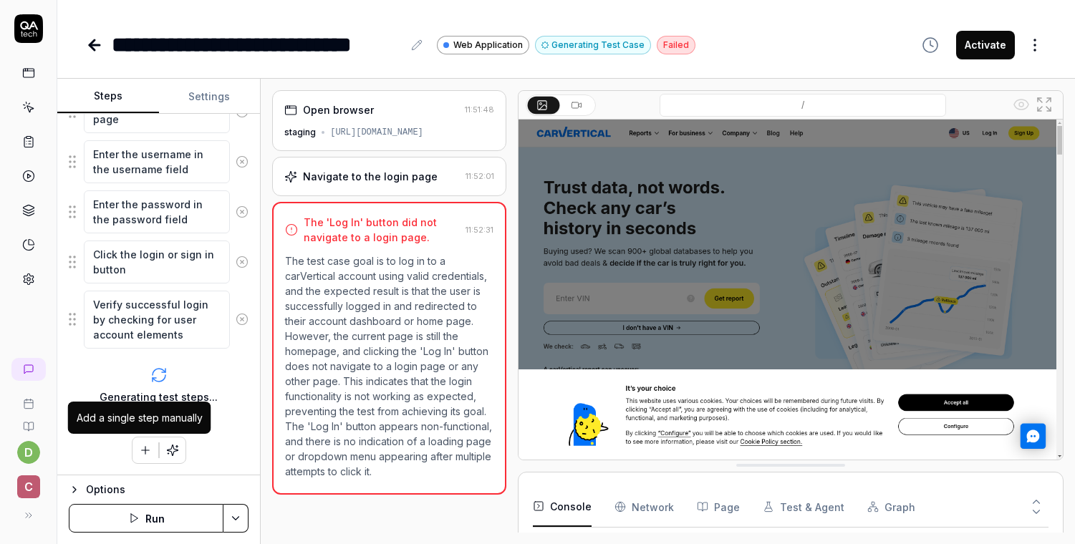
click at [145, 452] on icon "button" at bounding box center [145, 450] width 0 height 8
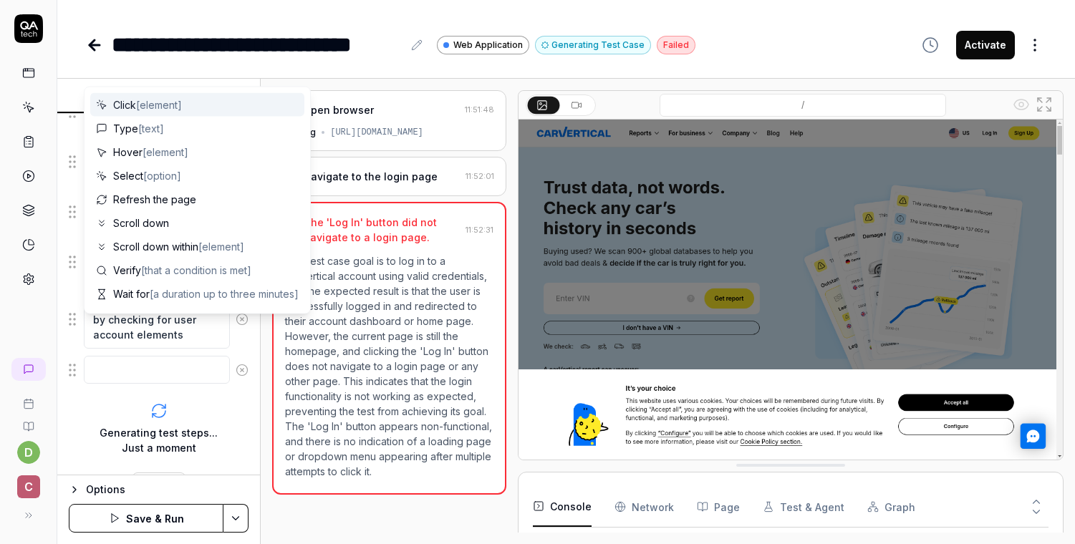
scroll to position [279, 0]
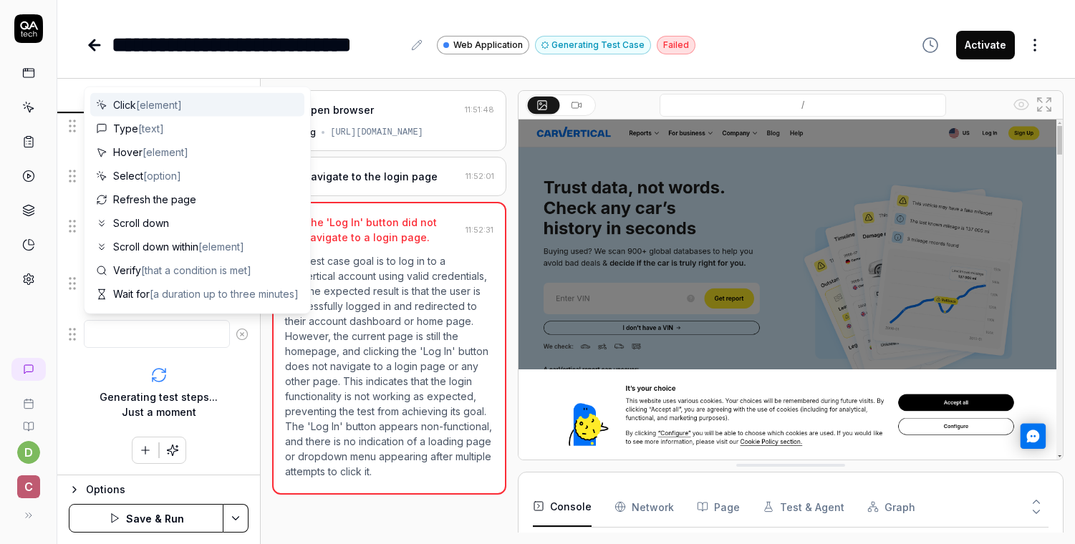
click at [170, 104] on span "[element]" at bounding box center [159, 105] width 46 height 12
type textarea "*"
type textarea "Click"
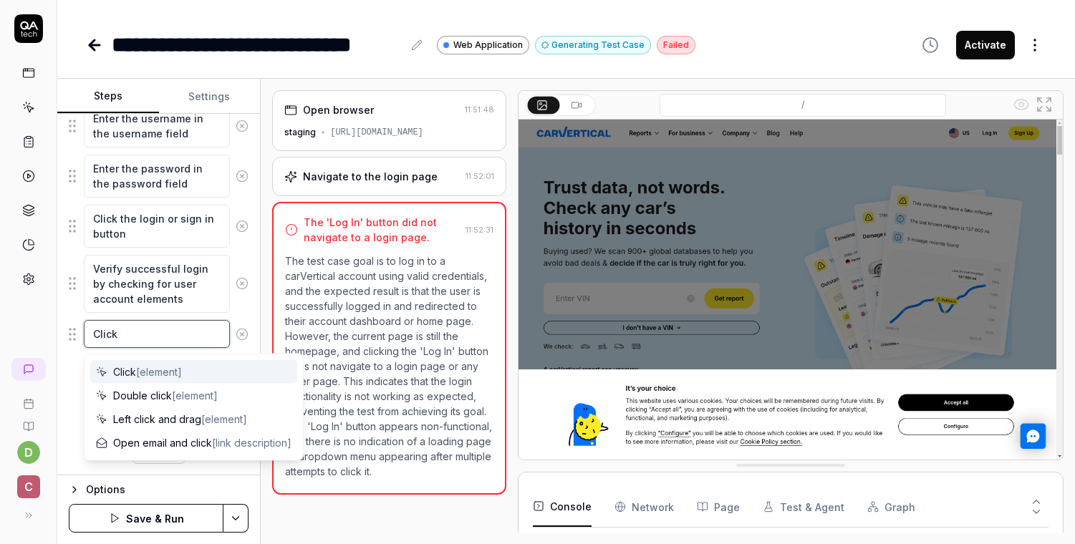
type textarea "*"
type textarea "Click A"
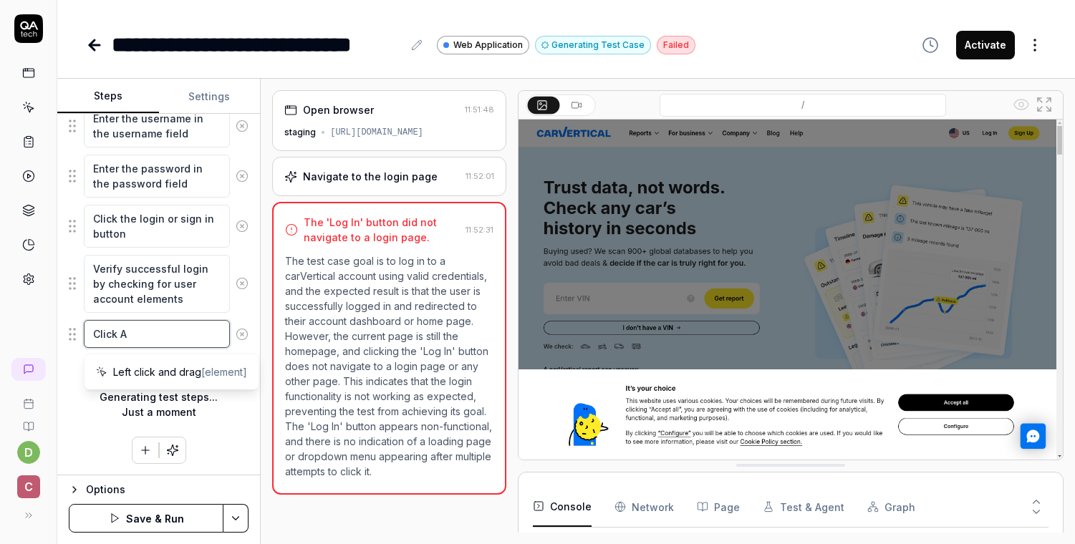
type textarea "*"
type textarea "Click"
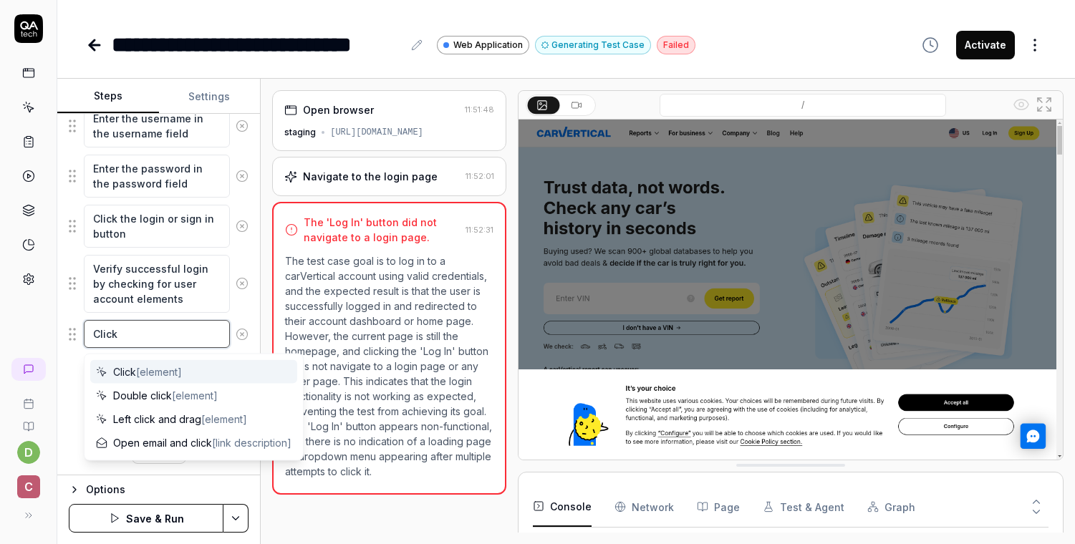
type textarea "*"
type textarea "Click"
type textarea "*"
type textarea "Clic"
type textarea "*"
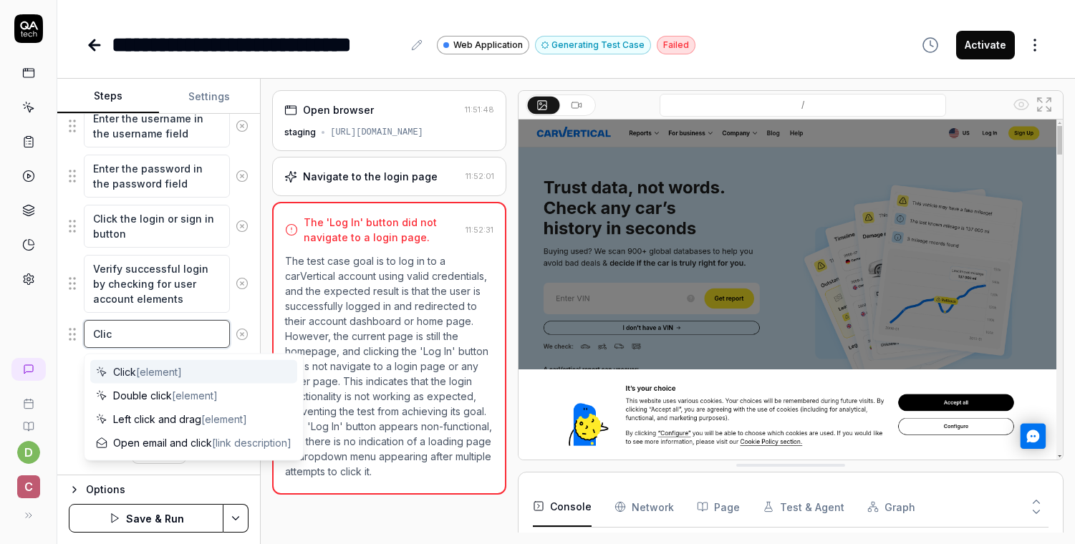
type textarea "Cli"
type textarea "*"
type textarea "Cl"
type textarea "*"
type textarea "C"
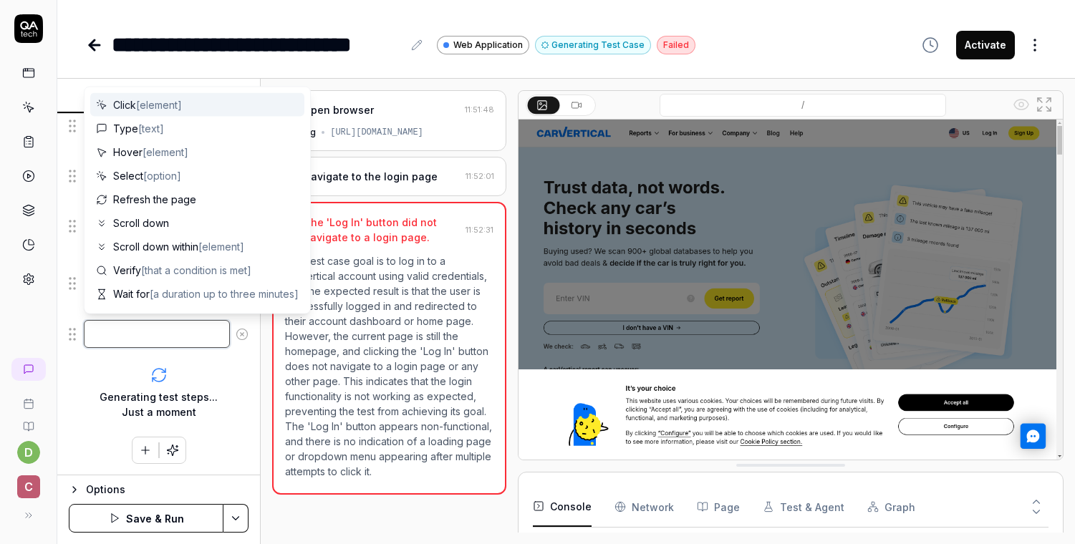
type textarea "*"
type textarea "A"
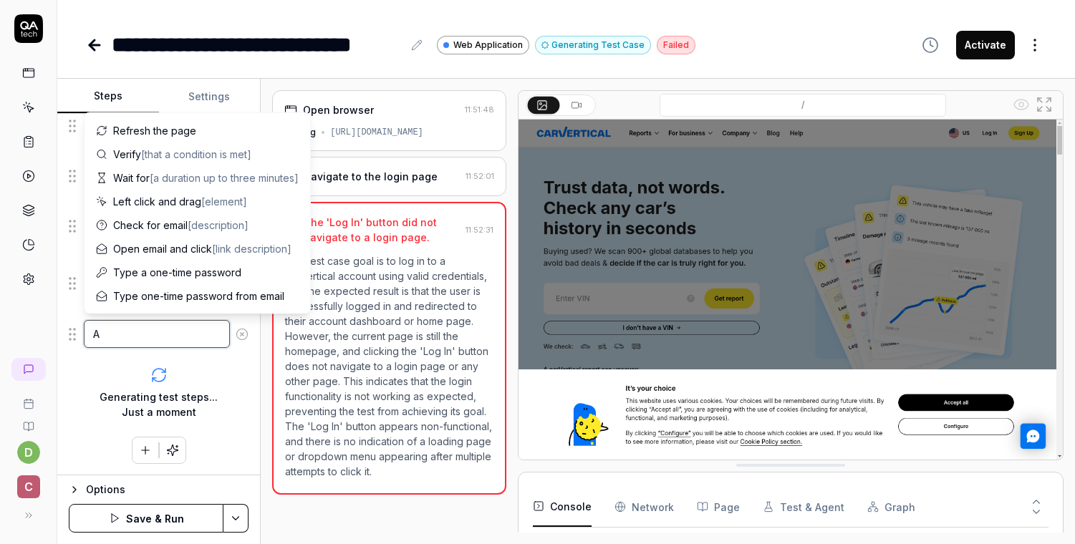
type textarea "*"
type textarea "Ac"
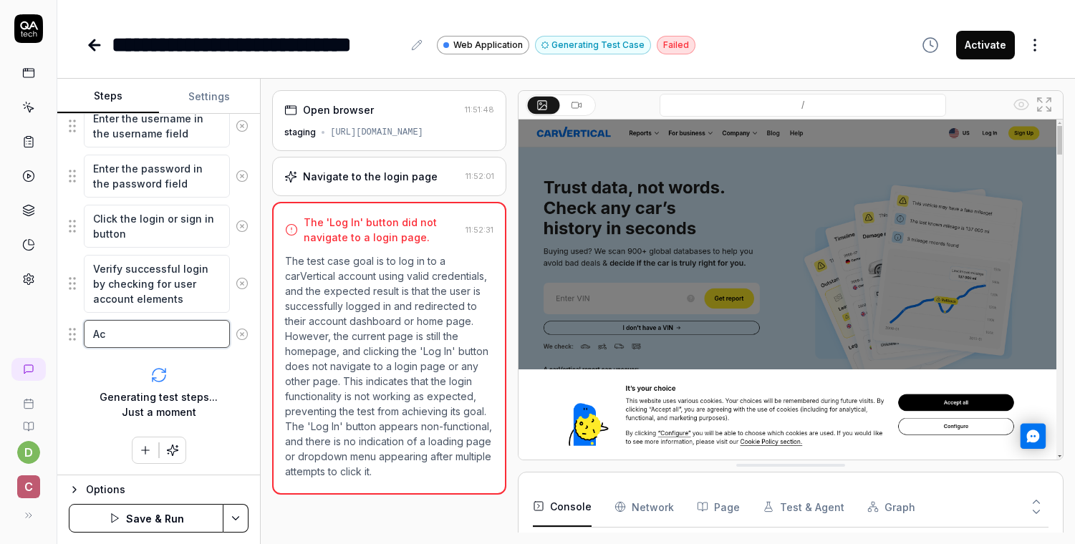
type textarea "*"
type textarea "Acc"
type textarea "*"
type textarea "Acce"
type textarea "*"
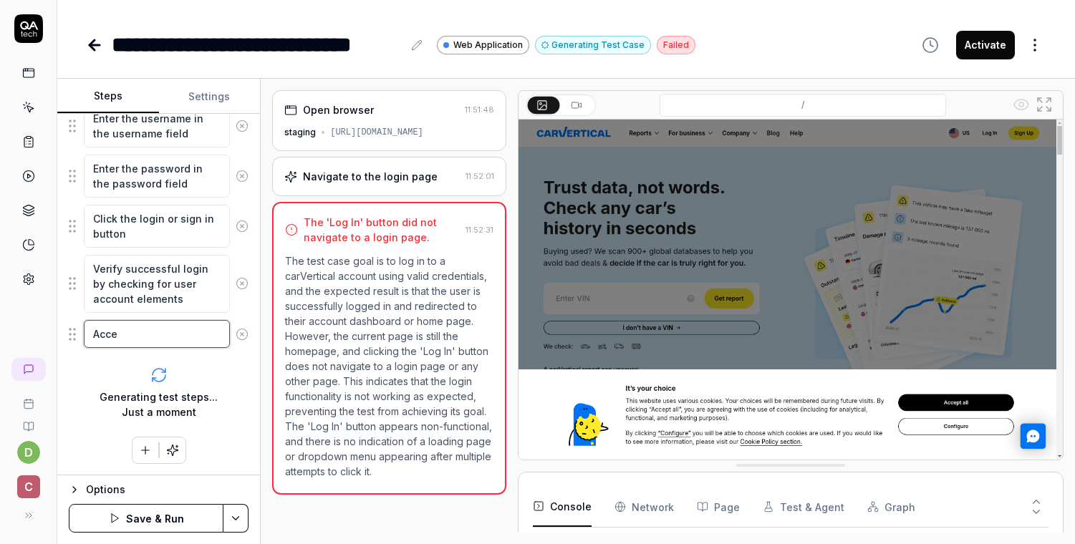
type textarea "Accep"
type textarea "*"
type textarea "Accept"
type textarea "*"
type textarea "Accept"
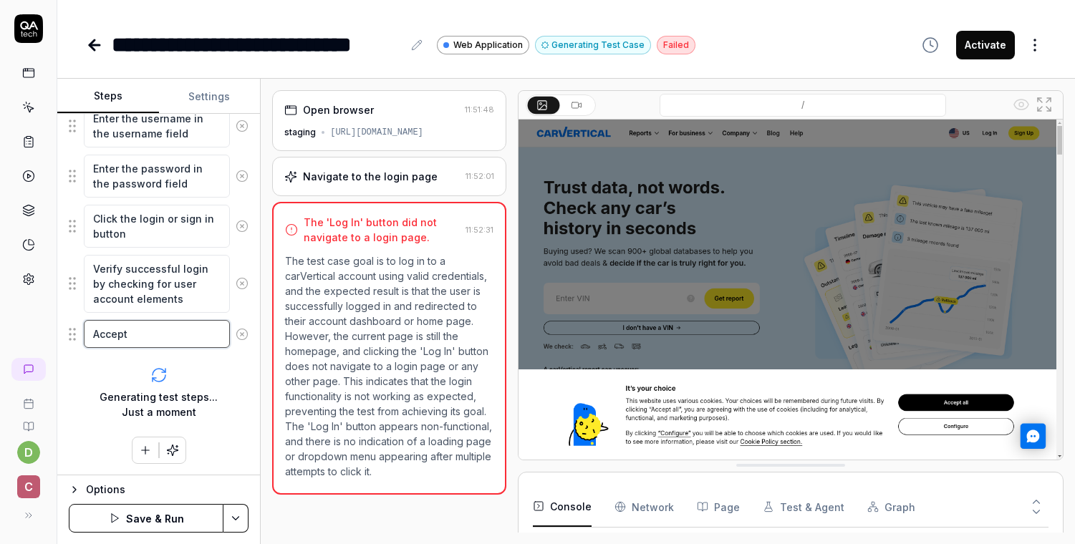
type textarea "*"
type textarea "Accept c"
type textarea "*"
type textarea "Accept co"
type textarea "*"
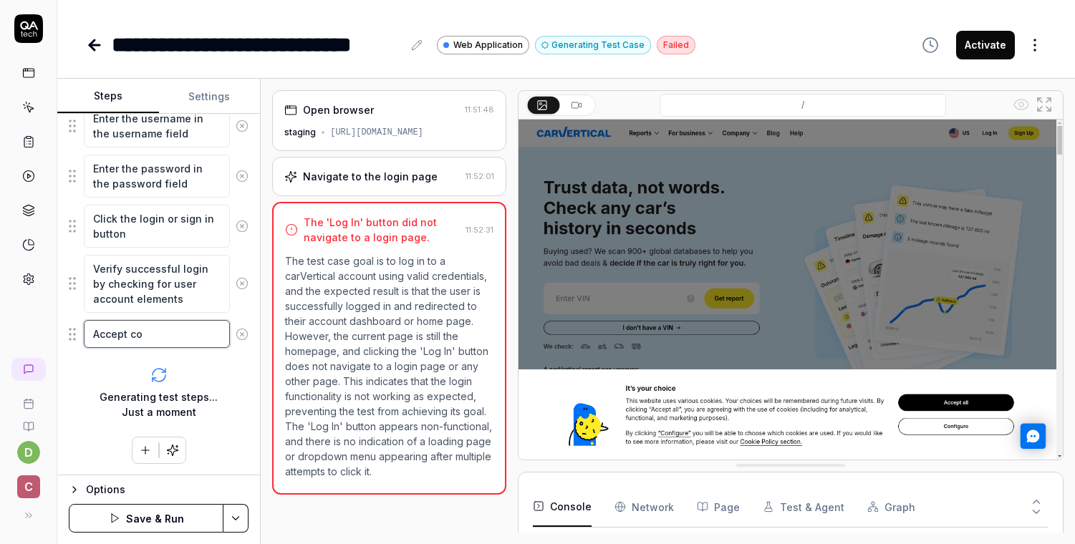
type textarea "Accept coo"
type textarea "*"
type textarea "Accept cook"
type textarea "*"
type textarea "Accept cooki"
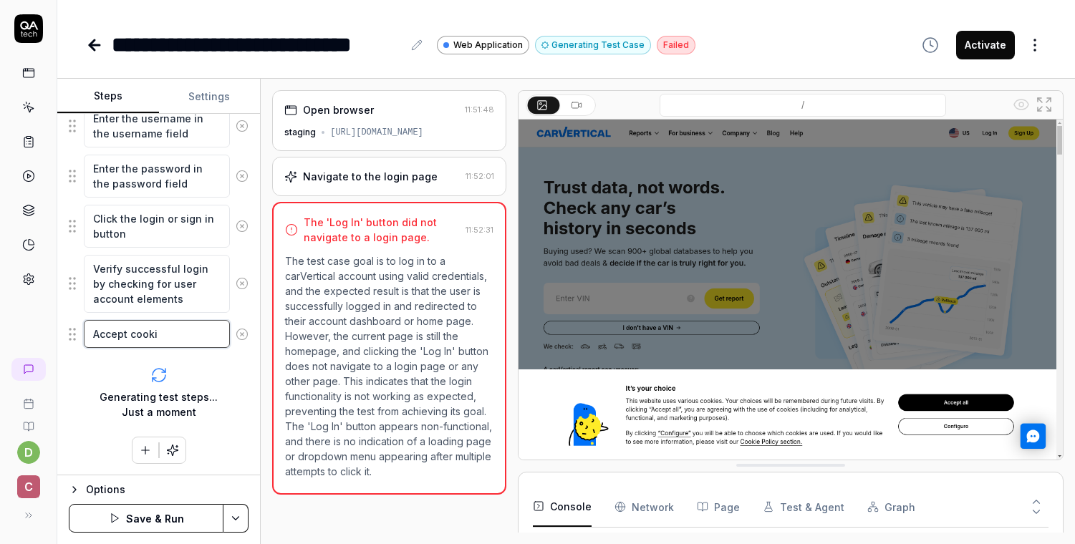
type textarea "*"
type textarea "Accept cookie"
type textarea "*"
type textarea "Accept cookies"
click at [214, 373] on div "Generating test steps... Just a moment" at bounding box center [159, 393] width 180 height 76
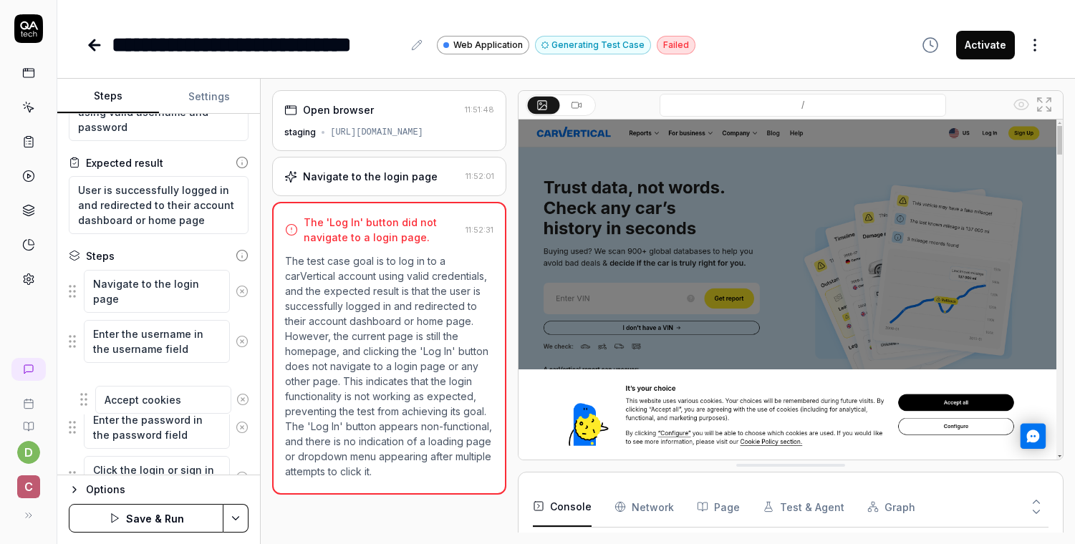
scroll to position [64, 0]
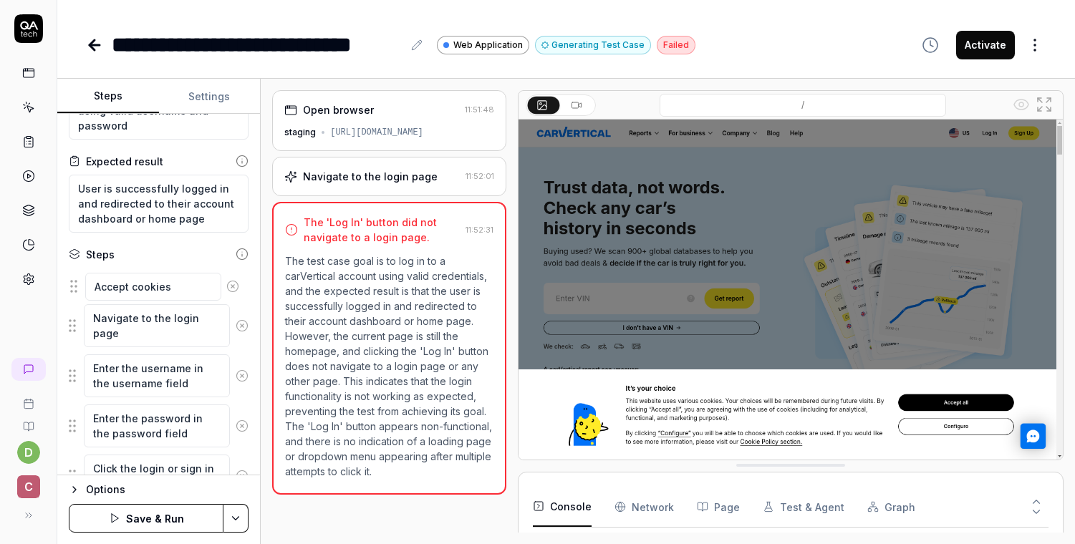
drag, startPoint x: 70, startPoint y: 336, endPoint x: 72, endPoint y: 289, distance: 47.3
click at [72, 289] on fieldset "Navigate to the login page Enter the username in the username field Enter the p…" at bounding box center [159, 416] width 180 height 296
click at [143, 509] on button "Save & Run" at bounding box center [146, 518] width 155 height 29
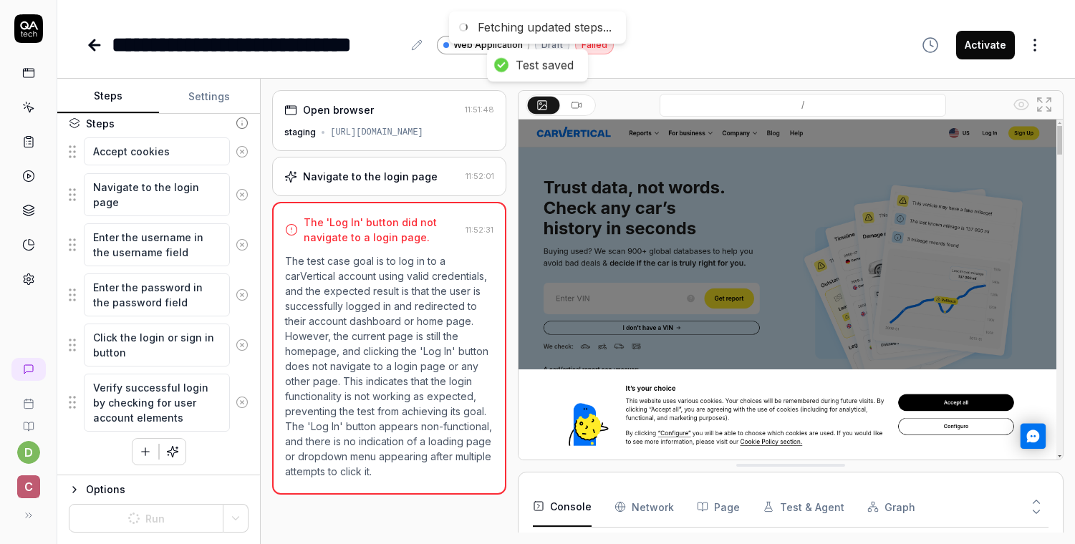
scroll to position [197, 0]
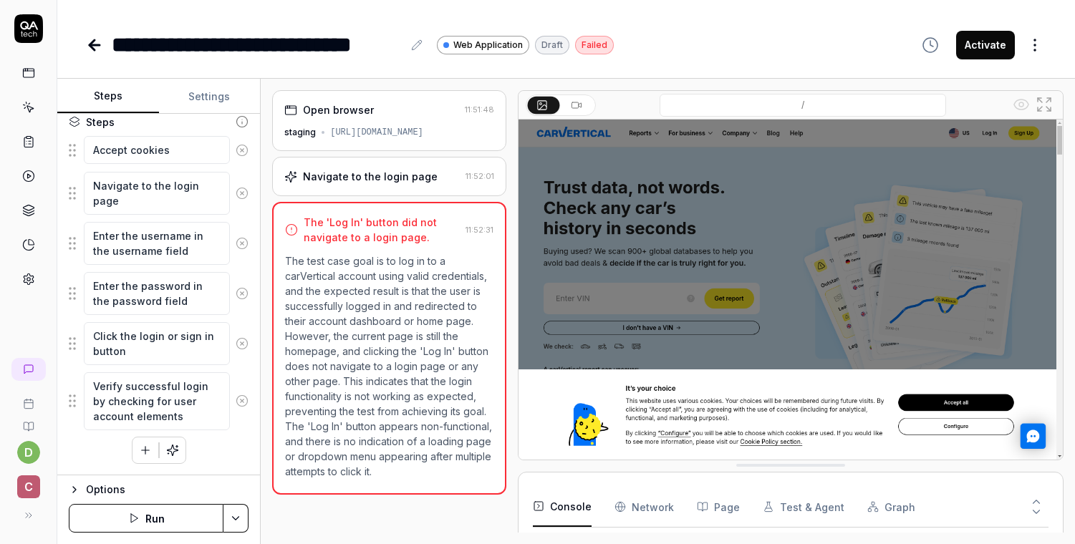
type textarea "*"
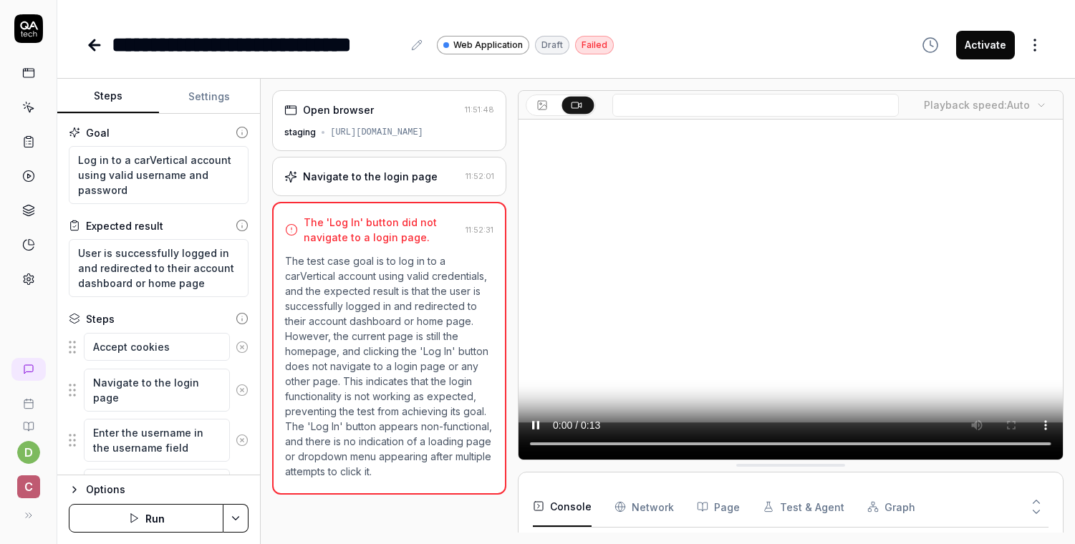
scroll to position [2967, 0]
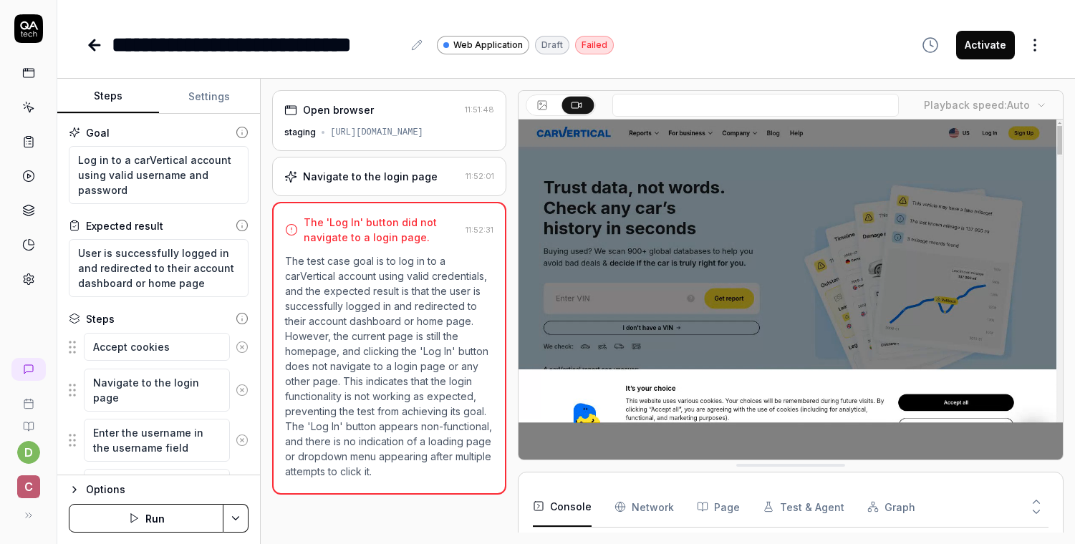
click at [145, 521] on button "Run" at bounding box center [146, 518] width 155 height 29
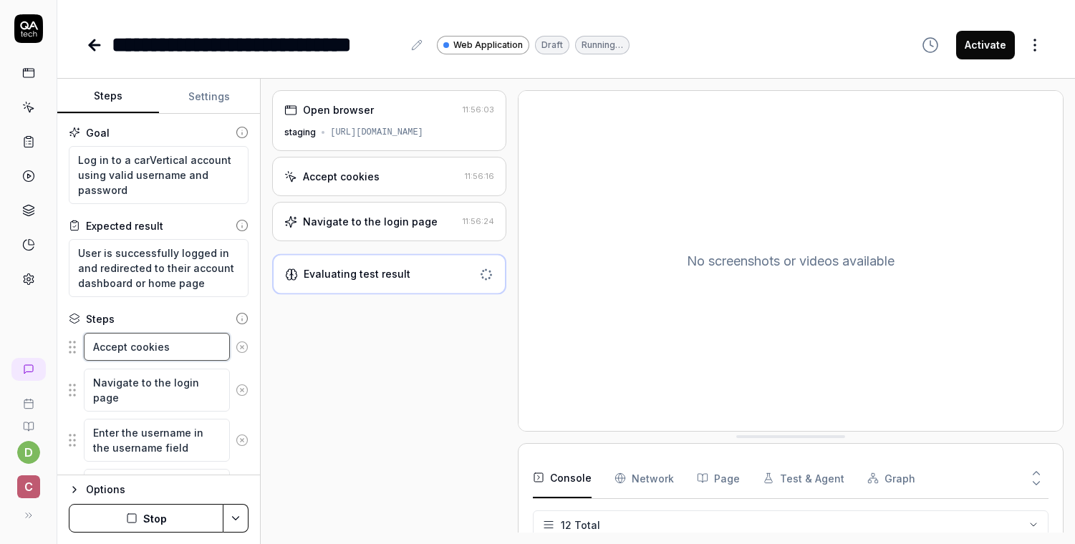
click at [172, 354] on textarea "Accept cookies" at bounding box center [157, 347] width 146 height 28
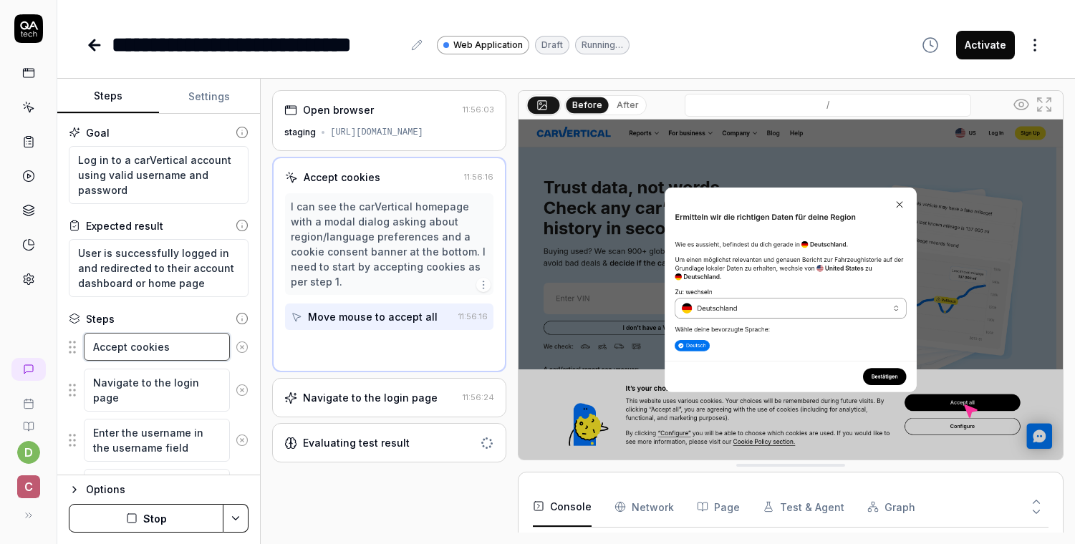
type textarea "*"
type textarea "Accept cookies"
type textarea "*"
type textarea "Accept cookies a"
type textarea "*"
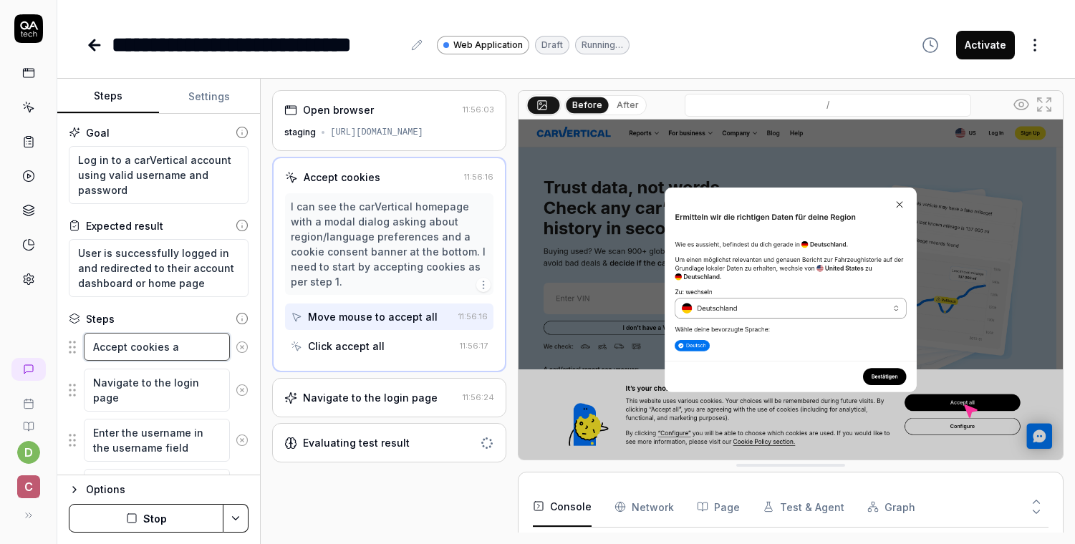
type textarea "Accept cookies an"
type textarea "*"
type textarea "Accept cookies an"
type textarea "*"
type textarea "Accept cookies an"
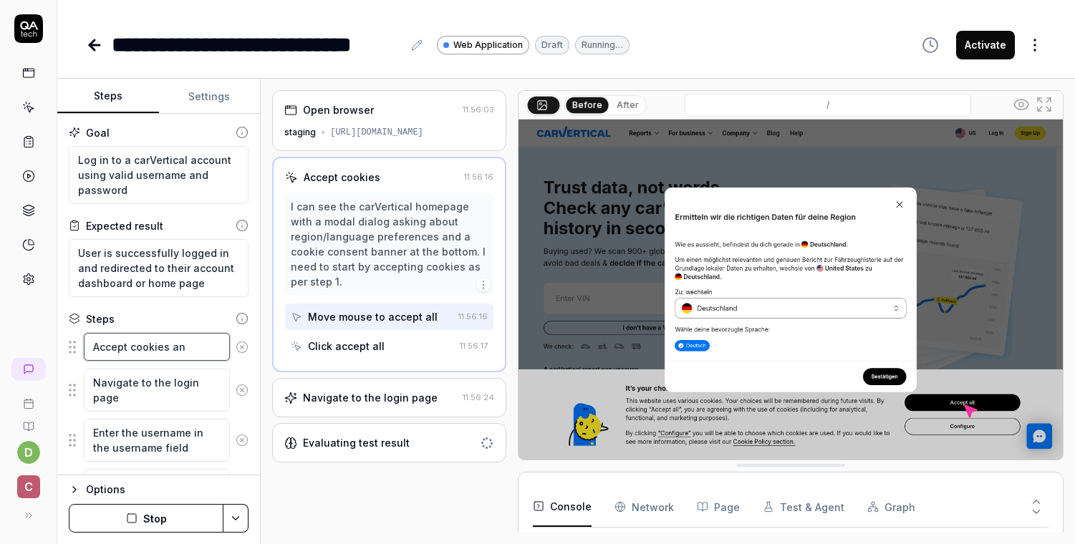
type textarea "*"
type textarea "Accept cookies and"
type textarea "*"
type textarea "Accept cookies and"
type textarea "*"
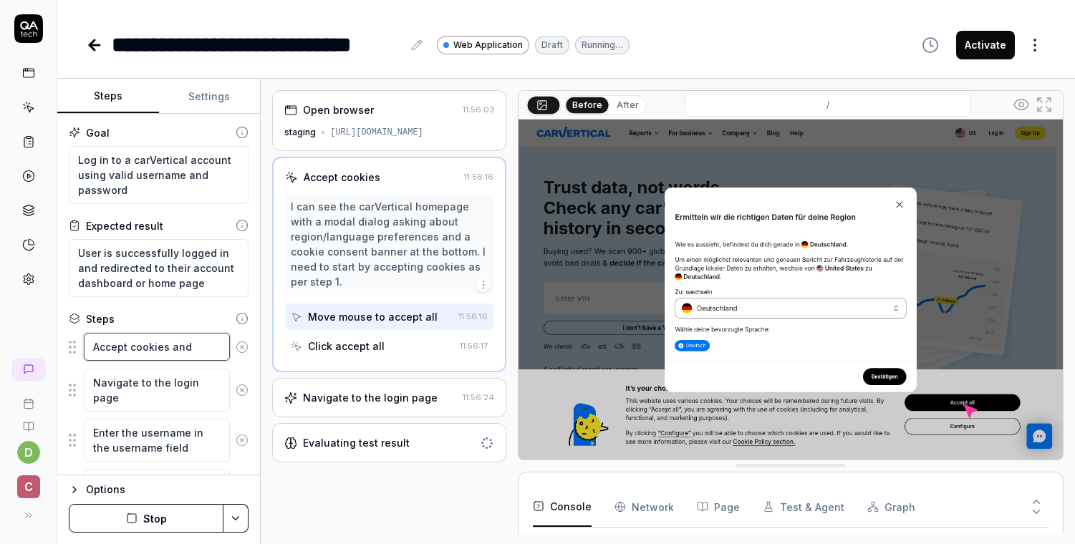
type textarea "Accept cookies and c"
type textarea "*"
type textarea "Accept cookies and cl"
type textarea "*"
type textarea "Accept cookies and clo"
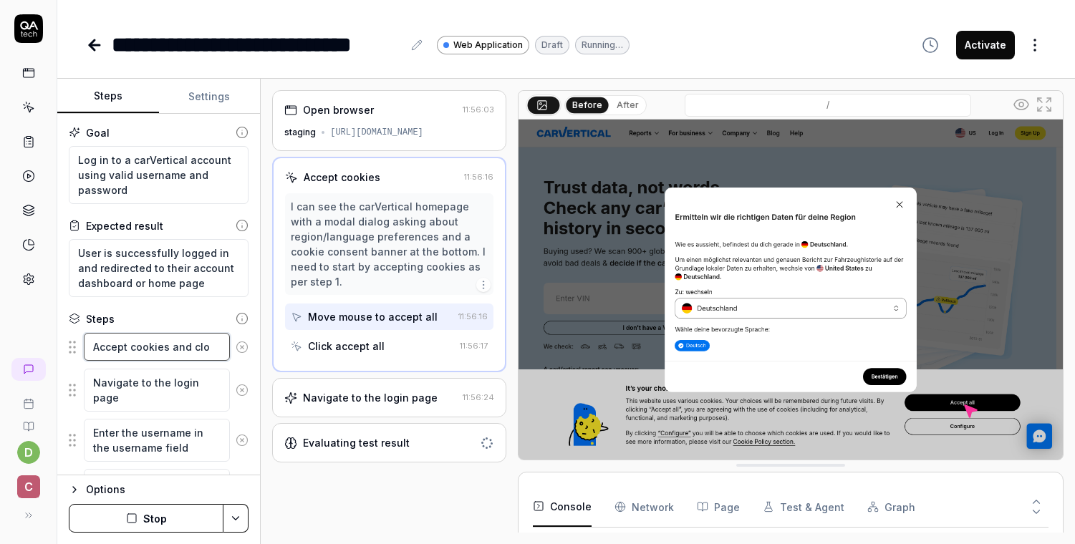
type textarea "*"
type textarea "Accept cookies and clos"
type textarea "*"
type textarea "Accept cookies and close"
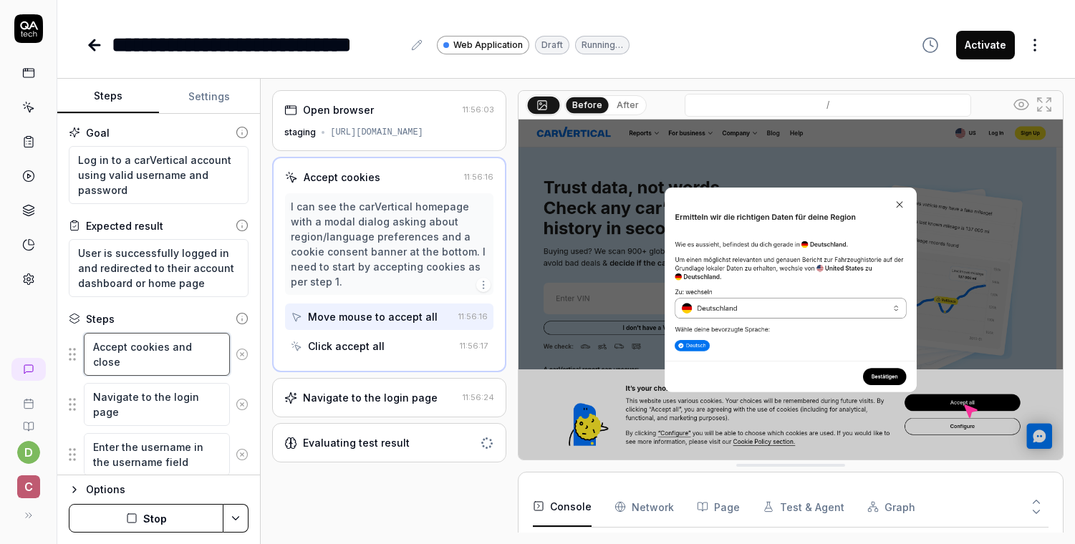
type textarea "*"
type textarea "Accept cookies and close"
type textarea "*"
type textarea "Accept cookies and close r"
type textarea "*"
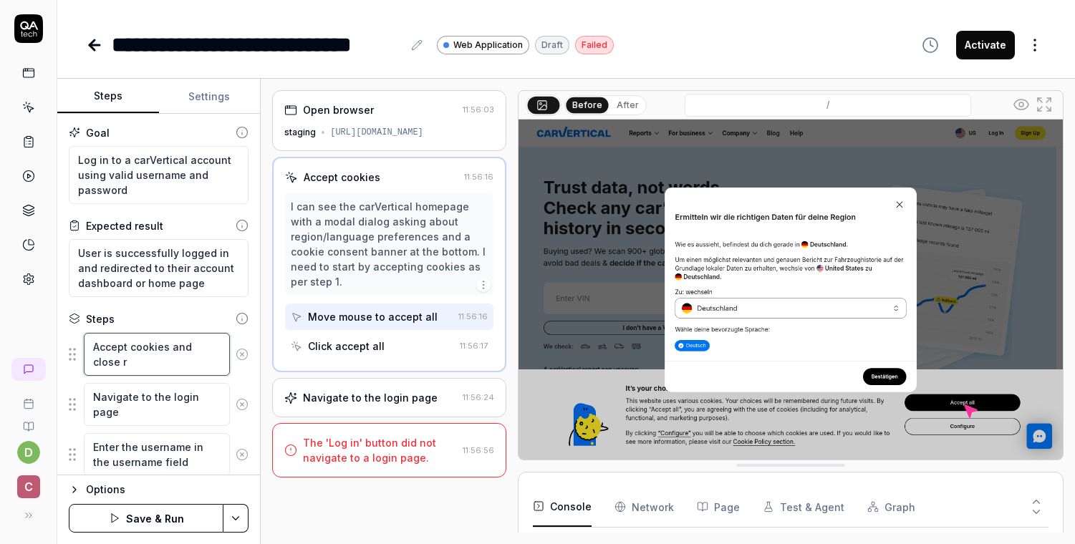
type textarea "Accept cookies and close re"
type textarea "*"
type textarea "Accept cookies and close reg"
type textarea "*"
type textarea "Accept cookies and close regi"
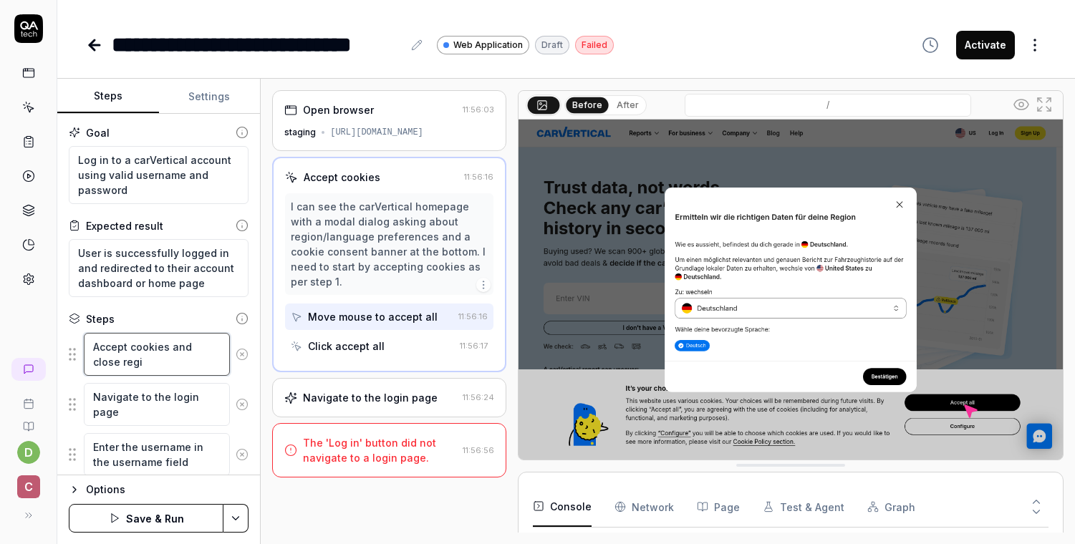
type textarea "*"
type textarea "Accept cookies and close regio"
type textarea "*"
type textarea "Accept cookies and close region"
type textarea "*"
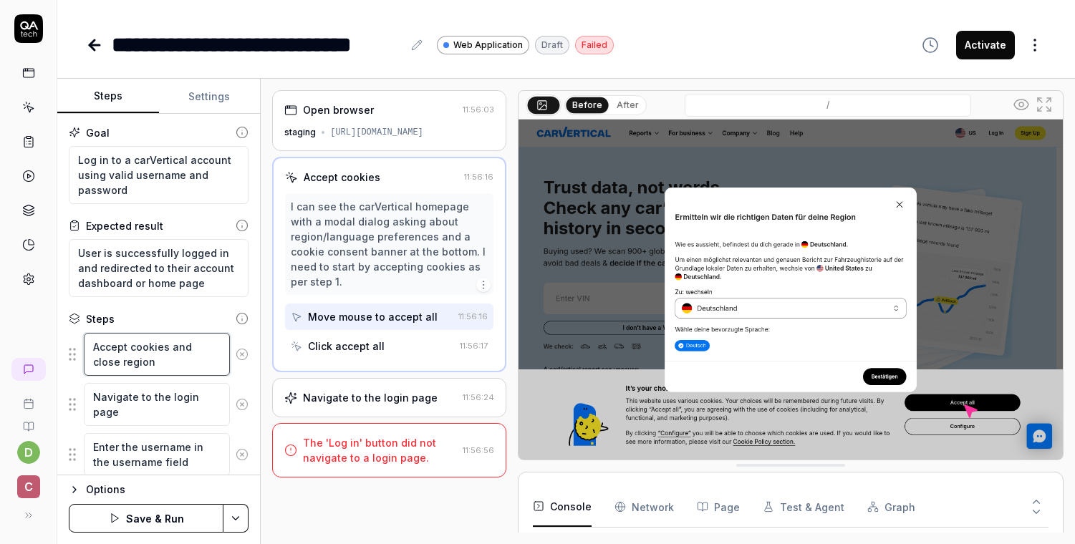
type textarea "Accept cookies and close region/"
type textarea "*"
type textarea "Accept cookies and close region/l"
type textarea "*"
type textarea "Accept cookies and close region/la"
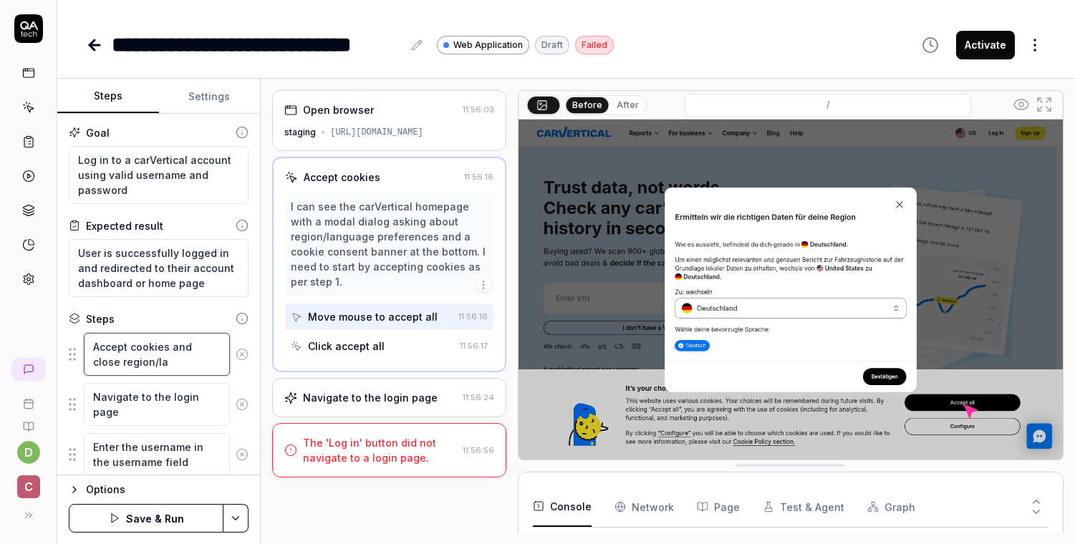
type textarea "*"
type textarea "Accept cookies and close region/lan"
type textarea "*"
type textarea "Accept cookies and close region/lang"
type textarea "*"
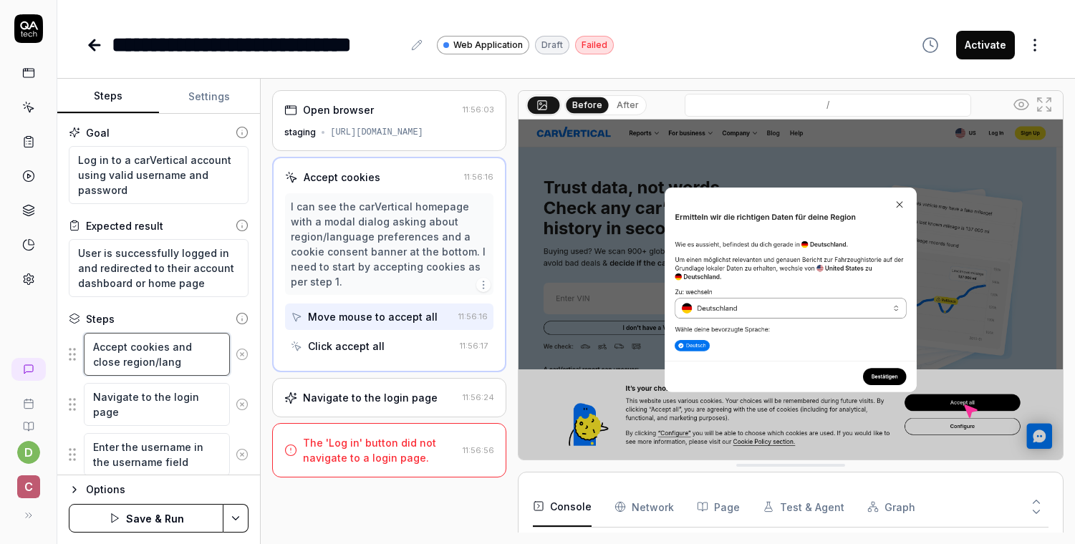
type textarea "Accept cookies and close region/langu"
type textarea "*"
type textarea "Accept cookies and close region/[GEOGRAPHIC_DATA]"
type textarea "*"
type textarea "Accept cookies and close region/languag"
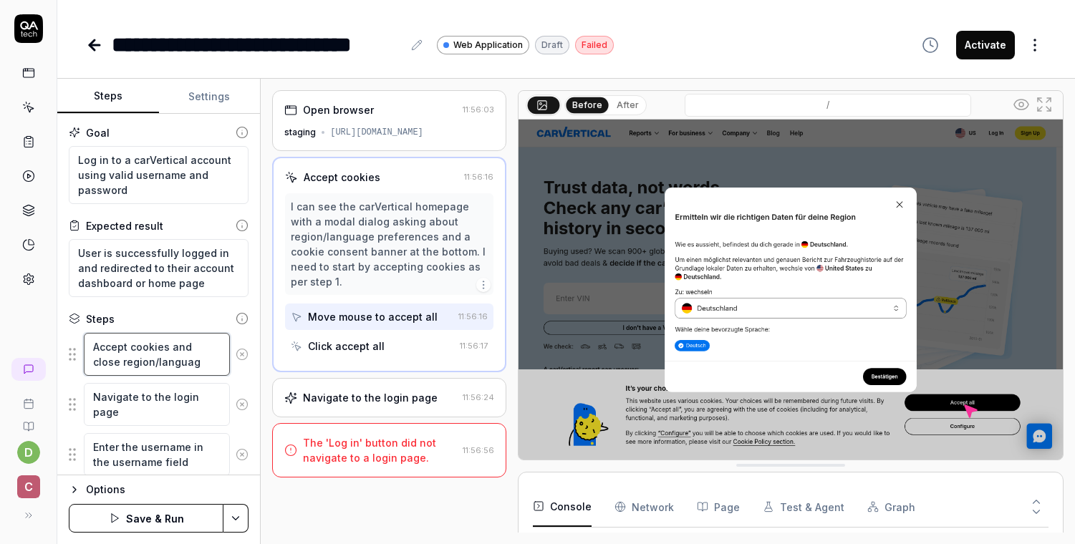
type textarea "*"
type textarea "Accept cookies and close region/language"
type textarea "*"
type textarea "Accept cookies and close region/language"
type textarea "*"
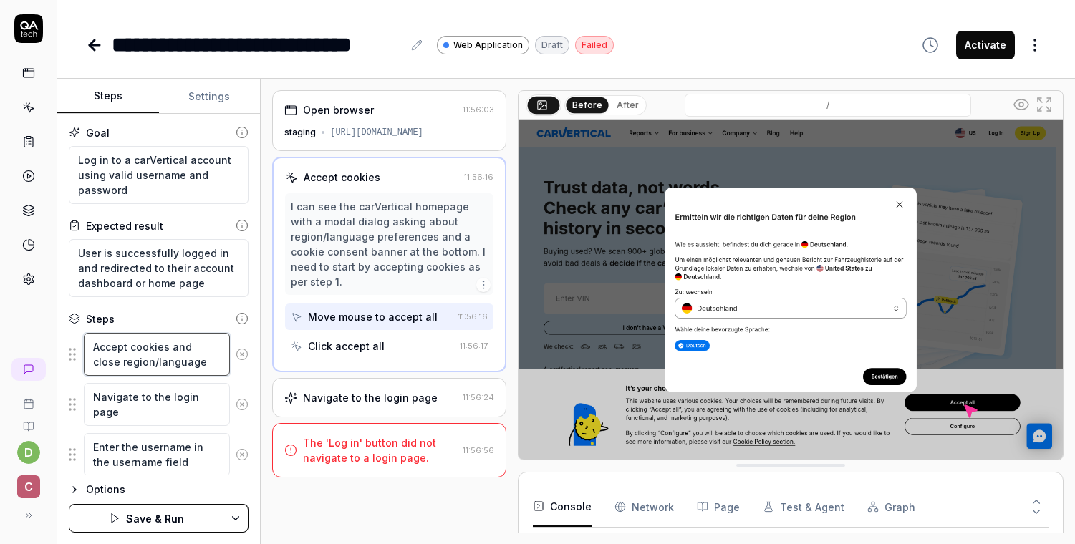
type textarea "Accept cookies and close region/language m"
type textarea "*"
type textarea "Accept cookies and close region/language mo"
type textarea "*"
type textarea "Accept cookies and close region/language mod"
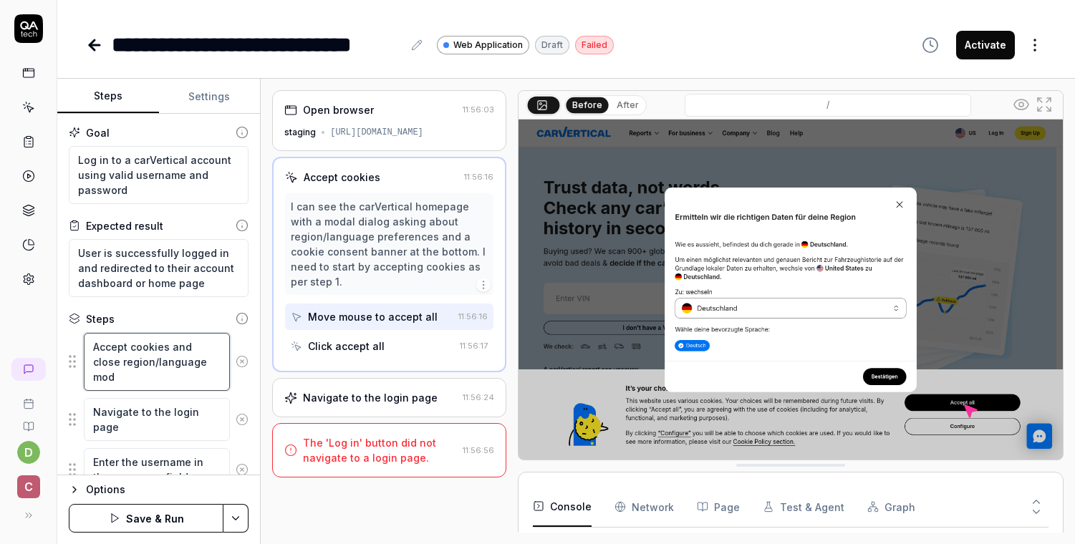
type textarea "*"
type textarea "Accept cookies and close region/language moda"
type textarea "*"
type textarea "Accept cookies and close region/language modal"
click at [144, 516] on button "Save & Run" at bounding box center [146, 518] width 155 height 29
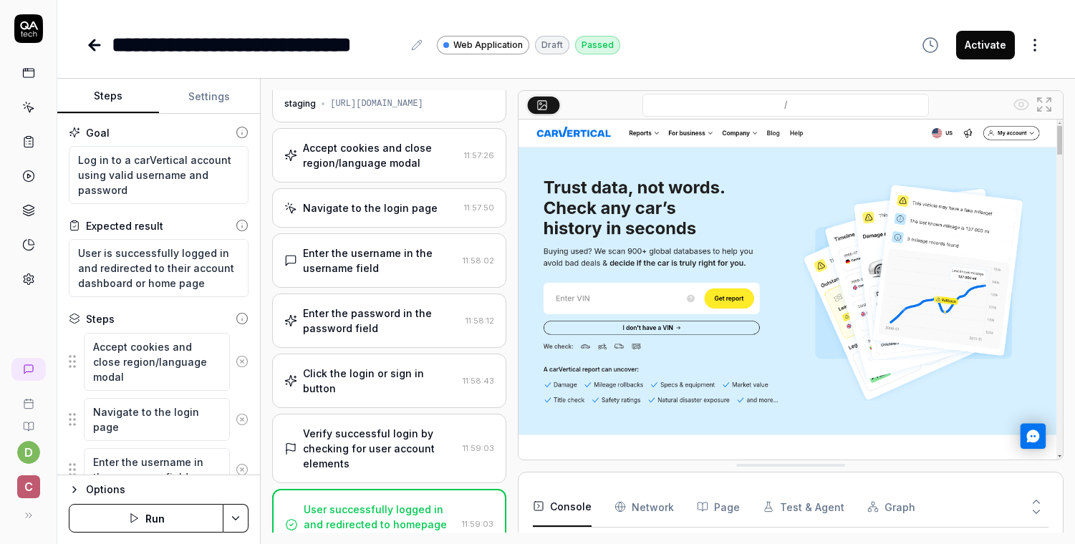
scroll to position [323, 0]
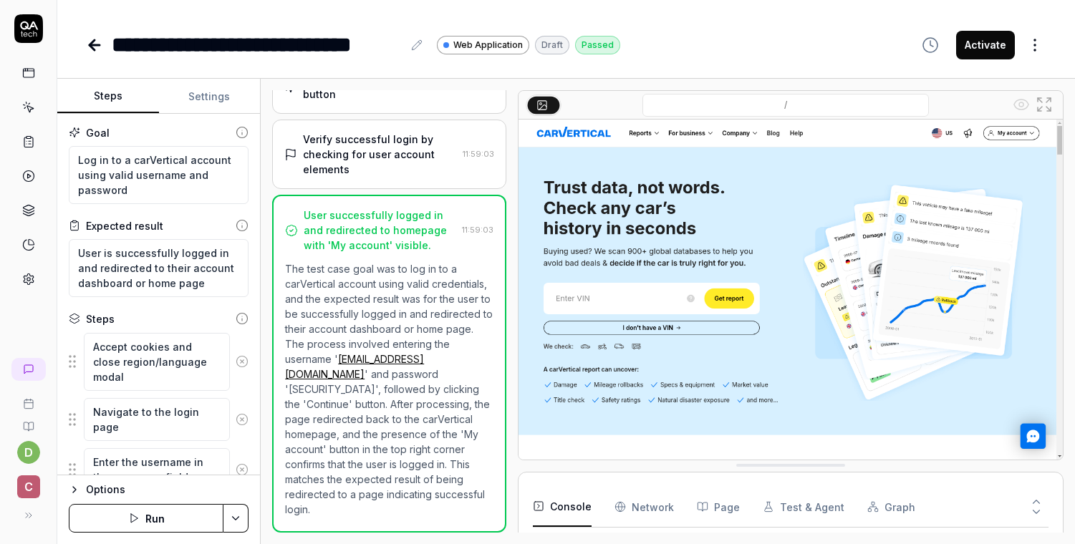
click at [236, 316] on icon at bounding box center [242, 318] width 13 height 13
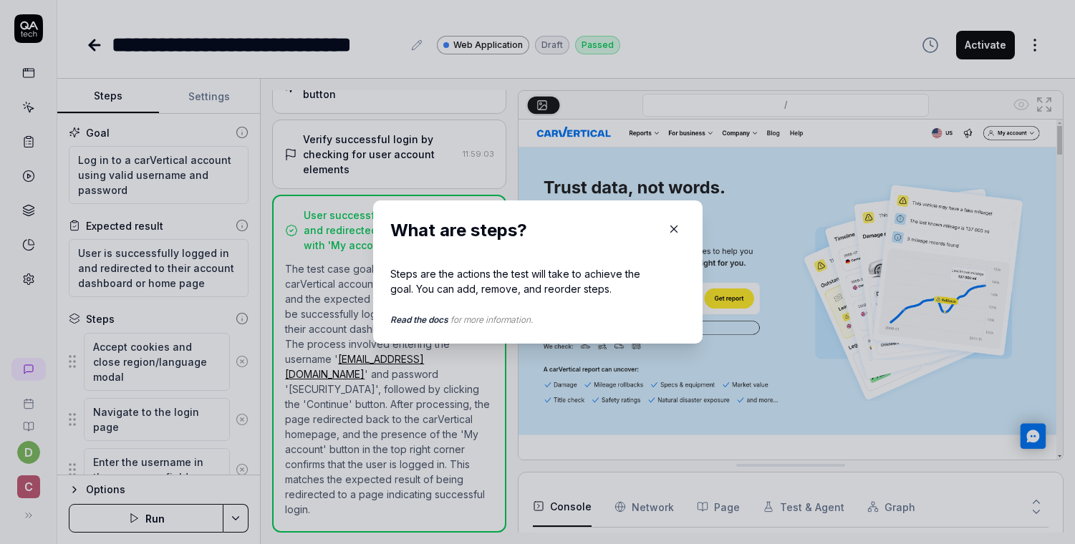
click at [673, 229] on icon "button" at bounding box center [674, 229] width 13 height 13
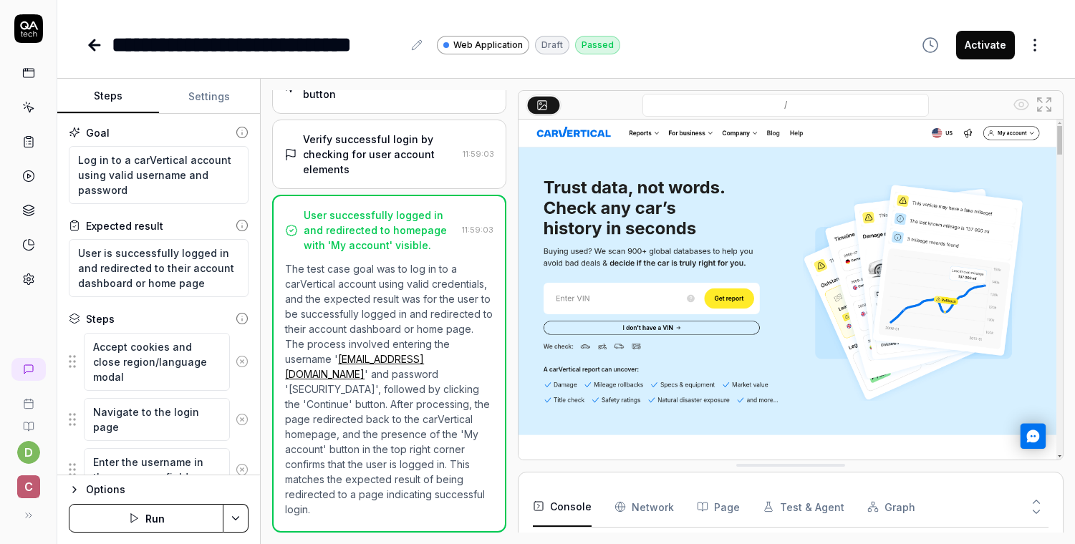
click at [32, 105] on icon at bounding box center [28, 107] width 13 height 13
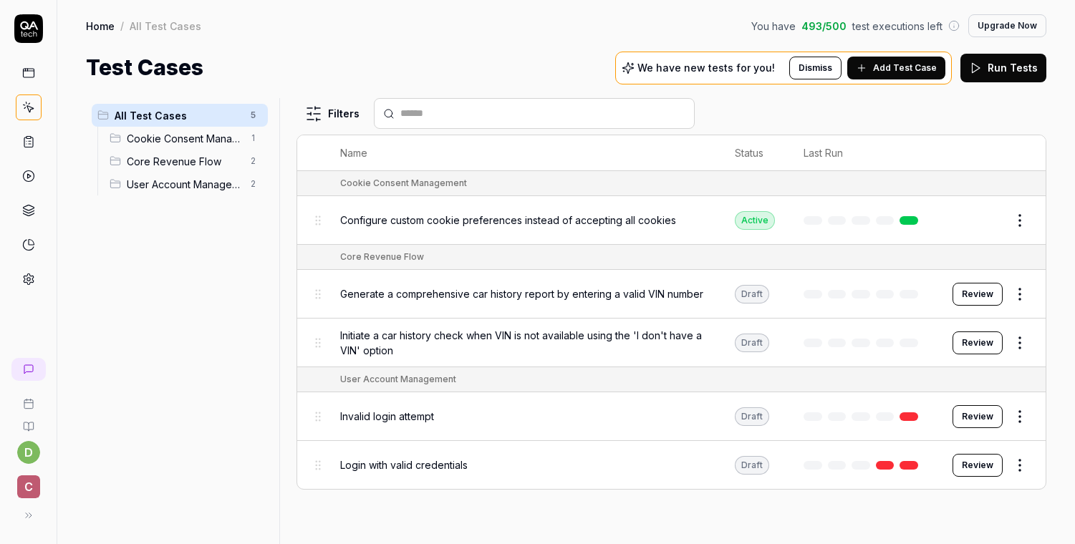
click at [380, 411] on span "Invalid login attempt" at bounding box center [387, 416] width 94 height 15
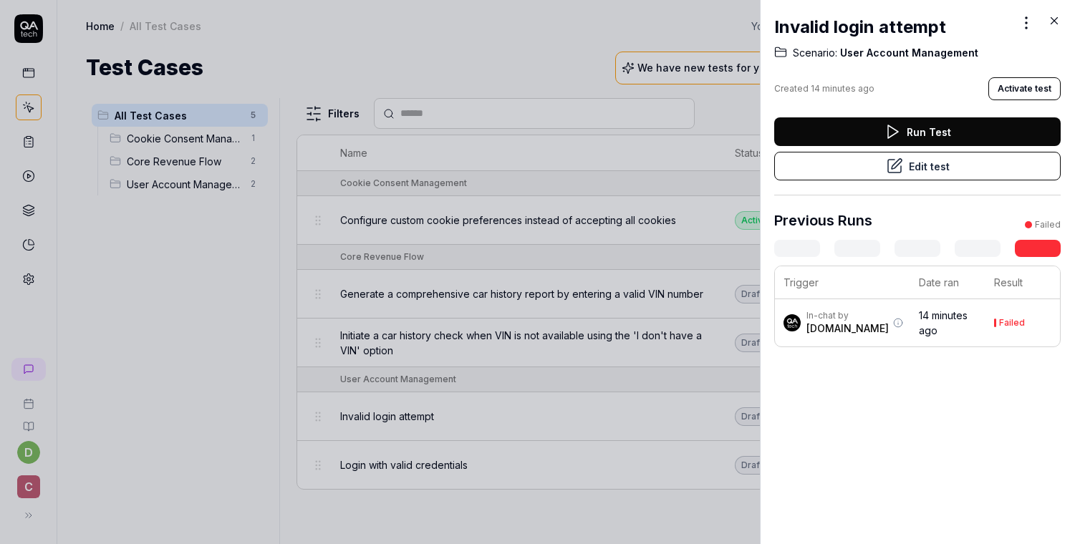
click at [916, 162] on button "Edit test" at bounding box center [917, 166] width 287 height 29
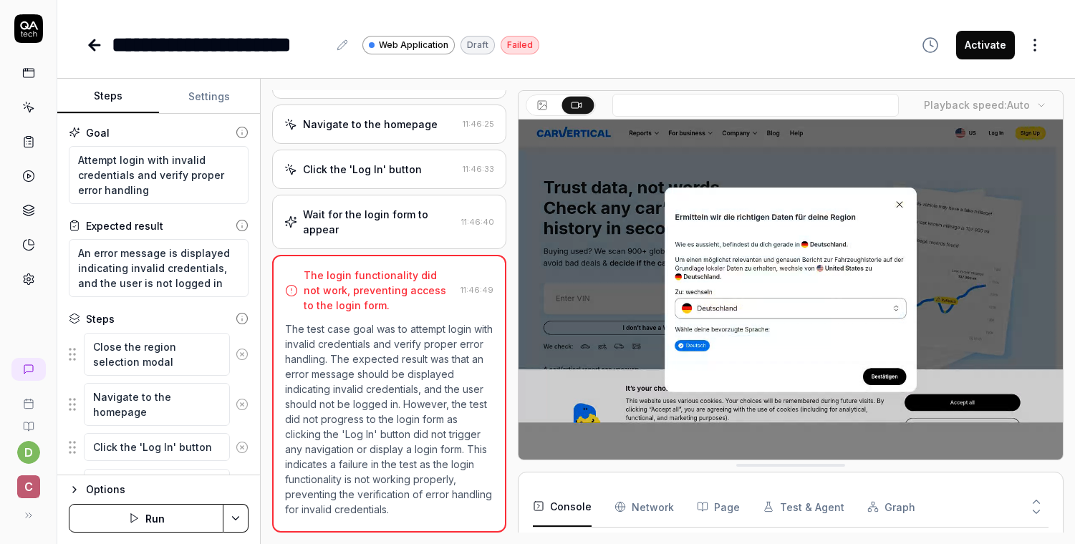
scroll to position [82, 0]
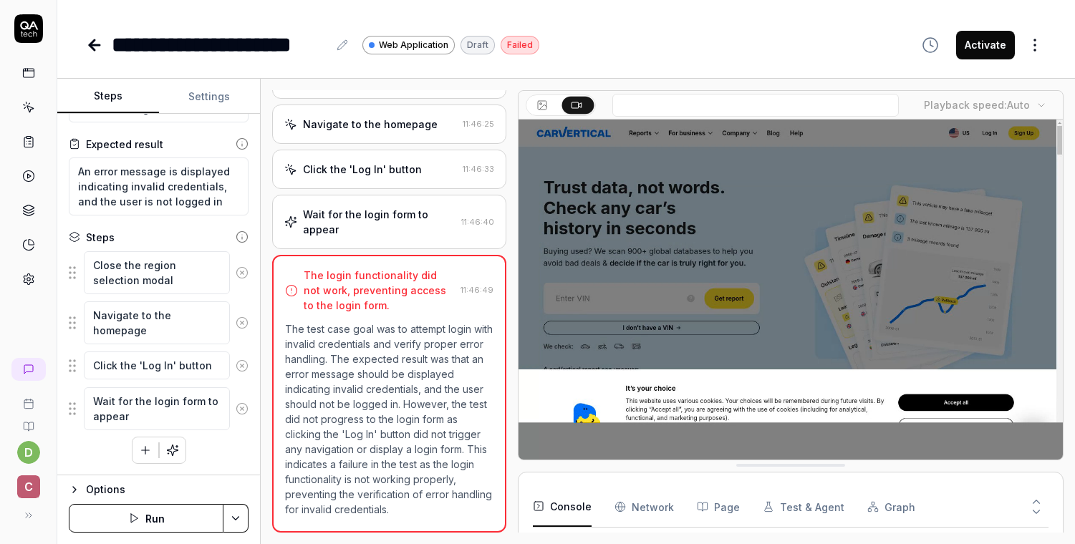
click at [138, 458] on button "button" at bounding box center [146, 451] width 26 height 26
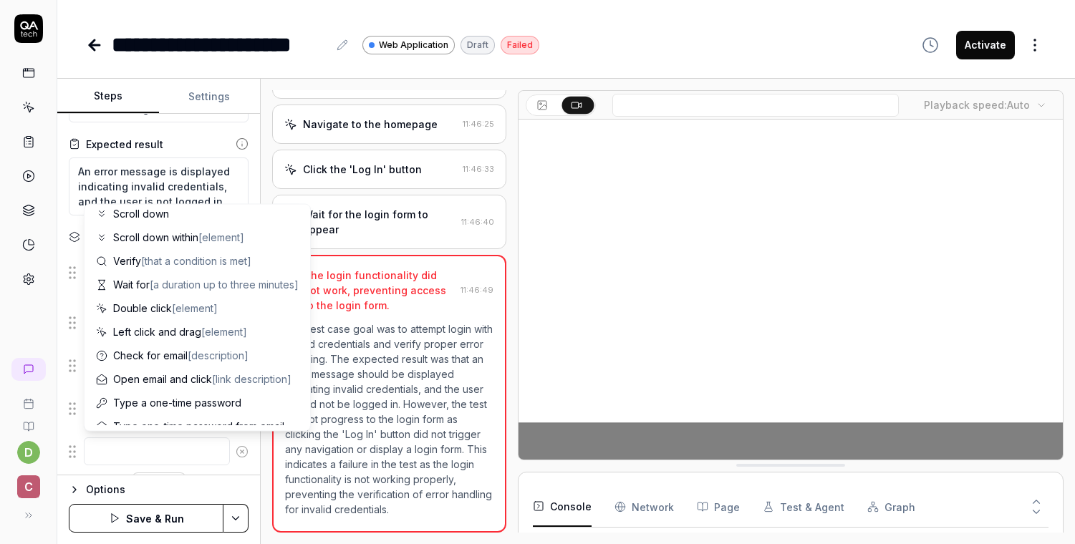
scroll to position [0, 0]
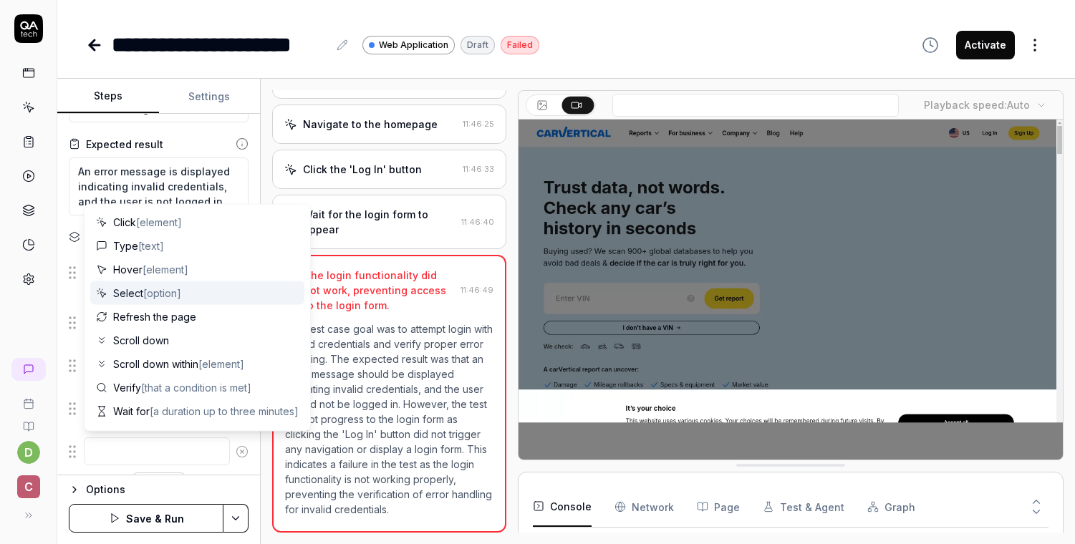
type textarea "*"
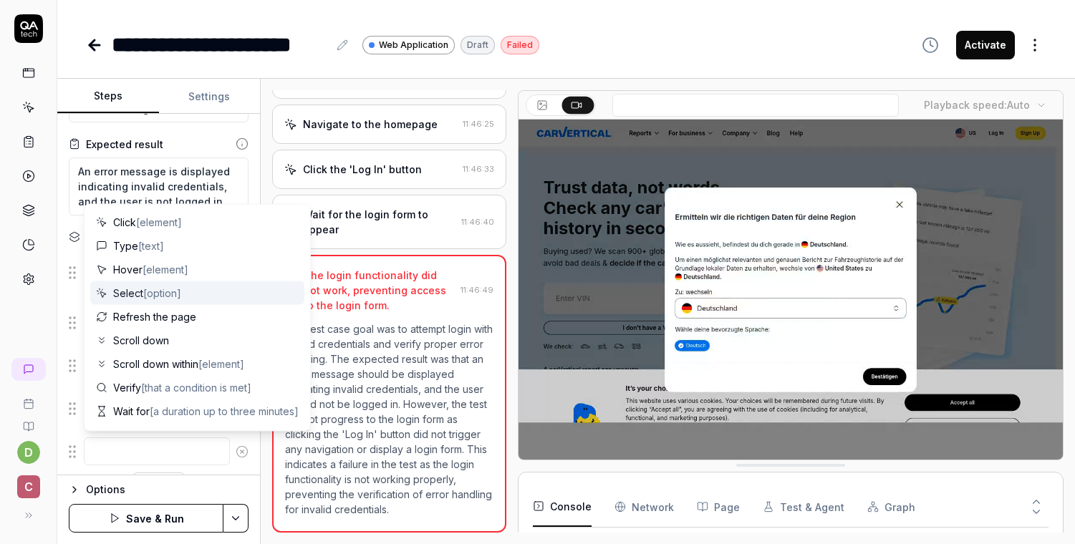
type textarea "a"
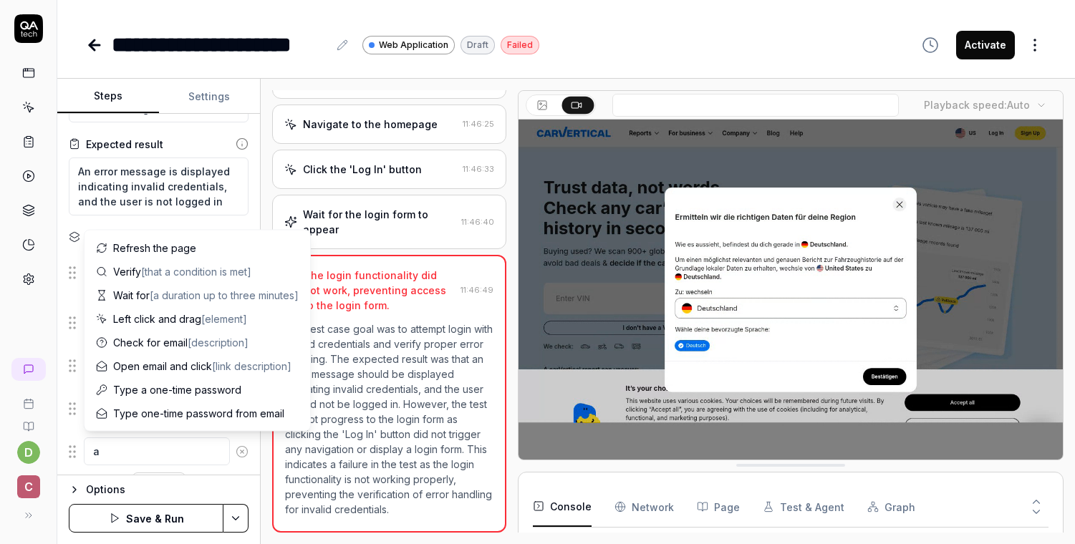
type textarea "*"
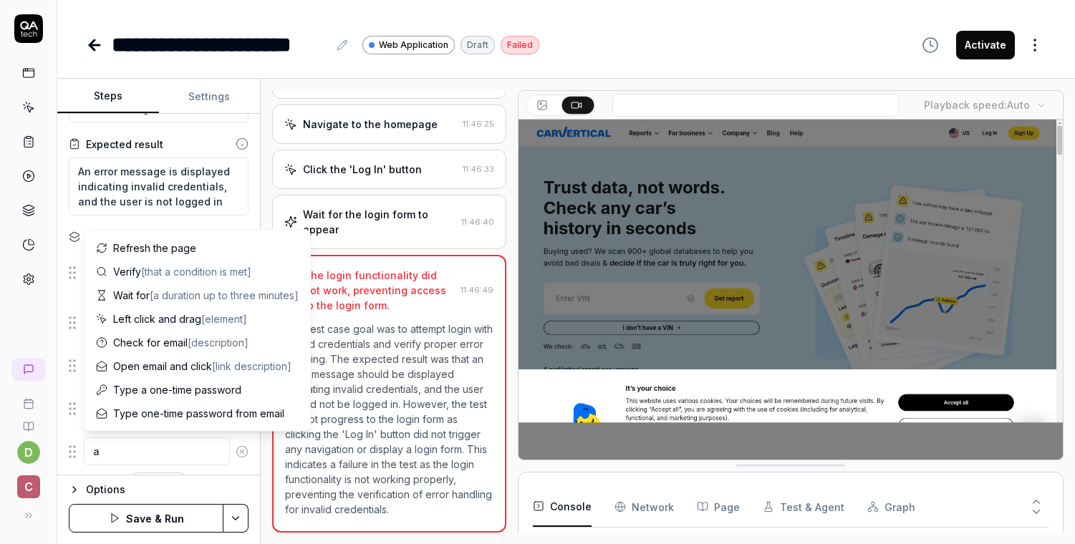
type textarea "ac"
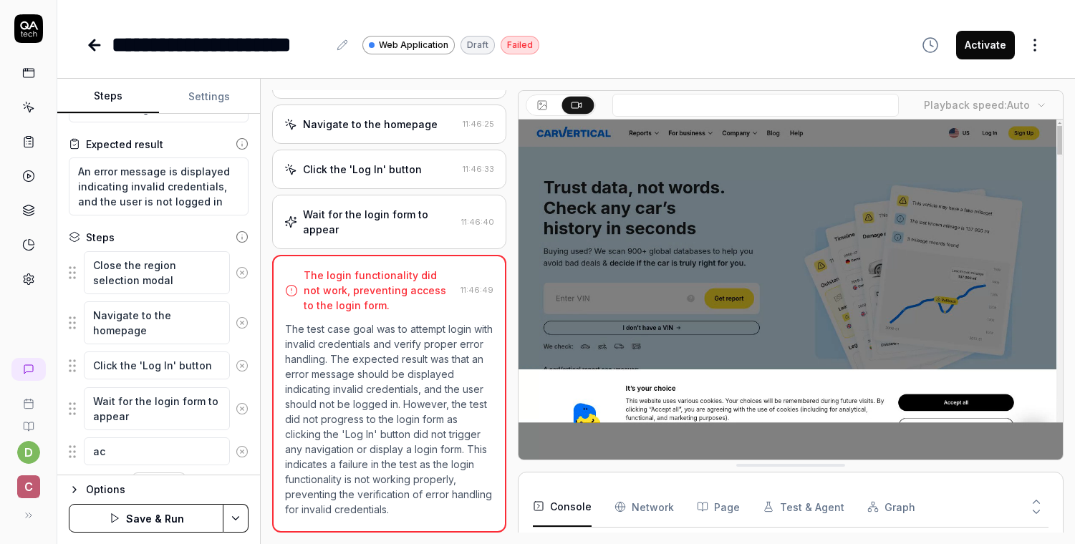
type textarea "*"
type textarea "a"
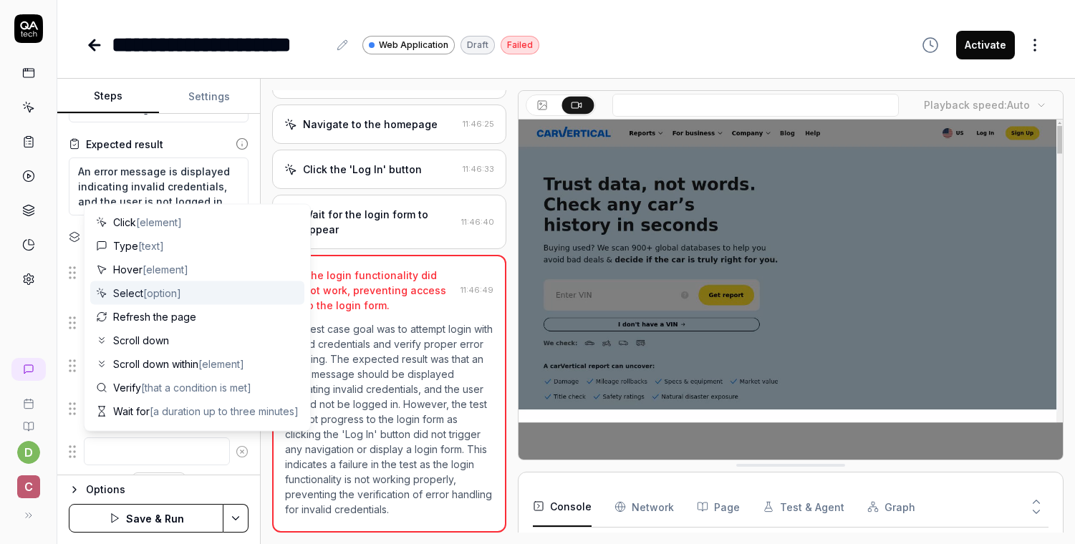
type textarea "*"
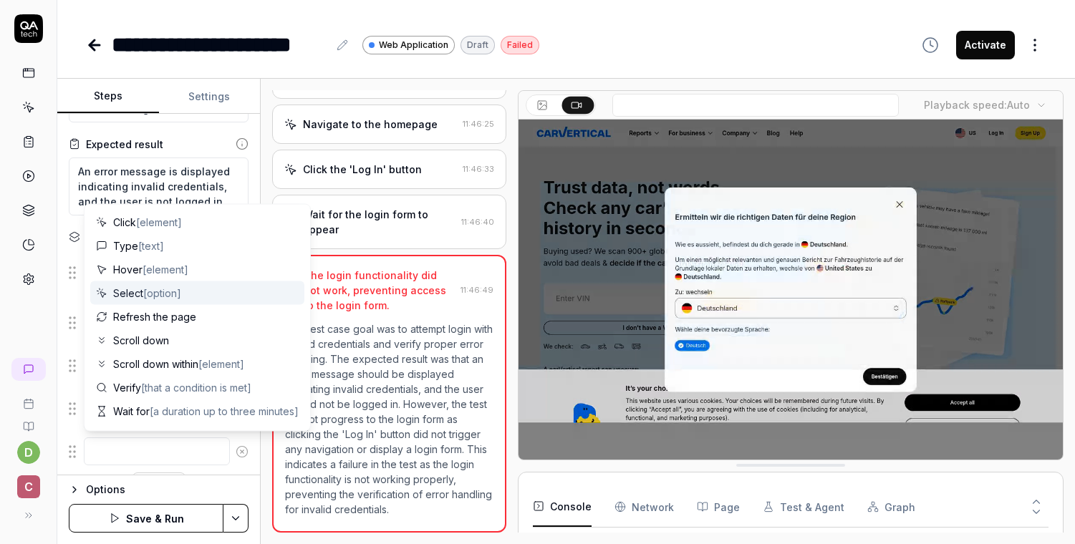
type textarea "c"
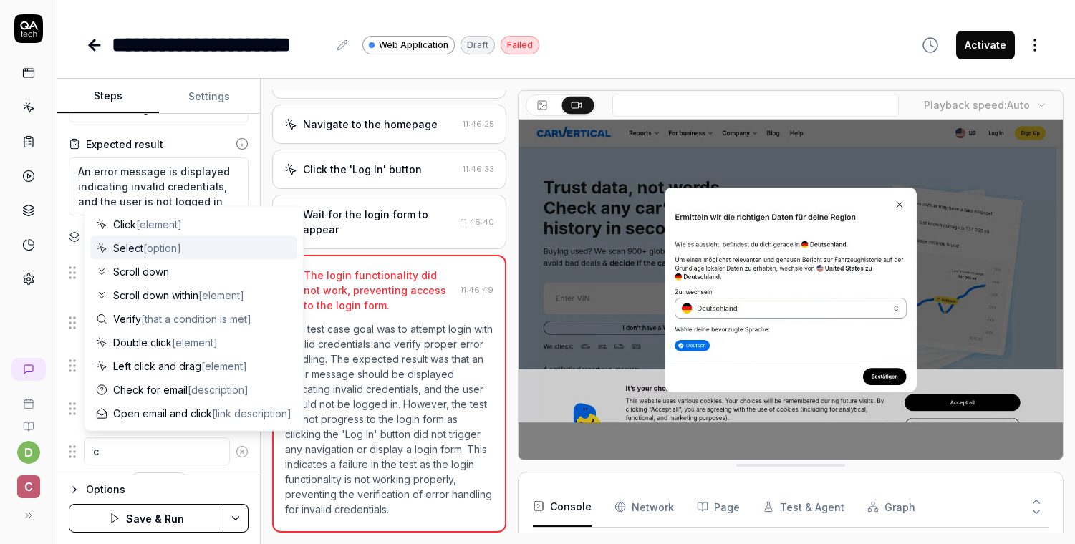
type textarea "*"
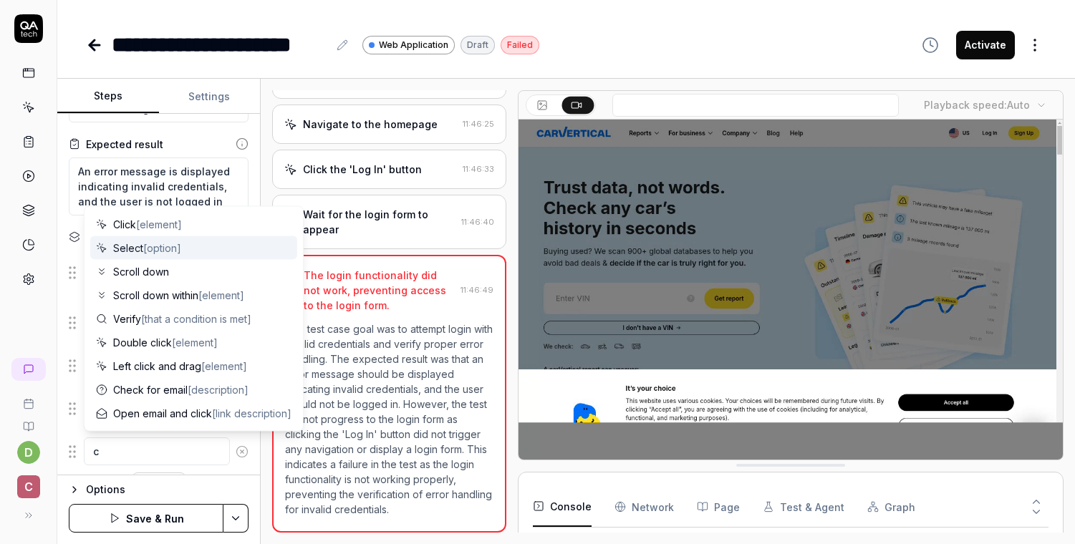
type textarea "cl"
type textarea "*"
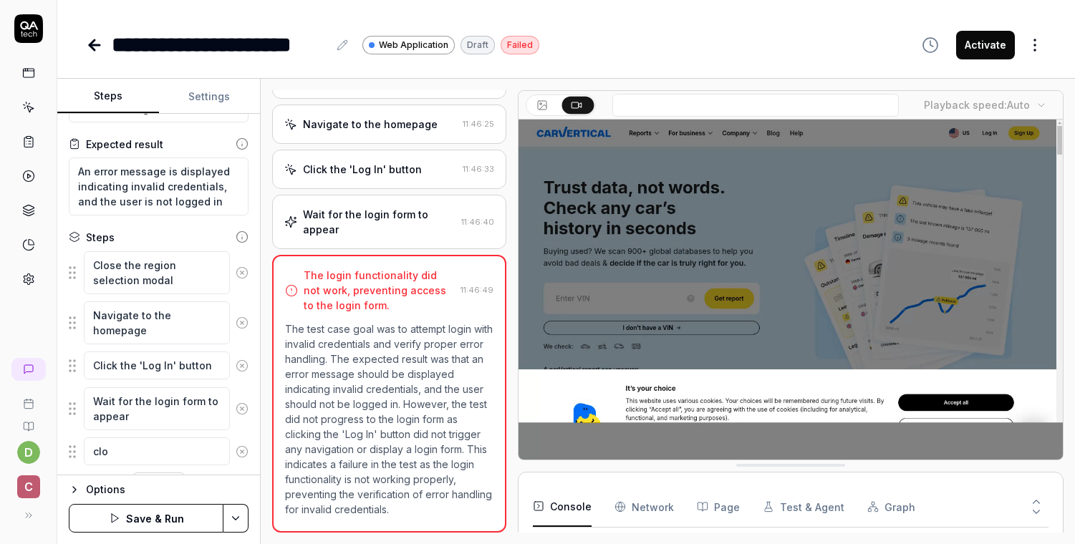
type textarea "clos"
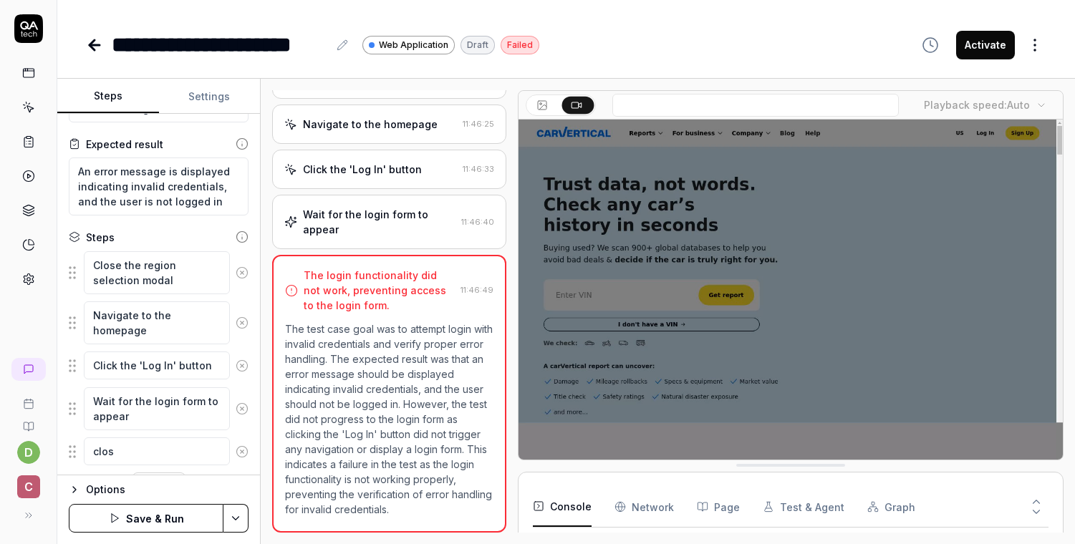
type textarea "*"
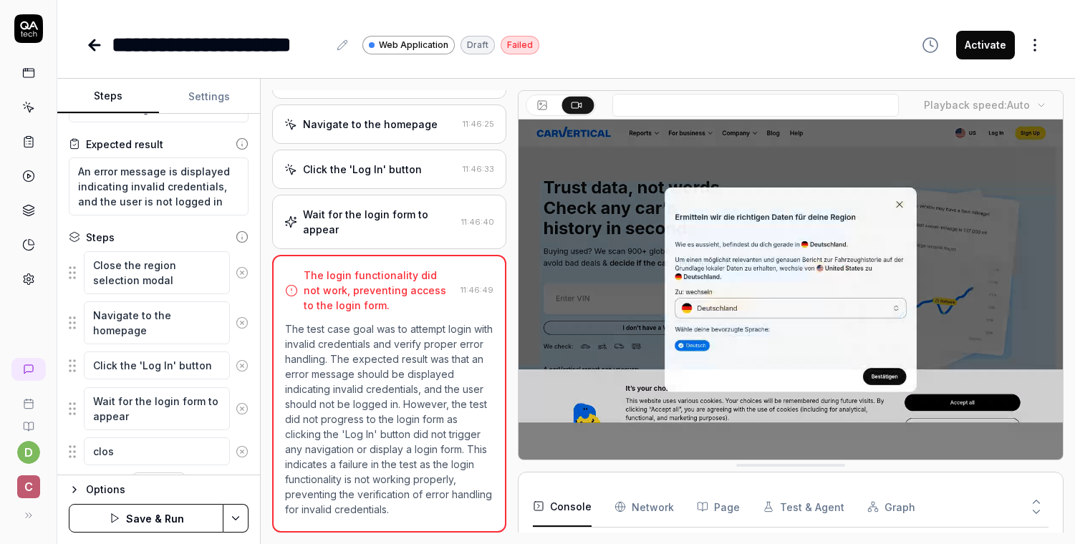
type textarea "close"
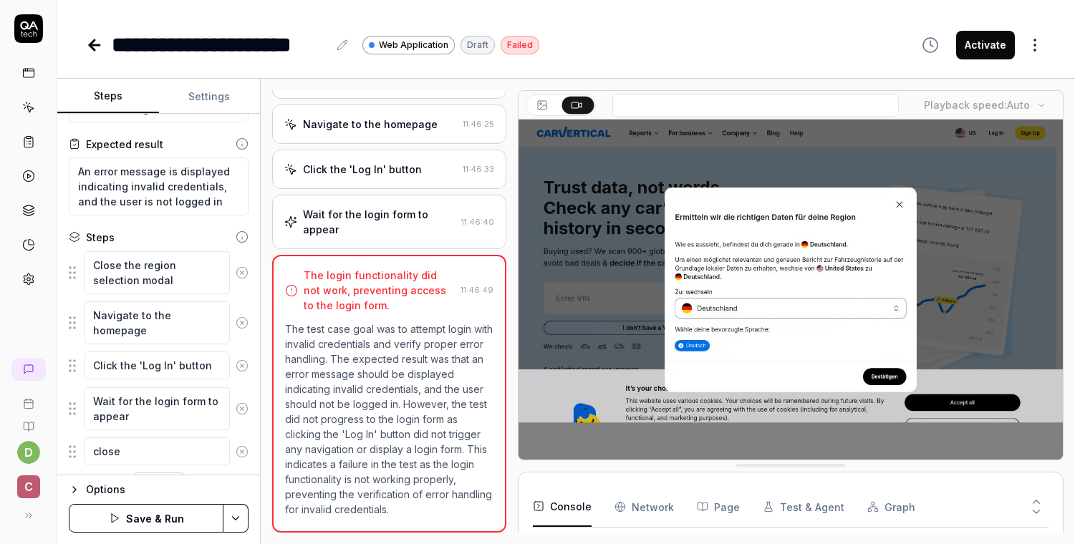
type textarea "*"
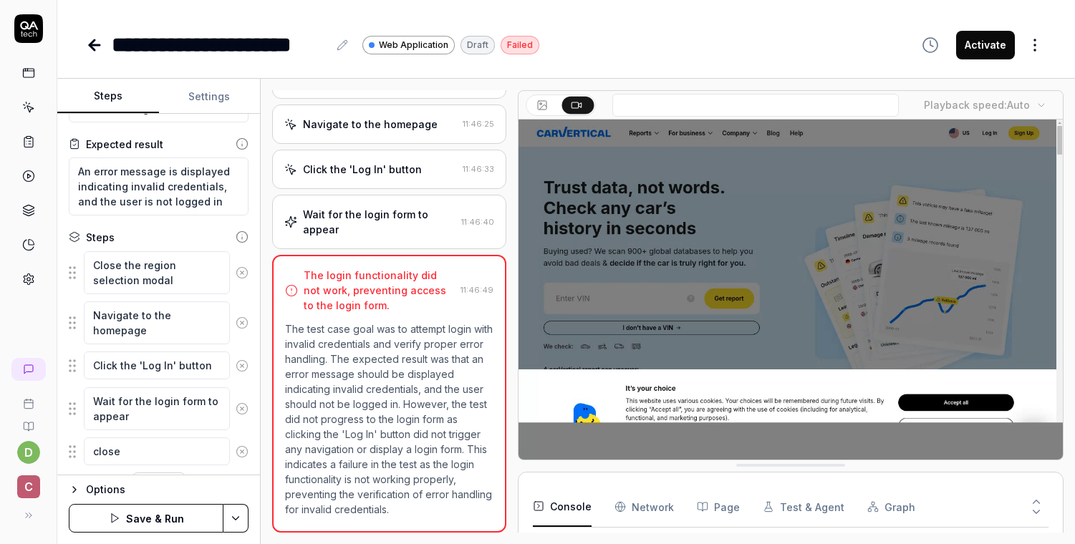
type textarea "clos"
type textarea "*"
type textarea "clo"
type textarea "*"
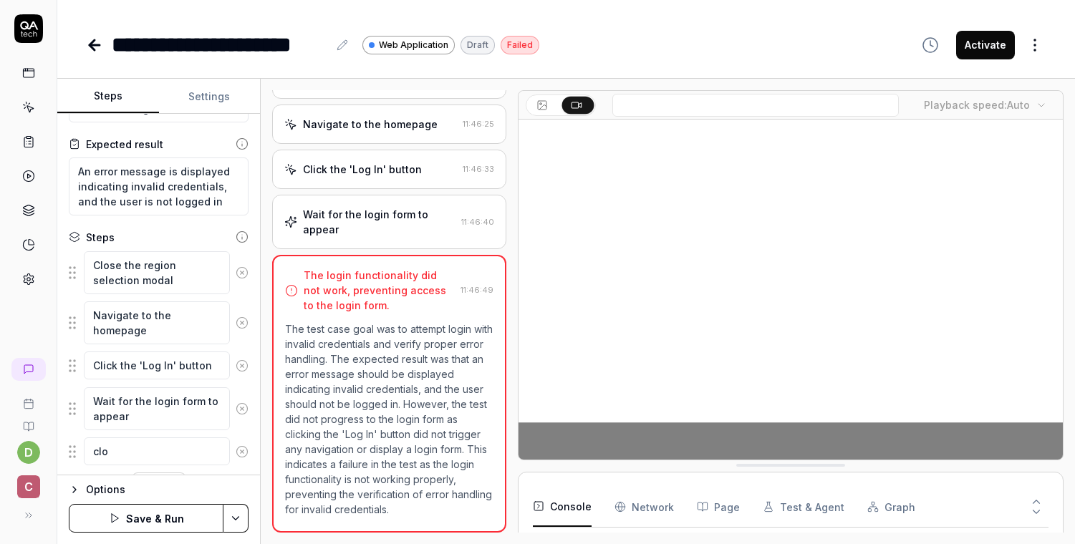
type textarea "cl"
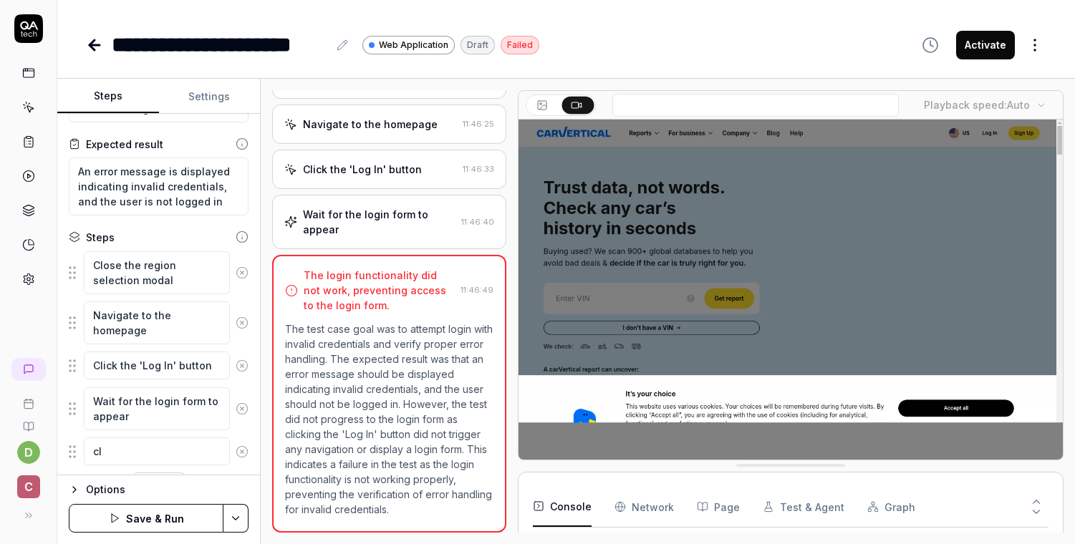
type textarea "*"
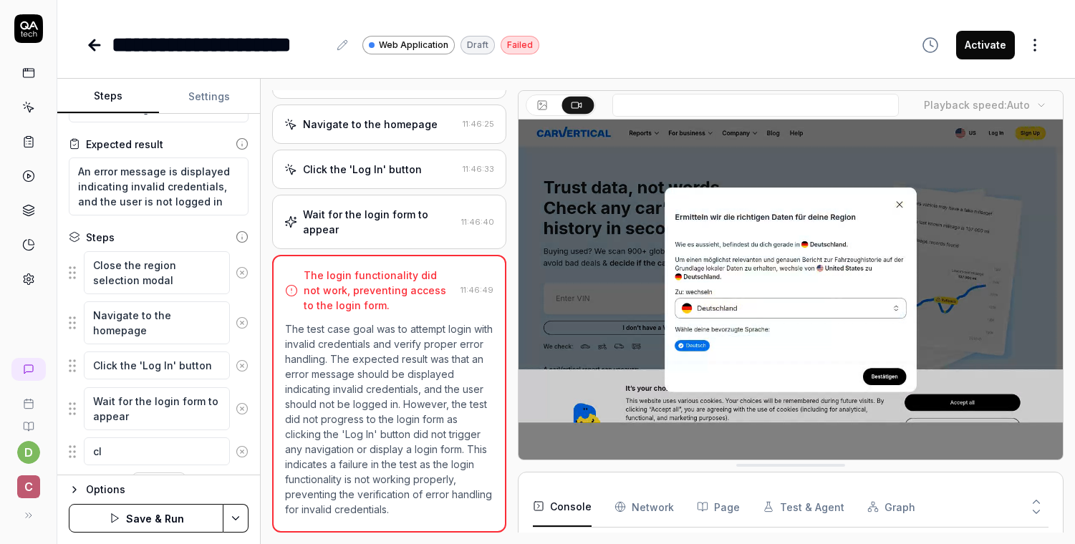
type textarea "c"
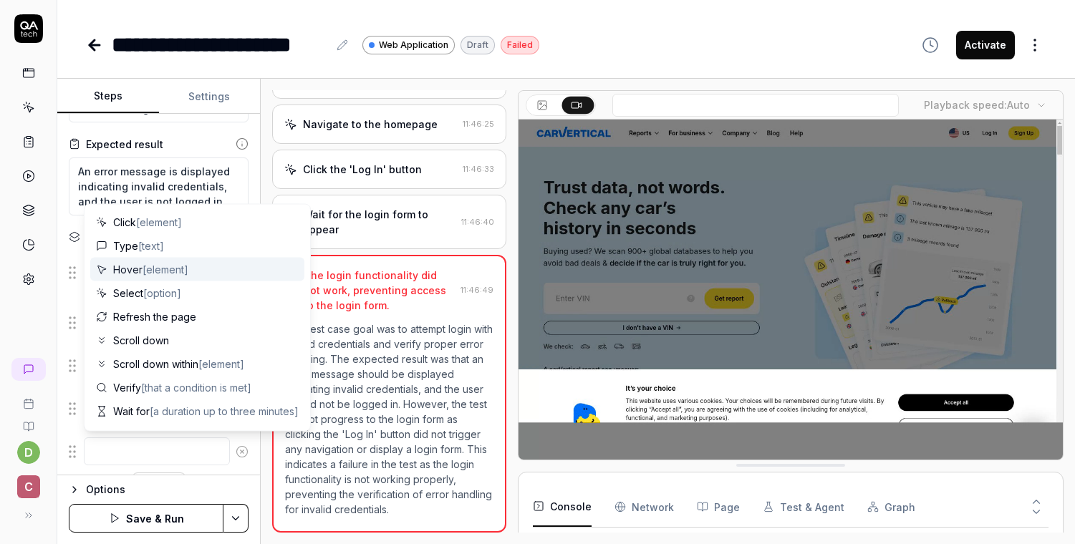
type textarea "*"
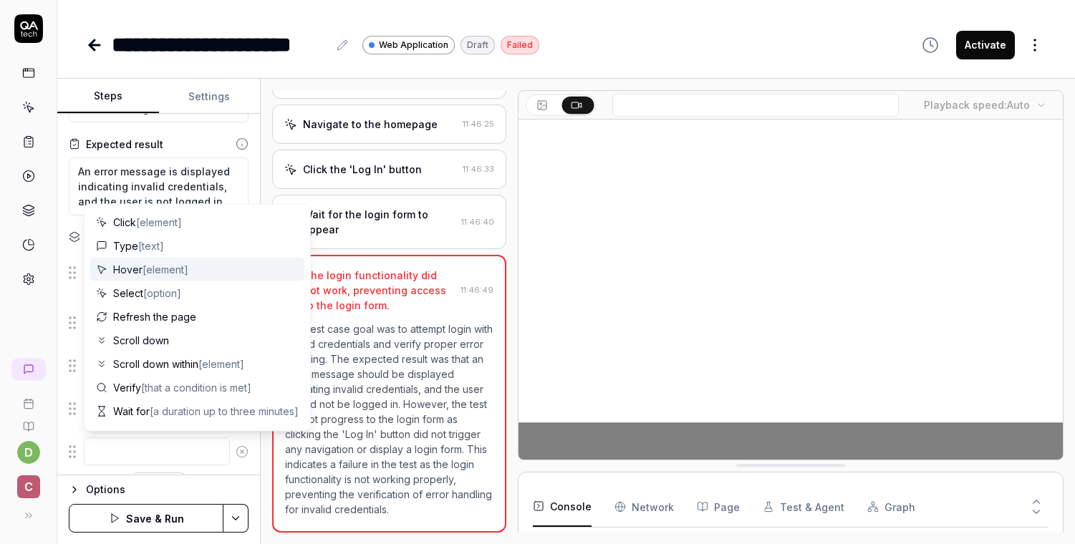
click at [266, 143] on div "Open browser 11:46:13 Default environment [URL][DOMAIN_NAME] Navigate to the ho…" at bounding box center [668, 312] width 814 height 466
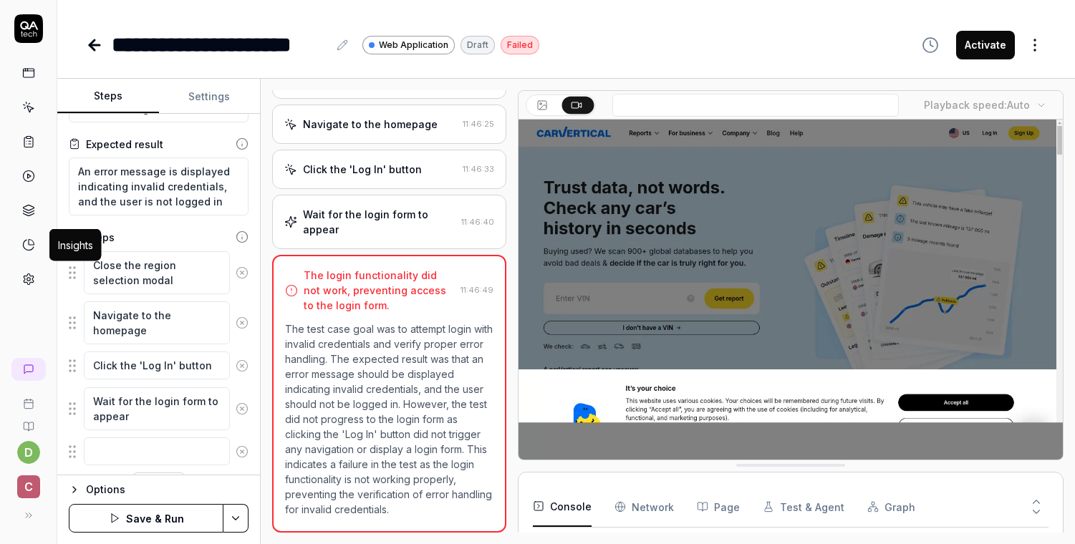
click at [31, 247] on icon at bounding box center [28, 245] width 13 height 13
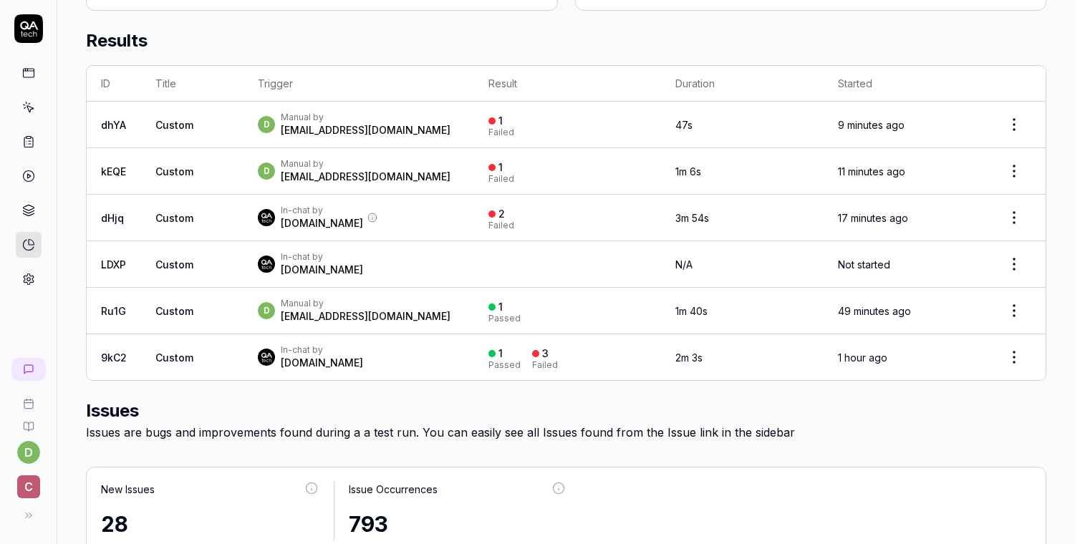
scroll to position [481, 0]
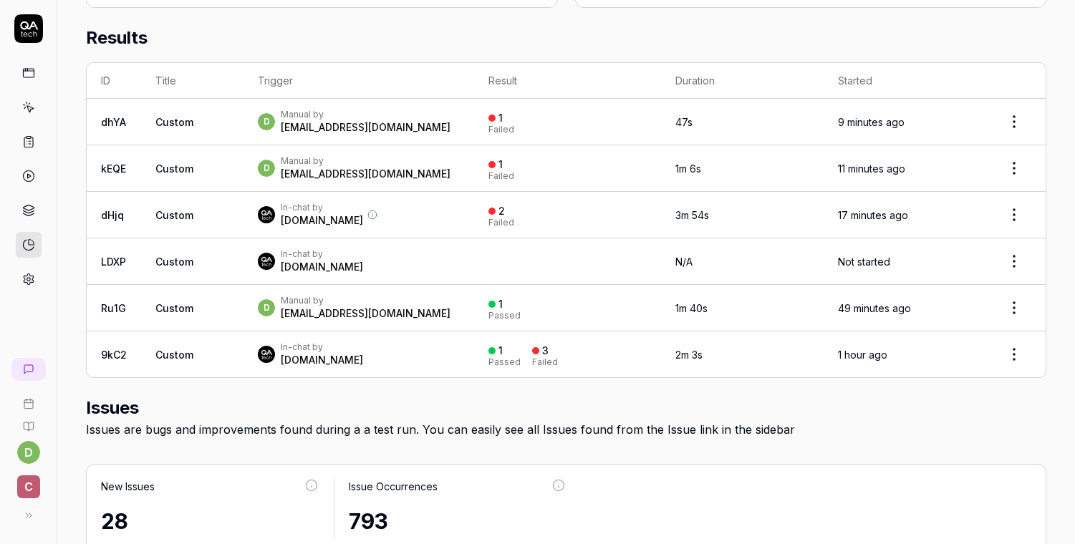
click at [327, 116] on div "Manual by" at bounding box center [366, 114] width 170 height 11
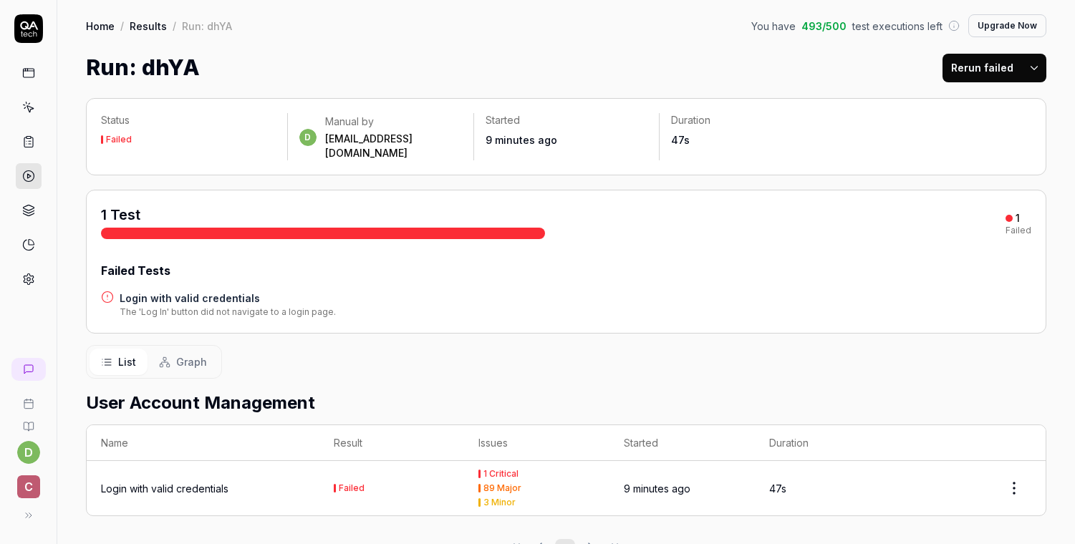
scroll to position [25, 0]
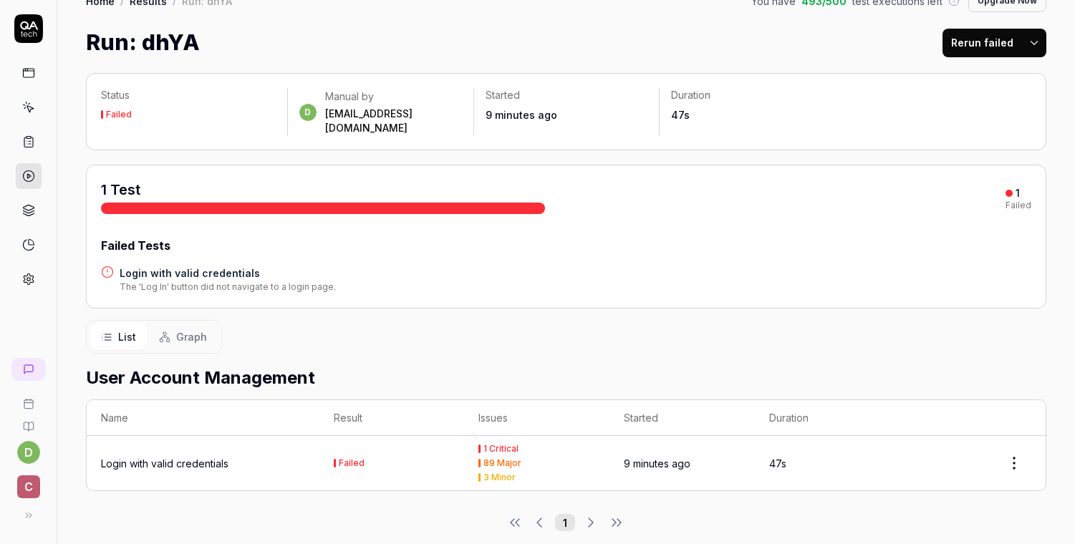
click at [200, 456] on div "Login with valid credentials" at bounding box center [165, 463] width 128 height 15
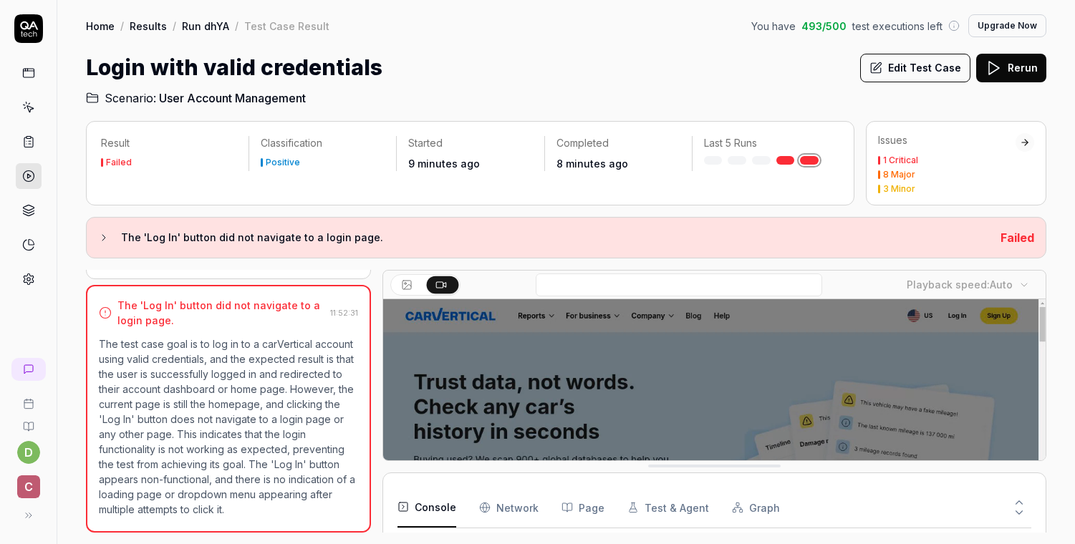
scroll to position [111, 0]
click at [30, 175] on icon at bounding box center [28, 176] width 13 height 13
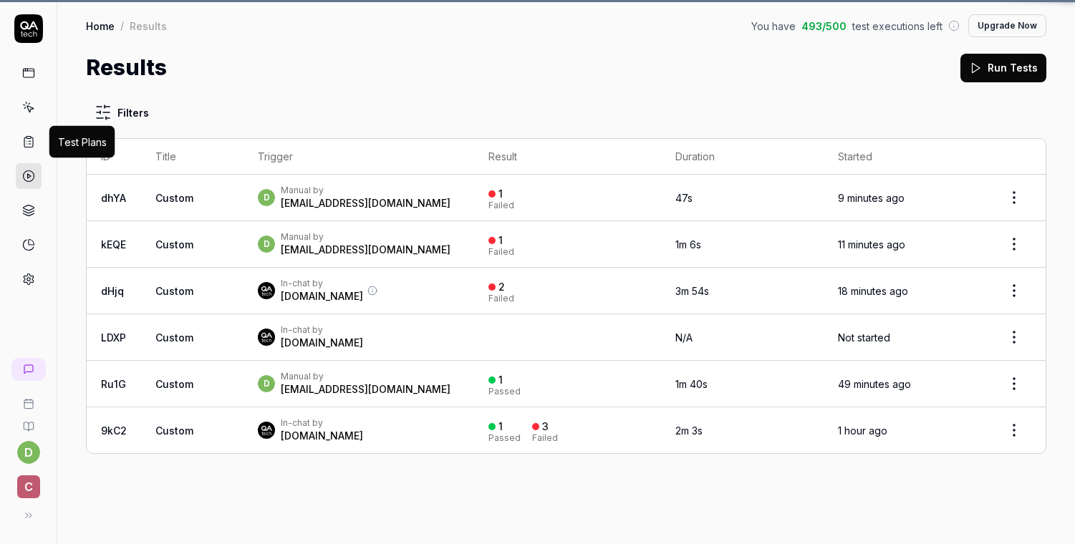
click at [28, 141] on icon at bounding box center [28, 141] width 13 height 13
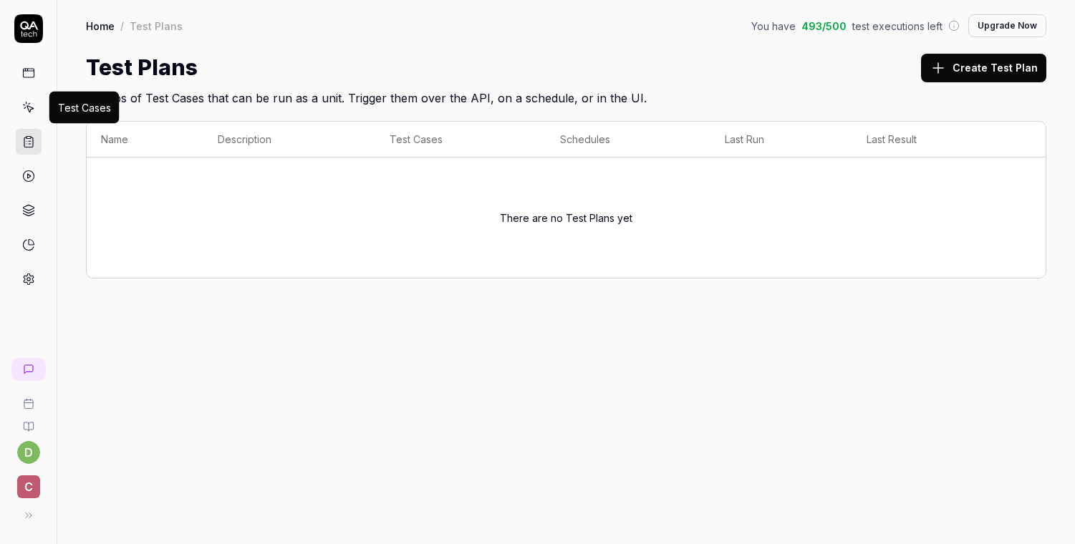
click at [31, 110] on icon at bounding box center [28, 107] width 13 height 13
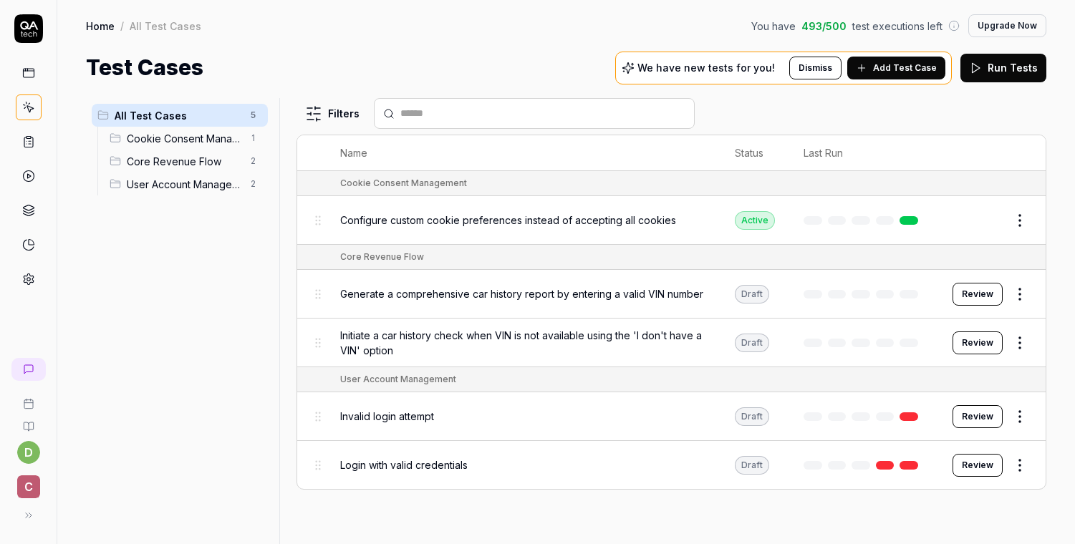
click at [410, 462] on span "Login with valid credentials" at bounding box center [404, 465] width 128 height 15
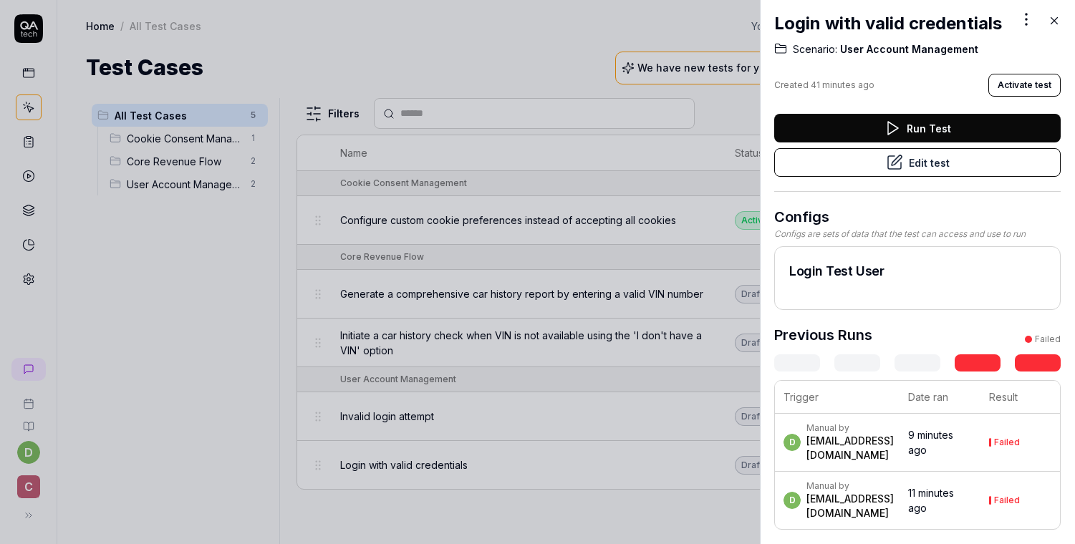
scroll to position [37, 0]
click at [886, 120] on icon at bounding box center [892, 128] width 17 height 17
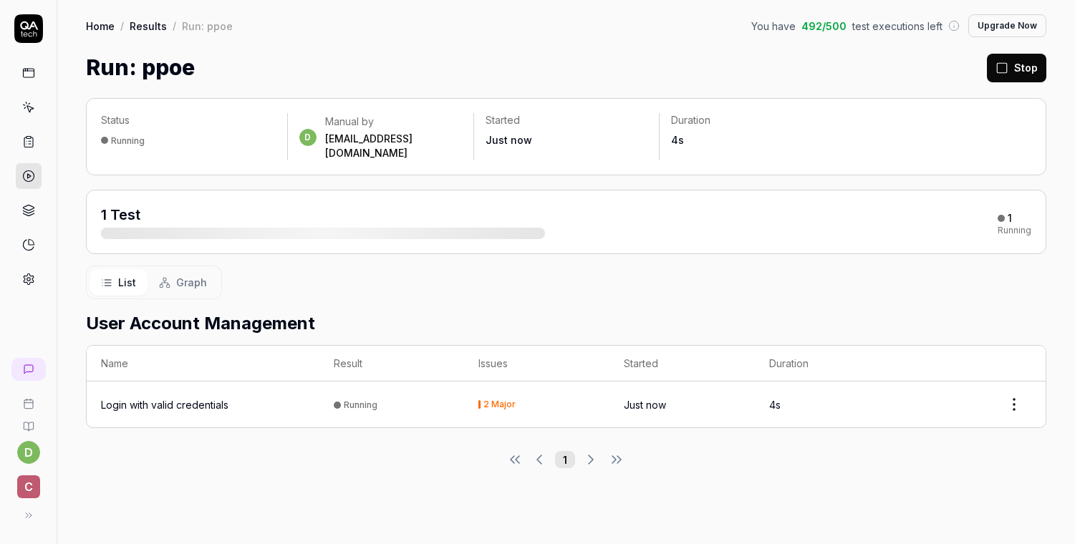
click at [208, 398] on div "Login with valid credentials" at bounding box center [165, 405] width 128 height 15
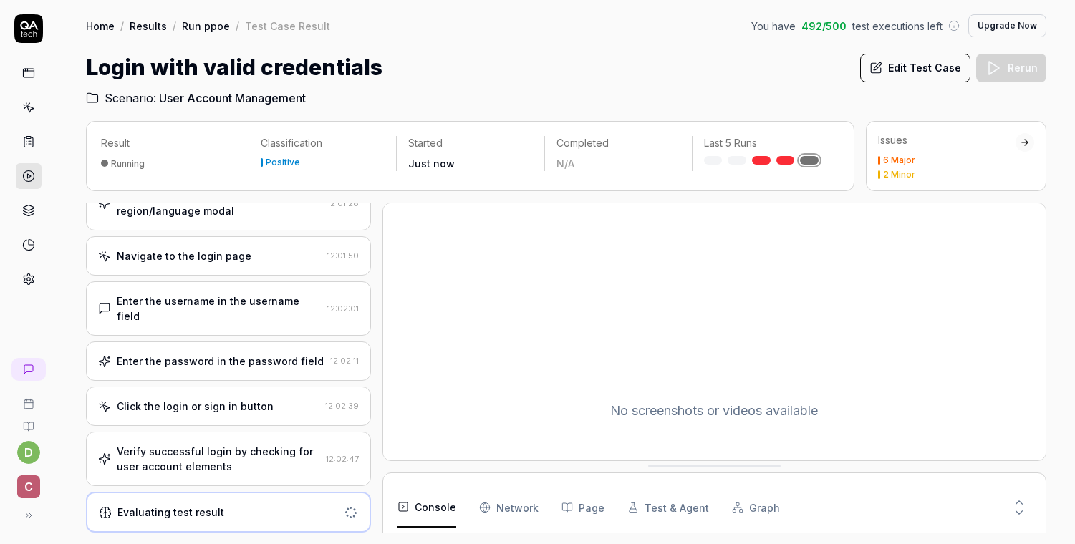
scroll to position [254, 0]
